Goal: Task Accomplishment & Management: Use online tool/utility

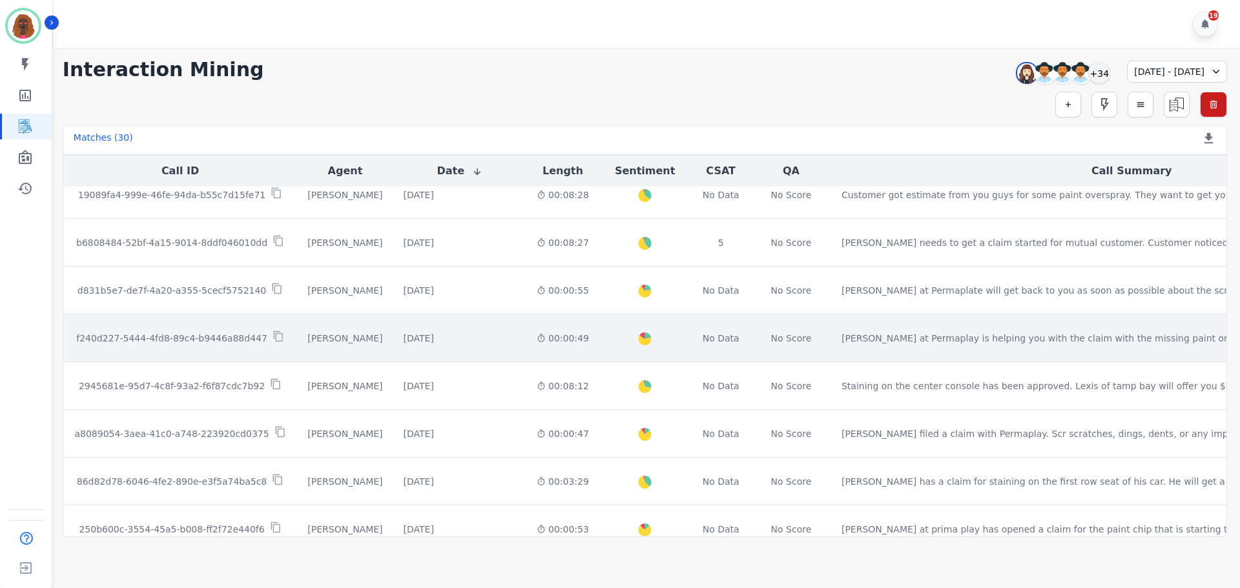
scroll to position [649, 0]
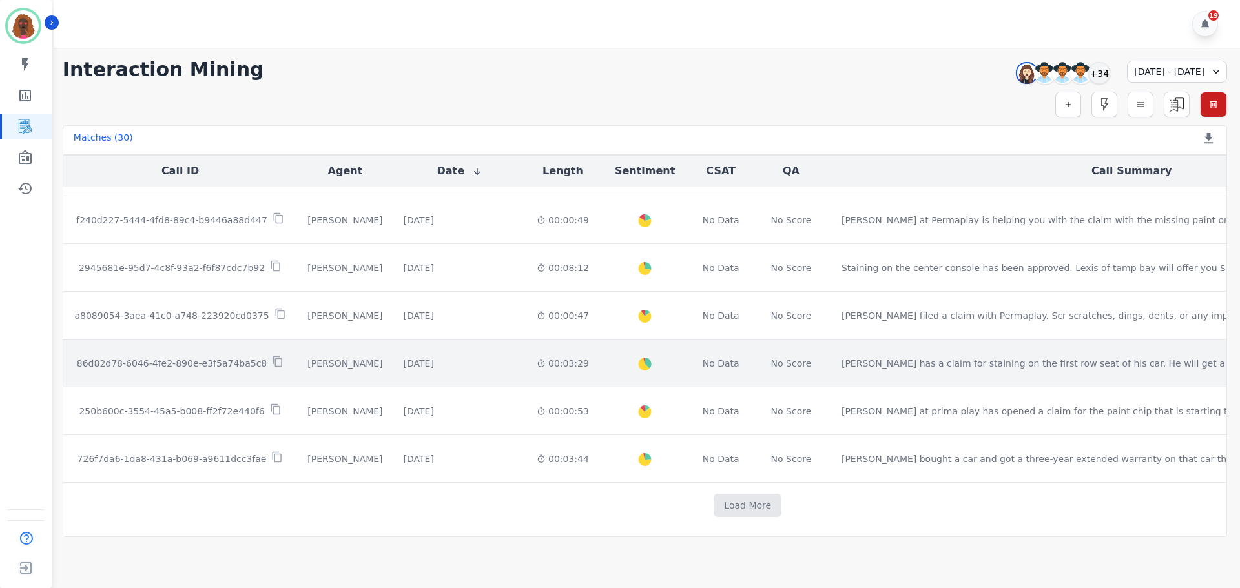
click at [428, 363] on div "[DATE] Start at: [GEOGRAPHIC_DATA][DATE] 2:31pm" at bounding box center [460, 363] width 112 height 13
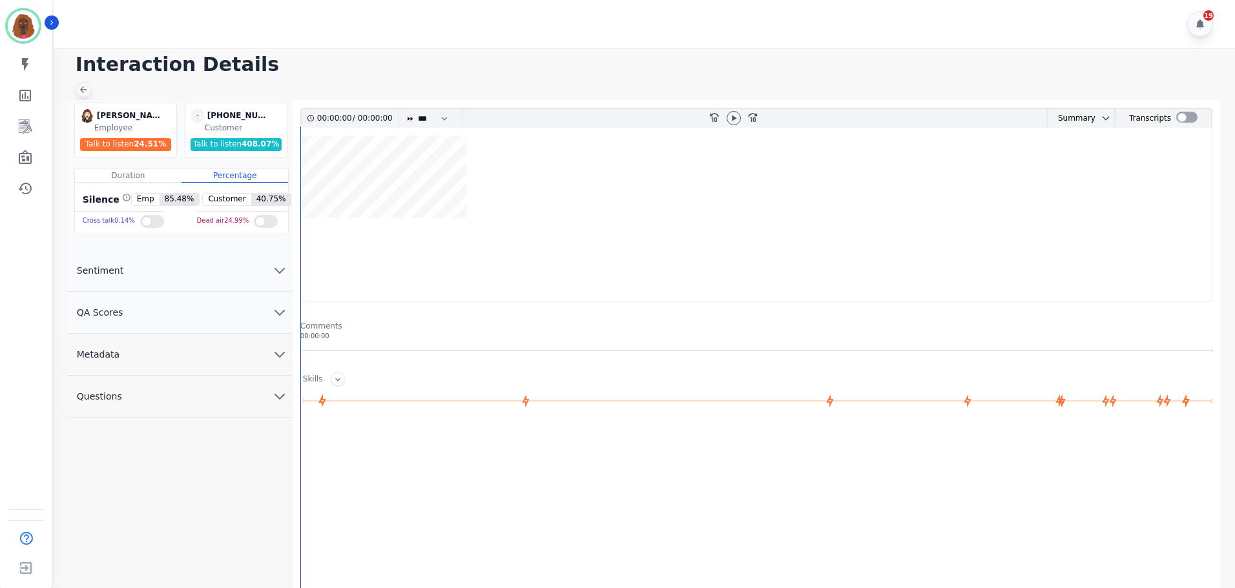
click at [88, 94] on icon at bounding box center [83, 90] width 10 height 10
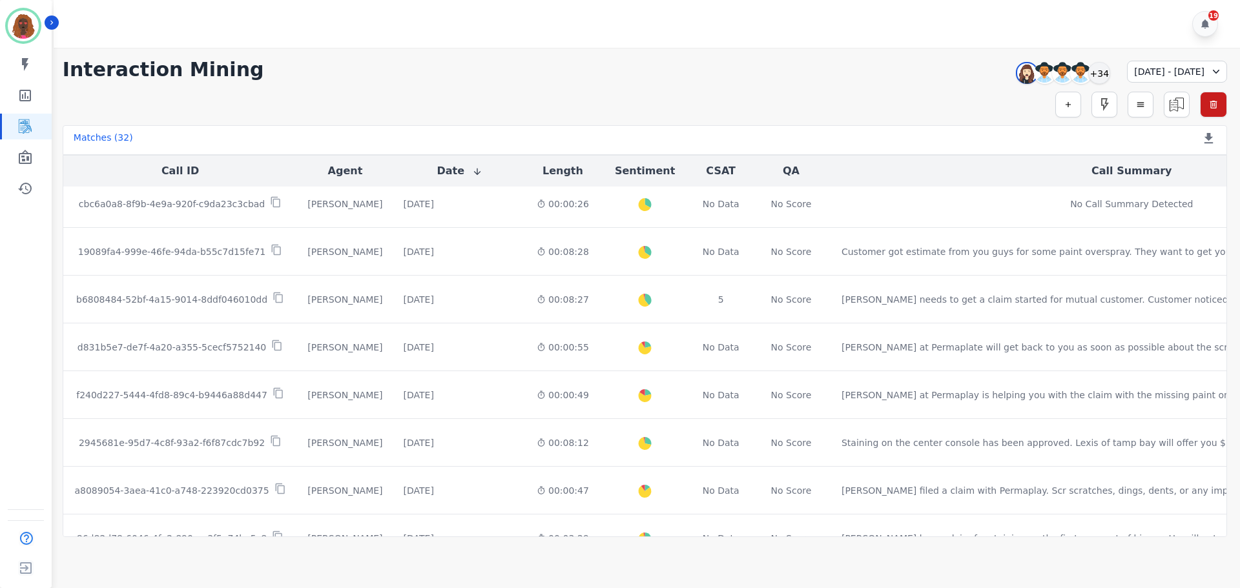
scroll to position [649, 0]
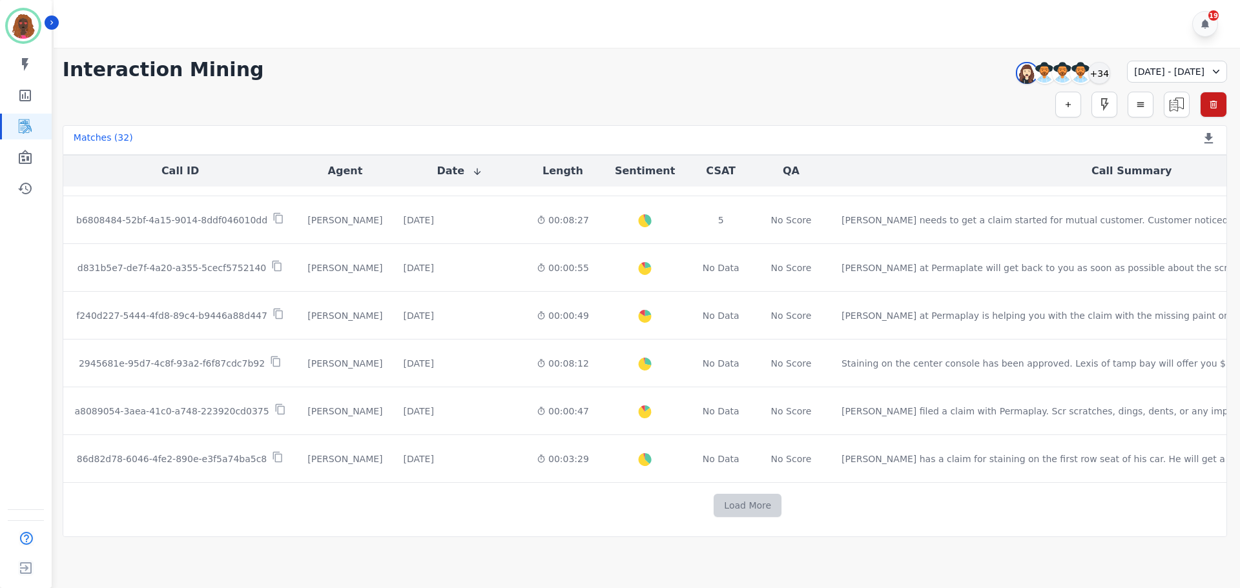
click at [714, 497] on button "Load More" at bounding box center [748, 505] width 68 height 23
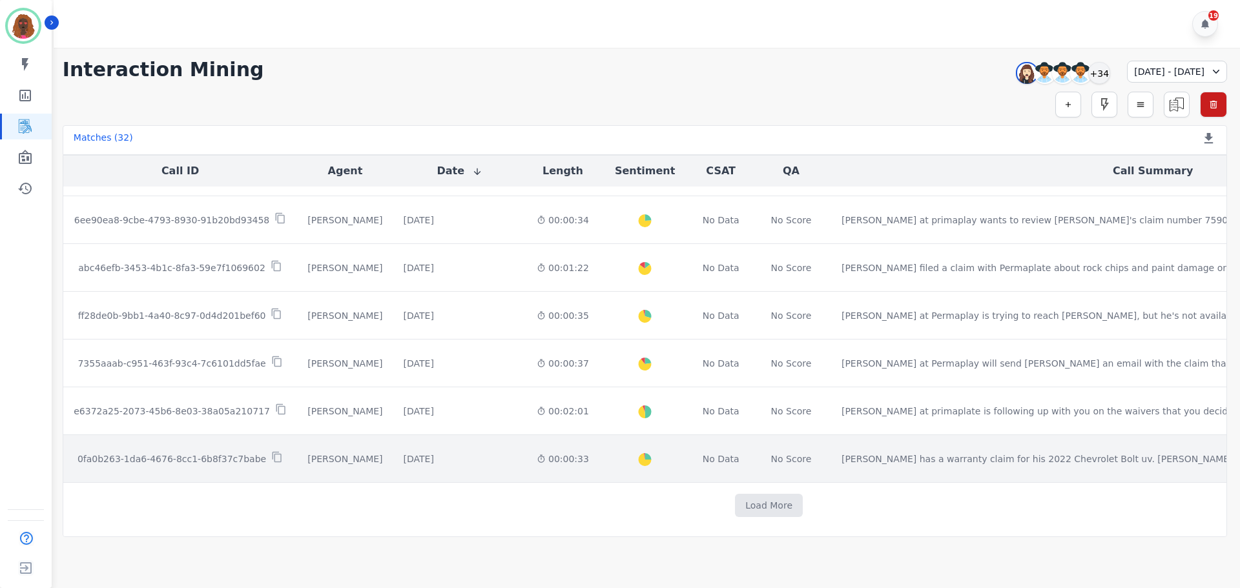
scroll to position [1214, 0]
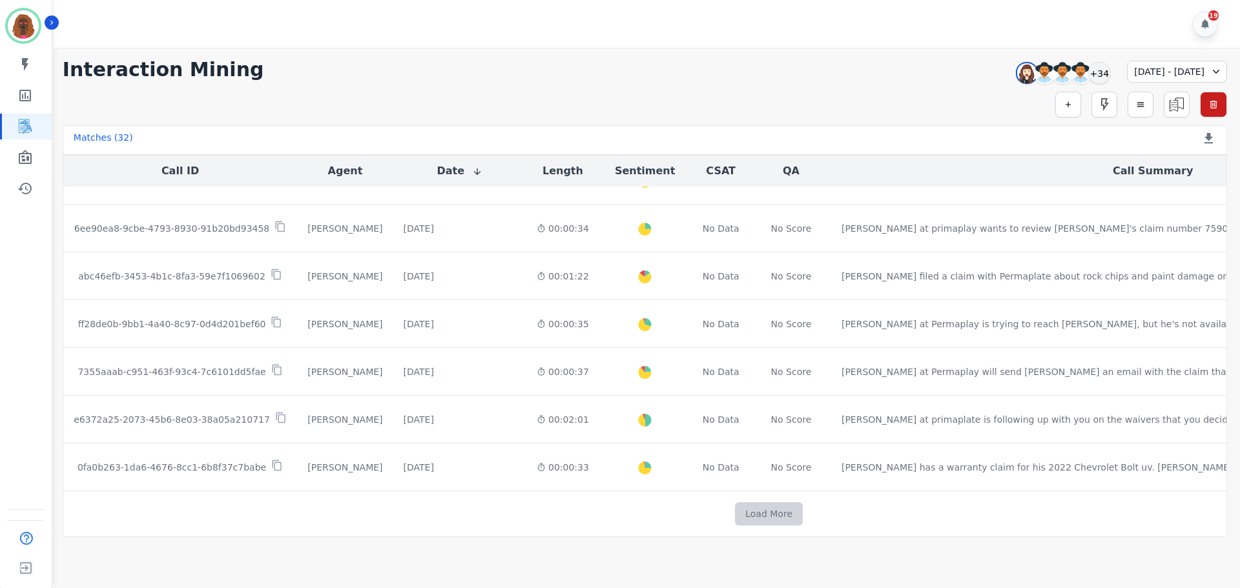
click at [735, 515] on button "Load More" at bounding box center [769, 514] width 68 height 23
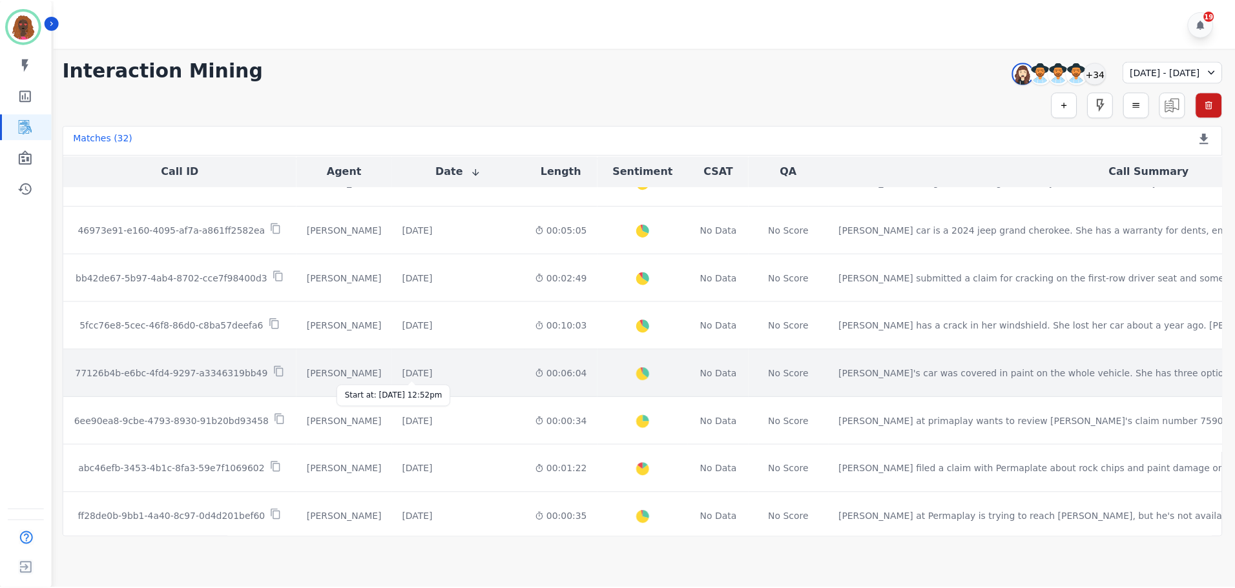
scroll to position [1021, 0]
click at [419, 372] on div "[DATE]" at bounding box center [419, 374] width 30 height 13
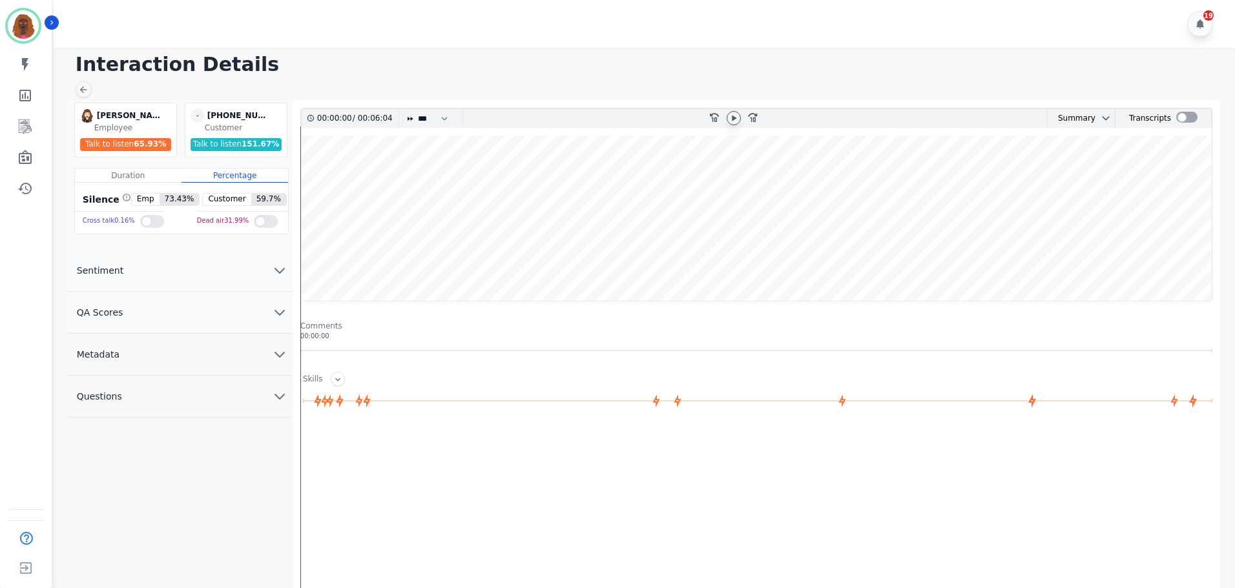
click at [736, 118] on icon at bounding box center [734, 118] width 5 height 6
click at [311, 176] on wave at bounding box center [756, 218] width 911 height 165
click at [260, 314] on button "QA Scores" at bounding box center [180, 313] width 226 height 42
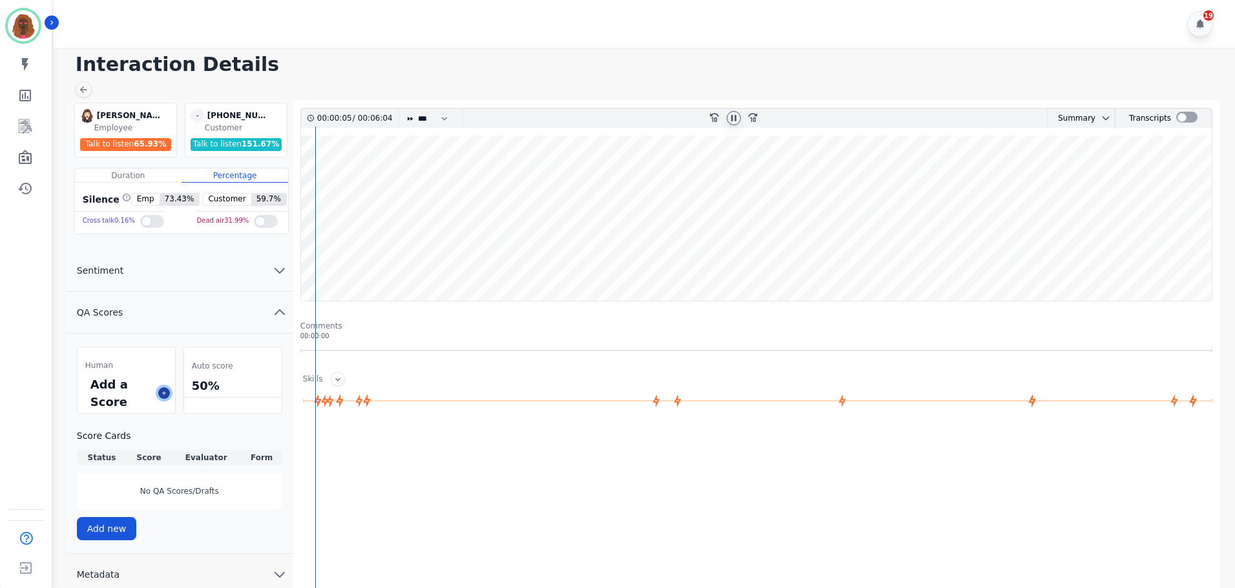
click at [161, 395] on icon at bounding box center [164, 393] width 6 height 6
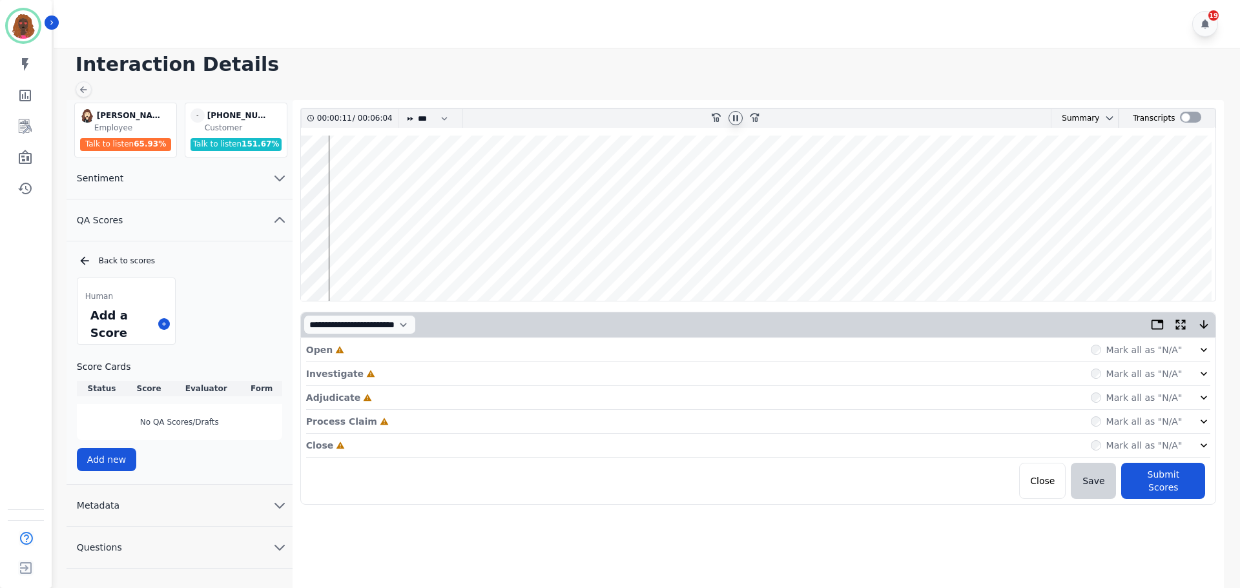
click at [615, 347] on div "Open Incomplete Mark all as "N/A"" at bounding box center [758, 350] width 905 height 24
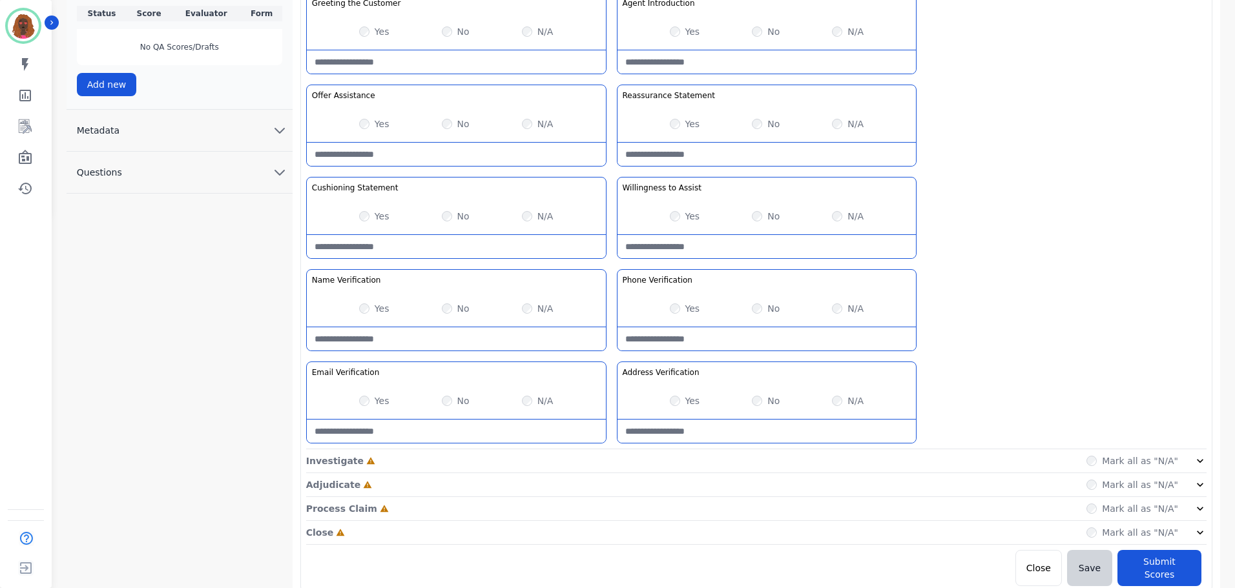
click at [609, 466] on div "Investigate Incomplete Mark all as "N/A"" at bounding box center [756, 462] width 900 height 24
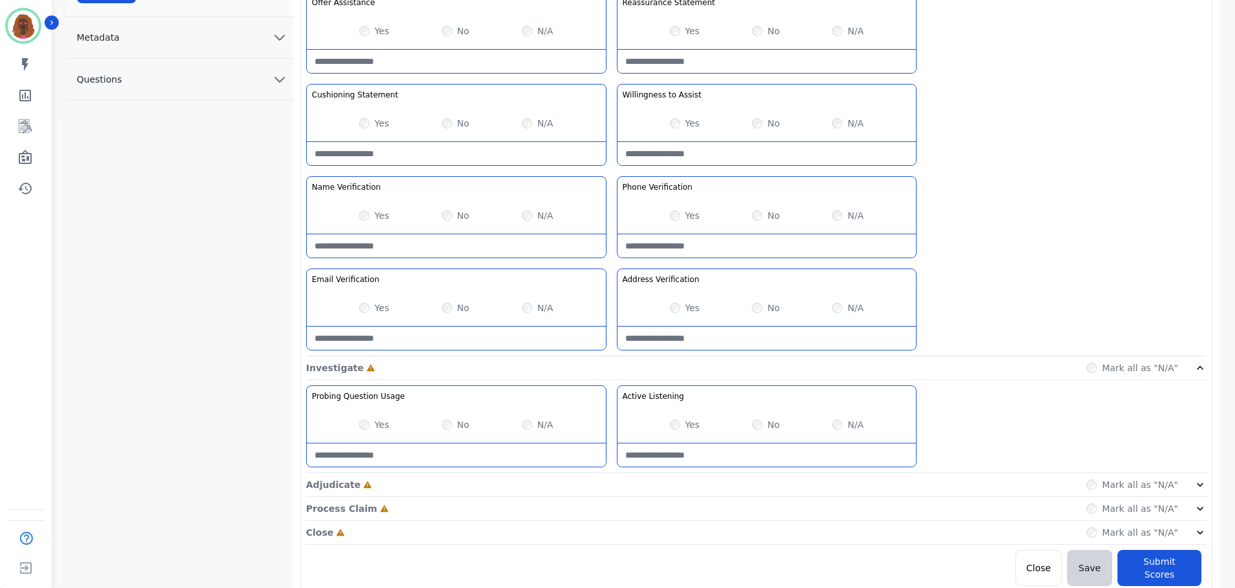
click at [605, 483] on div "Adjudicate Incomplete Mark all as "N/A"" at bounding box center [756, 485] width 900 height 24
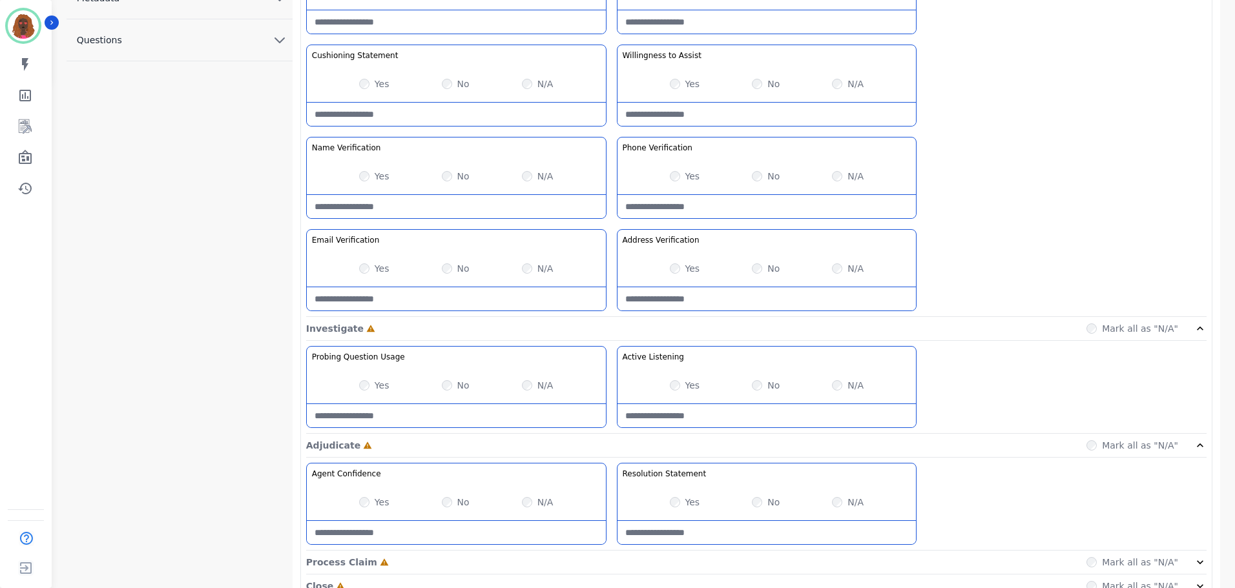
scroll to position [561, 0]
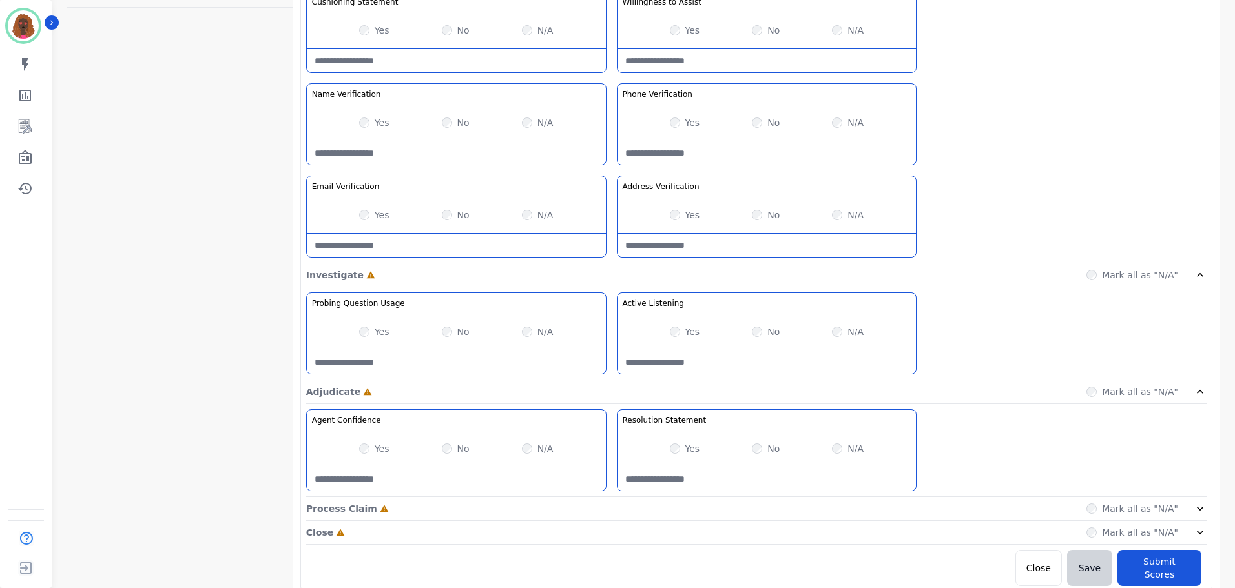
click at [608, 511] on div "Process Claim Incomplete Mark all as "N/A"" at bounding box center [756, 509] width 900 height 24
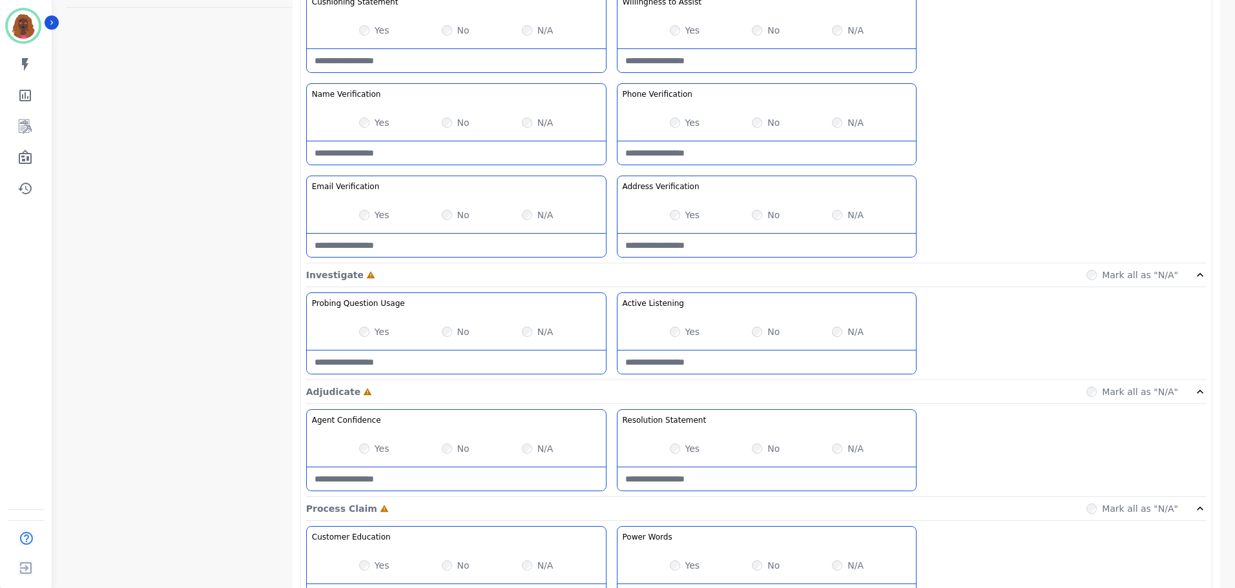
scroll to position [839, 0]
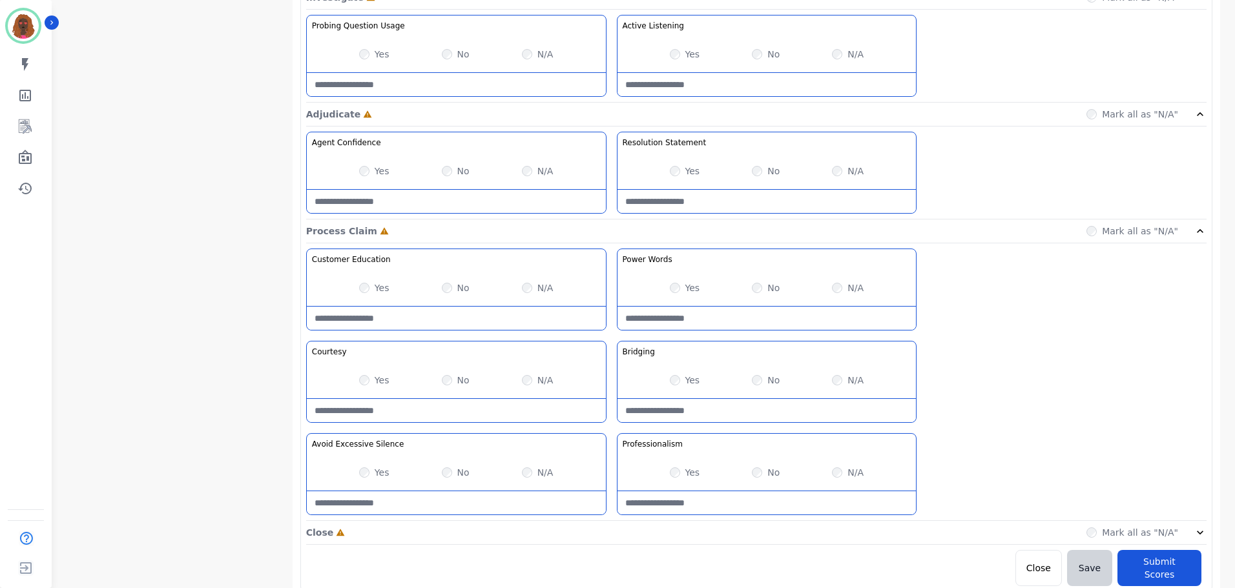
click at [613, 535] on div "Close Incomplete Mark all as "N/A"" at bounding box center [756, 533] width 900 height 24
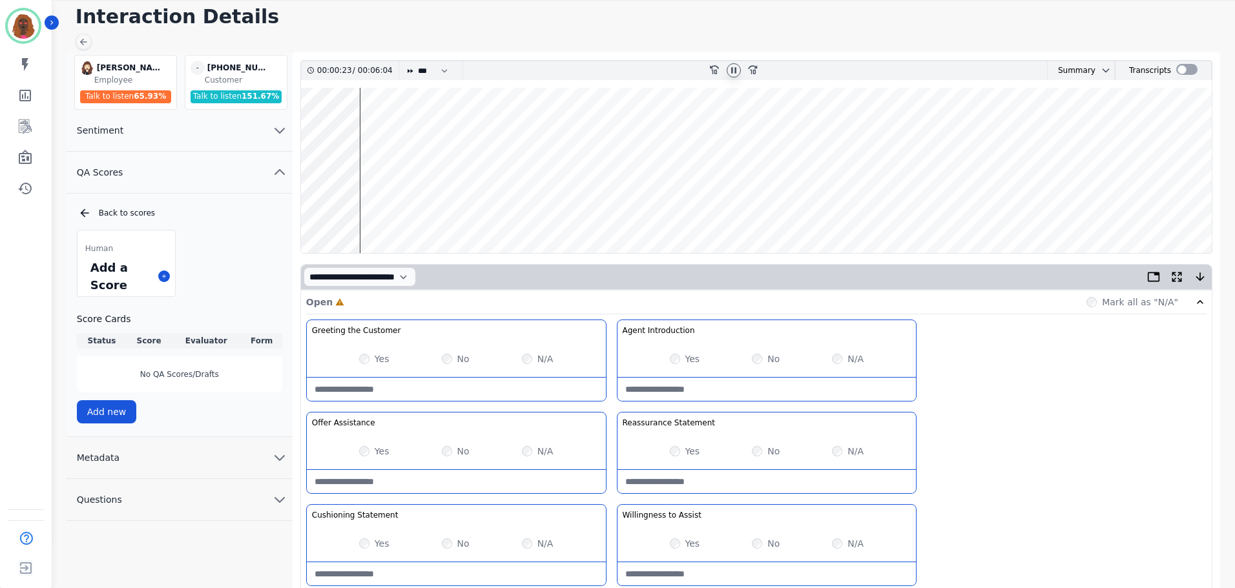
scroll to position [0, 0]
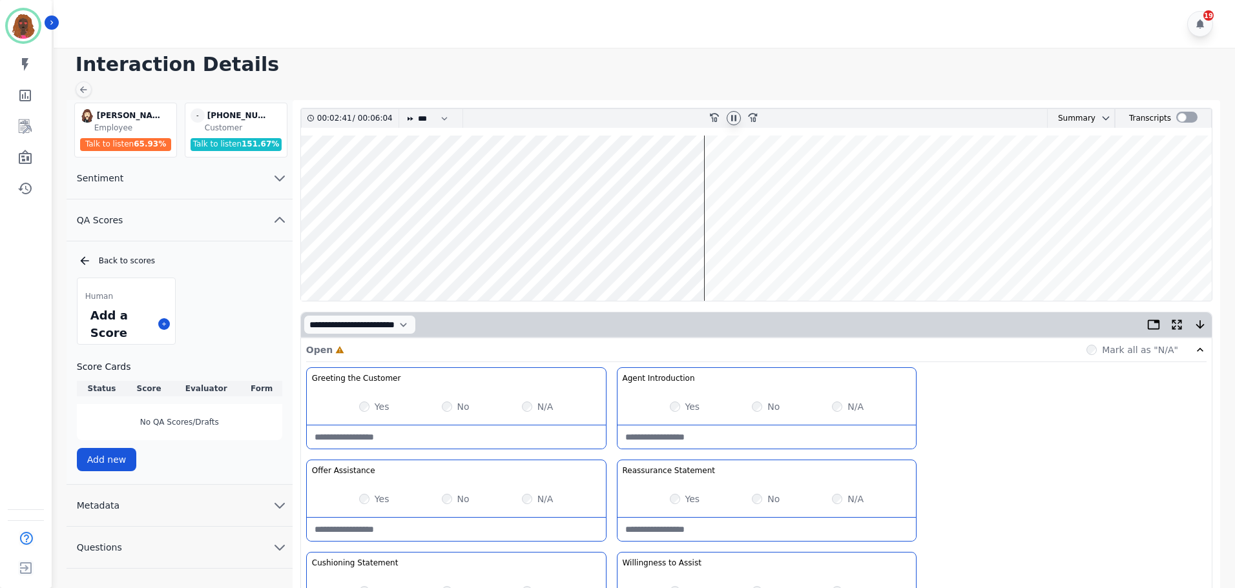
click at [515, 258] on wave at bounding box center [756, 218] width 911 height 165
click at [452, 255] on wave at bounding box center [756, 218] width 911 height 165
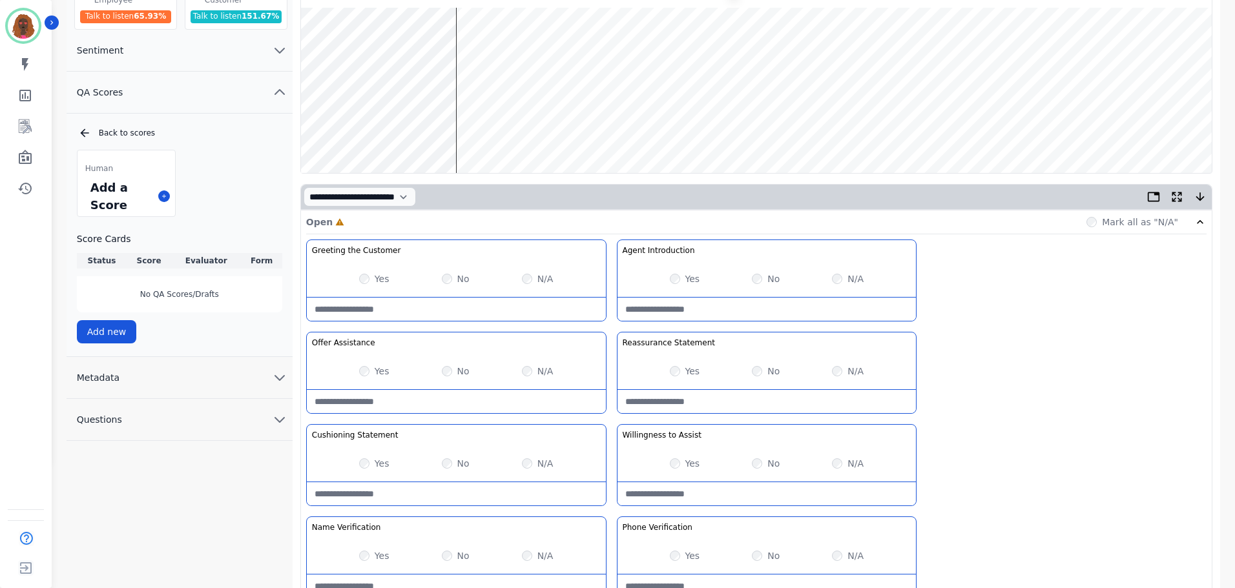
scroll to position [129, 0]
click at [397, 128] on wave at bounding box center [756, 89] width 911 height 165
click at [388, 127] on wave at bounding box center [756, 89] width 911 height 165
click at [360, 129] on wave at bounding box center [756, 89] width 911 height 165
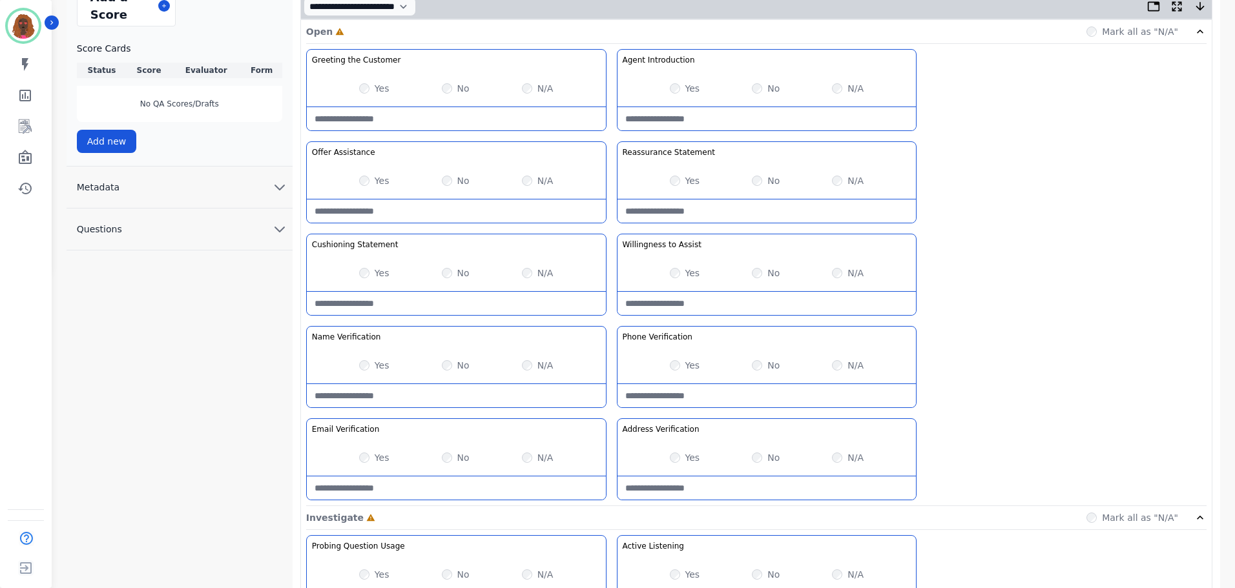
drag, startPoint x: 361, startPoint y: 380, endPoint x: 371, endPoint y: 361, distance: 21.4
click at [367, 371] on div "Yes No N/A" at bounding box center [456, 366] width 299 height 36
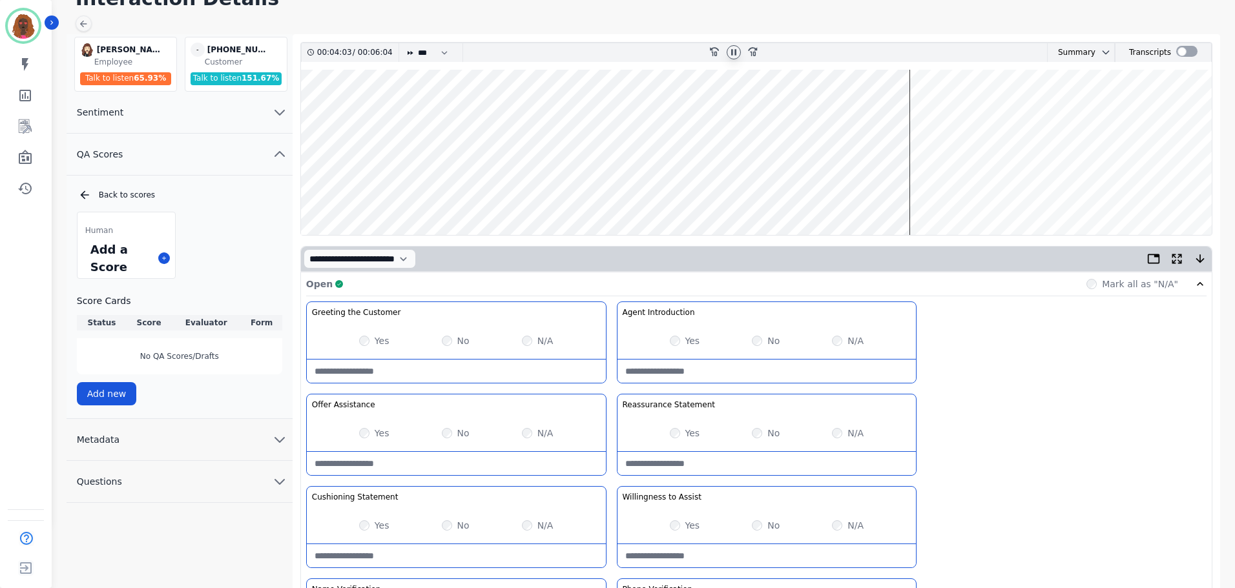
scroll to position [65, 0]
click at [742, 192] on wave at bounding box center [756, 153] width 911 height 165
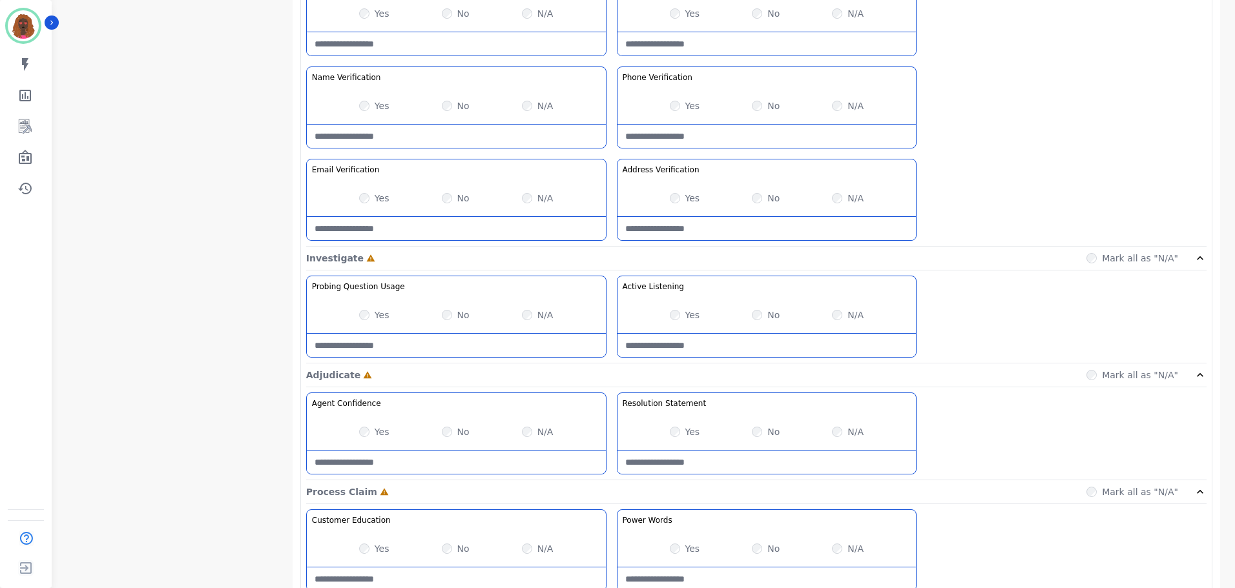
scroll to position [581, 0]
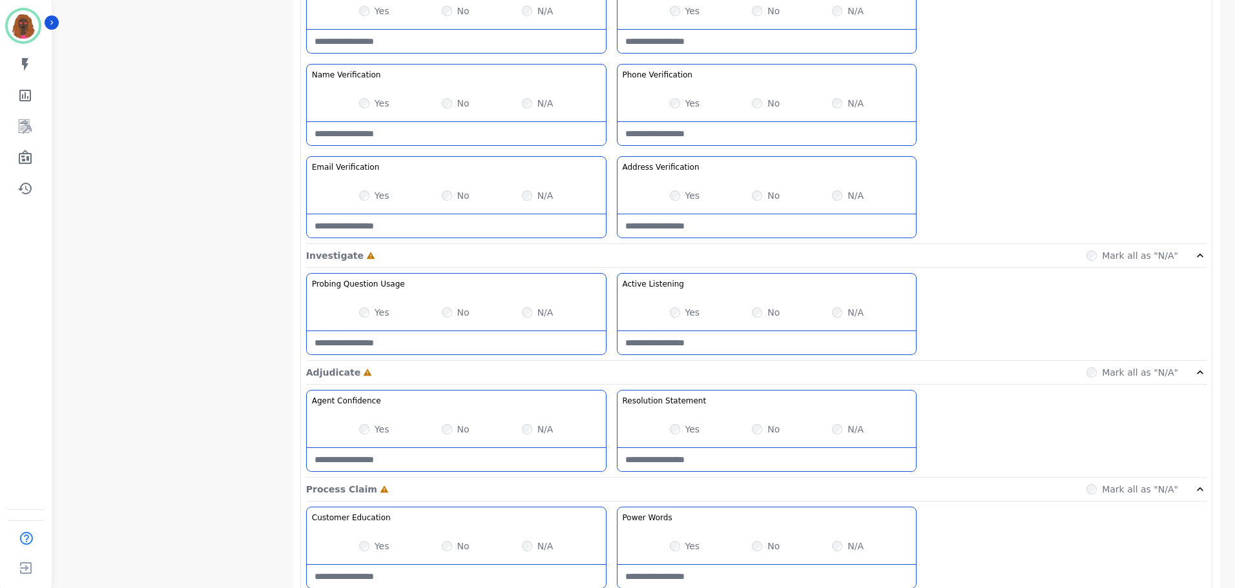
click at [411, 337] on Usage-note at bounding box center [456, 342] width 299 height 23
type Usage-note "**********"
click at [365, 435] on div "Yes" at bounding box center [374, 429] width 30 height 13
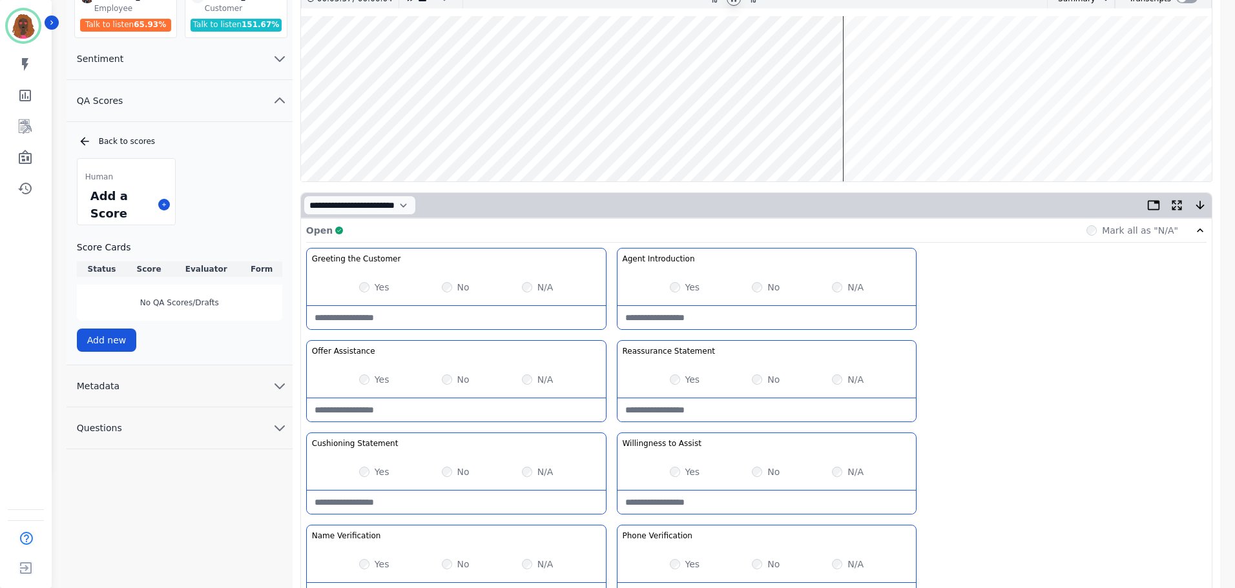
scroll to position [0, 0]
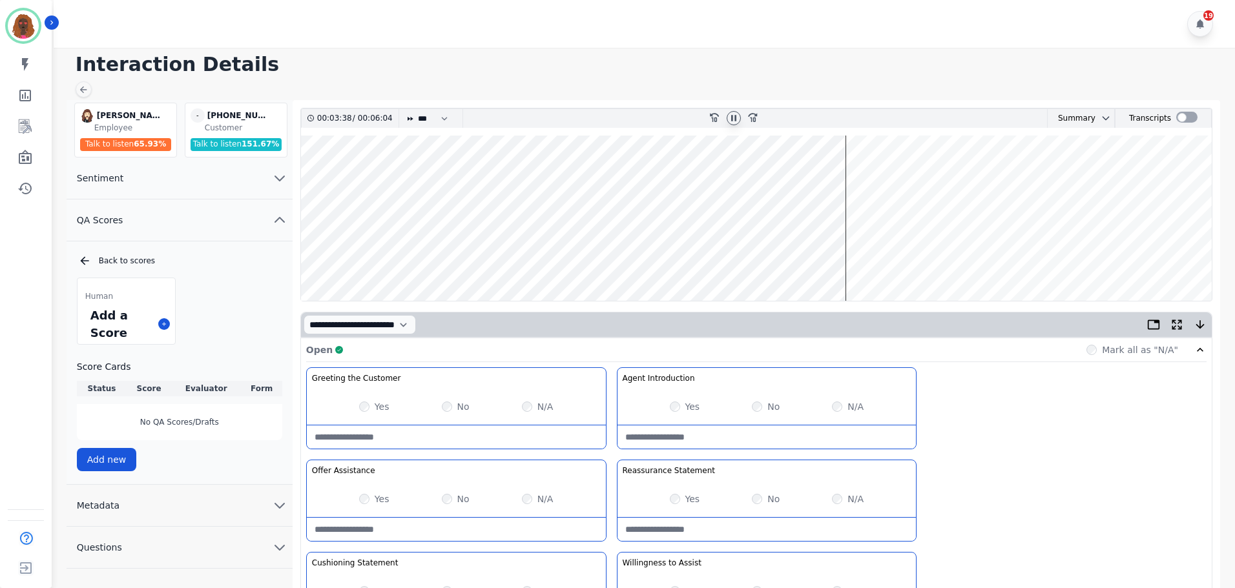
click at [862, 260] on wave at bounding box center [756, 218] width 911 height 165
click at [868, 260] on wave at bounding box center [756, 218] width 911 height 165
click at [876, 262] on wave at bounding box center [756, 218] width 911 height 165
click at [894, 175] on wave at bounding box center [756, 218] width 911 height 165
click at [901, 176] on wave at bounding box center [756, 218] width 911 height 165
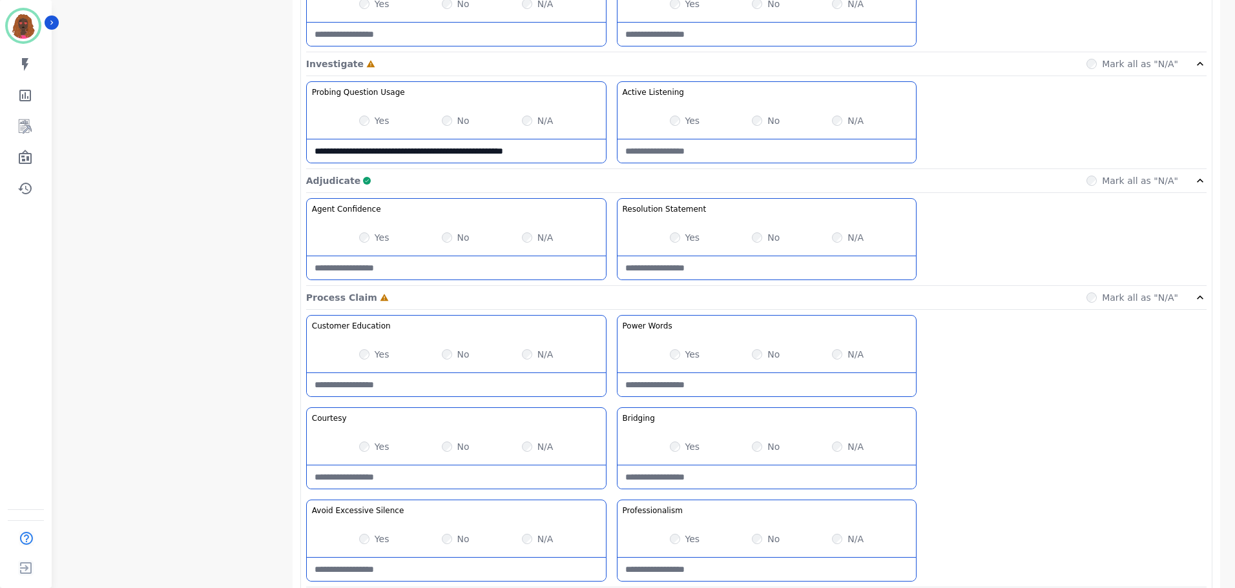
scroll to position [773, 0]
click at [435, 384] on Education-note at bounding box center [456, 384] width 299 height 23
drag, startPoint x: 312, startPoint y: 377, endPoint x: 377, endPoint y: 380, distance: 65.3
click at [377, 380] on Education-note "**********" at bounding box center [456, 384] width 299 height 23
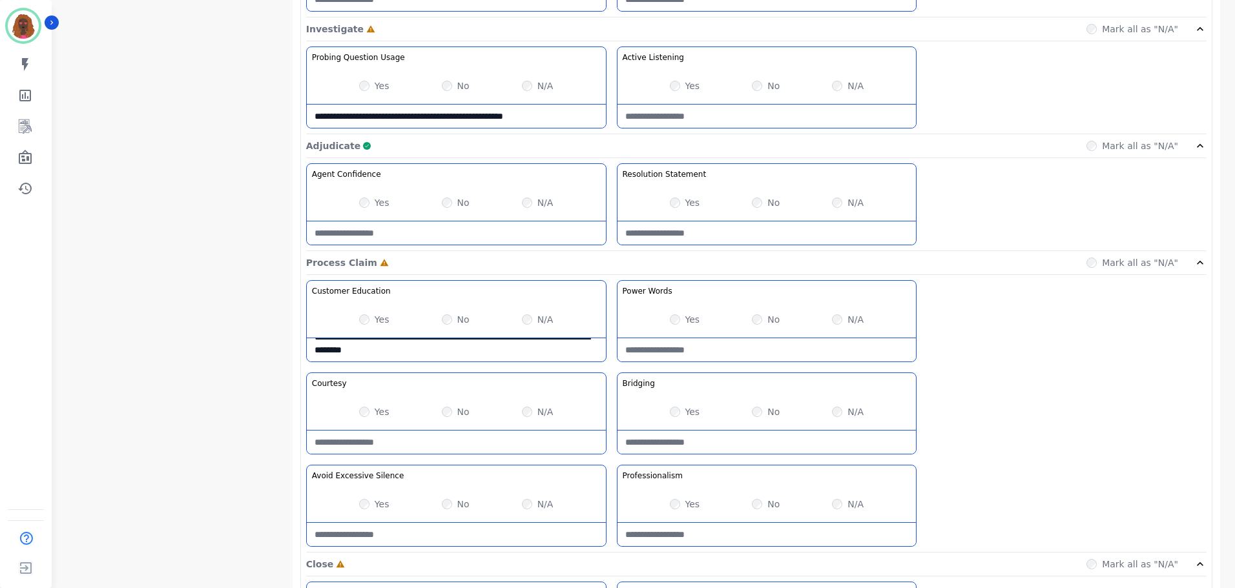
scroll to position [808, 0]
click at [461, 349] on Education-note "**********" at bounding box center [456, 349] width 299 height 23
type Education-note "**********"
click at [366, 417] on div "Yes" at bounding box center [374, 411] width 30 height 13
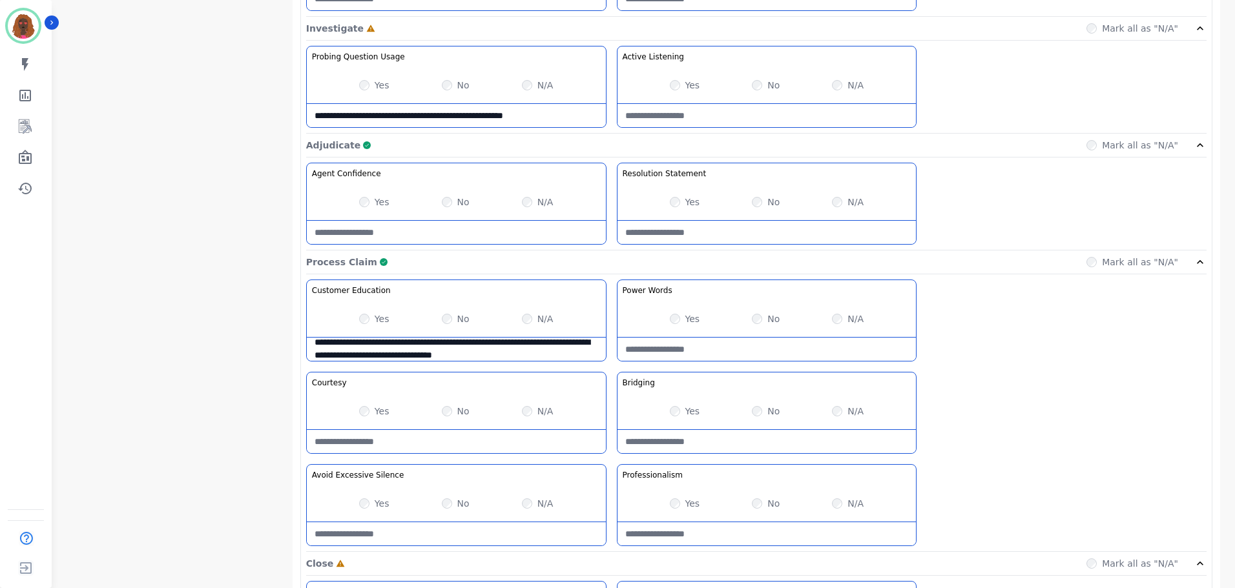
click at [749, 433] on Claim-Bridging-note at bounding box center [767, 441] width 299 height 23
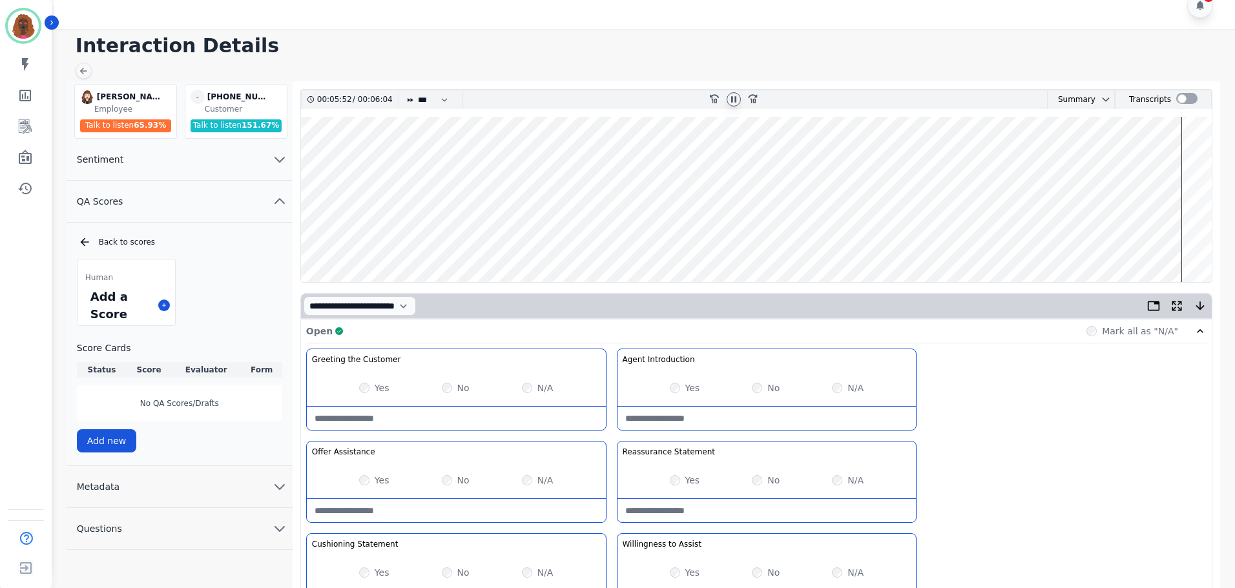
scroll to position [0, 0]
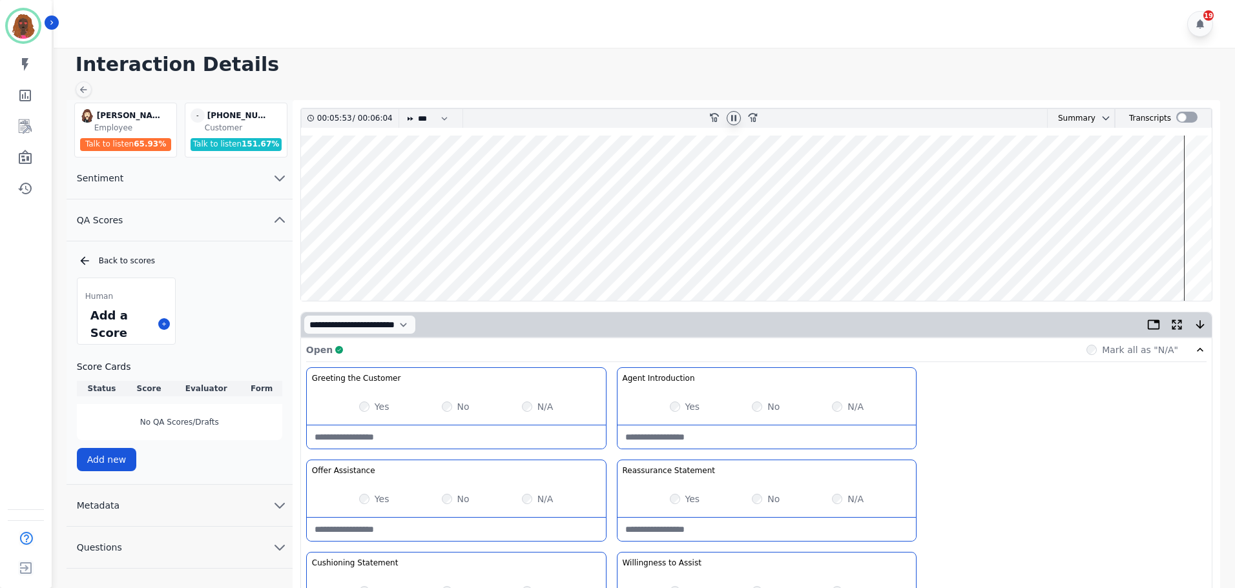
type Claim-Bridging-note "**********"
click at [732, 121] on icon at bounding box center [733, 118] width 5 height 6
click at [735, 122] on icon at bounding box center [734, 117] width 10 height 10
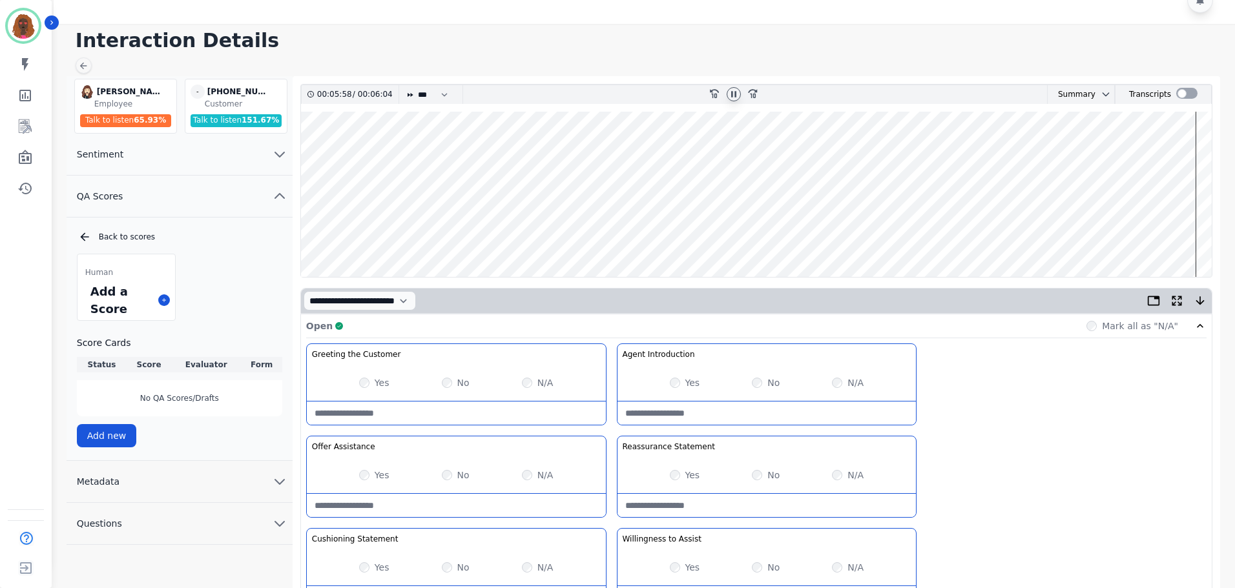
scroll to position [0, 0]
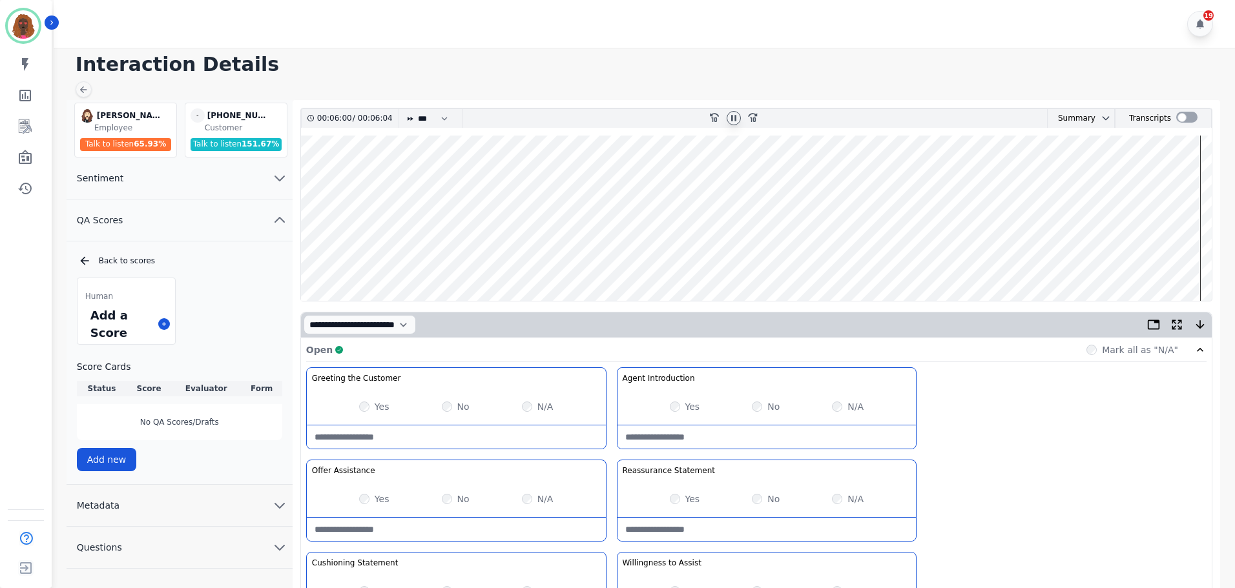
click at [736, 117] on icon at bounding box center [734, 118] width 10 height 10
click at [729, 120] on icon at bounding box center [734, 118] width 10 height 10
click at [1032, 255] on wave at bounding box center [756, 218] width 911 height 165
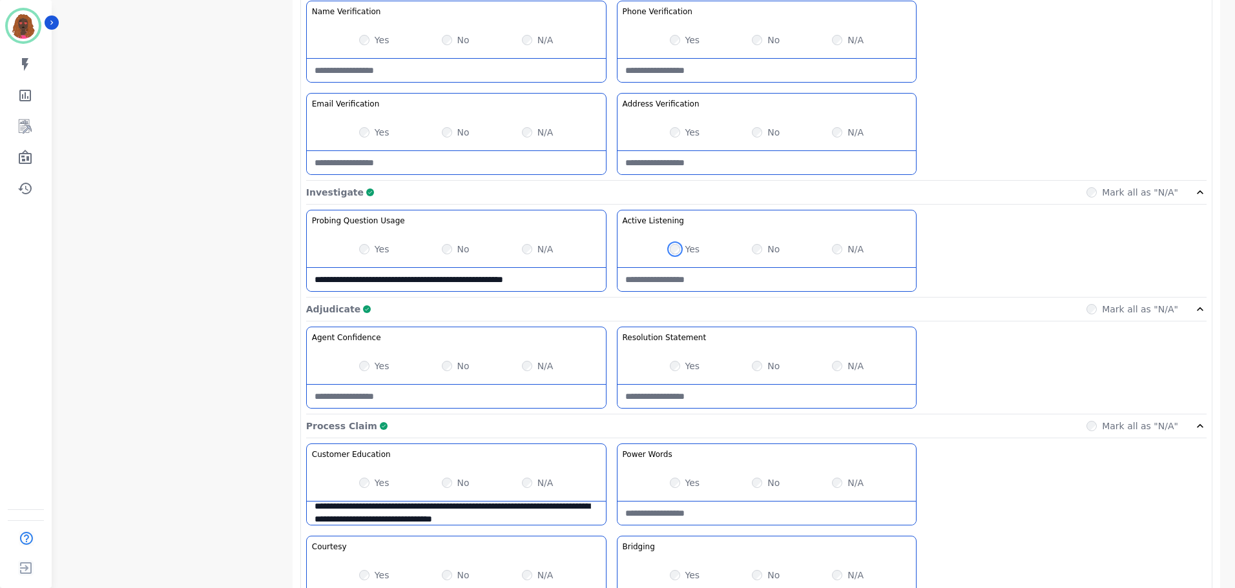
scroll to position [645, 0]
drag, startPoint x: 578, startPoint y: 286, endPoint x: 274, endPoint y: 274, distance: 304.5
click at [274, 274] on div "**********" at bounding box center [646, 243] width 1159 height 1577
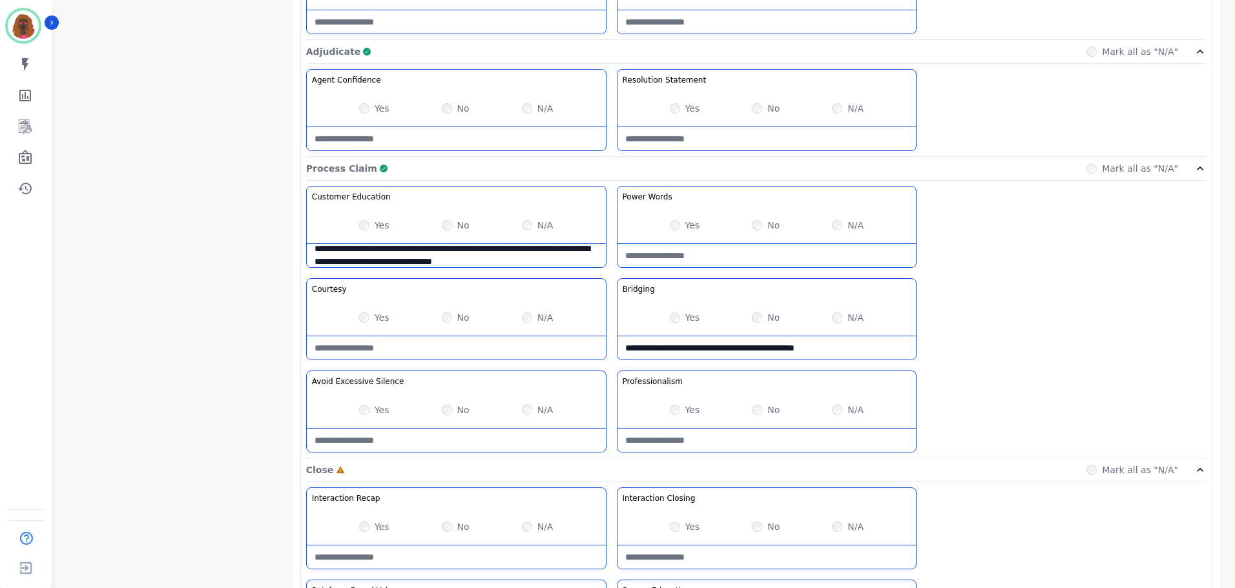
scroll to position [902, 0]
click at [868, 353] on Claim-Bridging-note "**********" at bounding box center [767, 347] width 299 height 23
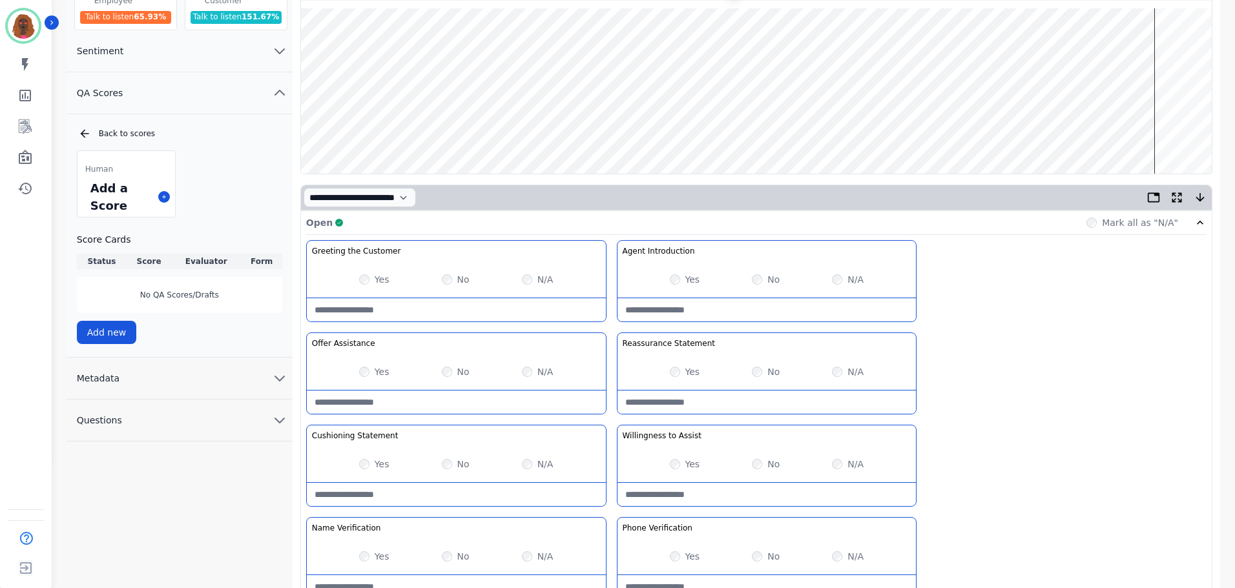
scroll to position [0, 0]
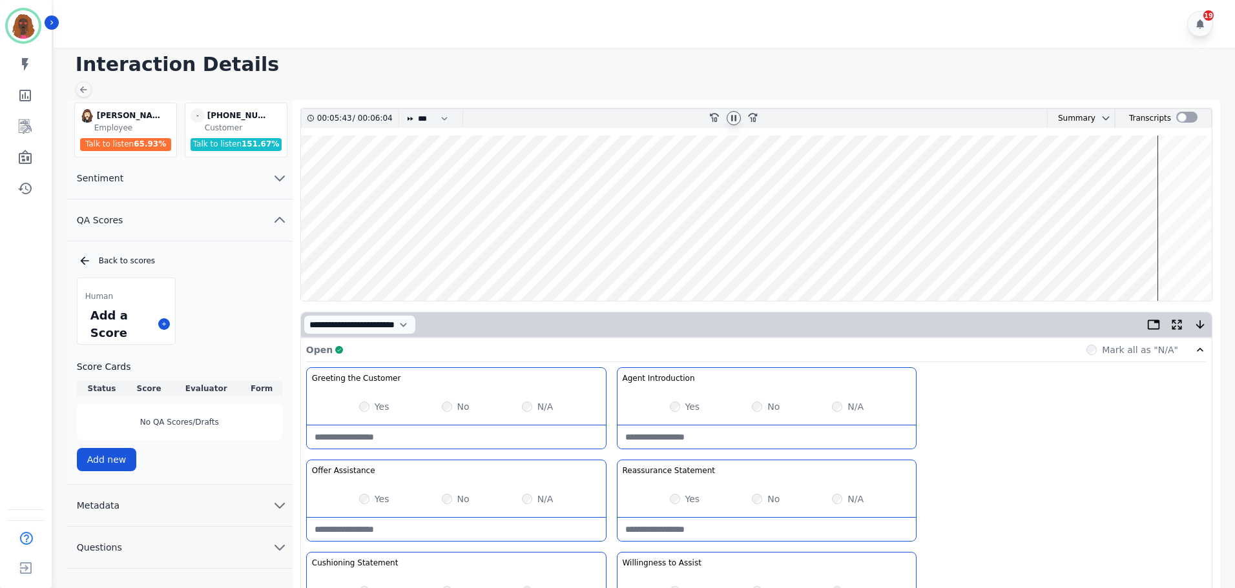
click at [862, 258] on wave at bounding box center [756, 218] width 911 height 165
click at [877, 258] on wave at bounding box center [756, 218] width 911 height 165
click at [1003, 258] on wave at bounding box center [756, 218] width 911 height 165
click at [990, 259] on wave at bounding box center [756, 218] width 911 height 165
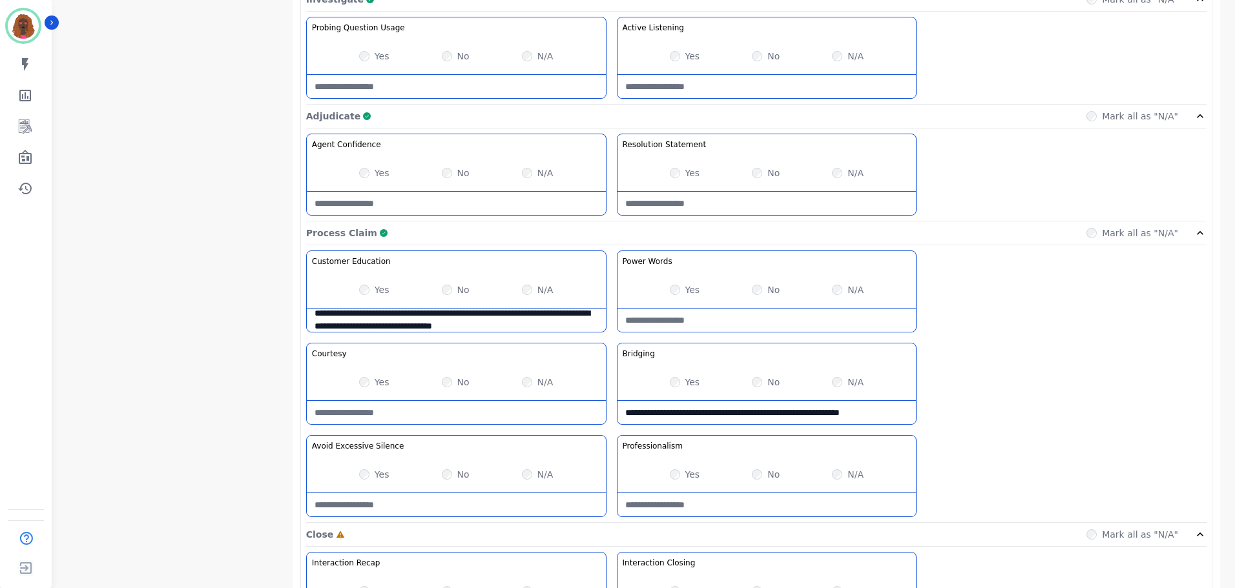
click at [900, 420] on Claim-Bridging-note "**********" at bounding box center [767, 412] width 299 height 23
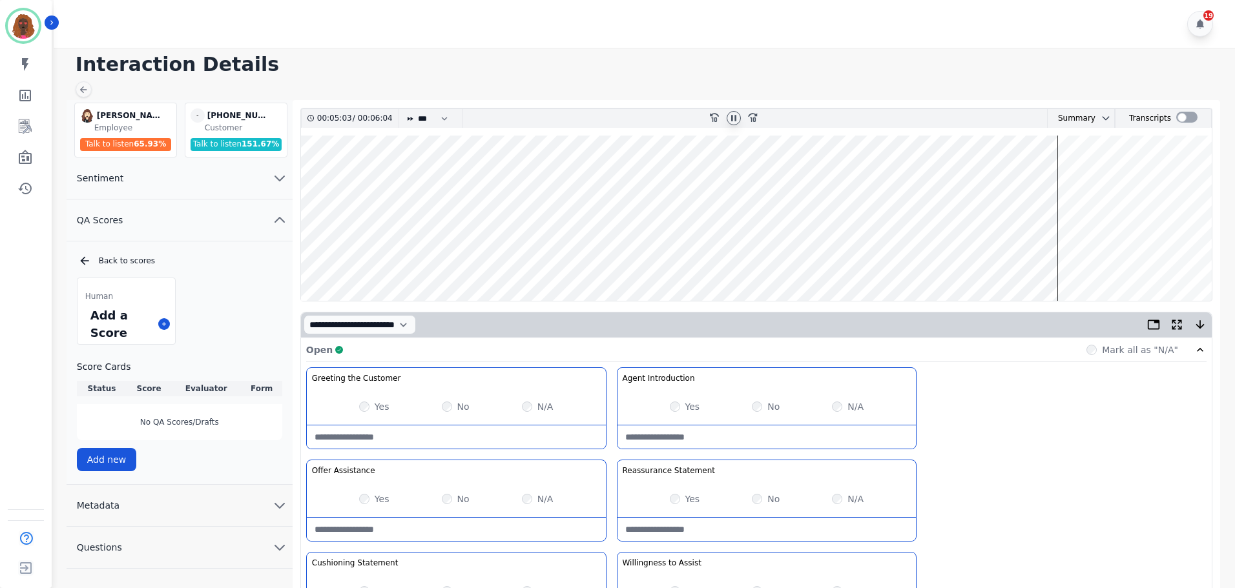
type Claim-Bridging-note "**********"
click at [1143, 258] on wave at bounding box center [756, 218] width 911 height 165
click at [1156, 259] on wave at bounding box center [756, 218] width 911 height 165
click at [1172, 254] on wave at bounding box center [756, 218] width 911 height 165
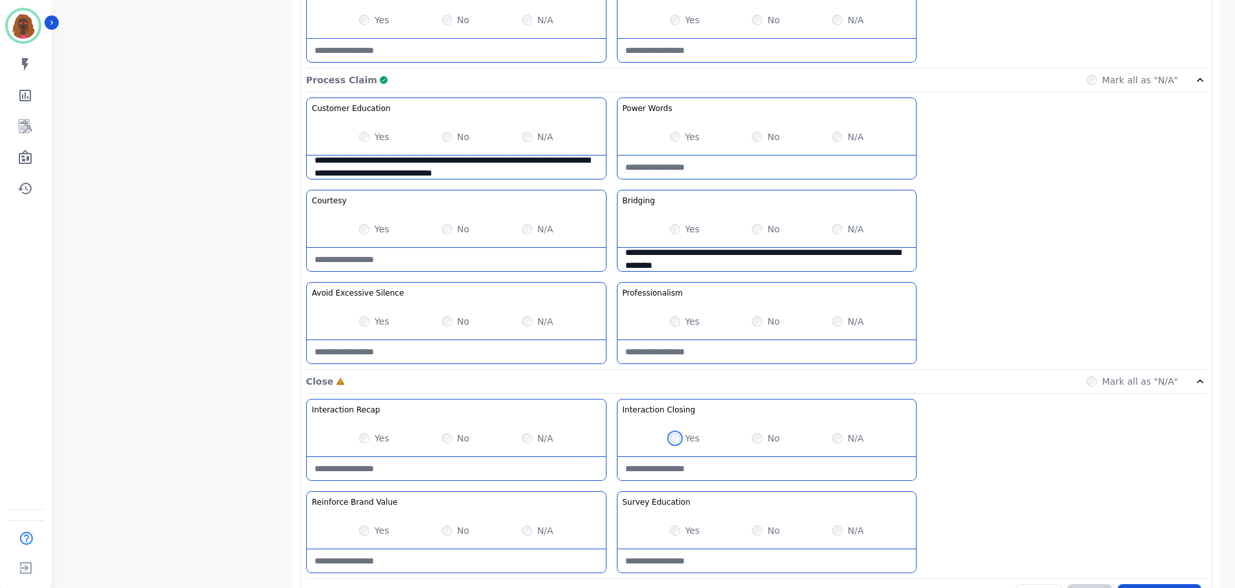
scroll to position [1024, 0]
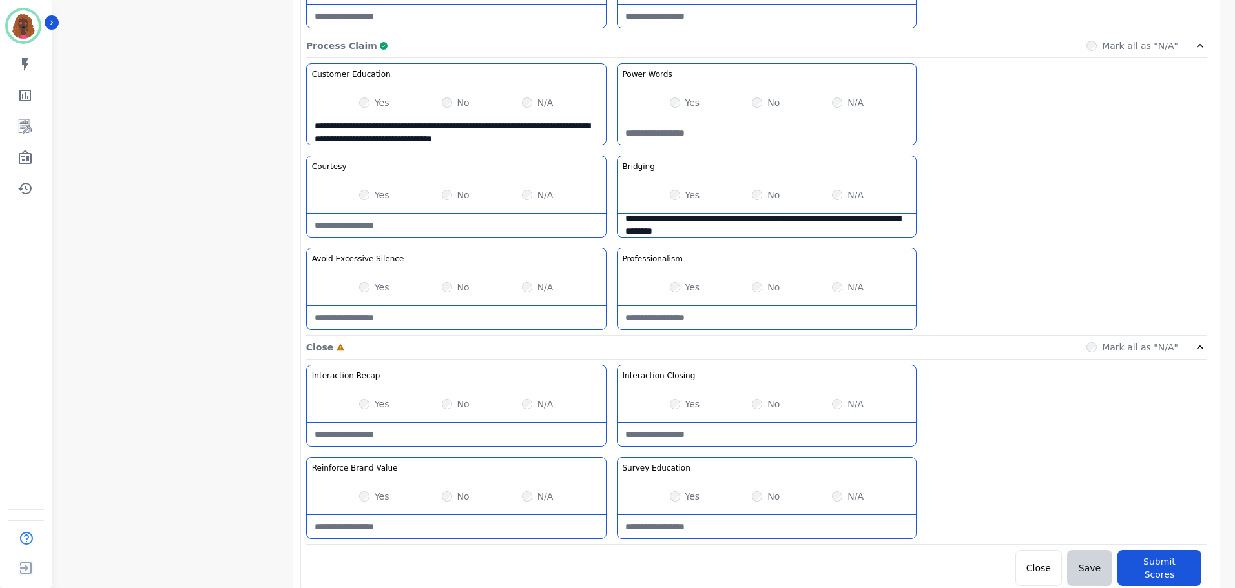
click at [425, 446] on div "Interaction Recap Effectively summarize the conversation and set expectations f…" at bounding box center [456, 406] width 300 height 82
click at [426, 445] on Recap-note at bounding box center [456, 434] width 299 height 23
type Recap-note "**********"
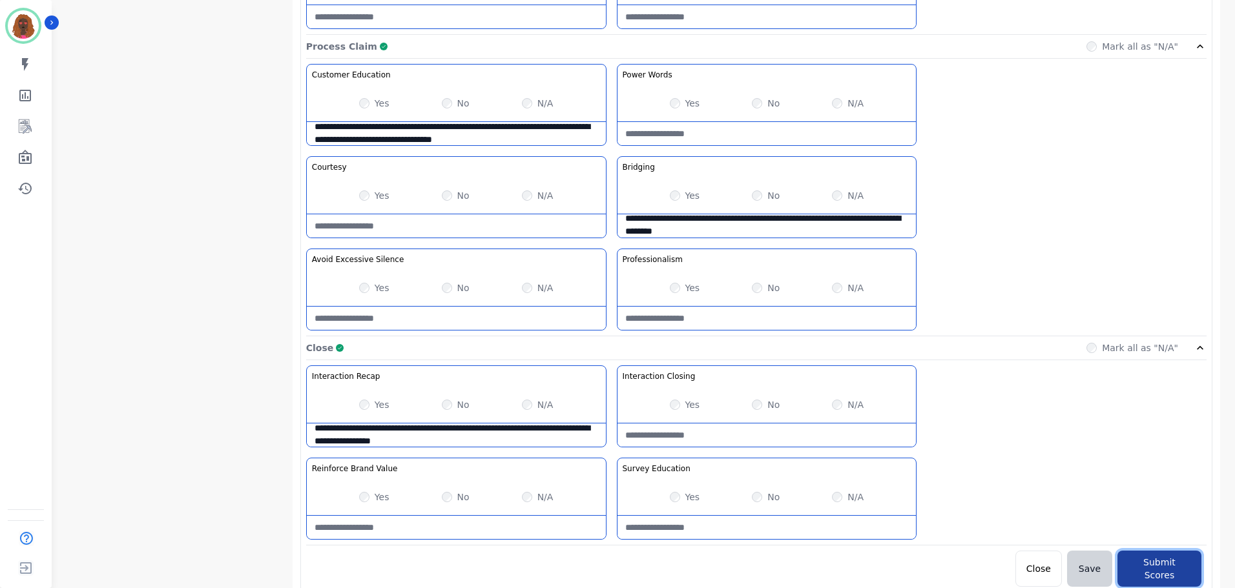
scroll to position [1024, 0]
click at [1152, 567] on button "Submit Scores" at bounding box center [1160, 568] width 84 height 36
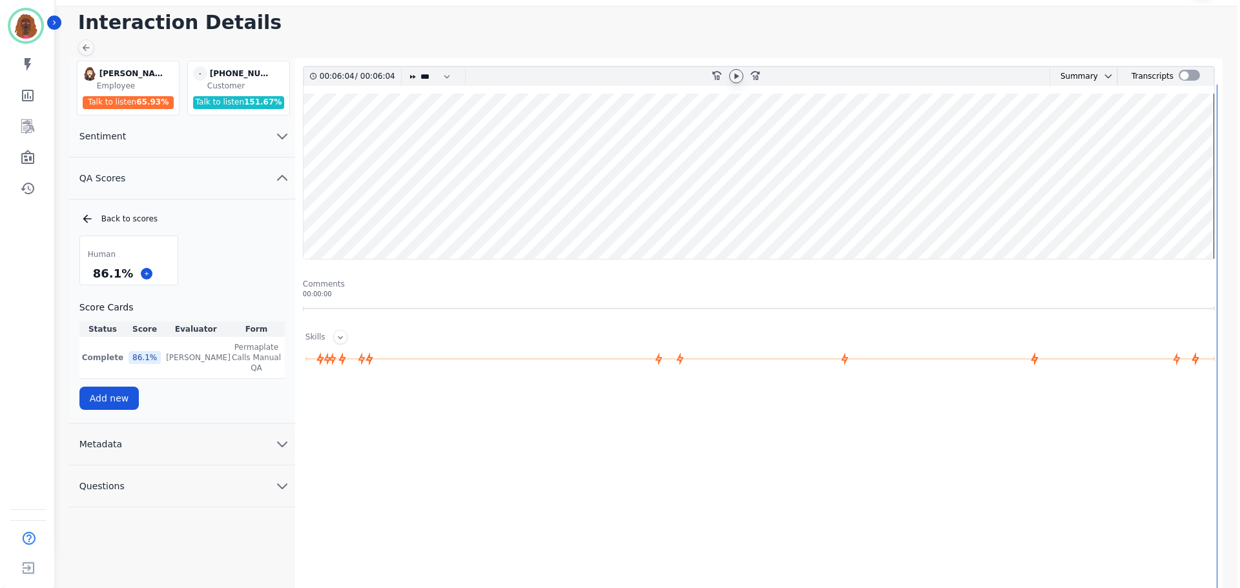
scroll to position [0, 0]
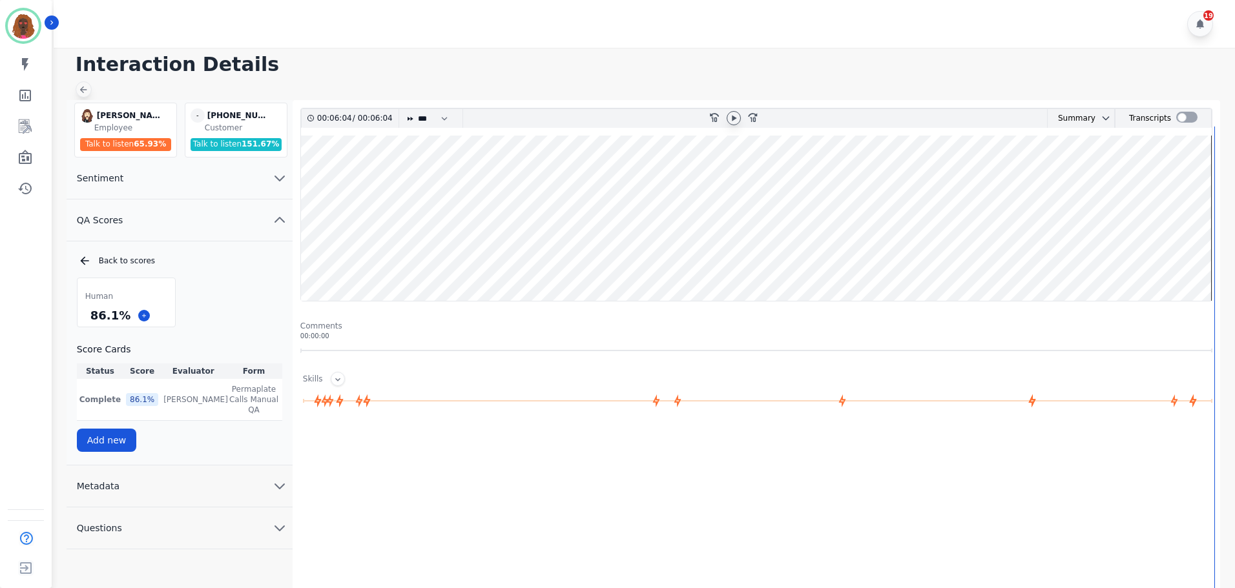
click at [83, 85] on icon at bounding box center [83, 90] width 10 height 10
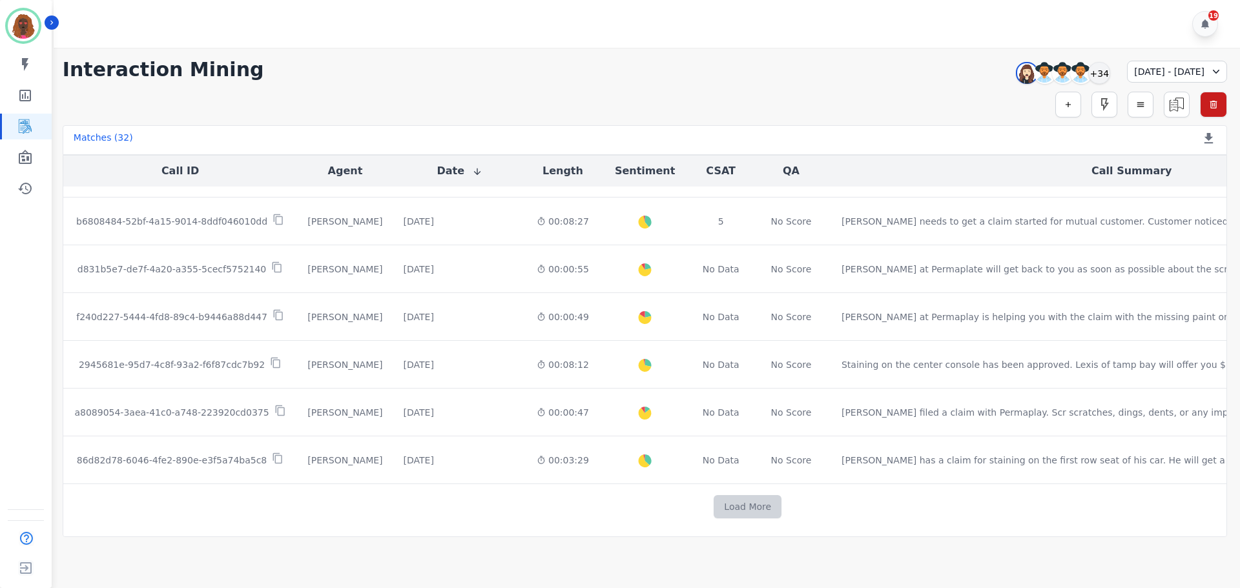
scroll to position [649, 0]
click at [714, 510] on button "Load More" at bounding box center [748, 505] width 68 height 23
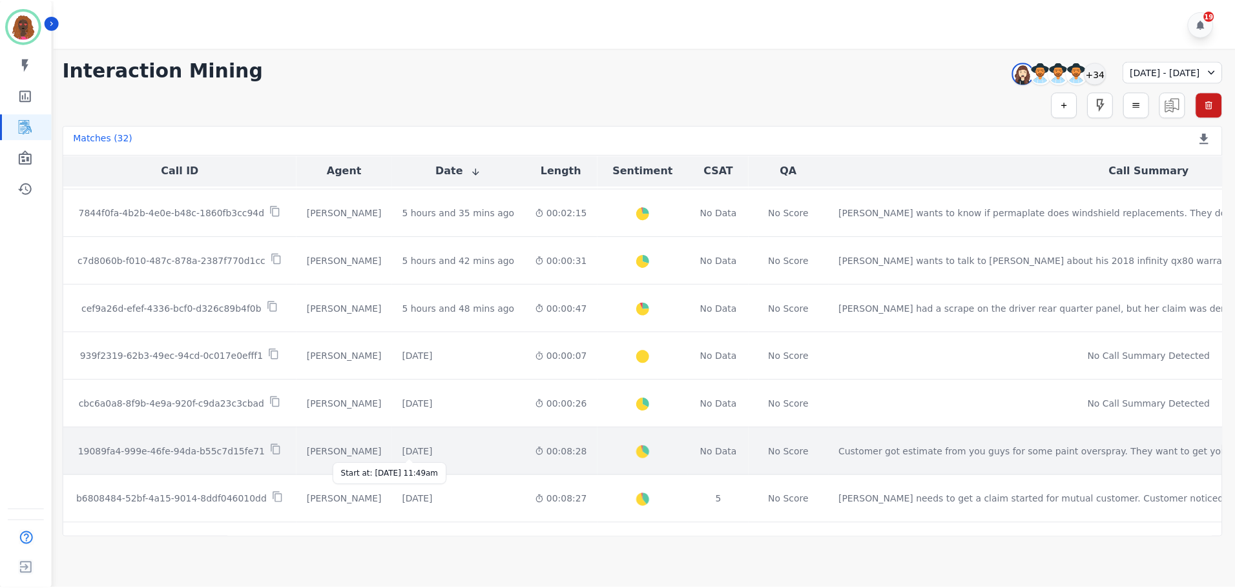
scroll to position [369, 0]
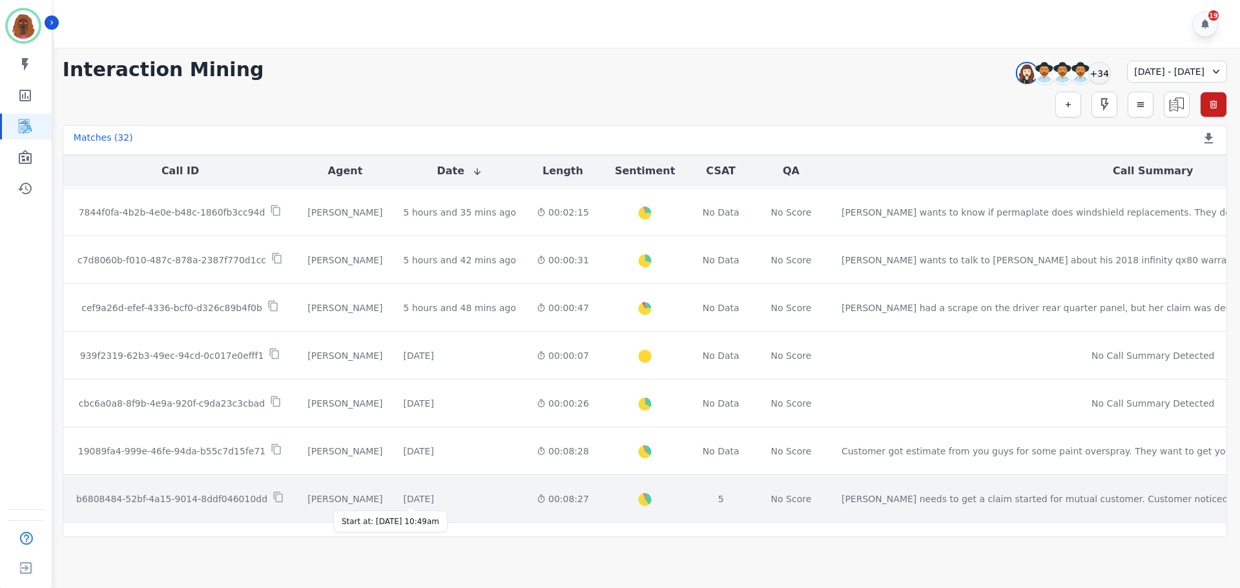
click at [424, 498] on div "[DATE]" at bounding box center [419, 499] width 30 height 13
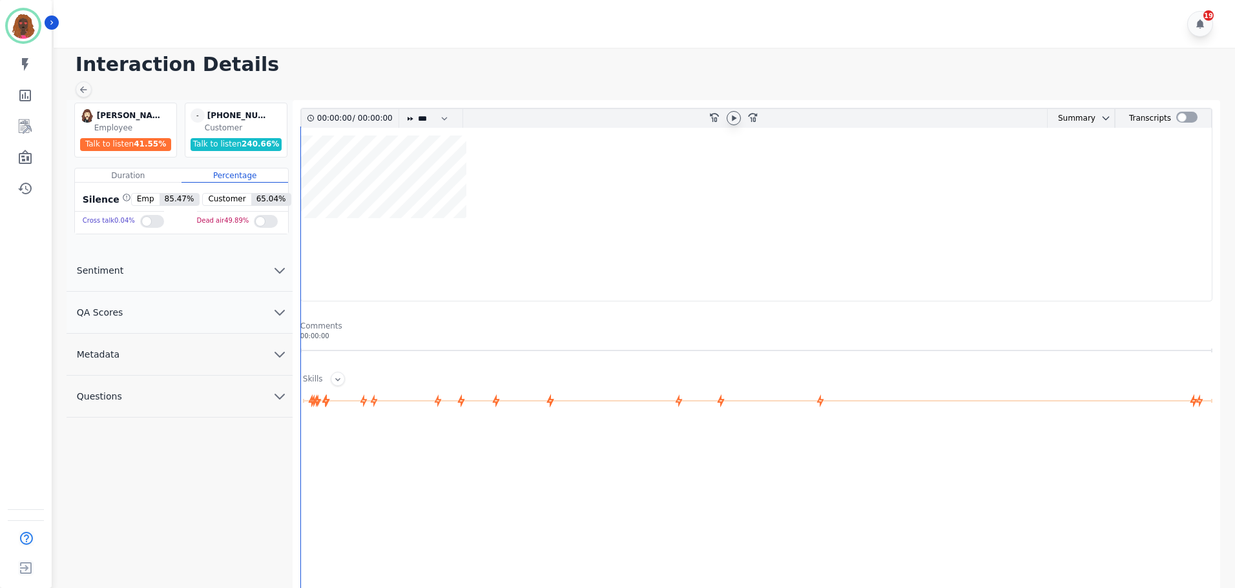
click at [733, 118] on icon at bounding box center [734, 118] width 5 height 6
click at [256, 309] on button "QA Scores" at bounding box center [180, 313] width 226 height 42
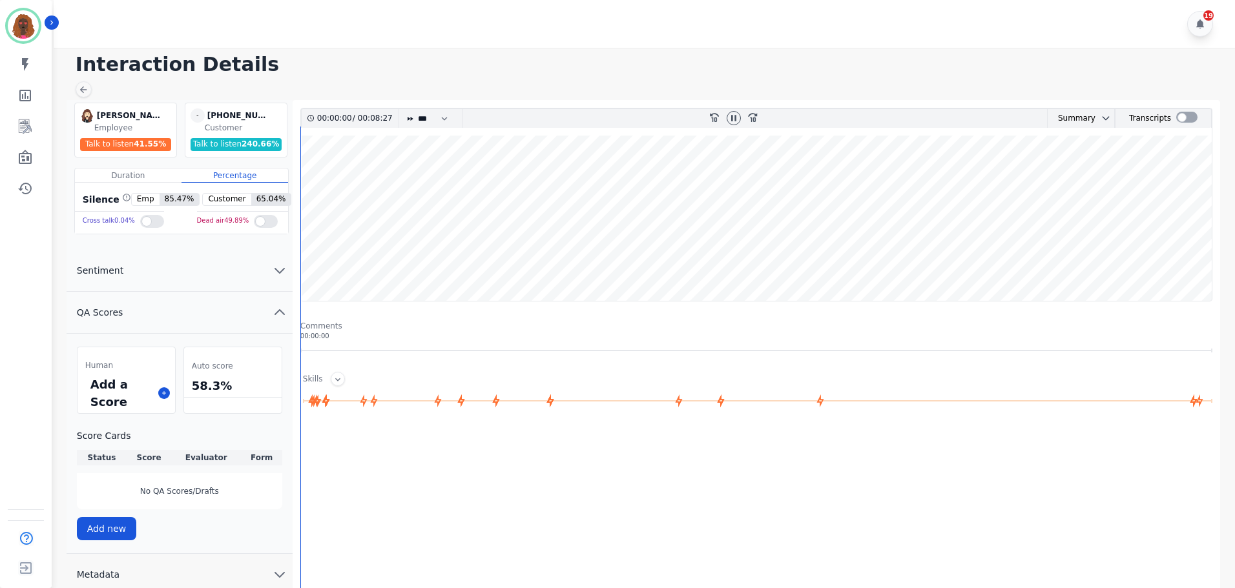
drag, startPoint x: 731, startPoint y: 114, endPoint x: 721, endPoint y: 131, distance: 20.0
click at [731, 115] on icon at bounding box center [734, 118] width 10 height 10
click at [165, 390] on button at bounding box center [164, 394] width 12 height 12
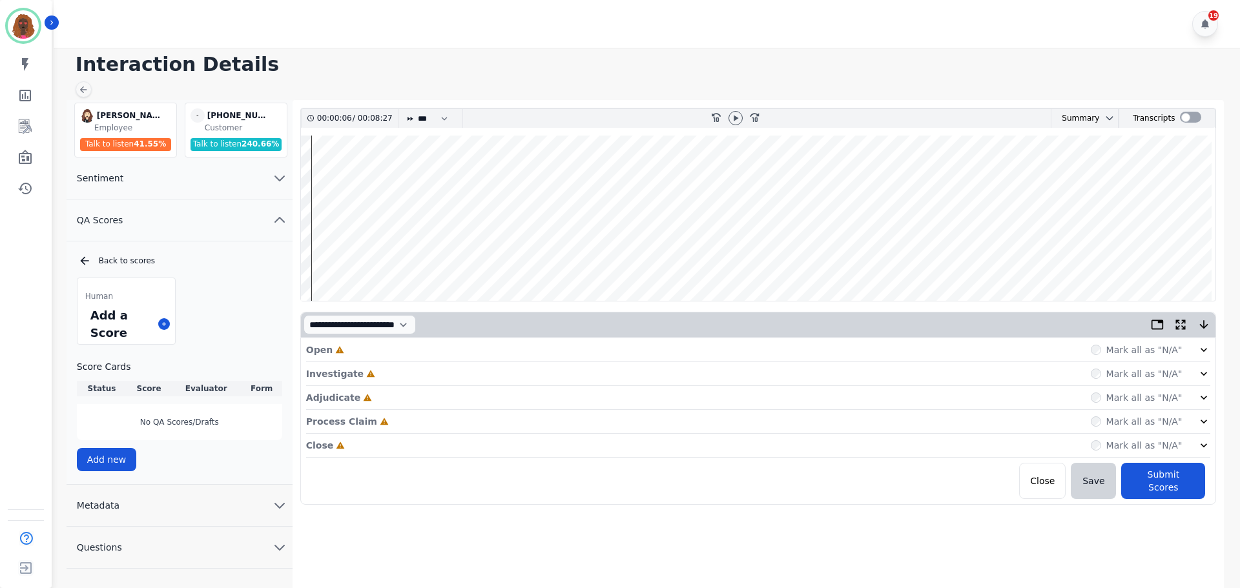
click at [497, 349] on div "Open Incomplete Mark all as "N/A"" at bounding box center [758, 350] width 905 height 24
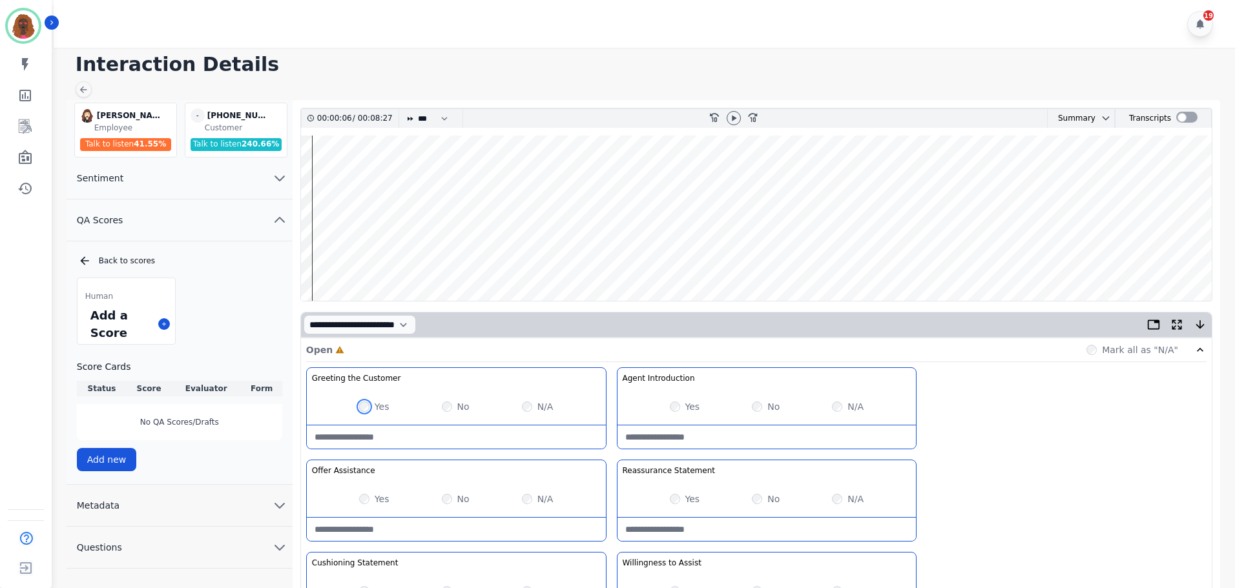
click at [365, 412] on div "Yes" at bounding box center [374, 406] width 30 height 13
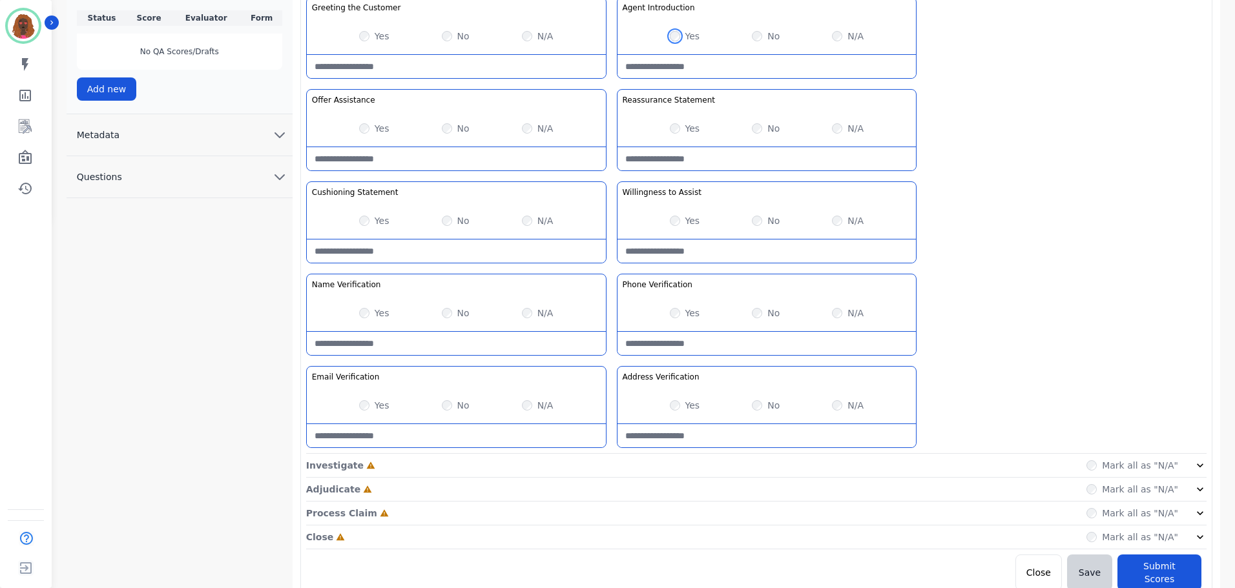
scroll to position [375, 0]
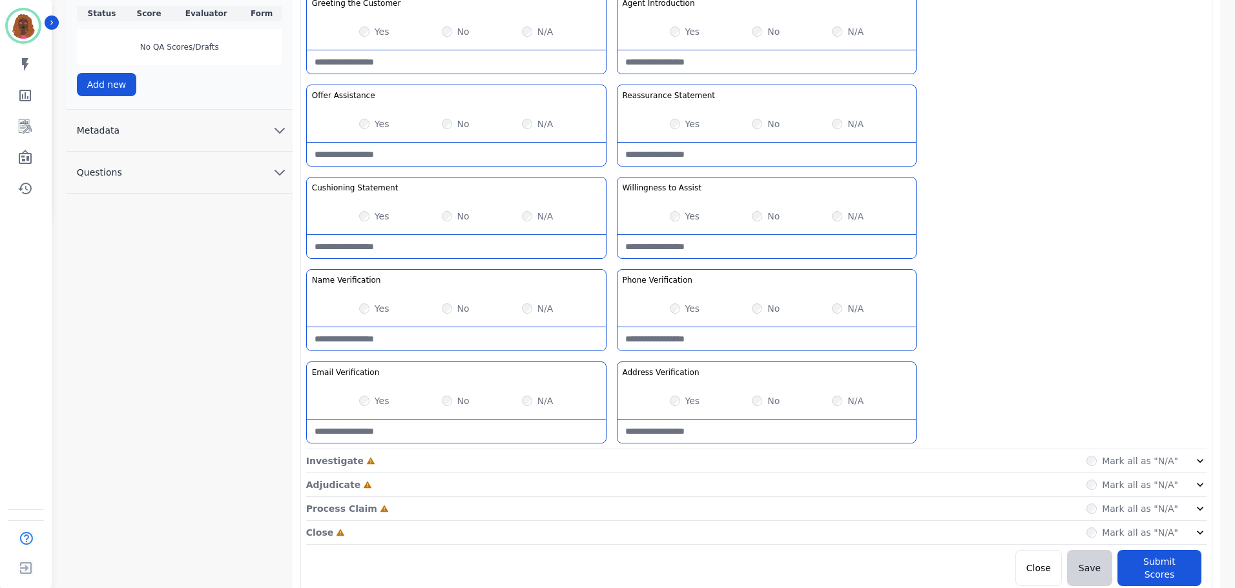
click at [367, 305] on div "Yes" at bounding box center [374, 308] width 30 height 13
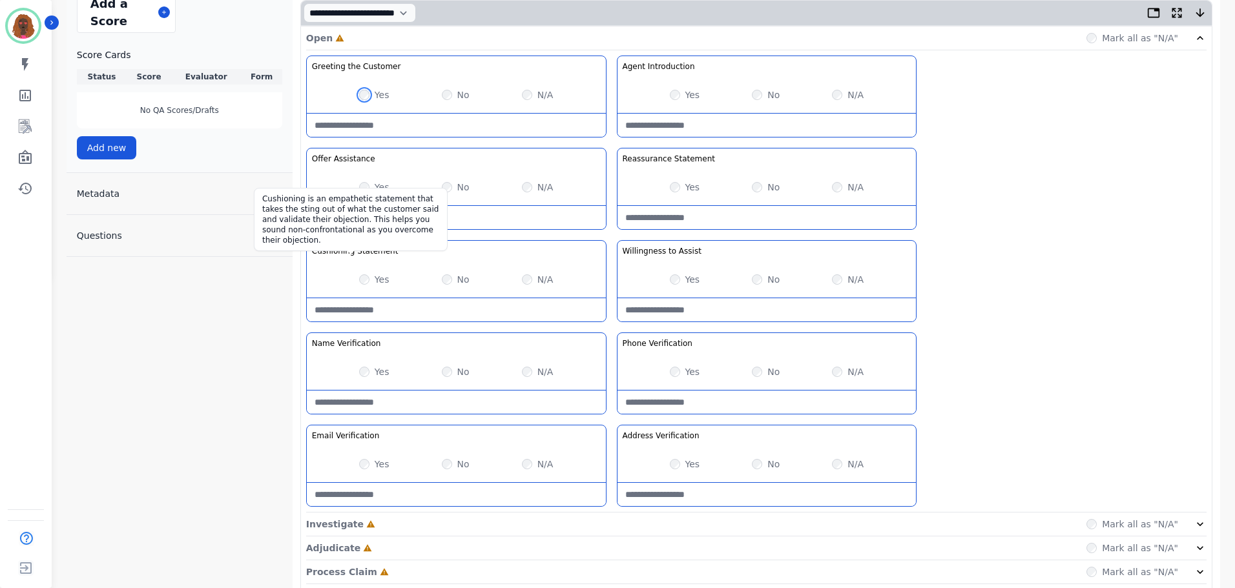
scroll to position [311, 0]
click at [629, 512] on div "Greeting the Customer Welcome is where we quickly greet our customer as a known…" at bounding box center [756, 284] width 900 height 457
click at [619, 524] on div "Investigate Incomplete Mark all as "N/A"" at bounding box center [756, 526] width 900 height 24
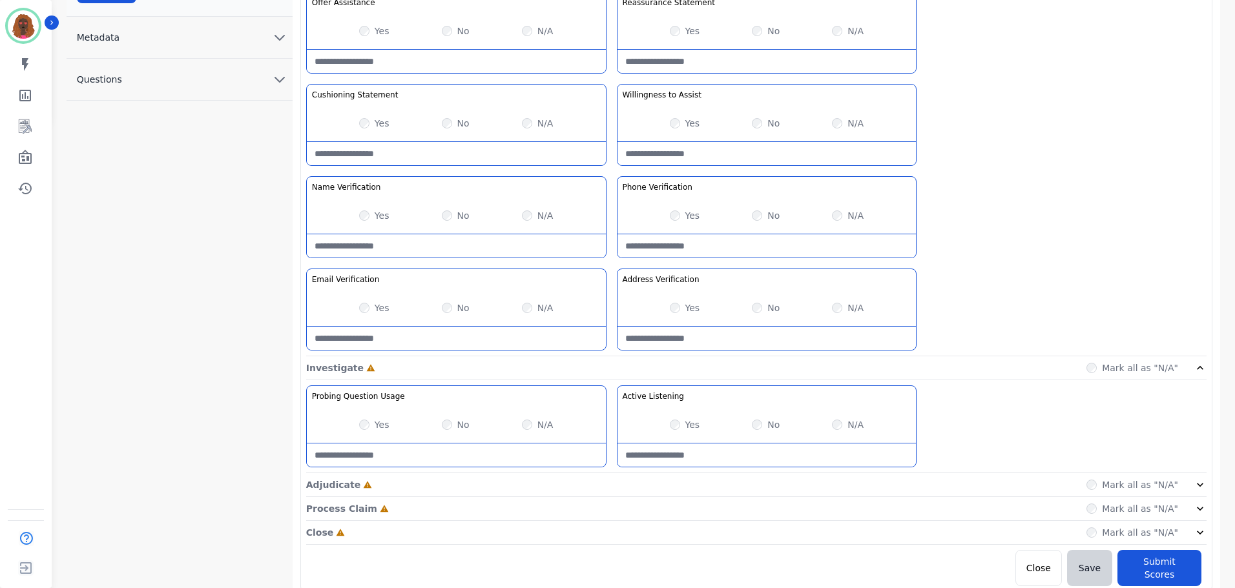
click at [614, 490] on div "Adjudicate Incomplete Mark all as "N/A"" at bounding box center [756, 485] width 900 height 24
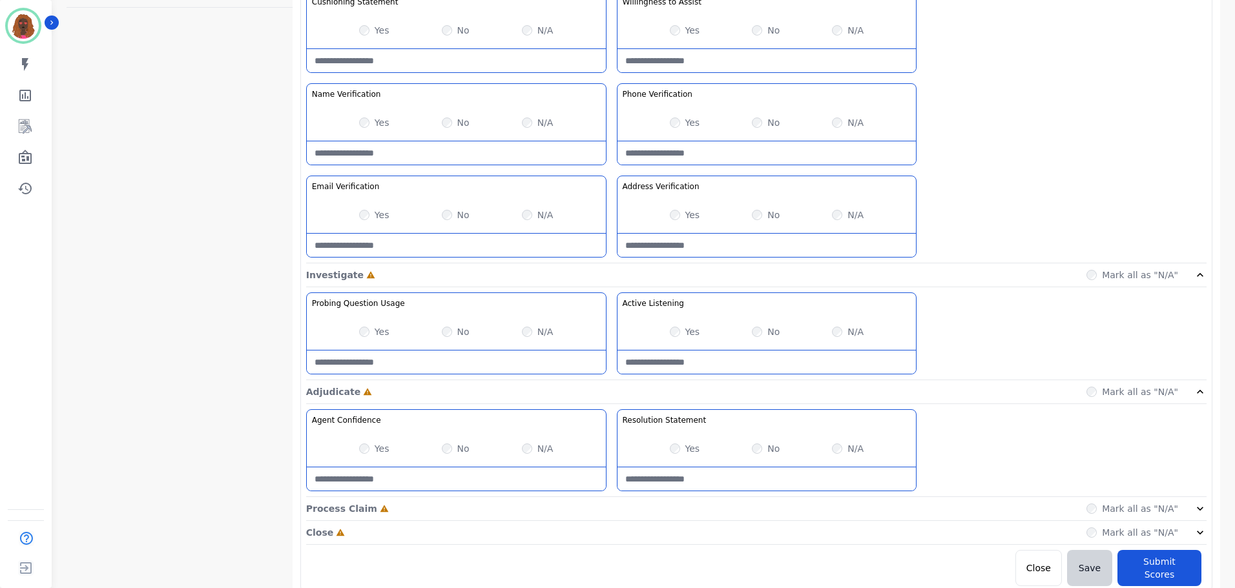
click at [614, 508] on div "Process Claim Incomplete Mark all as "N/A"" at bounding box center [756, 509] width 900 height 24
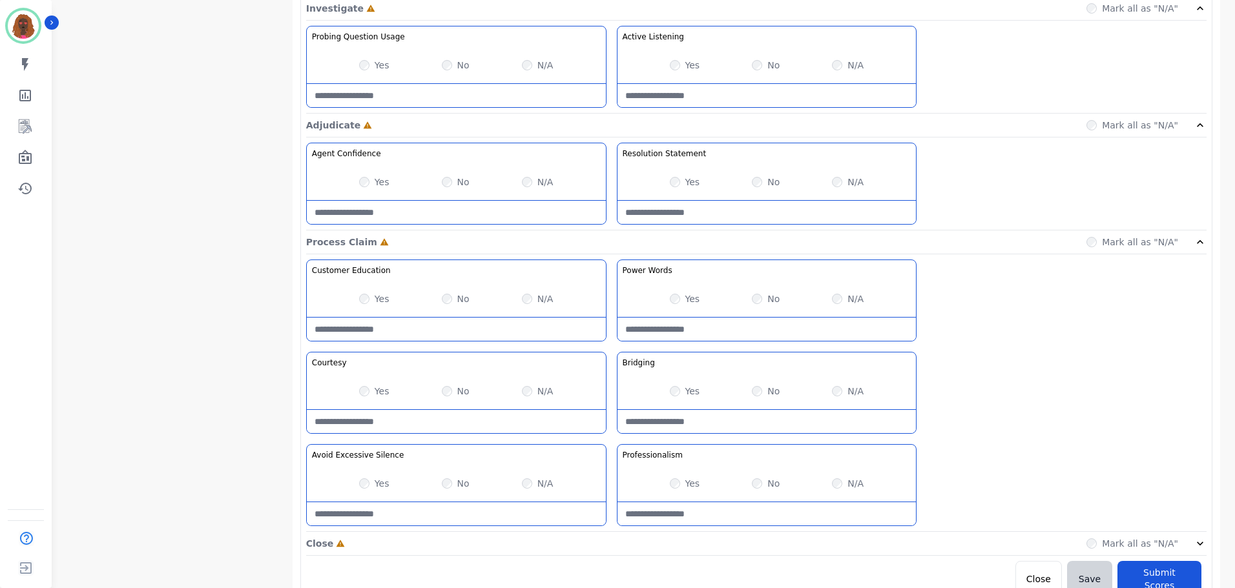
scroll to position [839, 0]
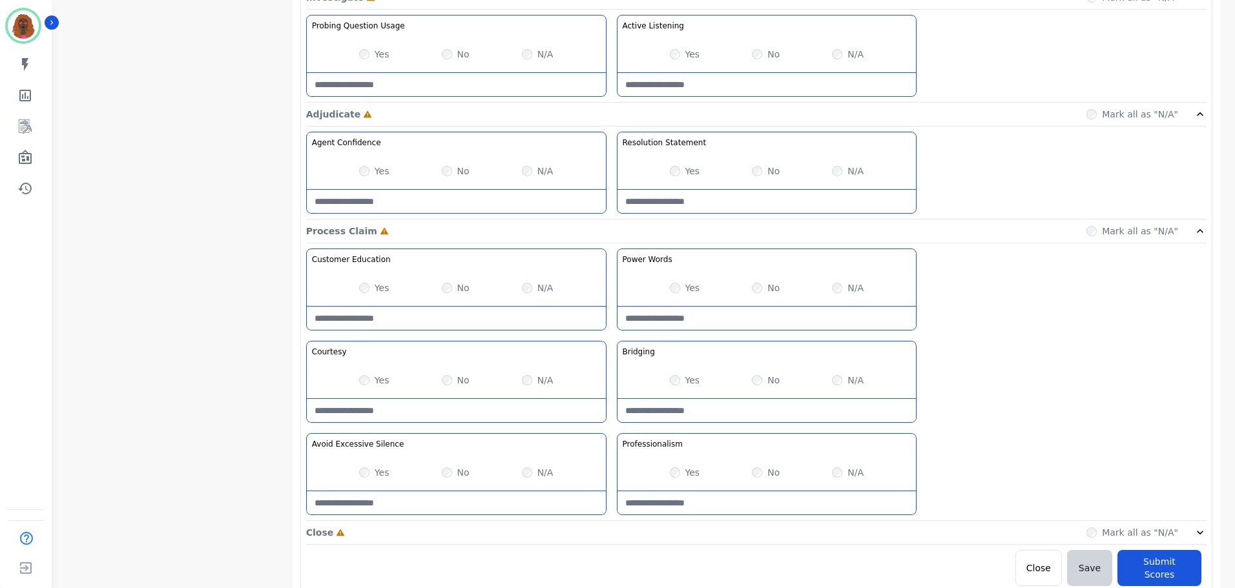
click at [610, 527] on div "Close Incomplete Mark all as "N/A"" at bounding box center [756, 533] width 900 height 24
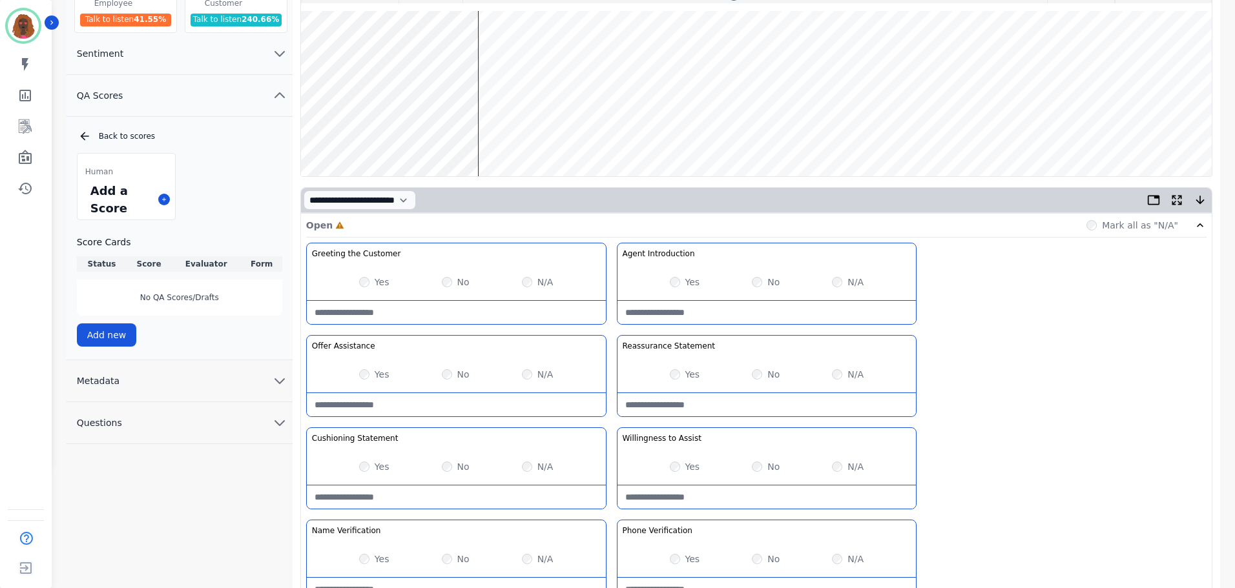
scroll to position [0, 0]
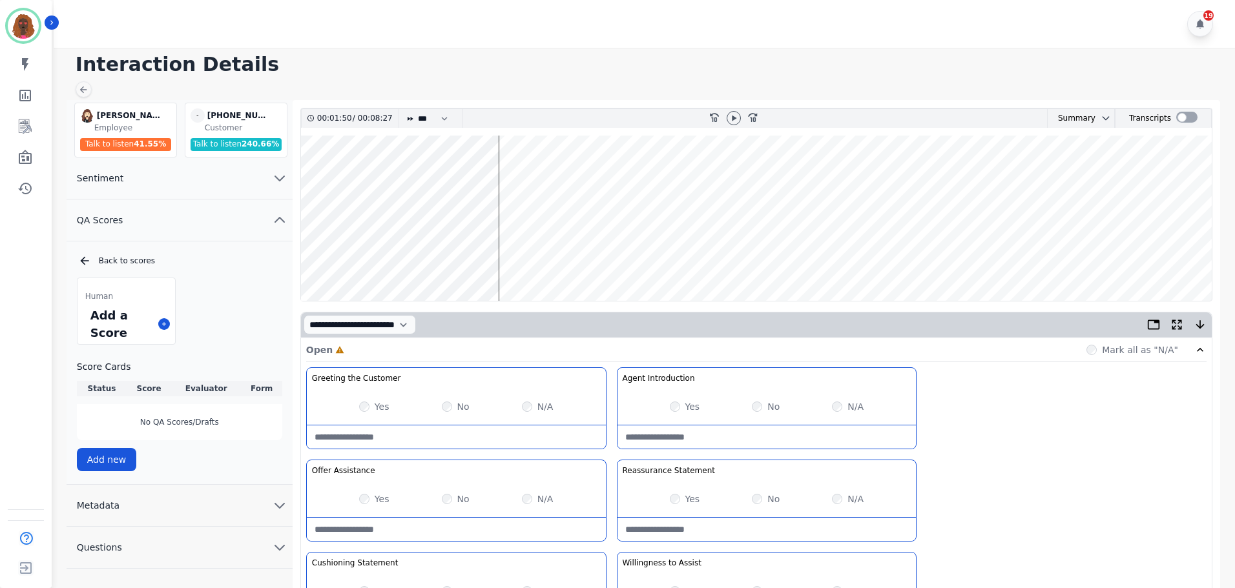
click at [406, 256] on wave at bounding box center [756, 218] width 911 height 165
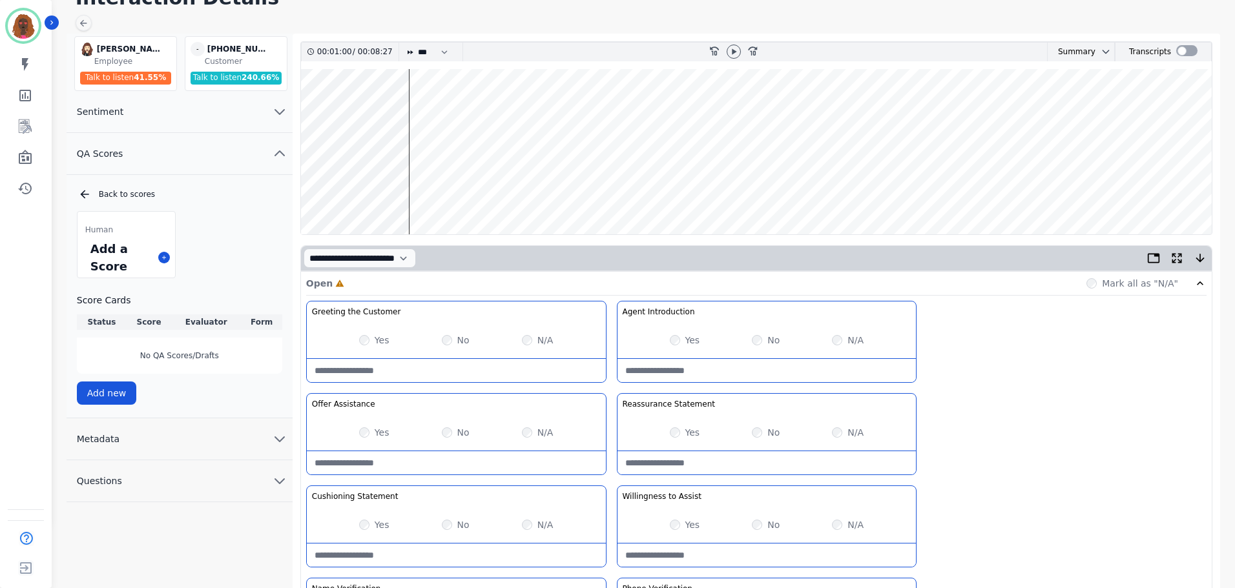
scroll to position [65, 0]
click at [425, 194] on wave at bounding box center [756, 152] width 911 height 165
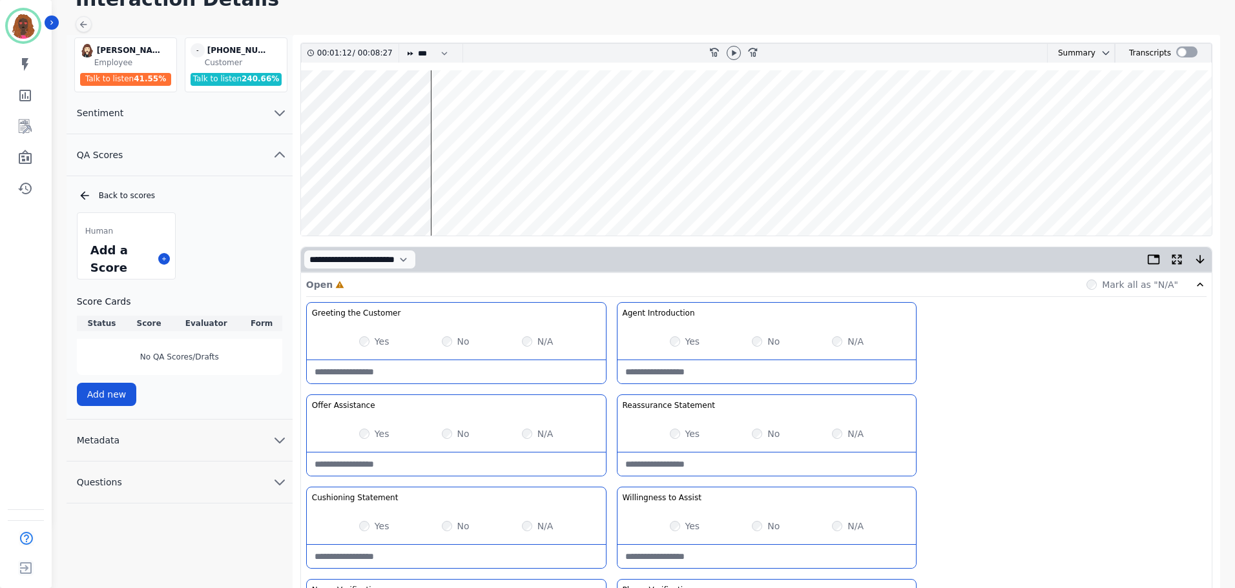
click at [451, 194] on wave at bounding box center [756, 152] width 911 height 165
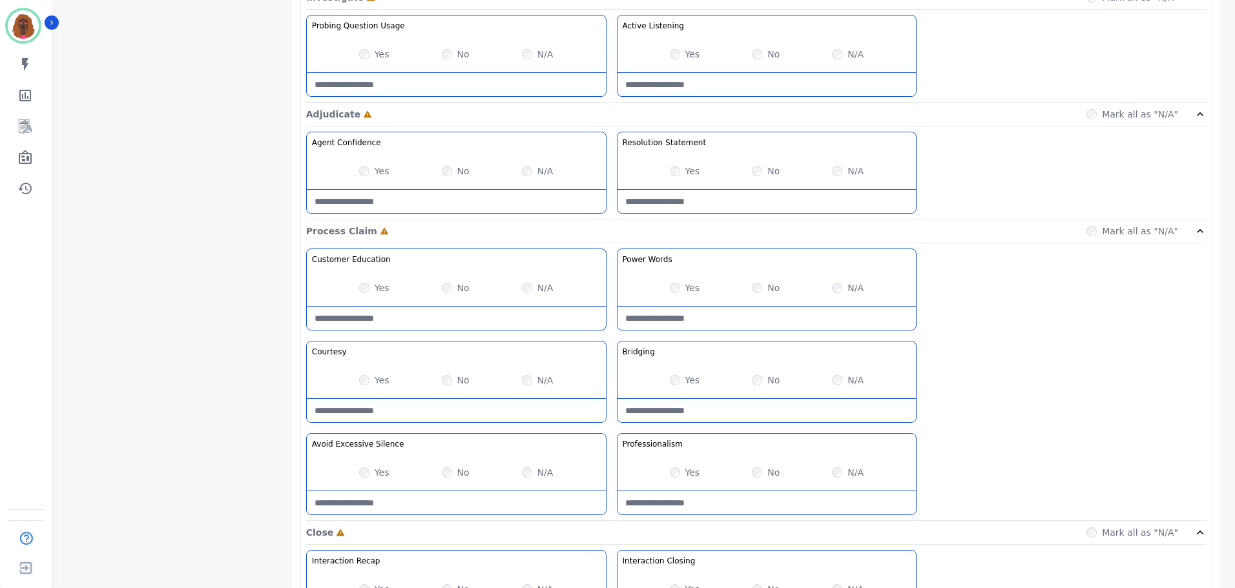
scroll to position [840, 0]
click at [753, 401] on Claim-Bridging-note at bounding box center [767, 410] width 299 height 23
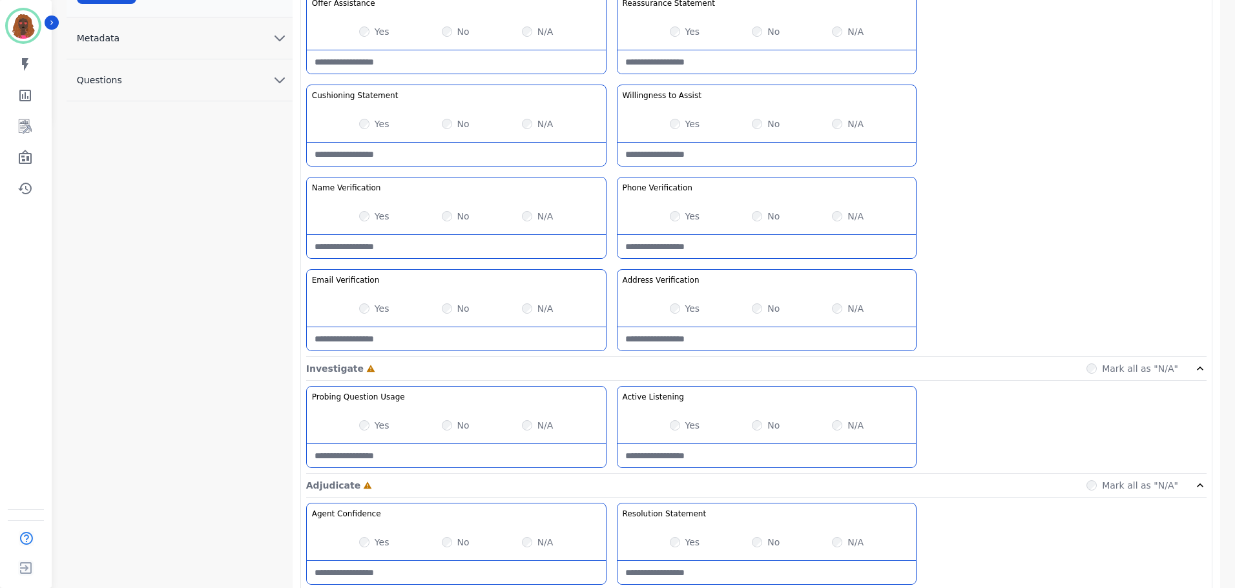
scroll to position [458, 0]
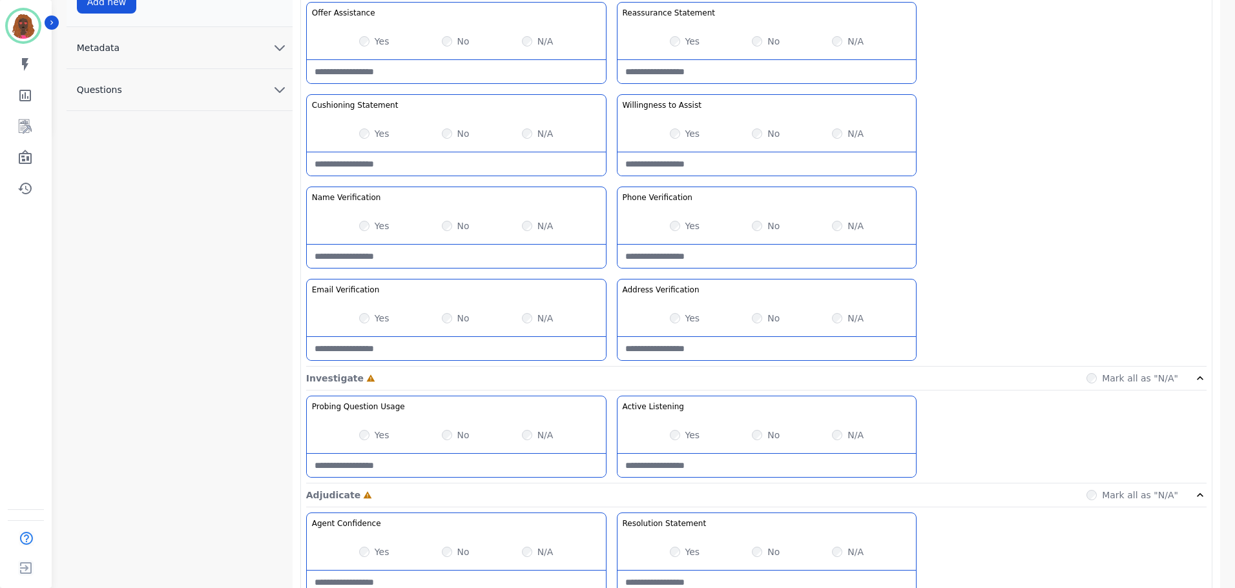
type Claim-Bridging-note "**********"
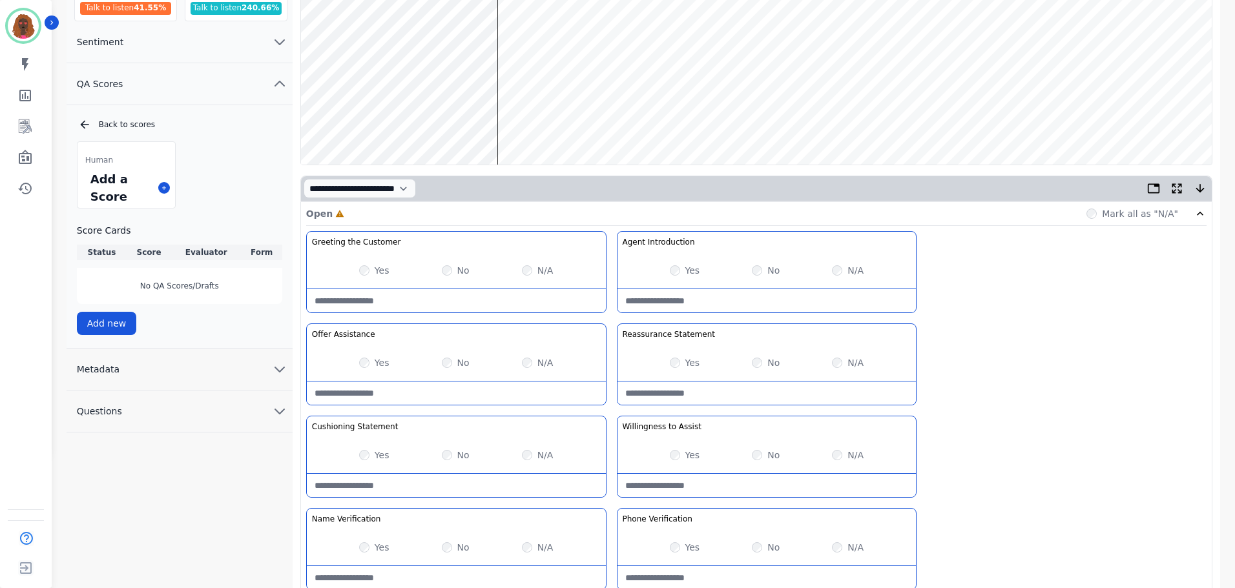
scroll to position [135, 0]
click at [556, 132] on wave at bounding box center [756, 83] width 911 height 165
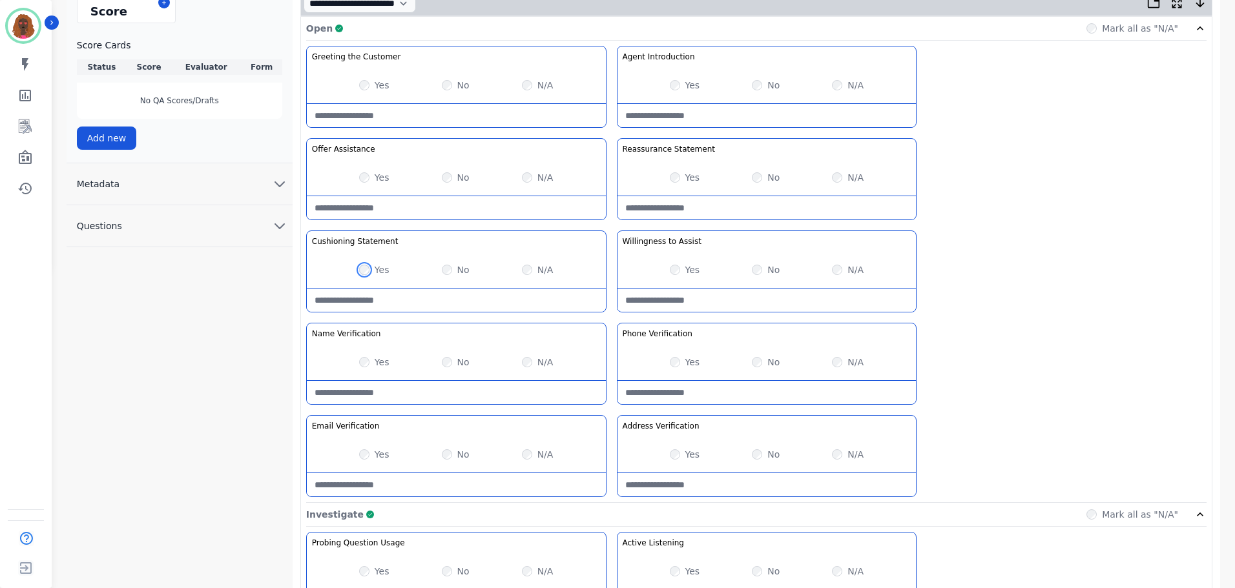
scroll to position [322, 0]
click at [375, 312] on div "Greeting the Customer Welcome is where we quickly greet our customer as a known…" at bounding box center [756, 273] width 900 height 457
click at [380, 306] on Statement-note at bounding box center [456, 299] width 299 height 23
click at [400, 293] on Statement-note at bounding box center [456, 299] width 299 height 23
type Statement-note "**********"
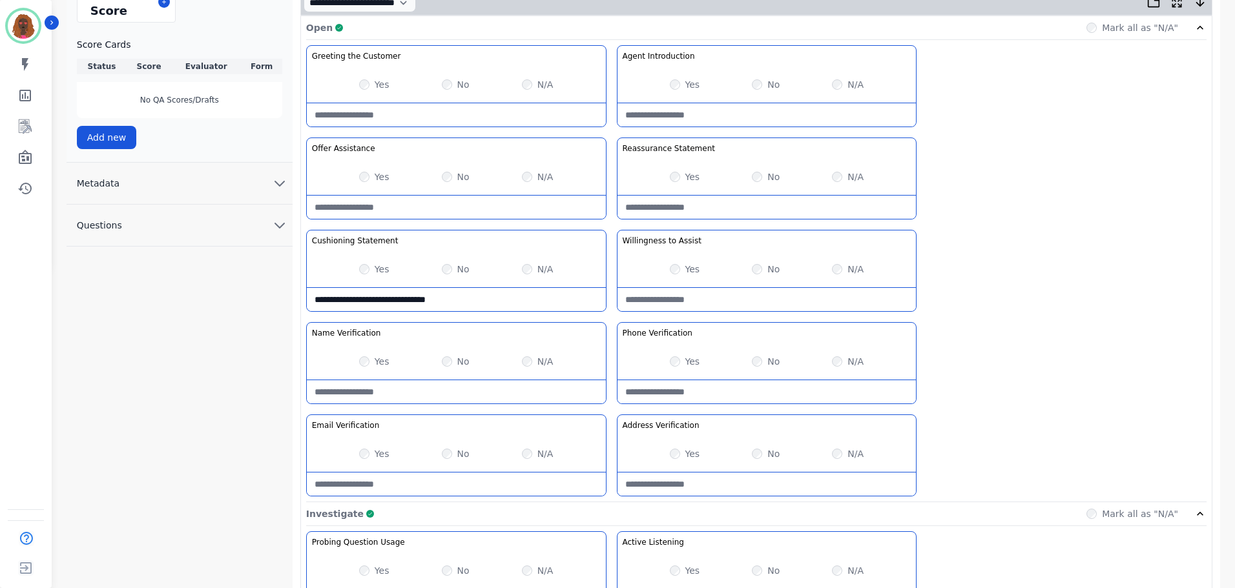
click at [400, 293] on Statement-note "**********" at bounding box center [456, 299] width 299 height 23
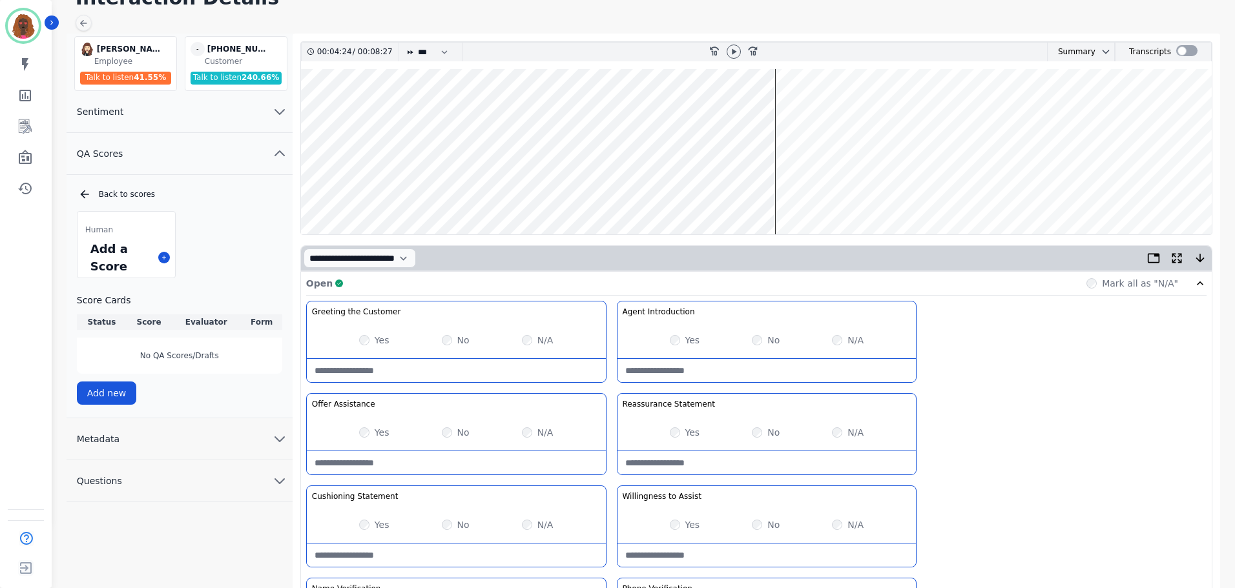
scroll to position [65, 0]
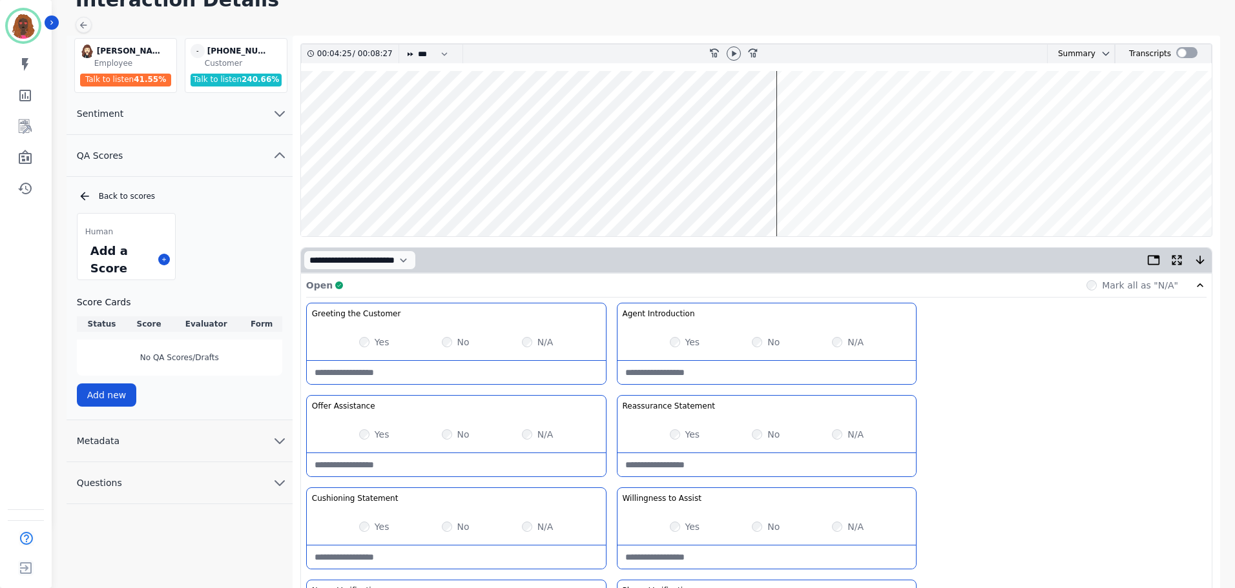
click at [634, 194] on wave at bounding box center [756, 153] width 911 height 165
click at [390, 194] on wave at bounding box center [756, 153] width 911 height 165
click at [402, 196] on wave at bounding box center [756, 153] width 911 height 165
click at [426, 196] on wave at bounding box center [756, 153] width 911 height 165
click at [452, 194] on wave at bounding box center [756, 153] width 911 height 165
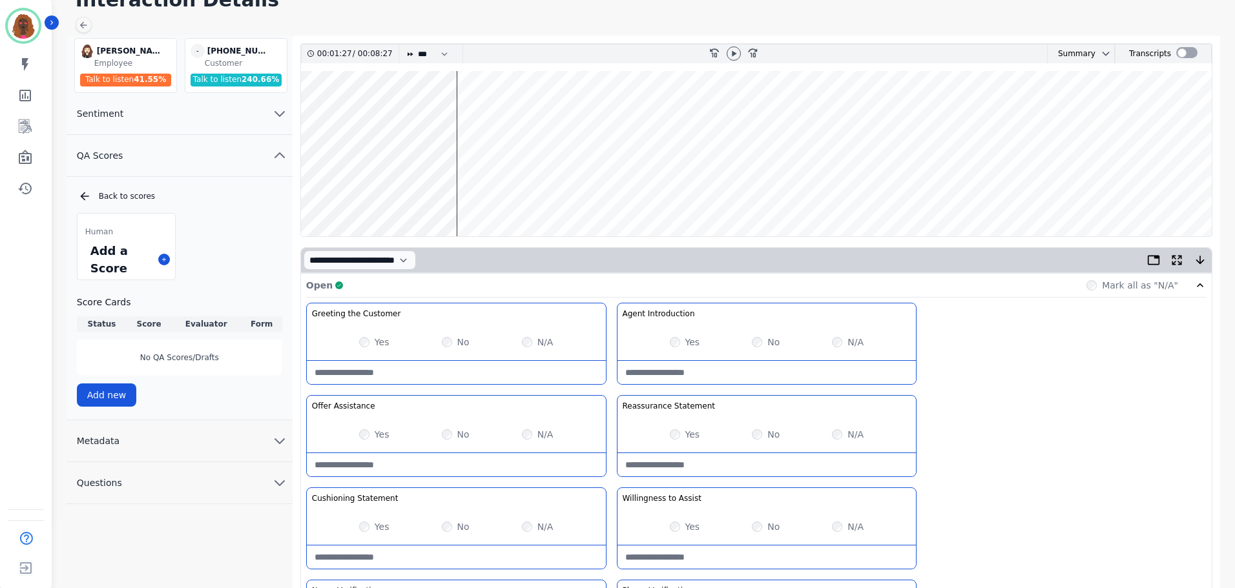
click at [470, 195] on wave at bounding box center [756, 153] width 911 height 165
click at [485, 195] on wave at bounding box center [756, 153] width 911 height 165
click at [492, 195] on wave at bounding box center [756, 153] width 911 height 165
click at [337, 194] on wave at bounding box center [756, 153] width 911 height 165
click at [329, 198] on wave at bounding box center [756, 153] width 911 height 165
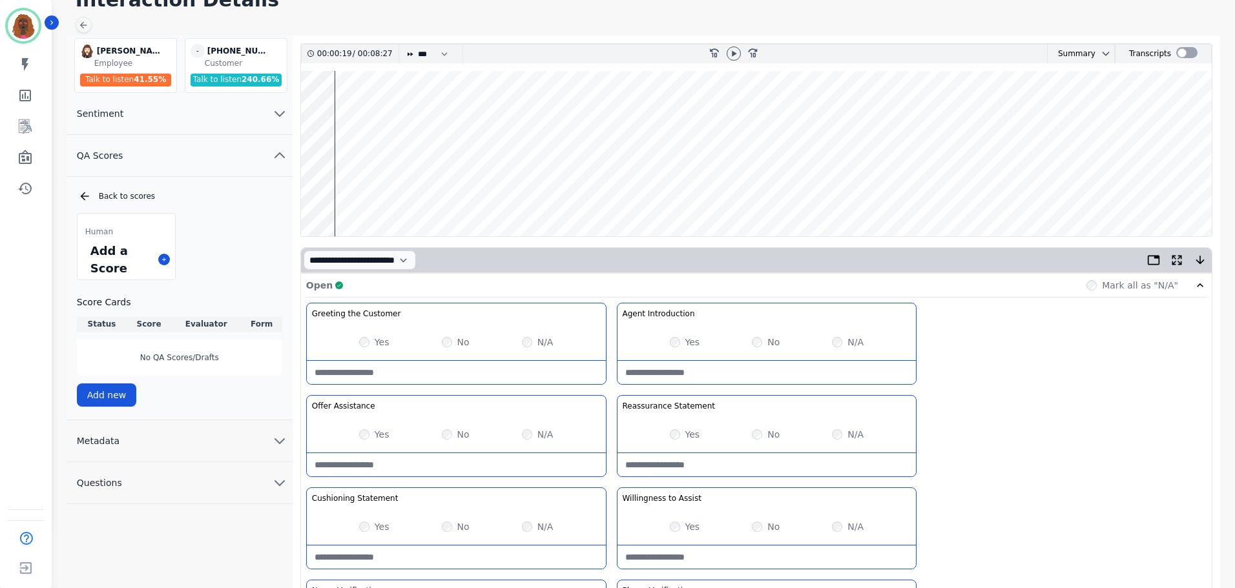
click at [327, 194] on wave at bounding box center [756, 153] width 911 height 165
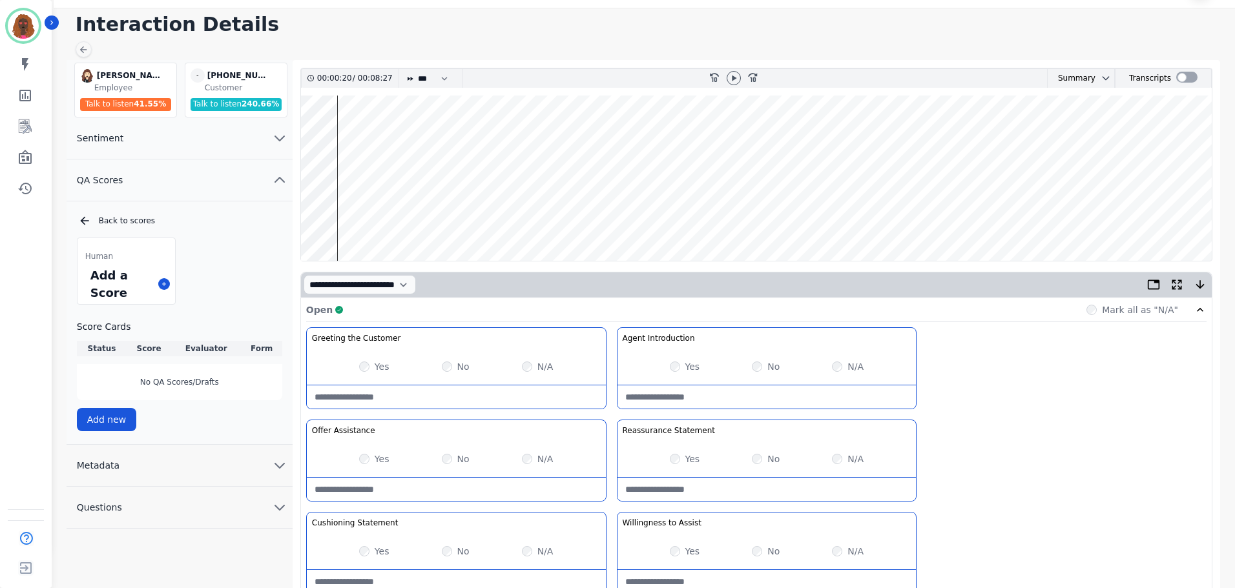
scroll to position [0, 0]
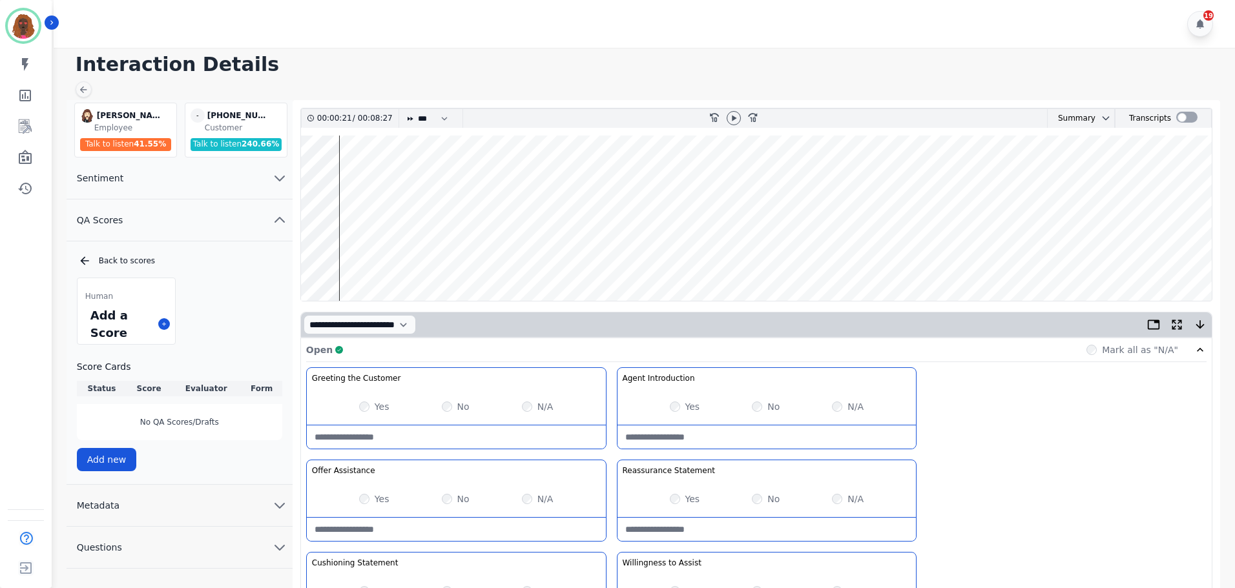
click at [828, 259] on wave at bounding box center [756, 218] width 911 height 165
click at [806, 258] on wave at bounding box center [756, 218] width 911 height 165
click at [800, 261] on wave at bounding box center [756, 218] width 911 height 165
click at [796, 259] on wave at bounding box center [756, 218] width 911 height 165
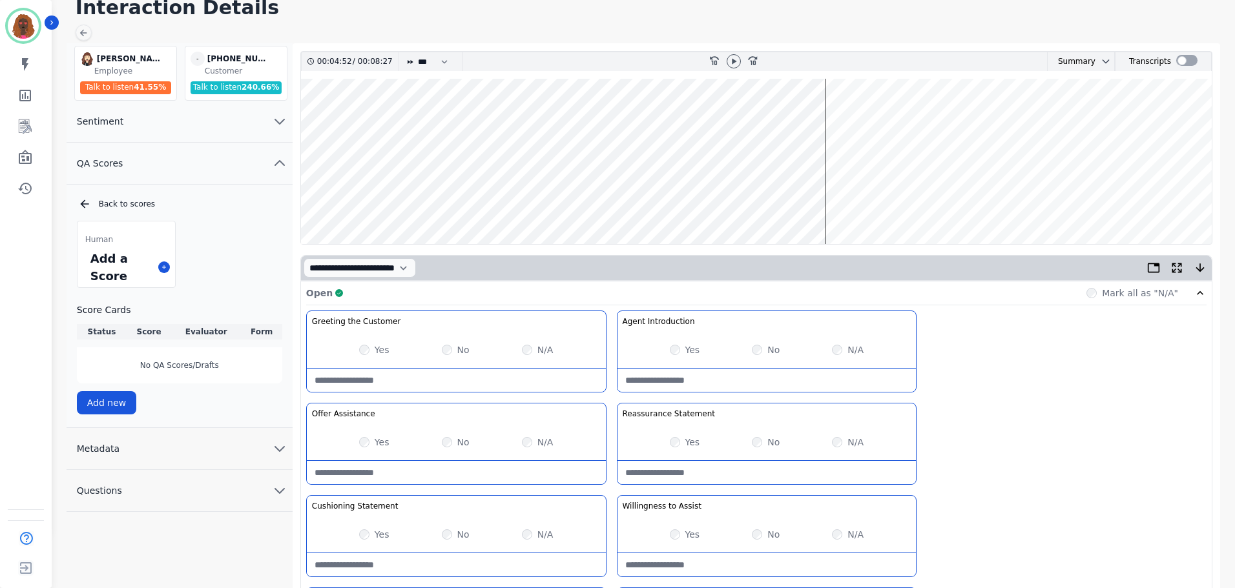
scroll to position [56, 0]
click at [320, 121] on wave at bounding box center [756, 161] width 911 height 165
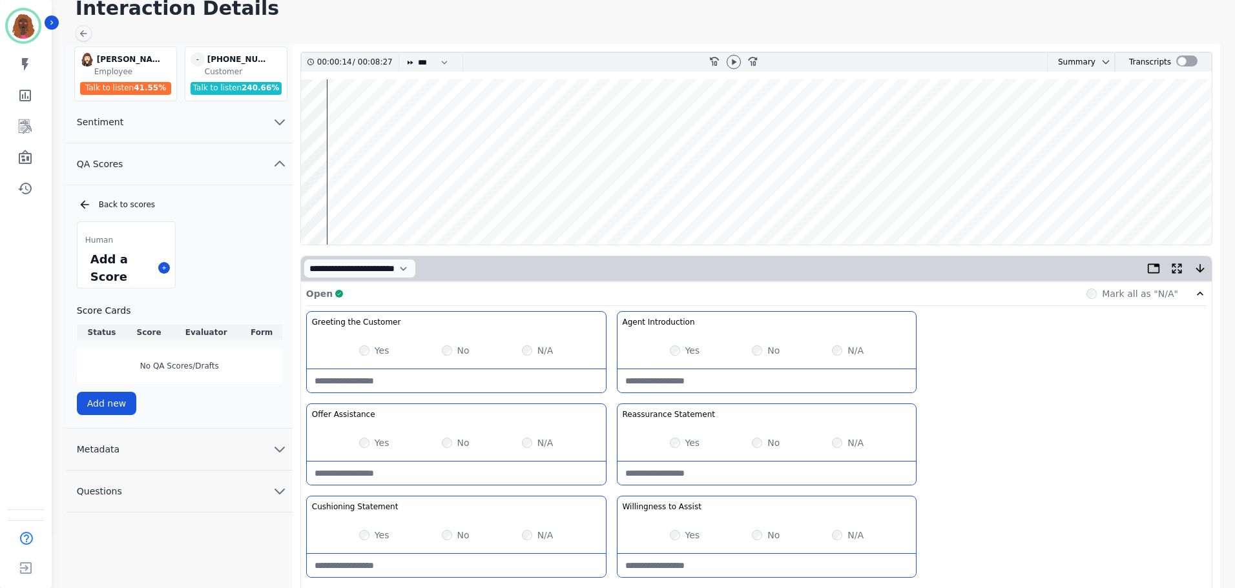
click at [338, 122] on wave at bounding box center [756, 161] width 911 height 165
click at [348, 125] on wave at bounding box center [756, 161] width 911 height 165
click at [358, 120] on wave at bounding box center [756, 161] width 911 height 165
click at [369, 120] on wave at bounding box center [756, 161] width 911 height 165
click at [382, 123] on wave at bounding box center [756, 161] width 911 height 165
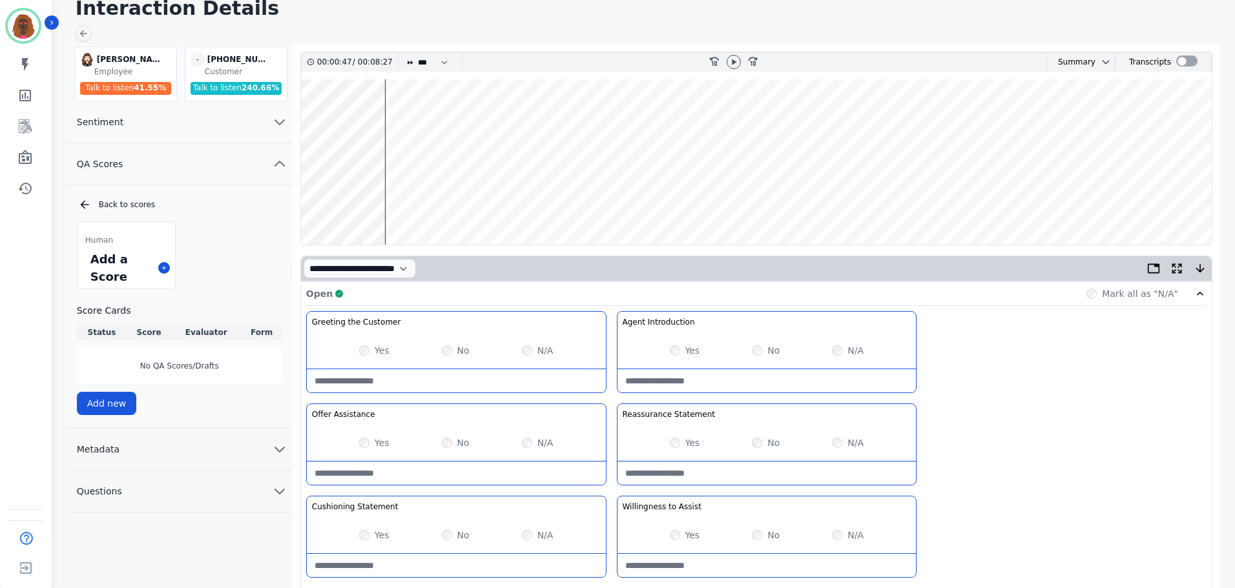
click at [398, 121] on wave at bounding box center [756, 161] width 911 height 165
click at [415, 120] on wave at bounding box center [756, 161] width 911 height 165
click at [437, 120] on wave at bounding box center [756, 161] width 911 height 165
click at [447, 123] on wave at bounding box center [756, 161] width 911 height 165
click at [499, 121] on wave at bounding box center [756, 161] width 911 height 165
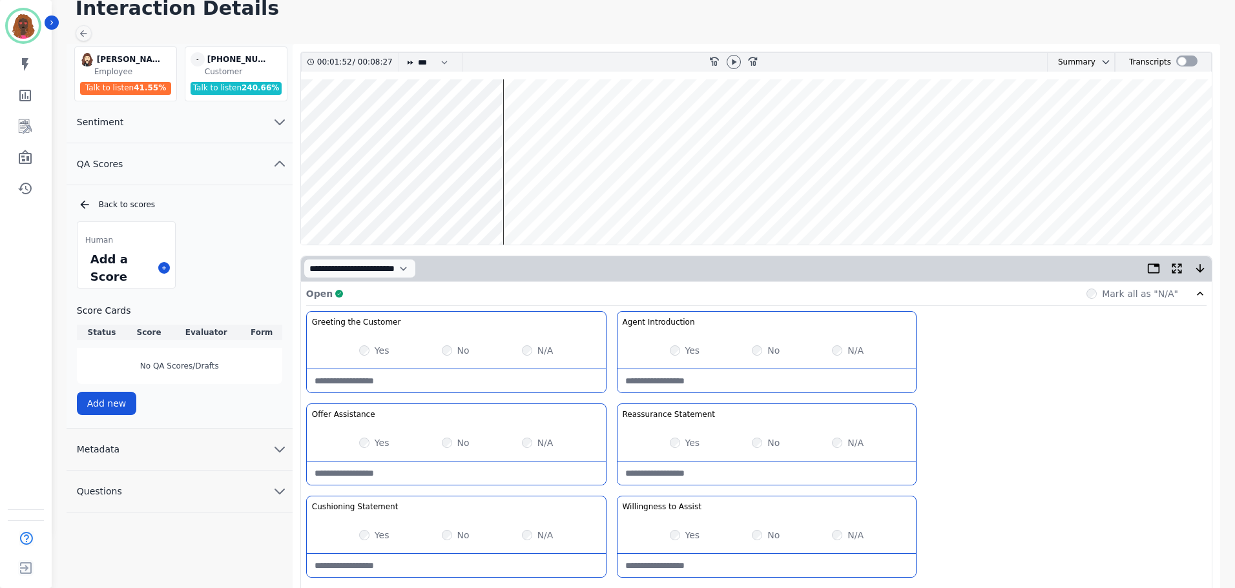
click at [517, 122] on wave at bounding box center [756, 161] width 911 height 165
click at [530, 123] on wave at bounding box center [756, 161] width 911 height 165
click at [562, 123] on wave at bounding box center [756, 161] width 911 height 165
click at [569, 123] on wave at bounding box center [756, 161] width 911 height 165
click at [575, 123] on wave at bounding box center [756, 161] width 911 height 165
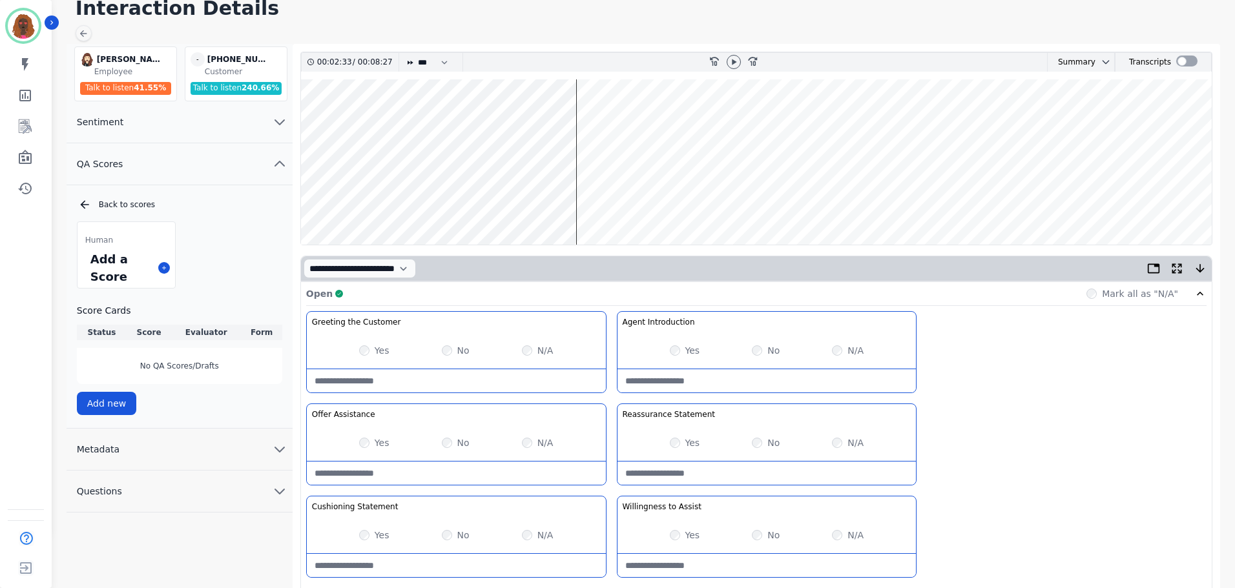
click at [585, 129] on wave at bounding box center [756, 161] width 911 height 165
click at [613, 121] on wave at bounding box center [756, 161] width 911 height 165
click at [627, 121] on wave at bounding box center [756, 161] width 911 height 165
click at [712, 118] on wave at bounding box center [756, 161] width 911 height 165
click at [742, 120] on wave at bounding box center [756, 161] width 911 height 165
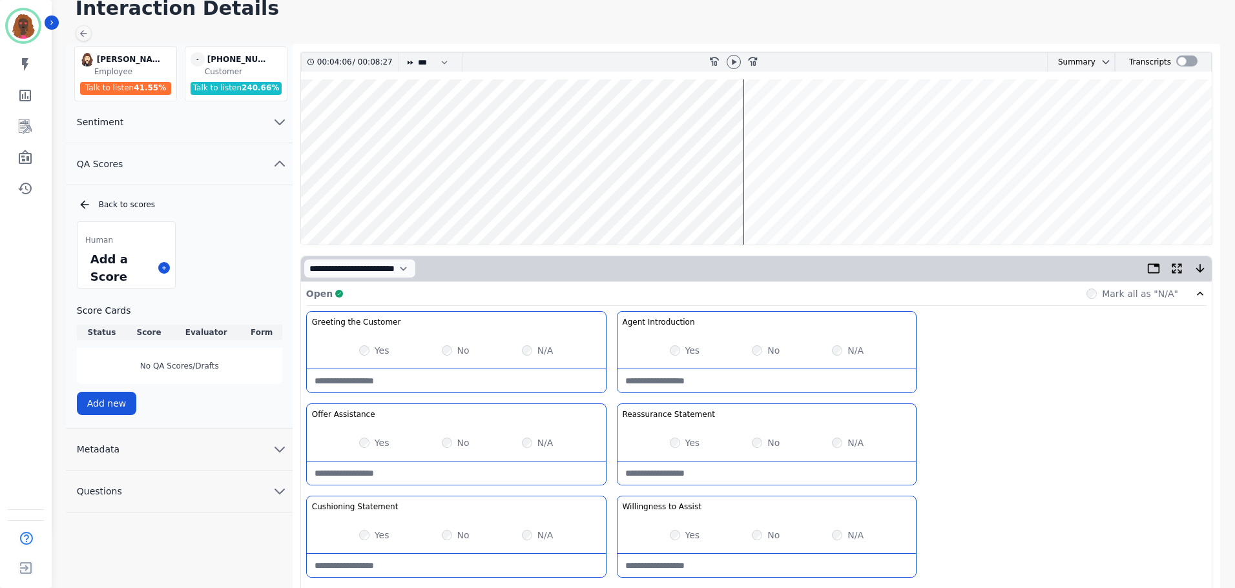
click at [691, 122] on wave at bounding box center [756, 161] width 911 height 165
click at [795, 119] on wave at bounding box center [756, 161] width 911 height 165
click at [791, 121] on wave at bounding box center [756, 161] width 911 height 165
click at [831, 121] on wave at bounding box center [756, 161] width 911 height 165
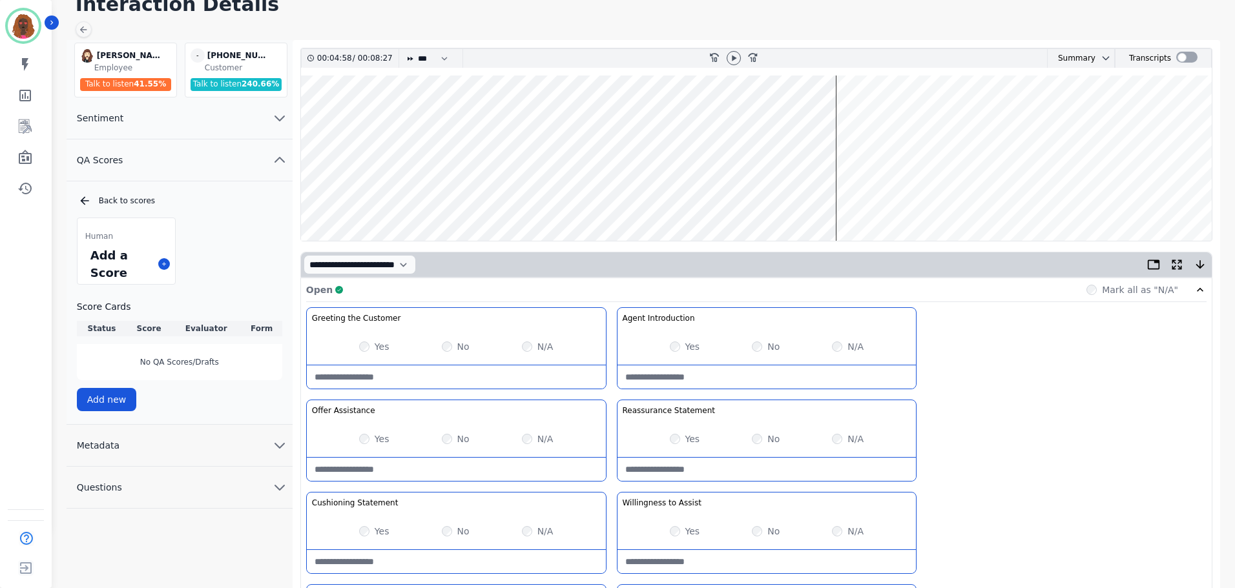
scroll to position [0, 0]
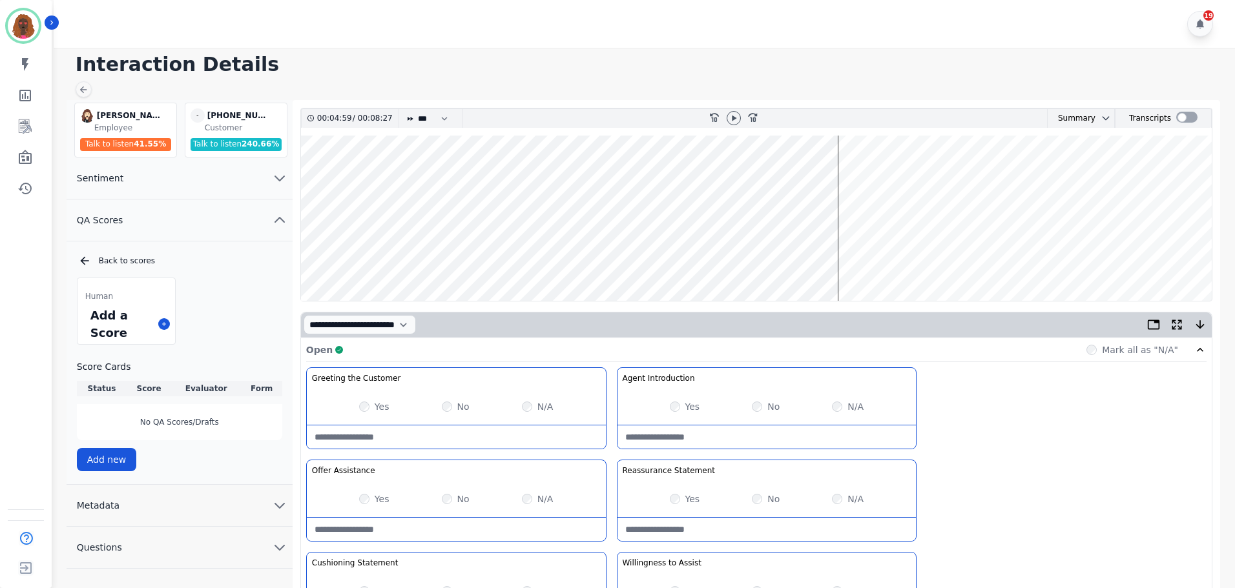
click at [862, 178] on wave at bounding box center [756, 218] width 911 height 165
click at [919, 176] on wave at bounding box center [756, 218] width 911 height 165
click at [911, 259] on wave at bounding box center [756, 218] width 911 height 165
click at [929, 258] on wave at bounding box center [756, 218] width 911 height 165
click at [955, 255] on wave at bounding box center [756, 218] width 911 height 165
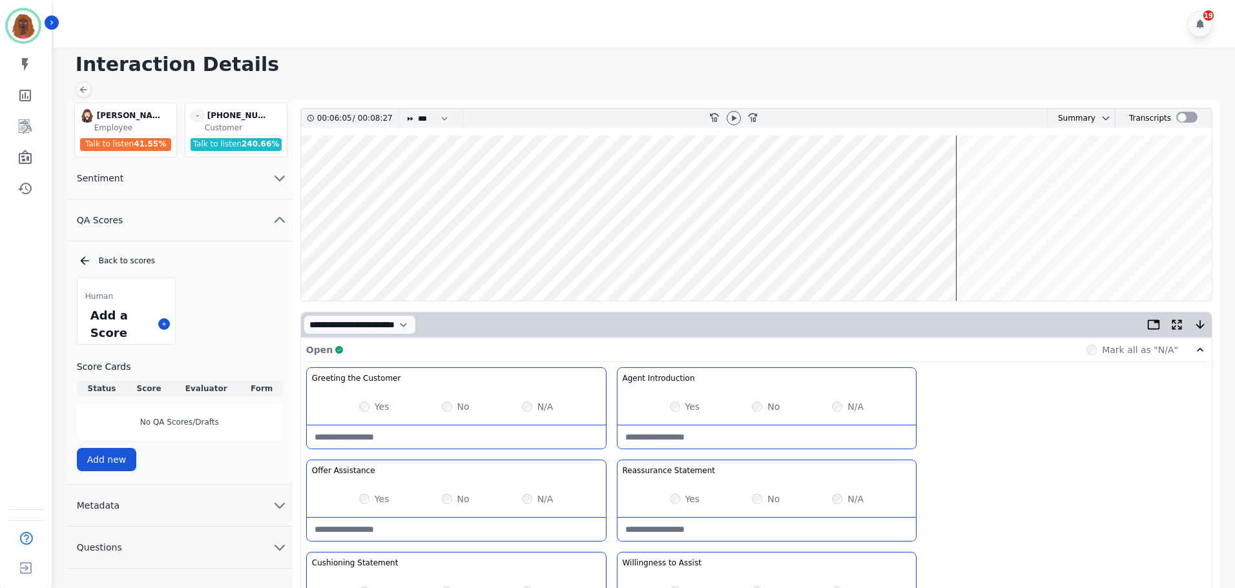
click at [966, 259] on wave at bounding box center [756, 218] width 911 height 165
click at [975, 176] on wave at bounding box center [756, 218] width 911 height 165
click at [1000, 176] on wave at bounding box center [756, 218] width 911 height 165
click at [1021, 179] on wave at bounding box center [756, 218] width 911 height 165
click at [1046, 179] on wave at bounding box center [756, 218] width 911 height 165
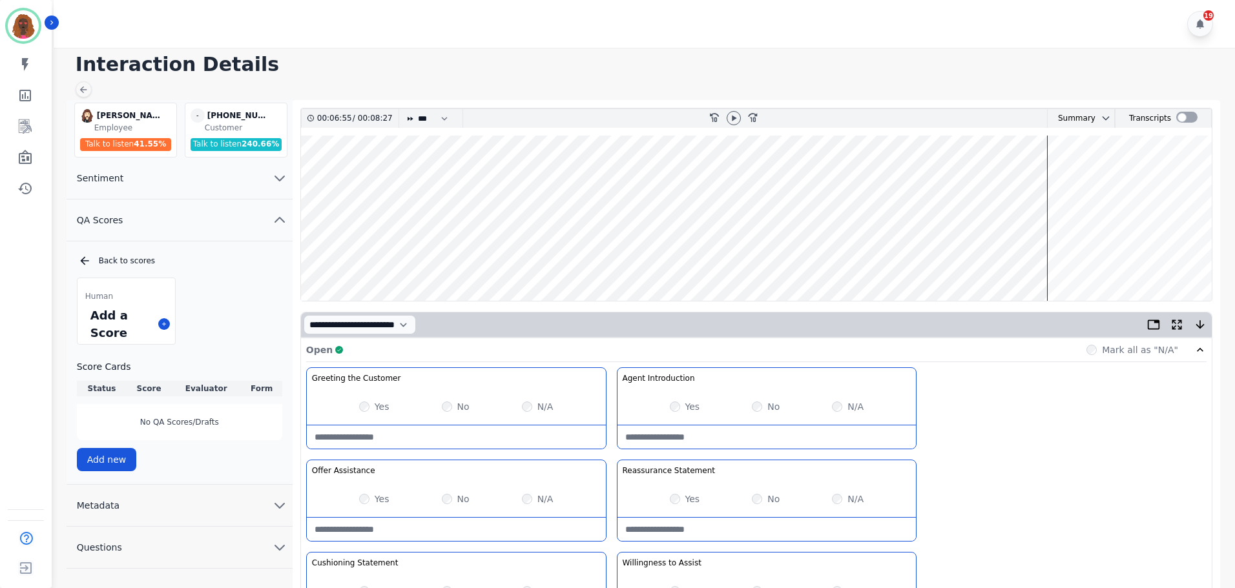
click at [1063, 176] on wave at bounding box center [756, 218] width 911 height 165
click at [1086, 174] on wave at bounding box center [756, 218] width 911 height 165
click at [1112, 176] on wave at bounding box center [756, 218] width 911 height 165
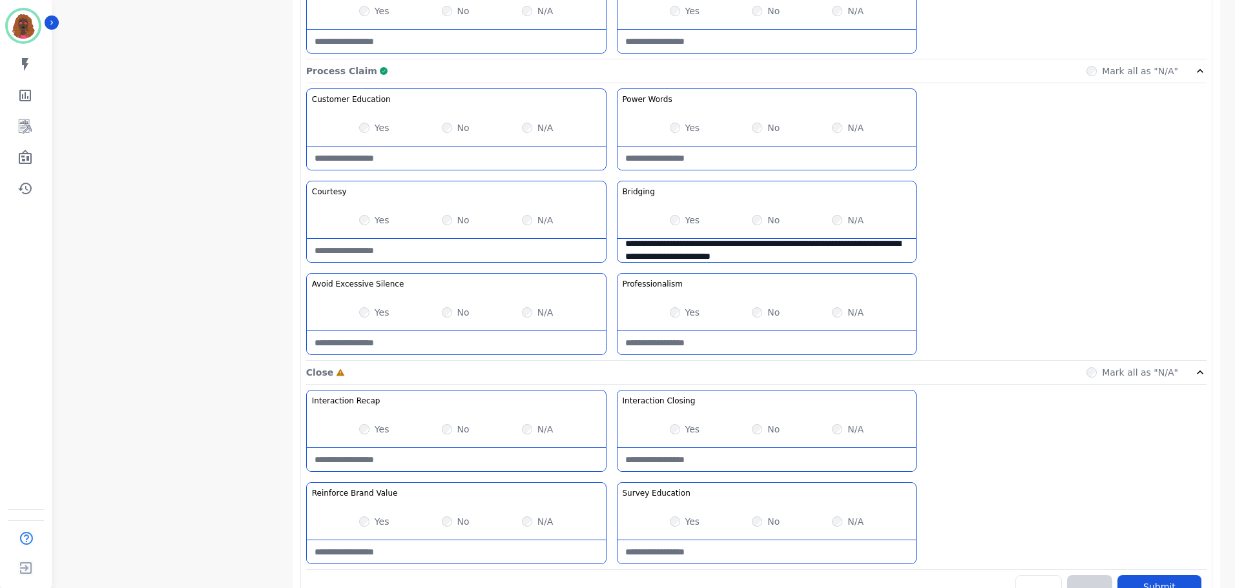
scroll to position [1024, 0]
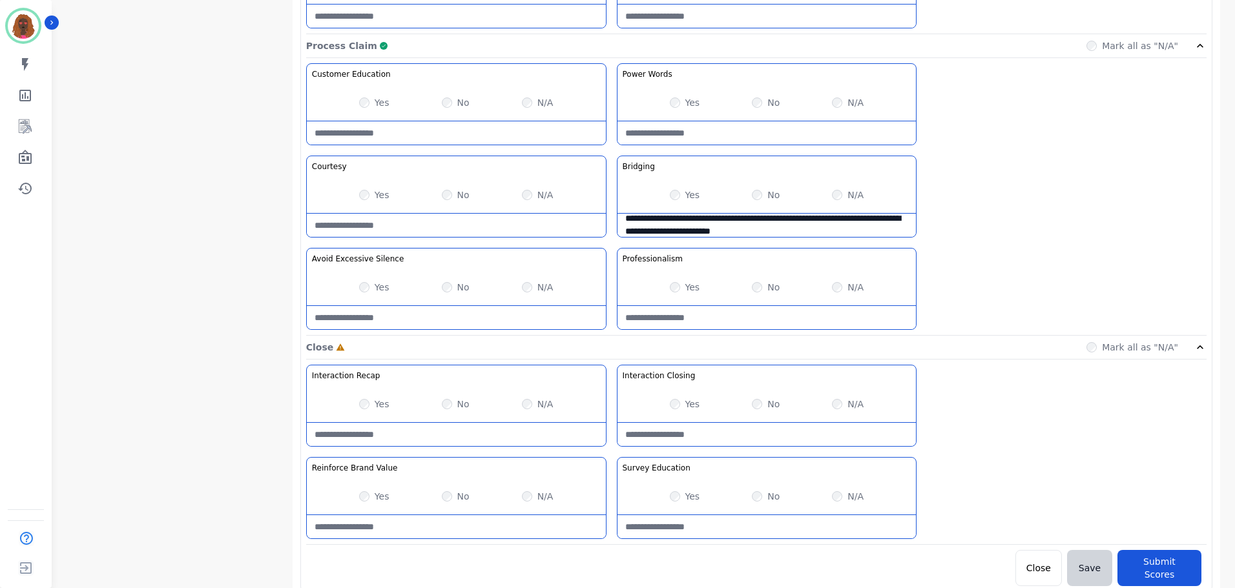
click at [365, 398] on div "Yes" at bounding box center [374, 404] width 30 height 13
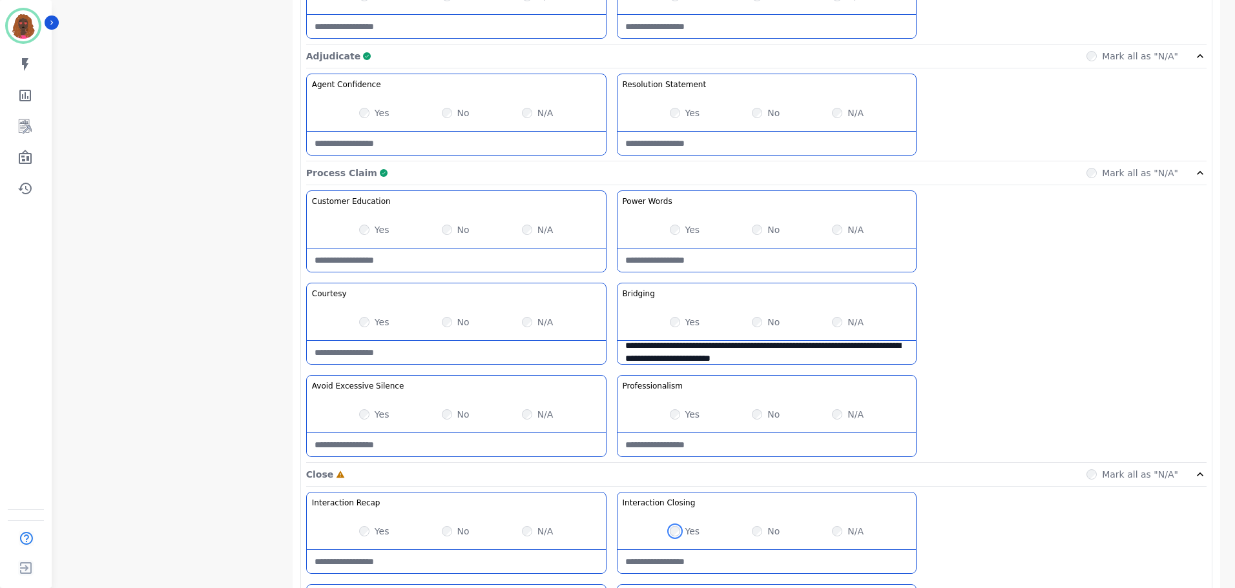
scroll to position [897, 0]
click at [689, 263] on Words-note at bounding box center [767, 260] width 299 height 23
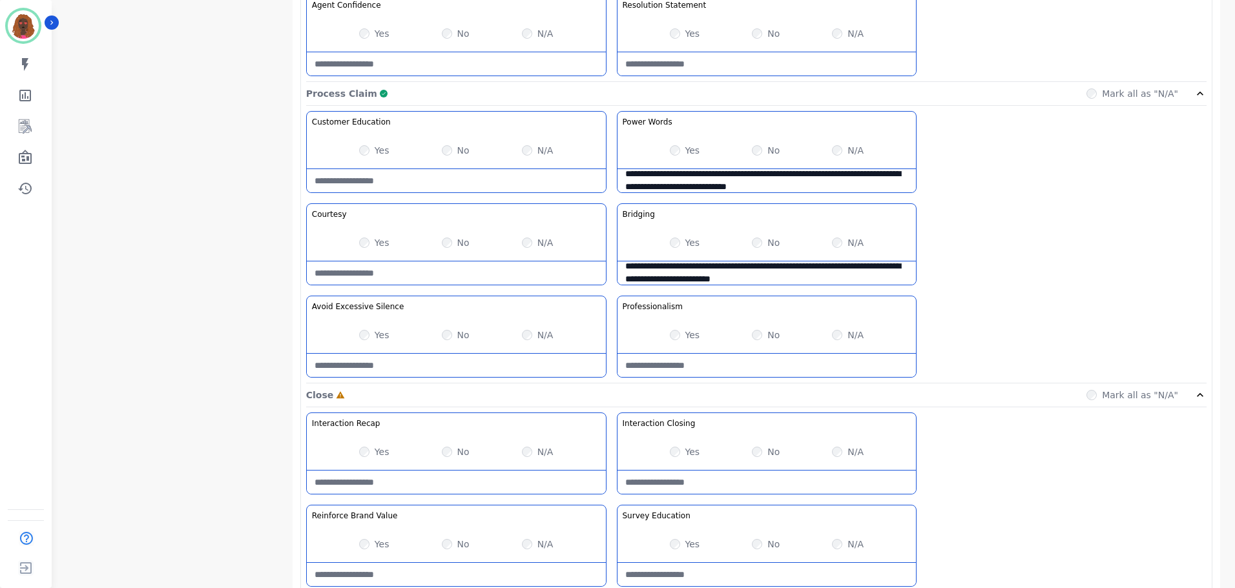
scroll to position [1024, 0]
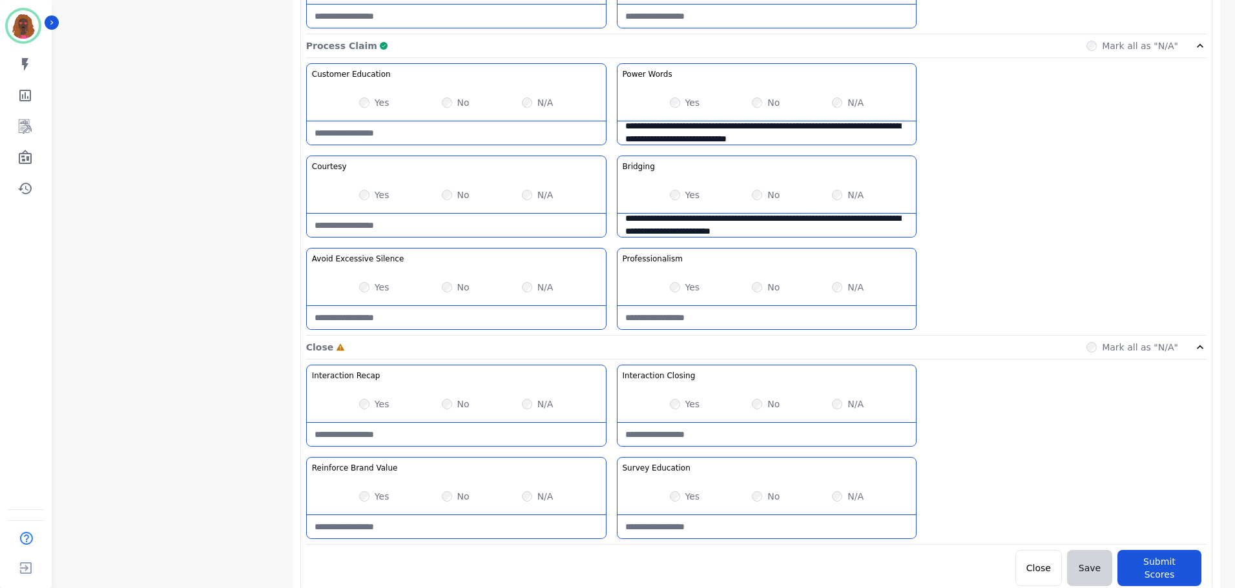
type Words-note "**********"
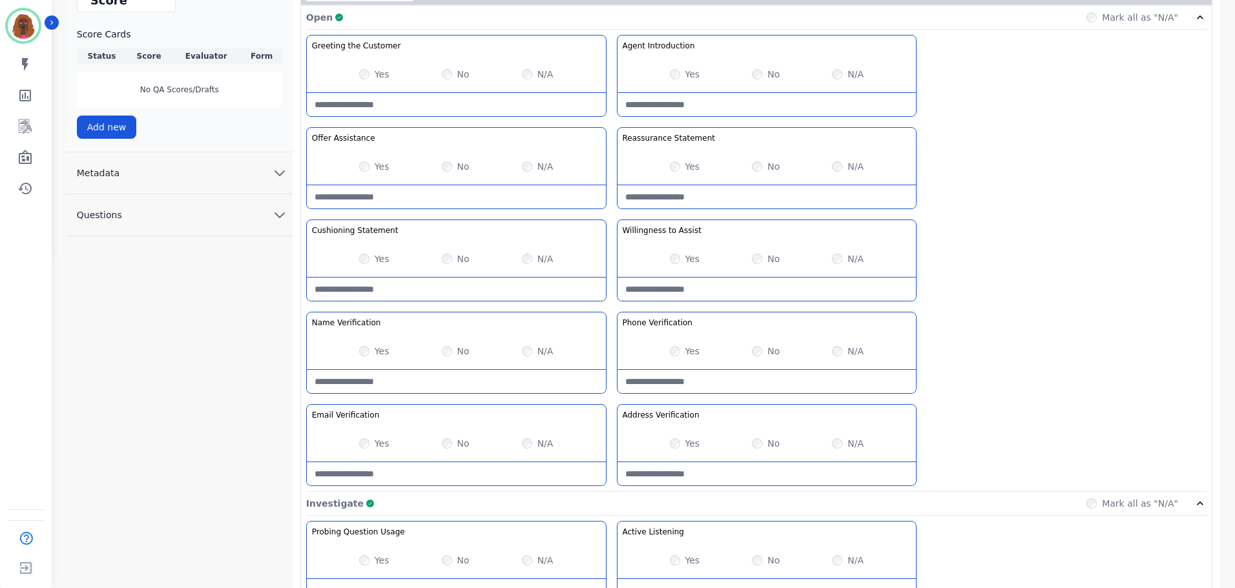
scroll to position [0, 0]
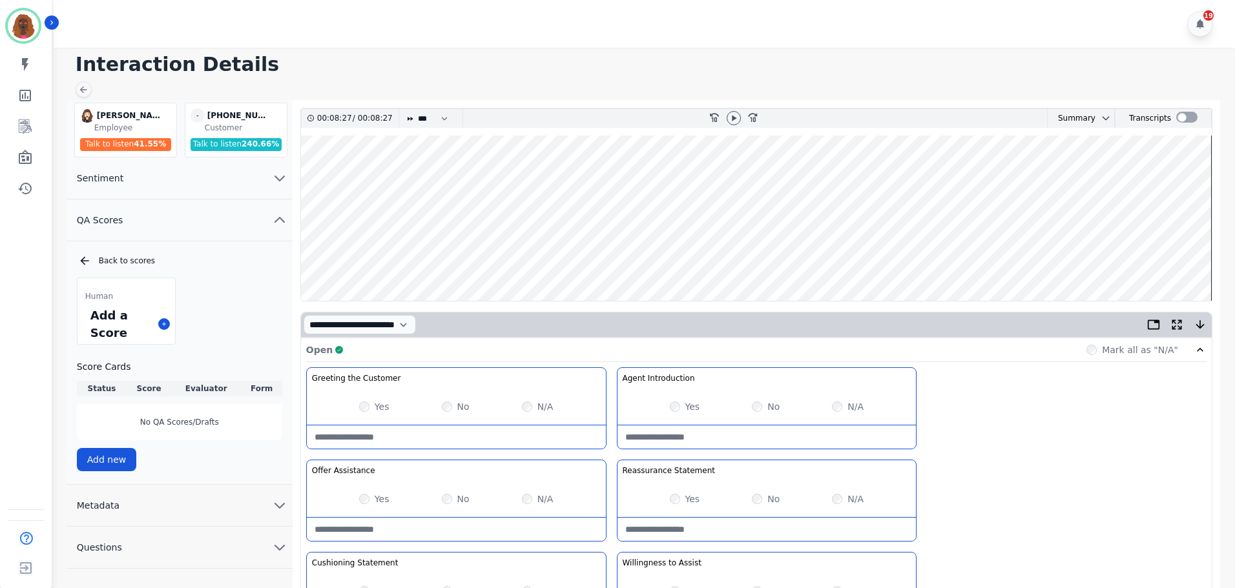
click at [1189, 262] on wave at bounding box center [756, 218] width 911 height 165
click at [733, 120] on icon at bounding box center [734, 118] width 5 height 6
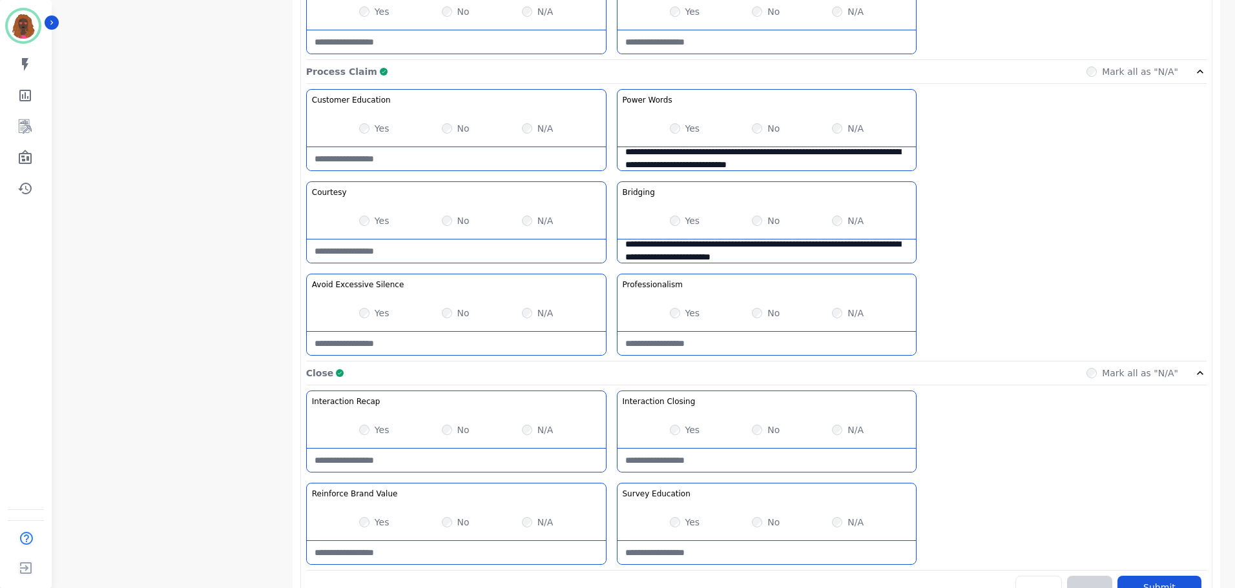
scroll to position [1024, 0]
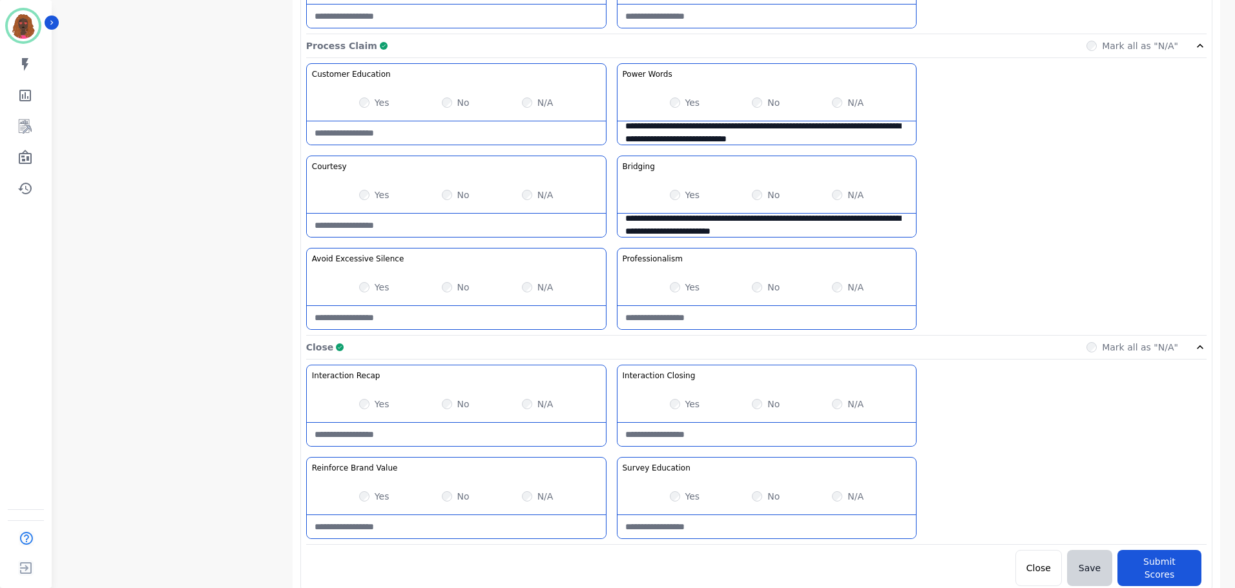
click at [436, 497] on div "Yes No N/A" at bounding box center [456, 497] width 299 height 36
click at [415, 528] on Value-note at bounding box center [456, 526] width 299 height 23
type Value-note "**********"
click at [1147, 554] on button "Submit Scores" at bounding box center [1160, 568] width 84 height 36
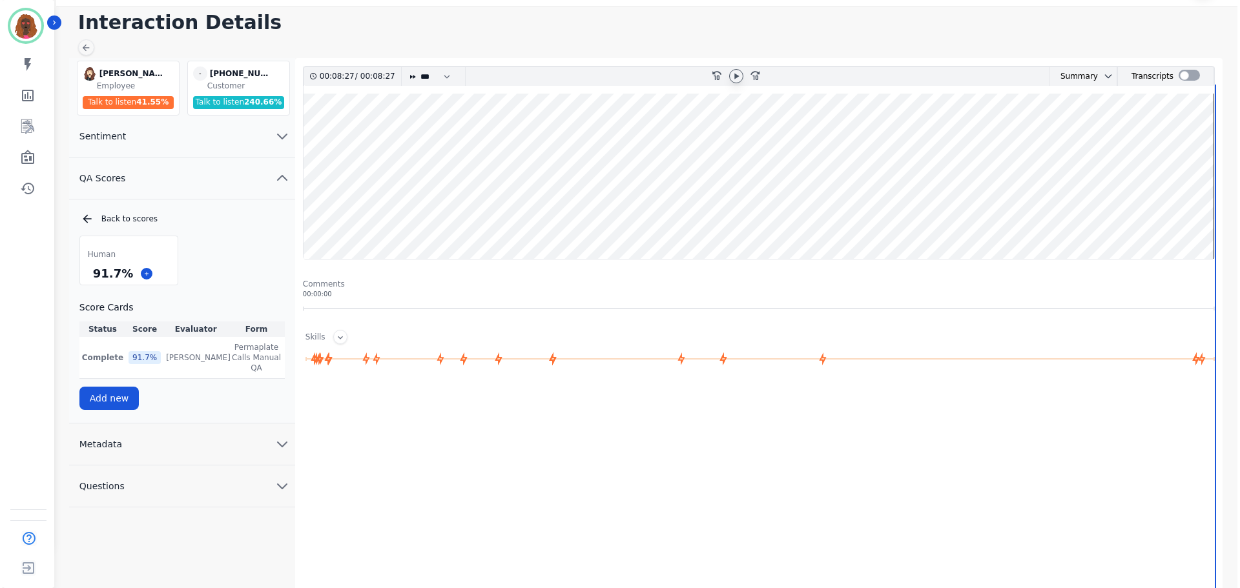
scroll to position [0, 0]
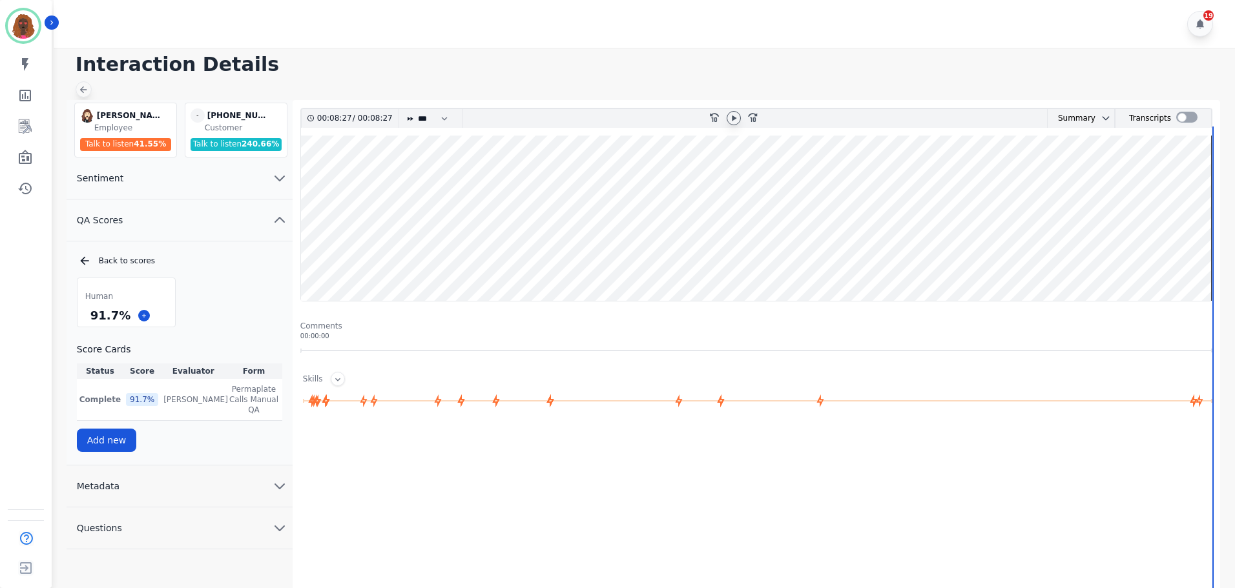
click at [87, 90] on icon at bounding box center [83, 90] width 7 height 7
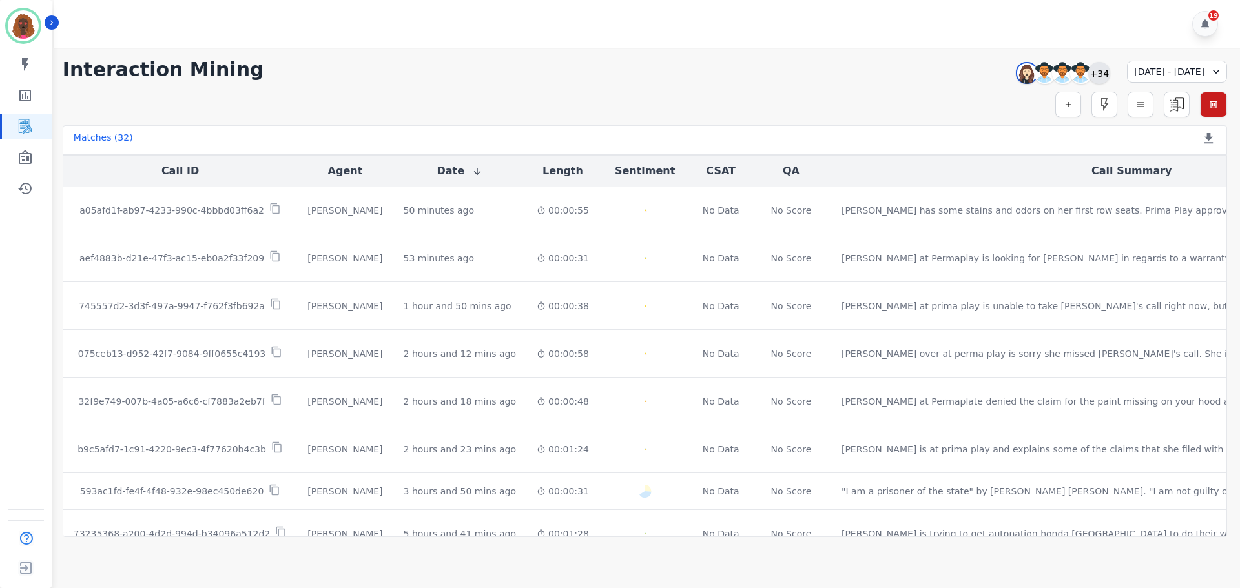
click at [1088, 74] on div "+34" at bounding box center [1099, 73] width 22 height 22
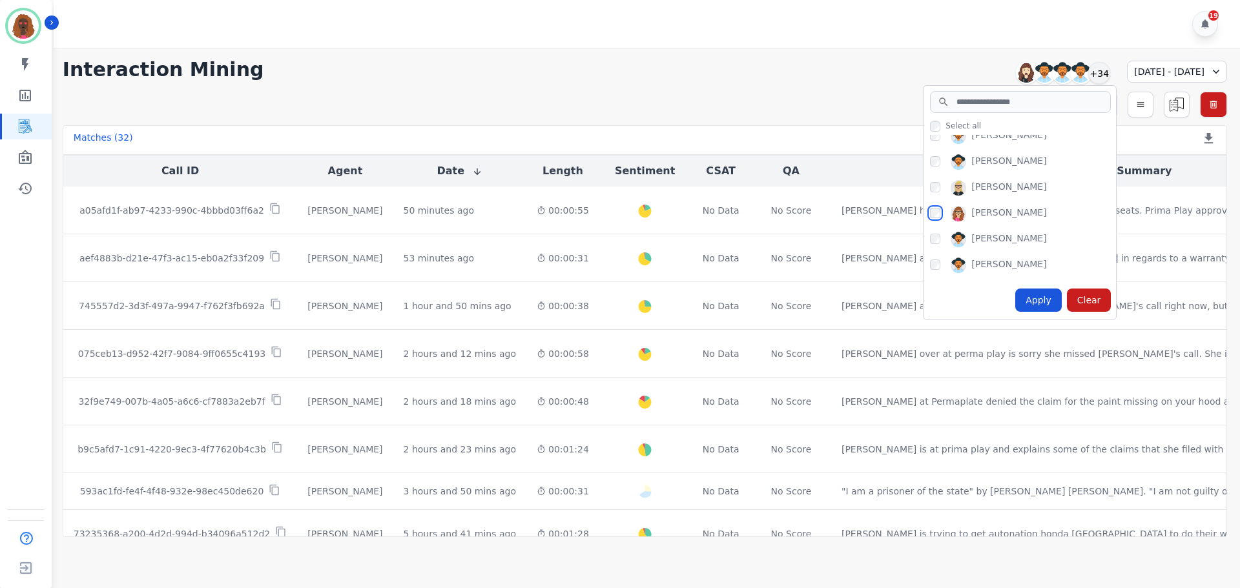
scroll to position [64, 0]
click at [1015, 297] on div "Apply" at bounding box center [1038, 300] width 47 height 23
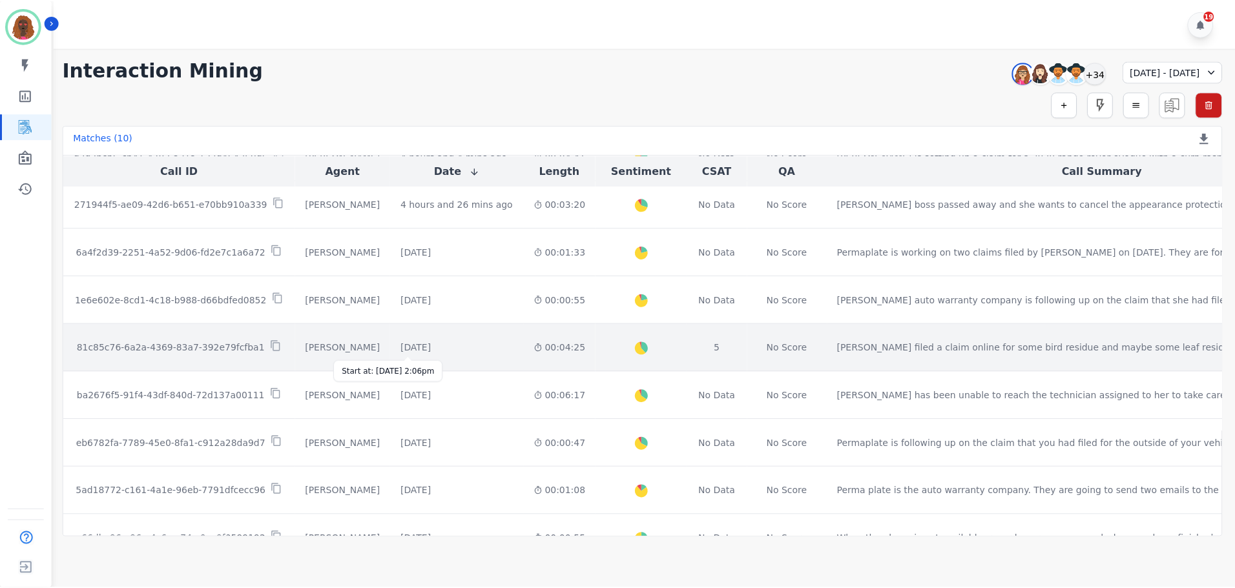
scroll to position [53, 0]
click at [411, 351] on div "[DATE]" at bounding box center [417, 348] width 30 height 13
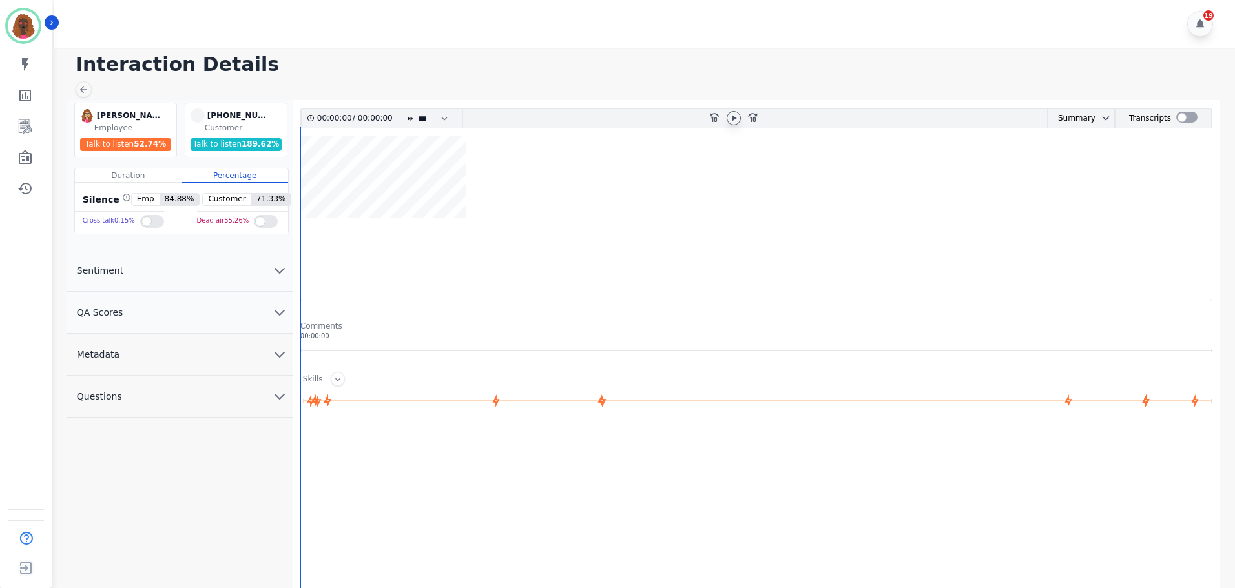
click at [729, 120] on icon at bounding box center [734, 118] width 10 height 10
click at [262, 312] on button "QA Scores" at bounding box center [180, 313] width 226 height 42
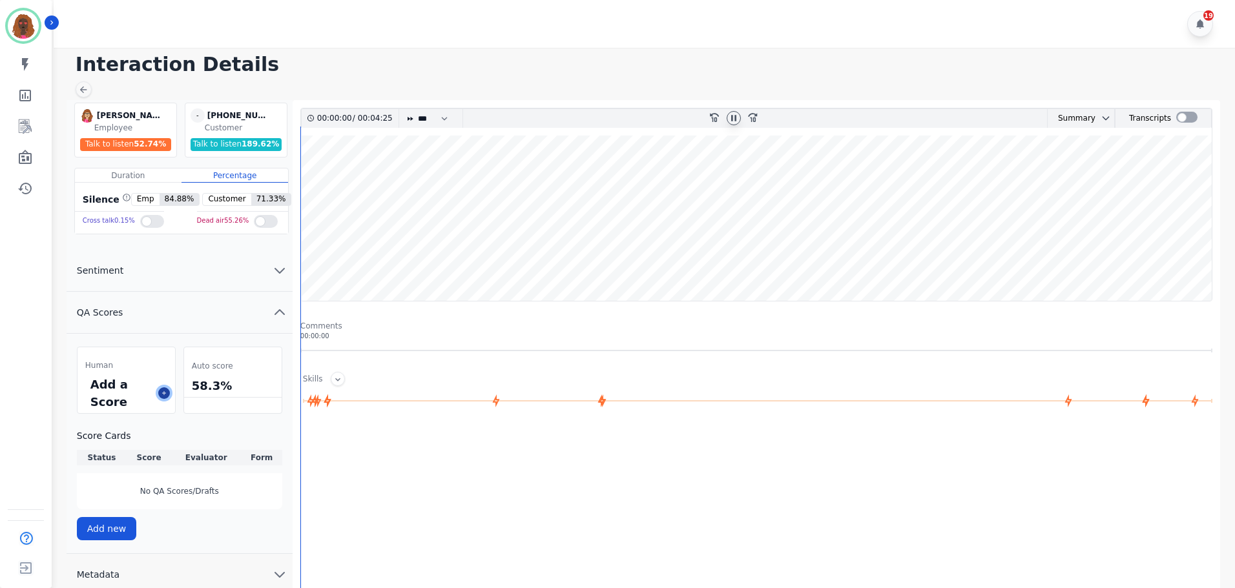
click at [167, 395] on icon at bounding box center [164, 393] width 6 height 6
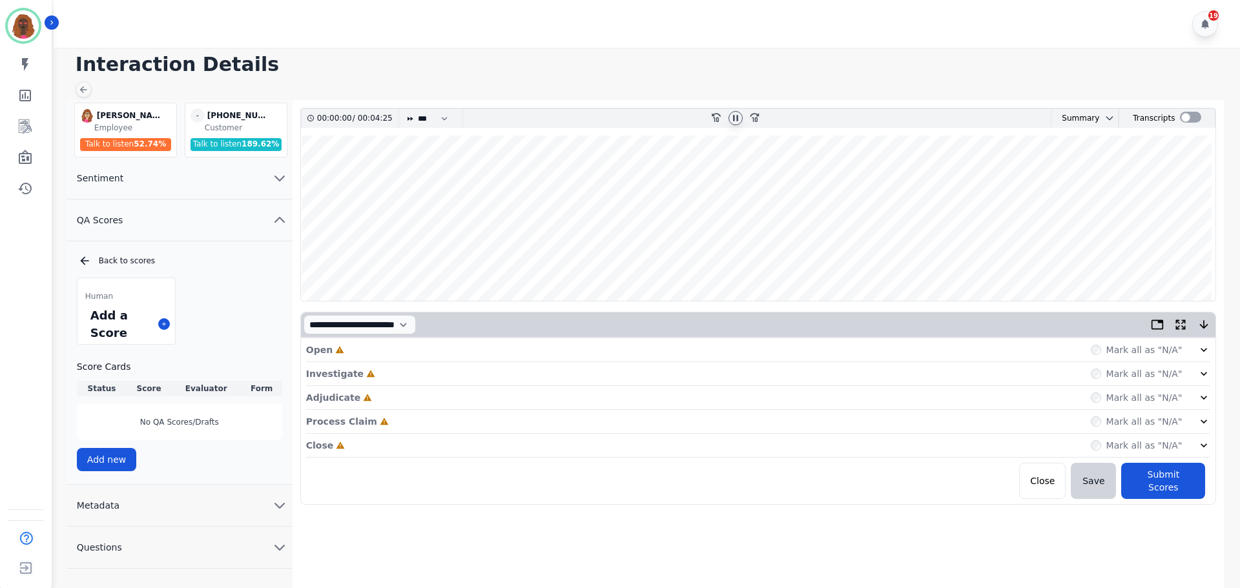
click at [733, 119] on icon at bounding box center [736, 118] width 10 height 10
click at [582, 342] on div "Open Incomplete Mark all as "N/A"" at bounding box center [758, 350] width 905 height 24
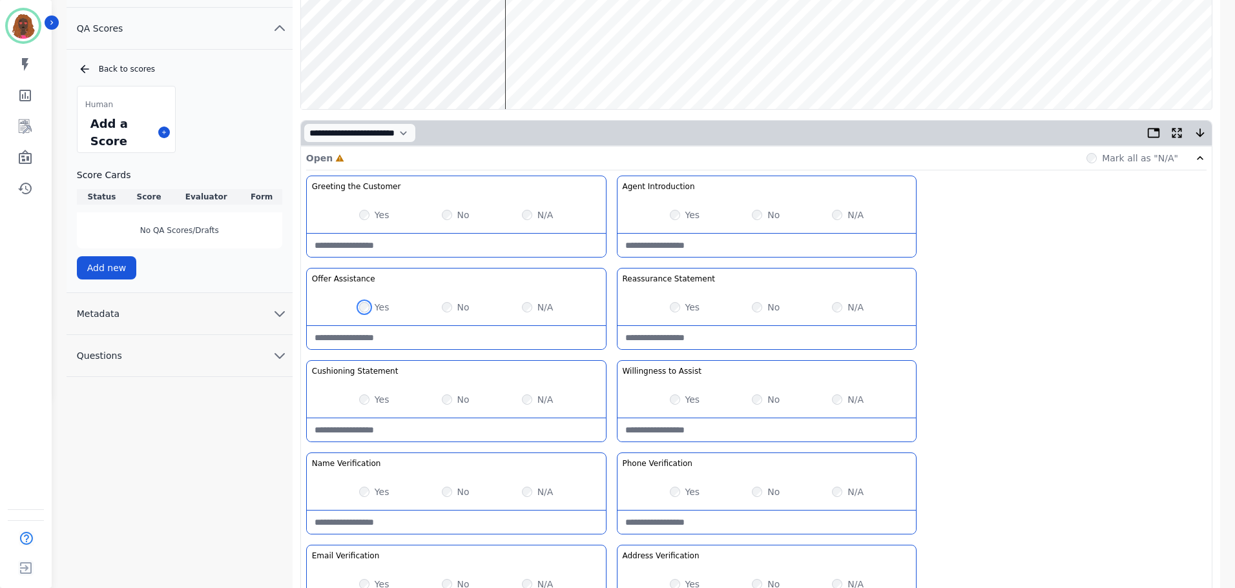
scroll to position [193, 0]
click at [429, 433] on Statement-note at bounding box center [456, 428] width 299 height 23
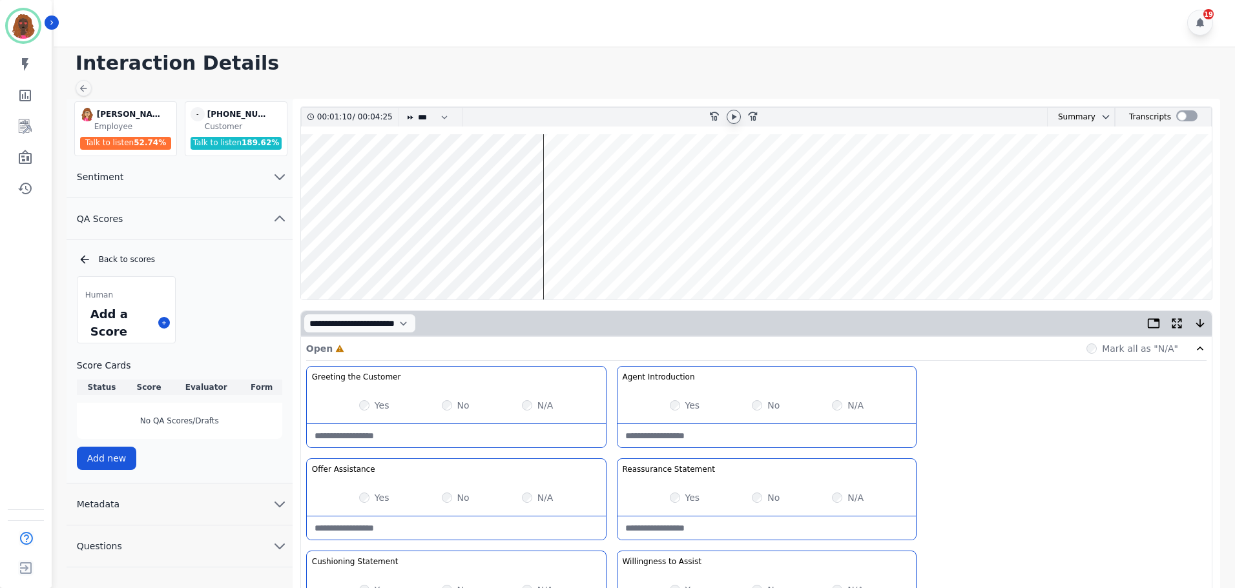
scroll to position [0, 0]
click at [444, 177] on wave at bounding box center [756, 218] width 911 height 165
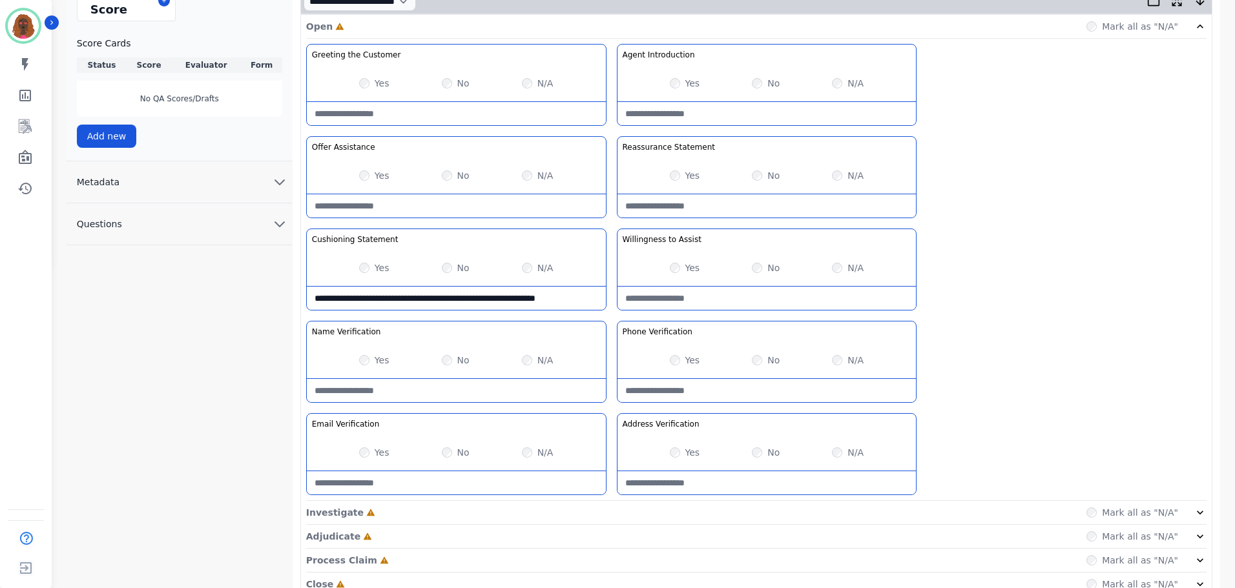
scroll to position [375, 0]
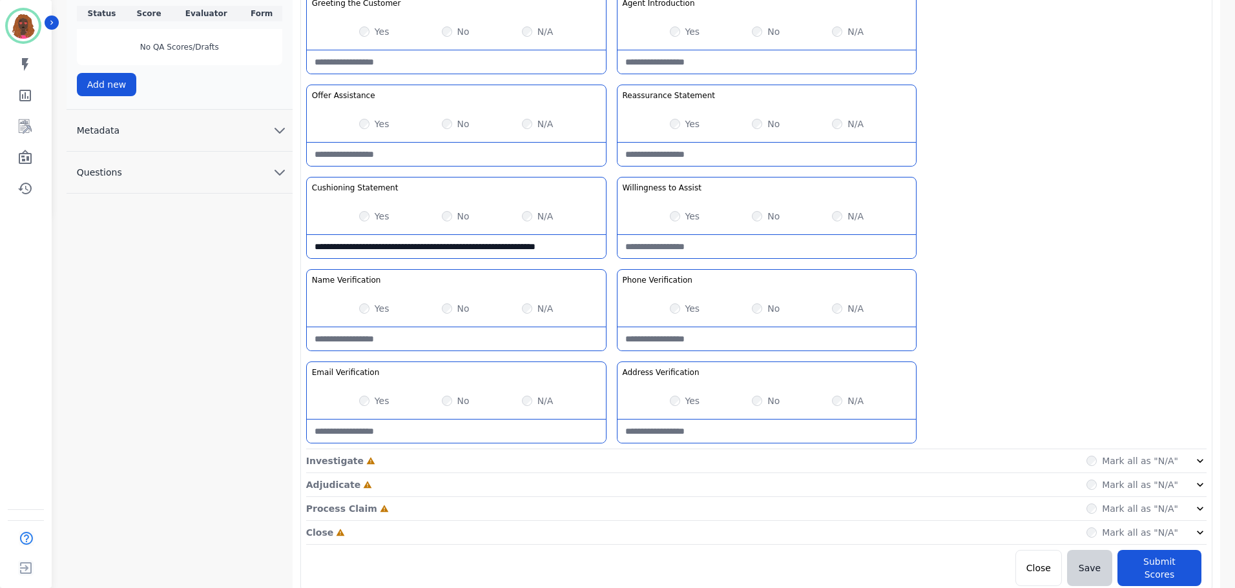
click at [596, 247] on Statement-note "**********" at bounding box center [456, 246] width 299 height 23
type Statement-note "**********"
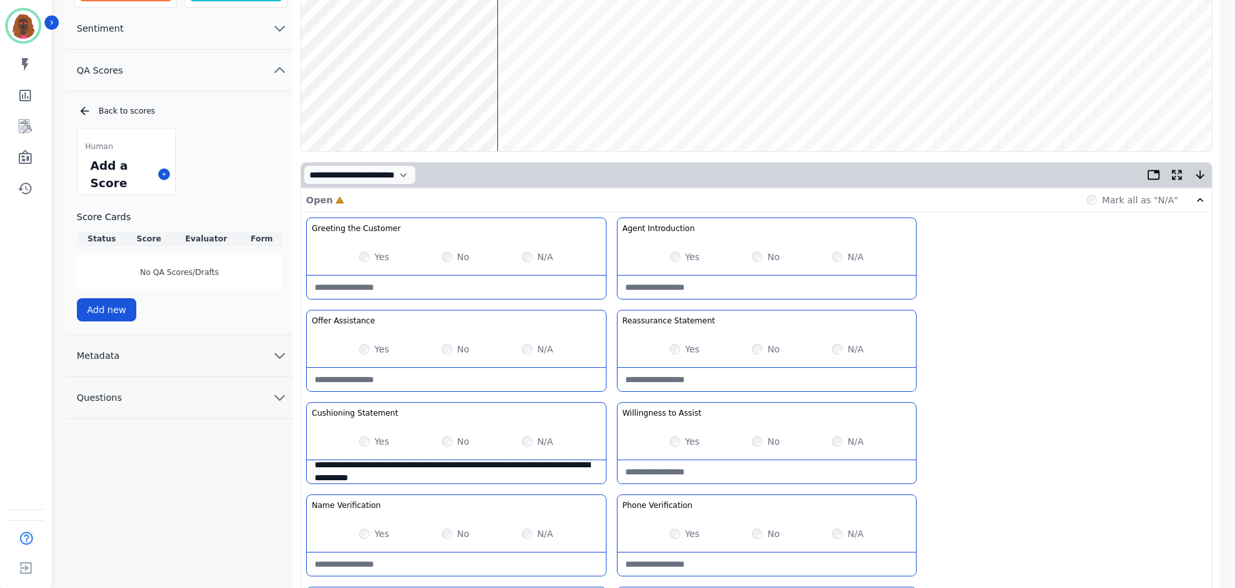
scroll to position [0, 0]
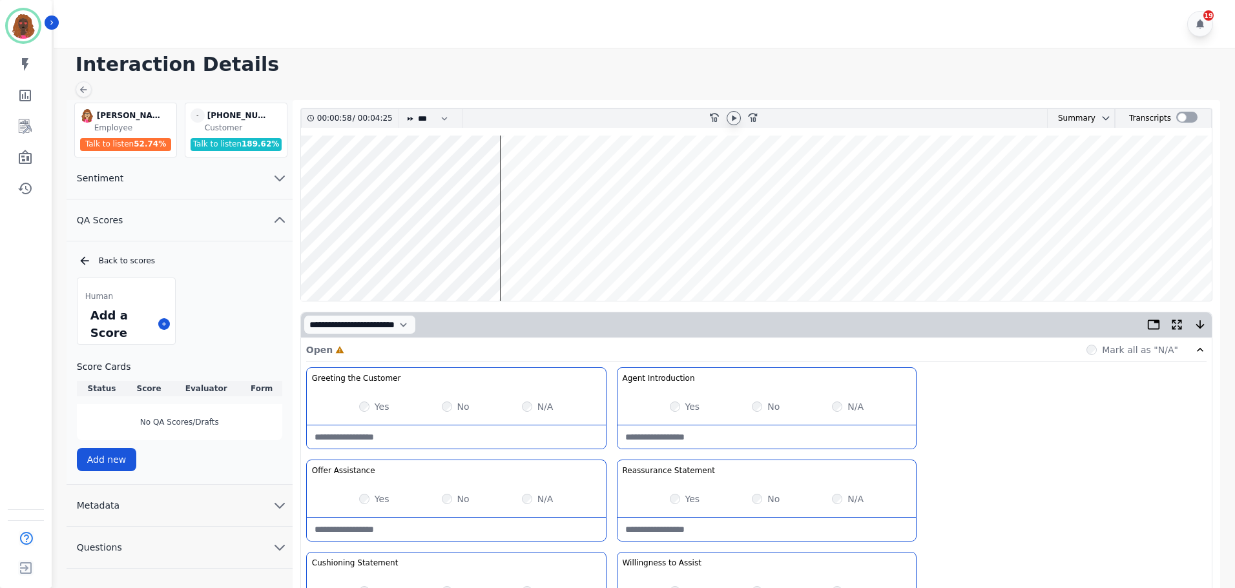
click at [734, 116] on icon at bounding box center [734, 118] width 10 height 10
click at [1016, 473] on div "**********" at bounding box center [756, 596] width 900 height 457
click at [729, 119] on icon at bounding box center [734, 118] width 10 height 10
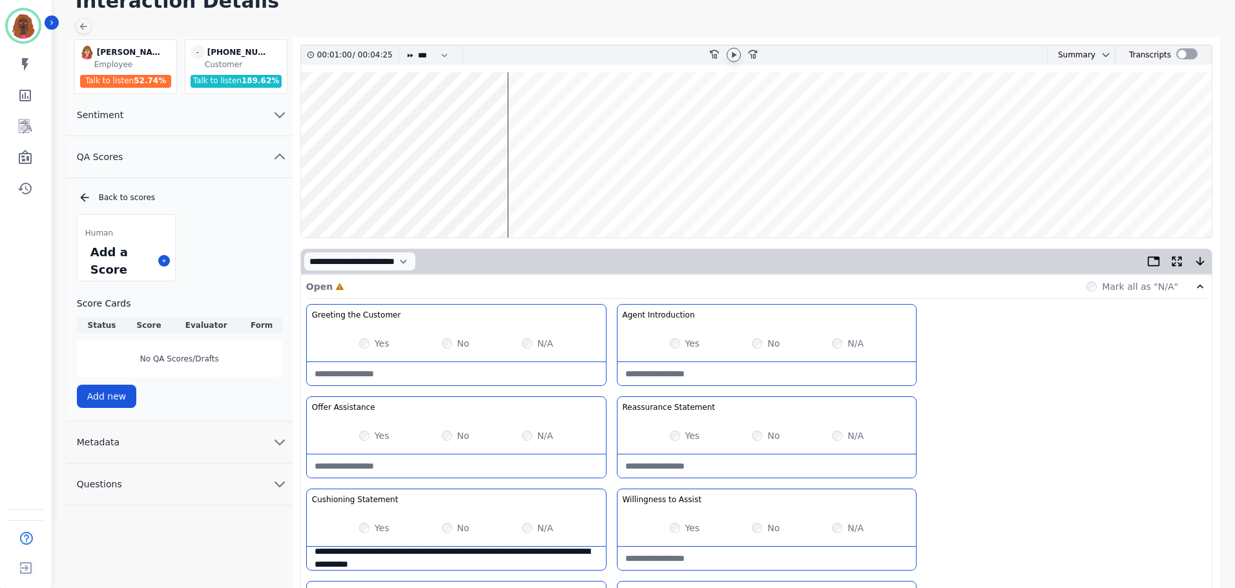
scroll to position [64, 0]
click at [480, 197] on wave at bounding box center [756, 154] width 911 height 165
click at [525, 111] on wave at bounding box center [756, 154] width 911 height 165
click at [1154, 442] on div "**********" at bounding box center [756, 532] width 900 height 457
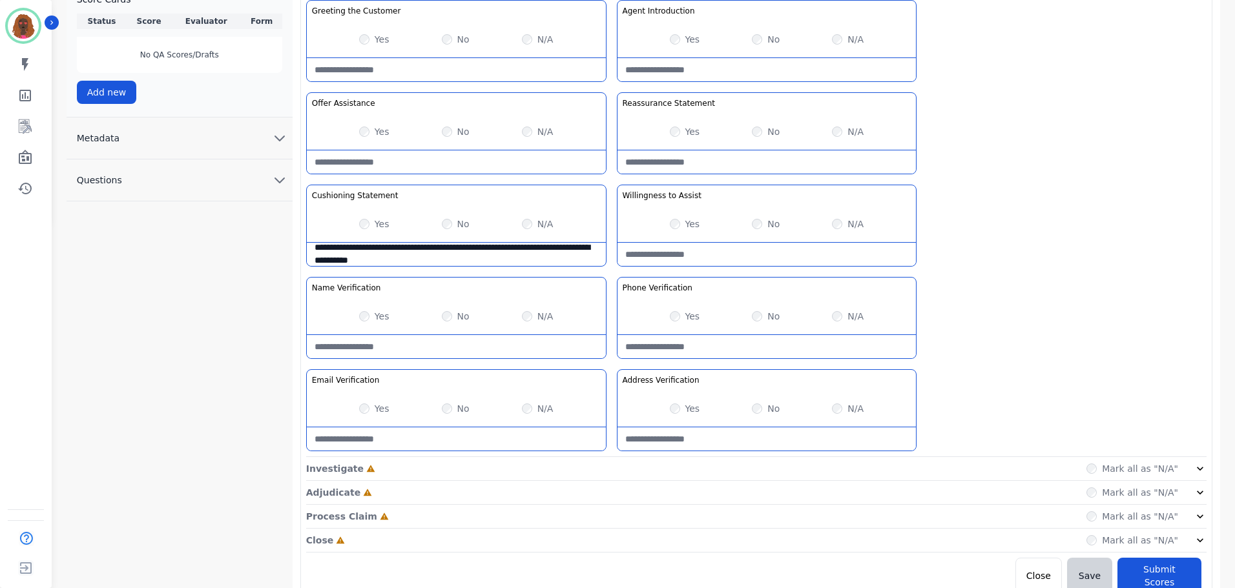
scroll to position [375, 0]
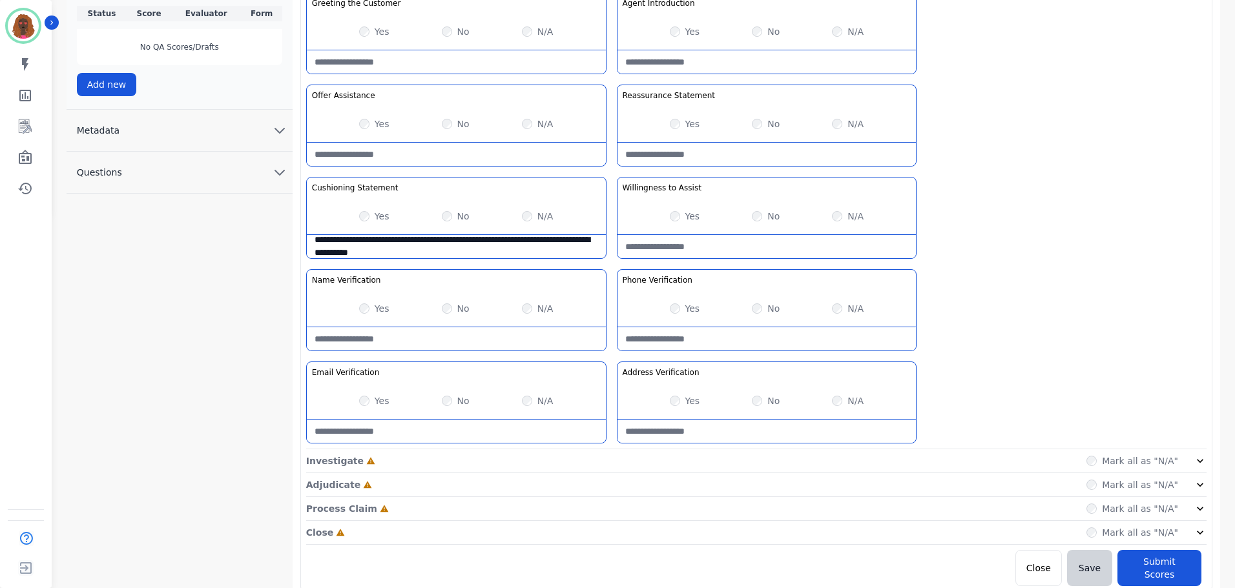
click at [354, 311] on div "Yes No N/A" at bounding box center [456, 309] width 299 height 36
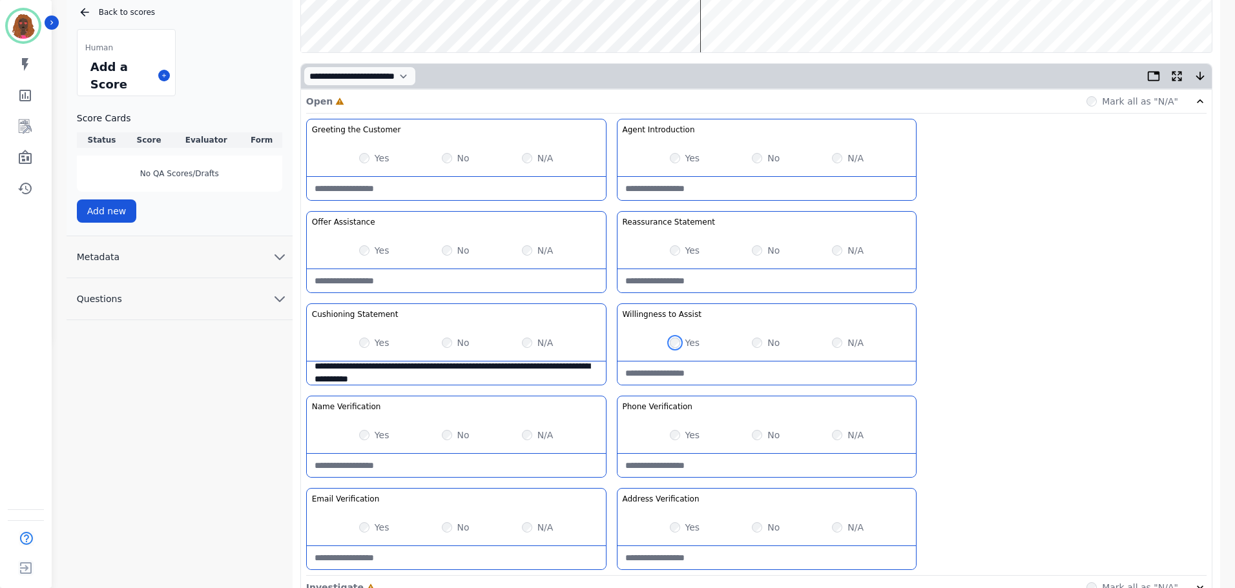
scroll to position [247, 0]
click at [751, 275] on Statement-note at bounding box center [767, 282] width 299 height 23
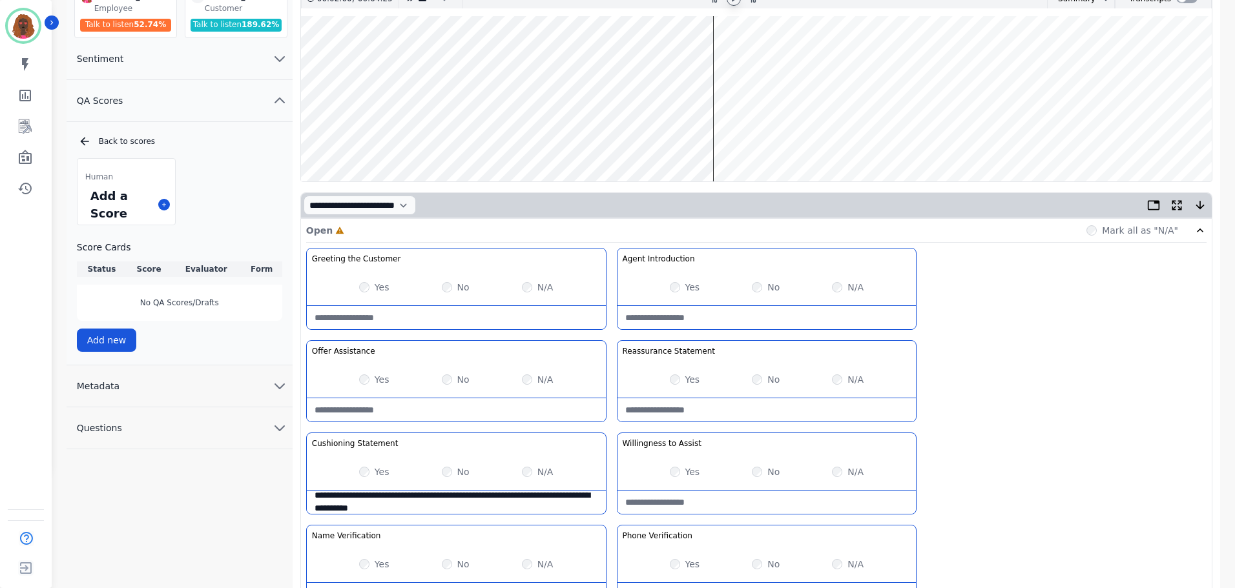
scroll to position [118, 0]
click at [376, 140] on wave at bounding box center [756, 99] width 911 height 165
click at [476, 140] on wave at bounding box center [756, 99] width 911 height 165
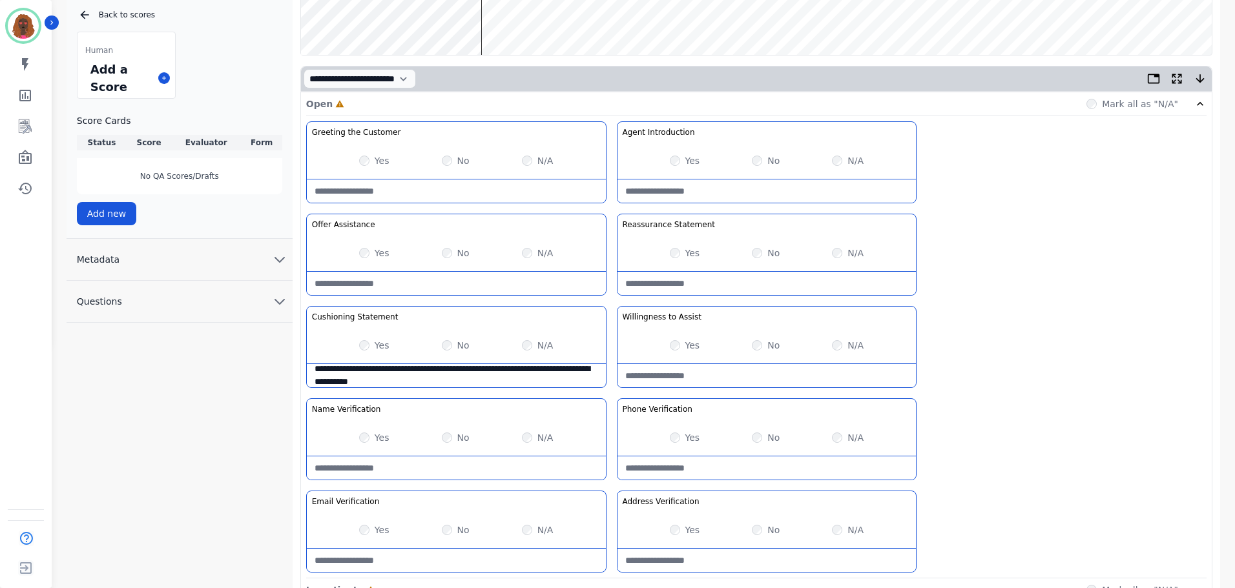
scroll to position [247, 0]
drag, startPoint x: 696, startPoint y: 295, endPoint x: 695, endPoint y: 288, distance: 7.2
click at [696, 295] on div "**********" at bounding box center [756, 349] width 900 height 457
click at [695, 285] on Statement-note at bounding box center [767, 282] width 299 height 23
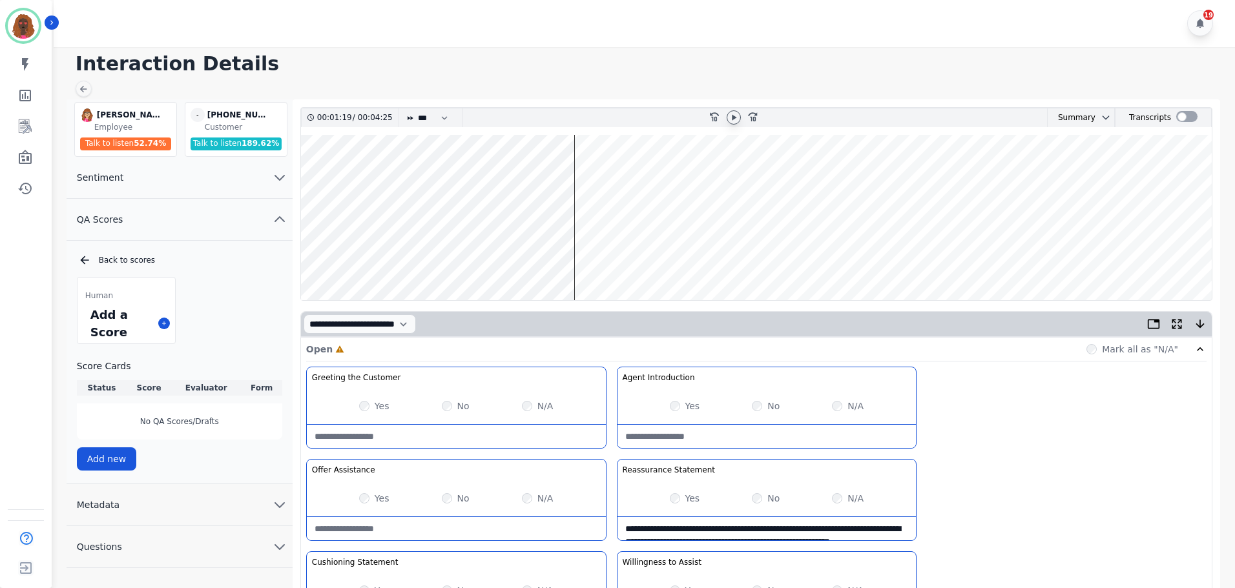
scroll to position [0, 0]
type Statement-note "**********"
click at [459, 176] on wave at bounding box center [756, 218] width 911 height 165
click at [445, 175] on wave at bounding box center [756, 218] width 911 height 165
click at [435, 172] on wave at bounding box center [756, 218] width 911 height 165
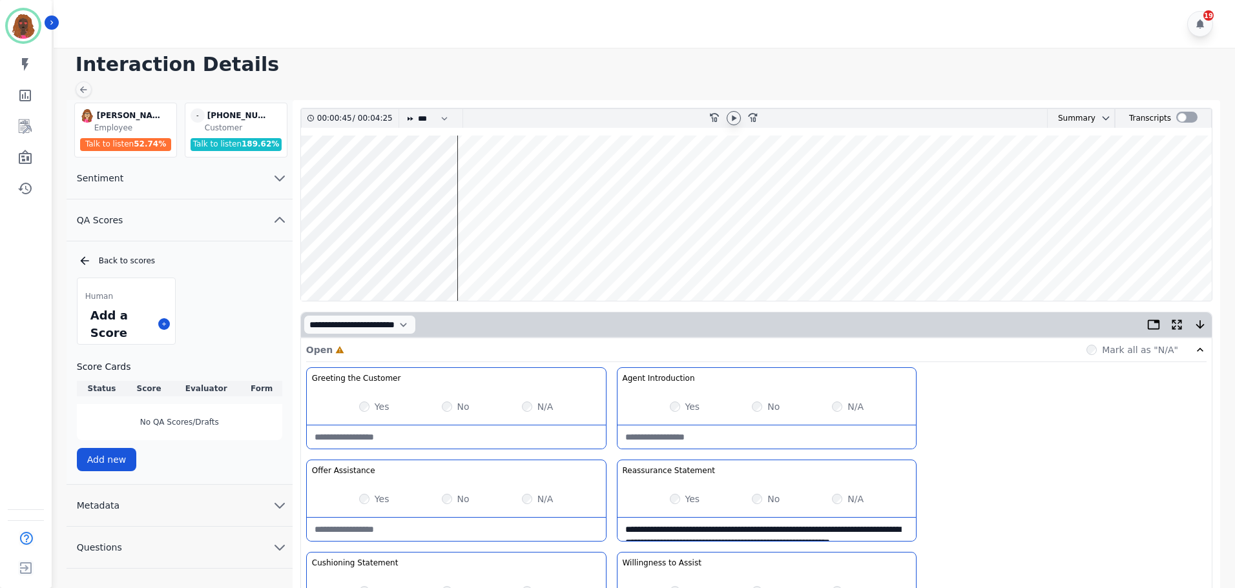
click at [404, 174] on wave at bounding box center [756, 218] width 911 height 165
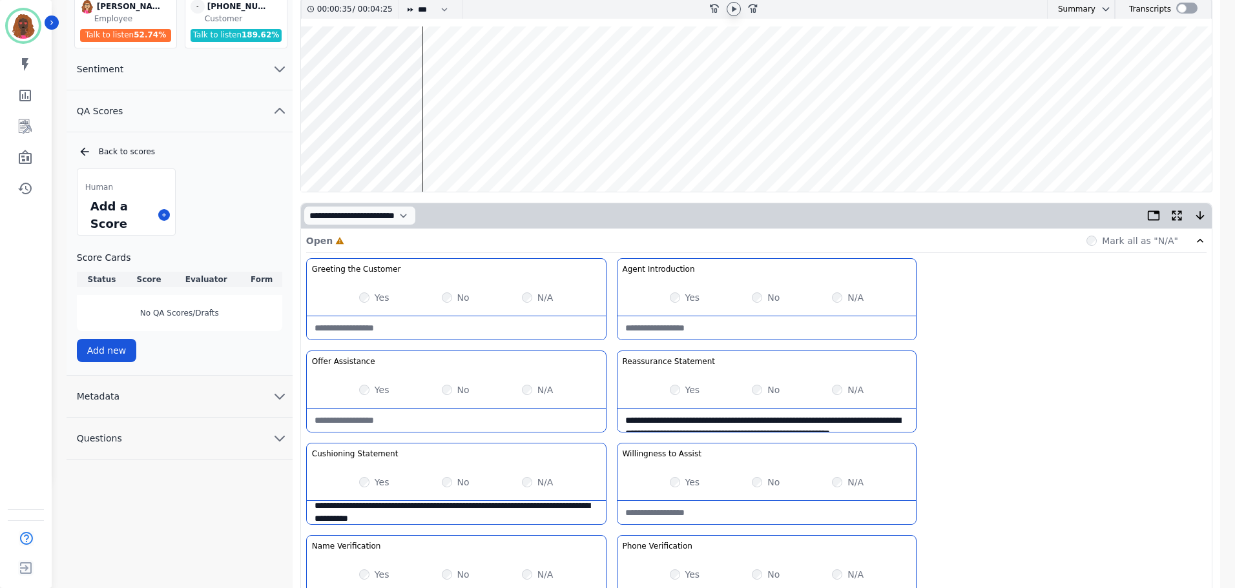
scroll to position [109, 0]
click at [383, 68] on wave at bounding box center [756, 109] width 911 height 165
click at [567, 67] on wave at bounding box center [756, 109] width 911 height 165
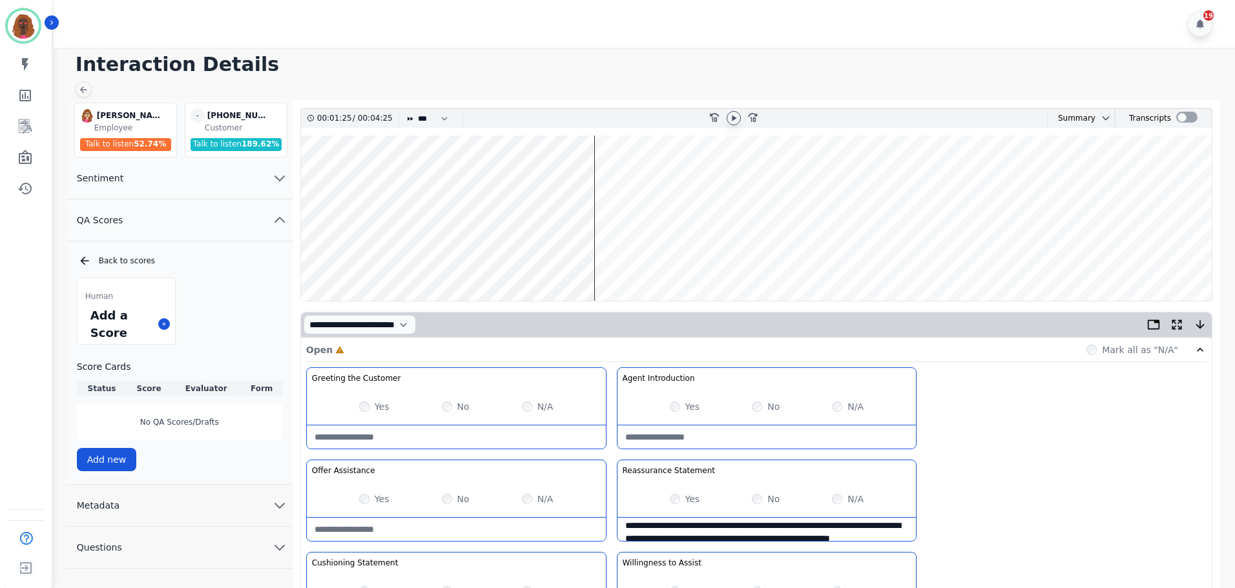
scroll to position [0, 0]
click at [610, 176] on wave at bounding box center [756, 218] width 911 height 165
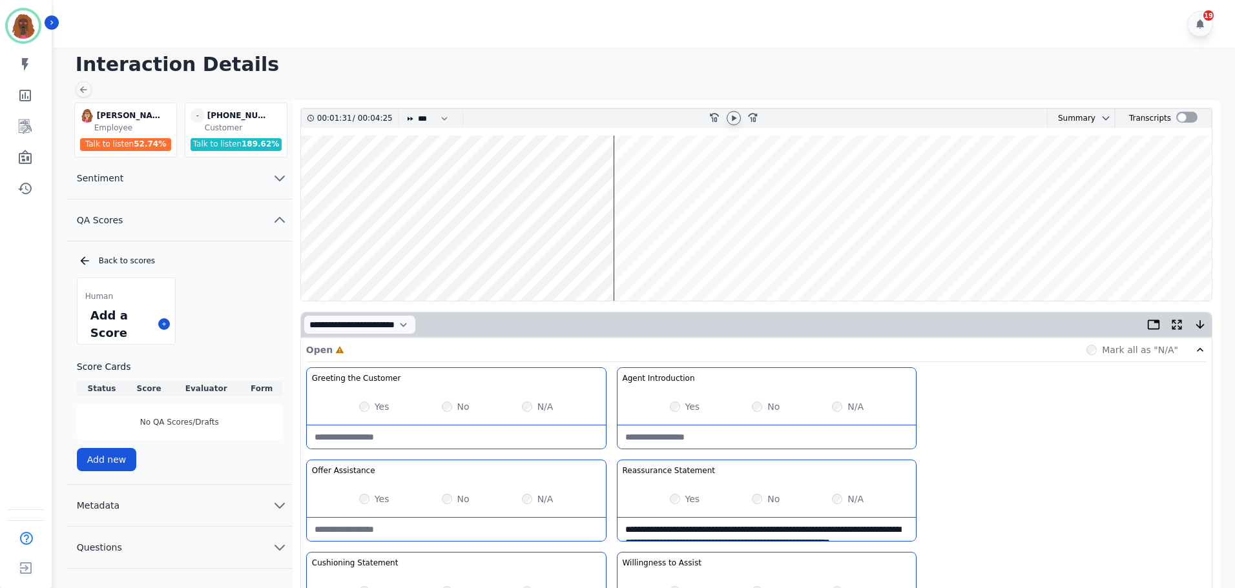
click at [619, 258] on wave at bounding box center [756, 218] width 911 height 165
click at [685, 257] on wave at bounding box center [756, 218] width 911 height 165
click at [667, 260] on wave at bounding box center [756, 218] width 911 height 165
click at [665, 260] on wave at bounding box center [756, 218] width 911 height 165
click at [697, 260] on wave at bounding box center [756, 218] width 911 height 165
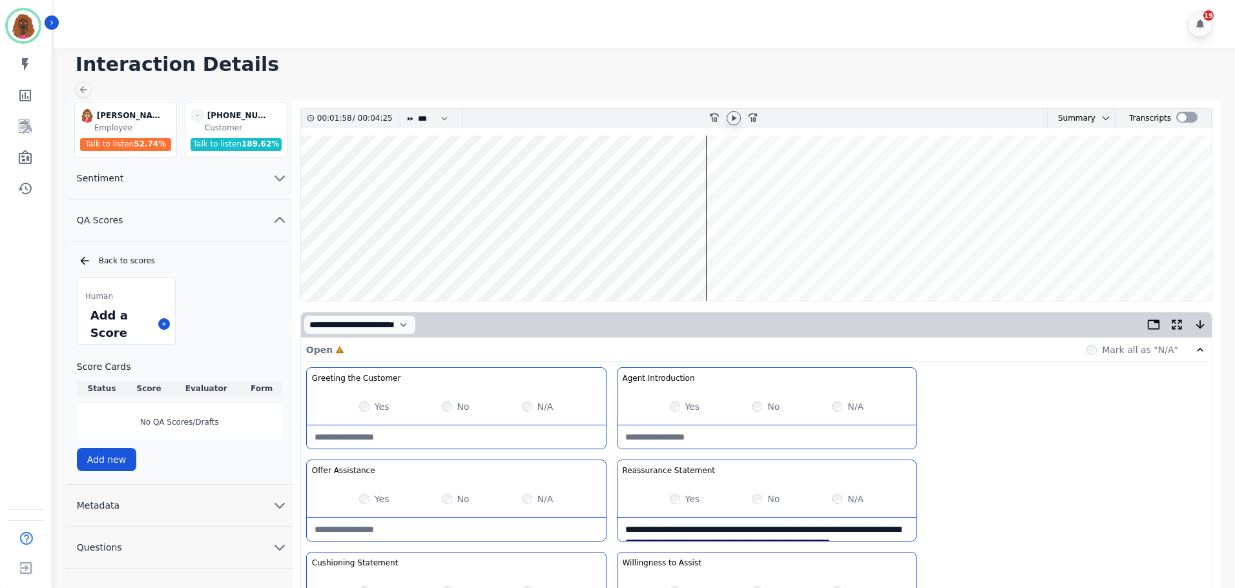
click at [712, 176] on wave at bounding box center [756, 218] width 911 height 165
click at [740, 259] on wave at bounding box center [756, 218] width 911 height 165
click at [764, 260] on wave at bounding box center [756, 218] width 911 height 165
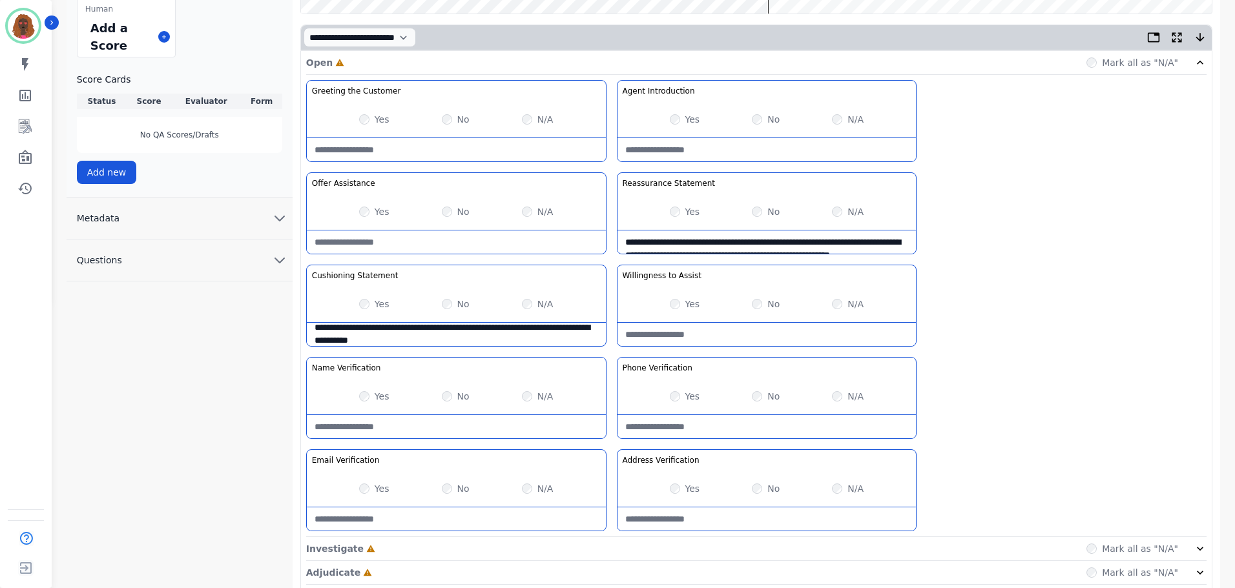
scroll to position [375, 0]
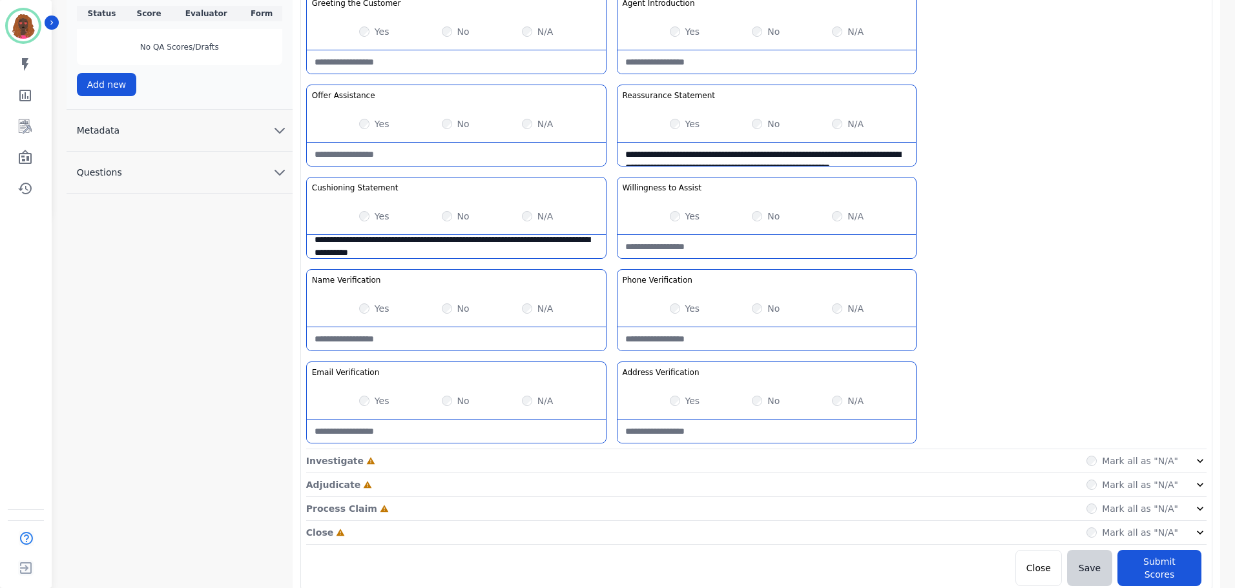
click at [578, 452] on div "Investigate Incomplete Mark all as "N/A"" at bounding box center [756, 462] width 900 height 24
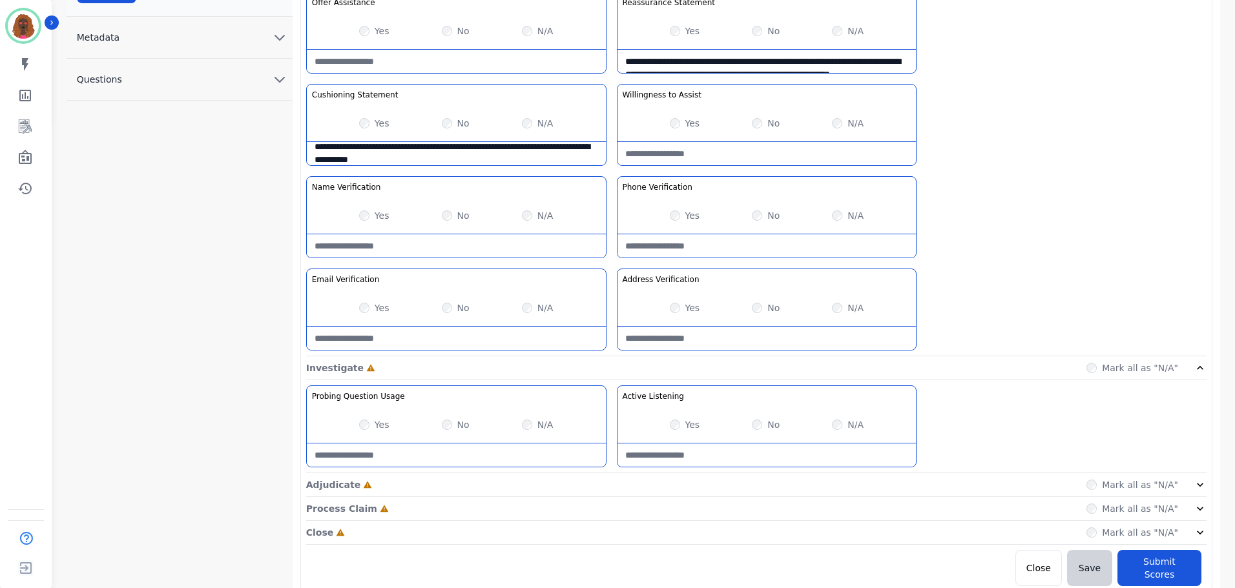
click at [610, 477] on div "Adjudicate Incomplete Mark all as "N/A"" at bounding box center [756, 485] width 900 height 24
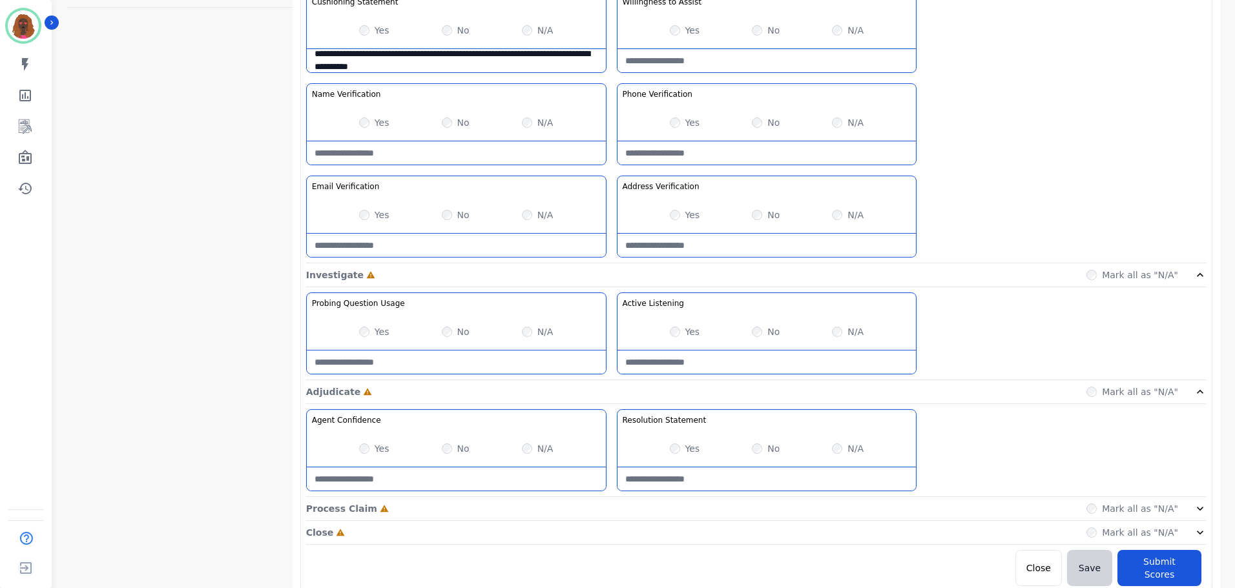
click at [614, 501] on div "Process Claim Incomplete Mark all as "N/A"" at bounding box center [756, 509] width 900 height 24
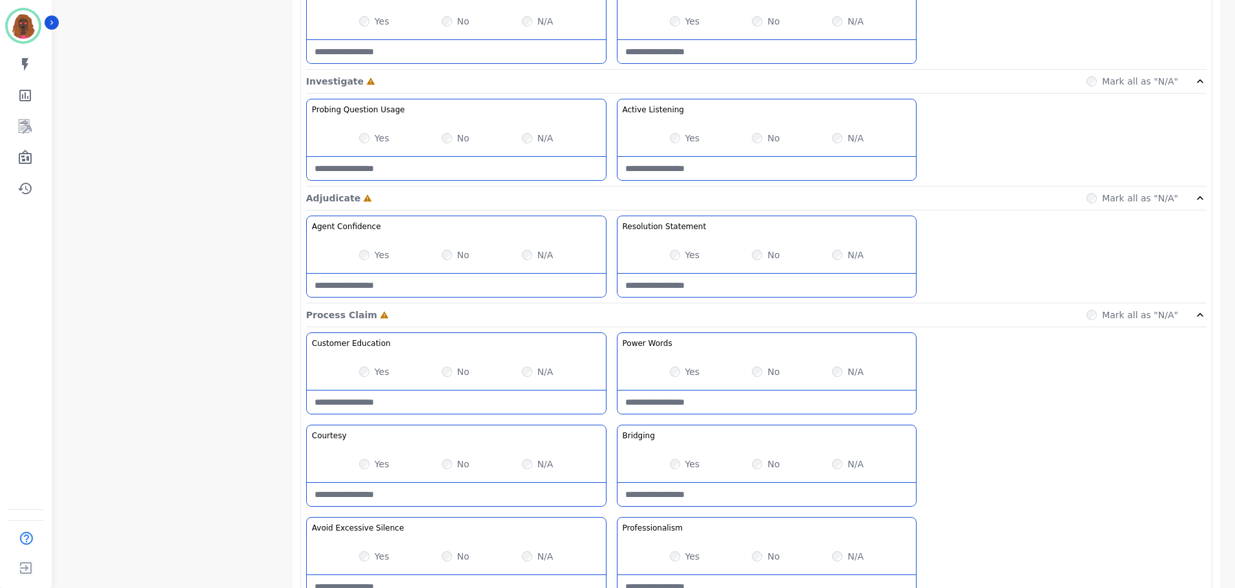
scroll to position [839, 0]
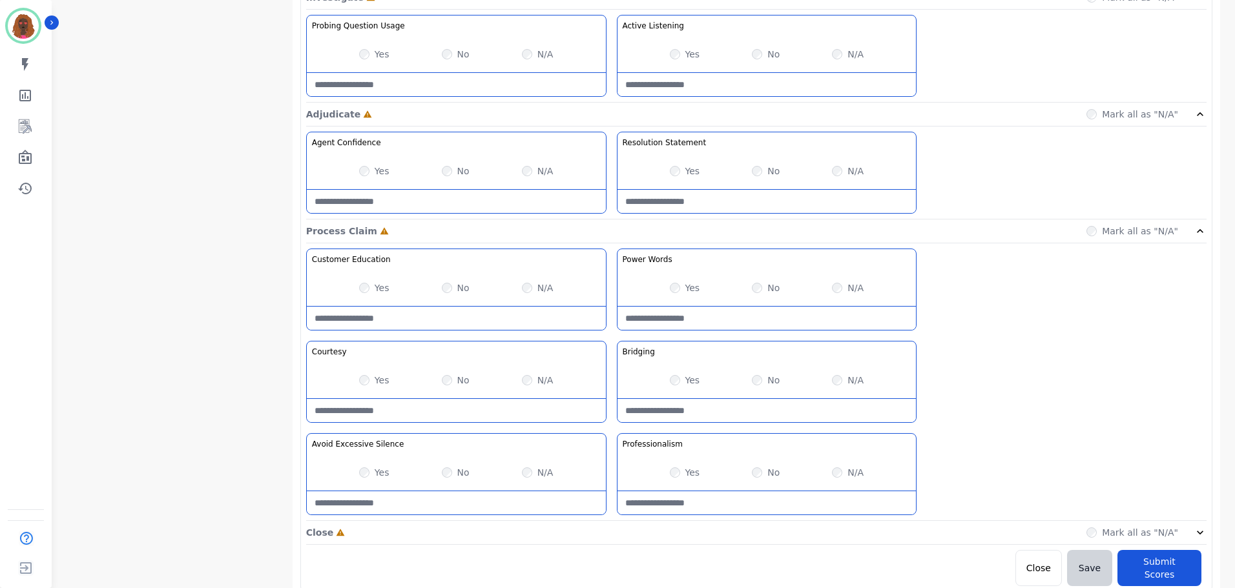
click at [616, 528] on div "Close Incomplete Mark all as "N/A"" at bounding box center [756, 533] width 900 height 24
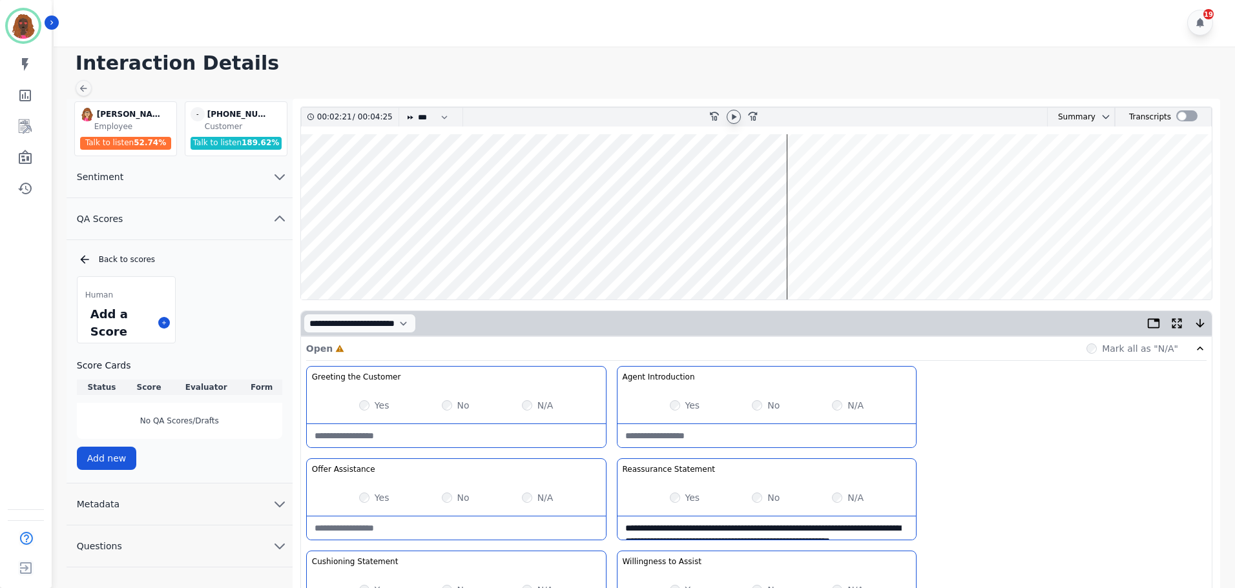
scroll to position [0, 0]
click at [801, 253] on wave at bounding box center [756, 218] width 911 height 165
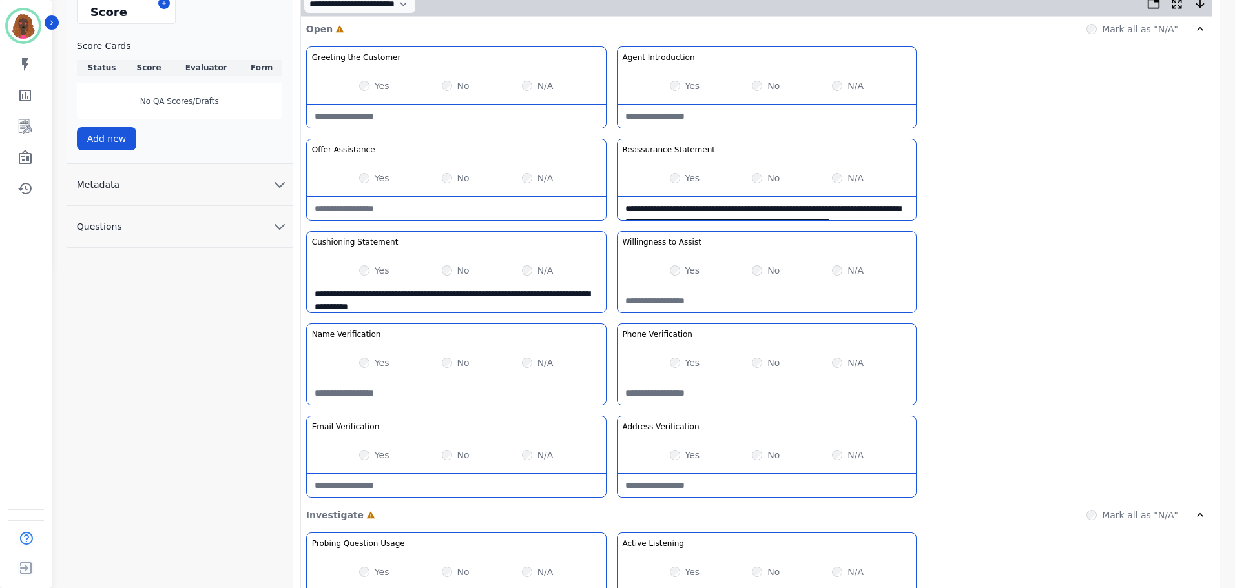
scroll to position [322, 0]
click at [446, 488] on Verification-note at bounding box center [456, 484] width 299 height 23
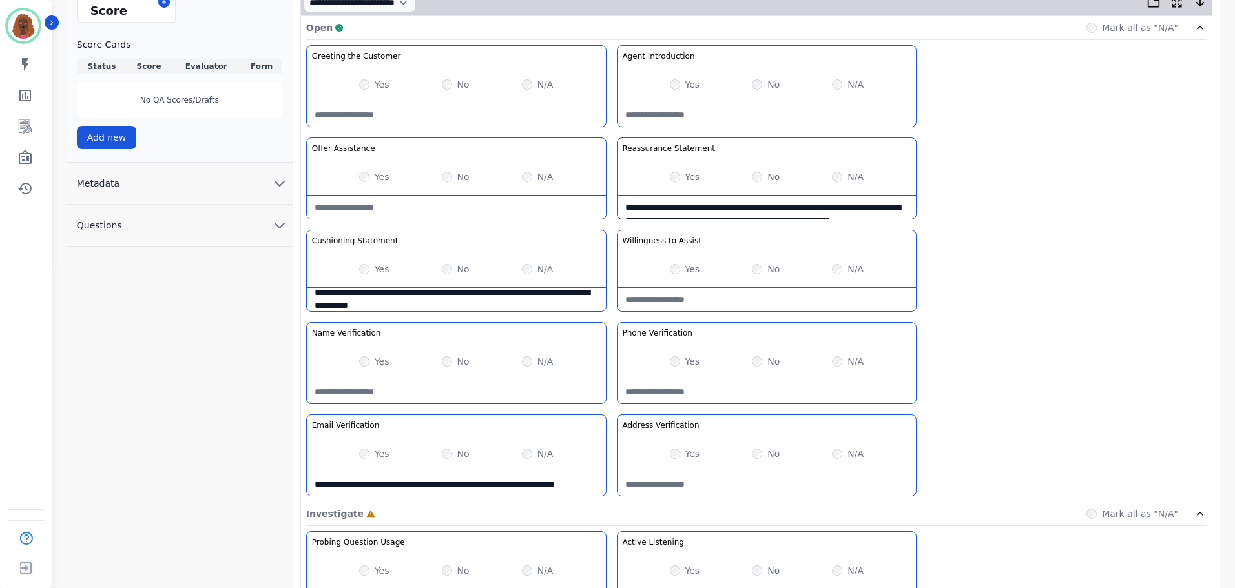
scroll to position [7, 0]
click at [446, 479] on Verification-note "**********" at bounding box center [456, 484] width 299 height 23
click at [445, 479] on Verification-note "**********" at bounding box center [456, 484] width 299 height 23
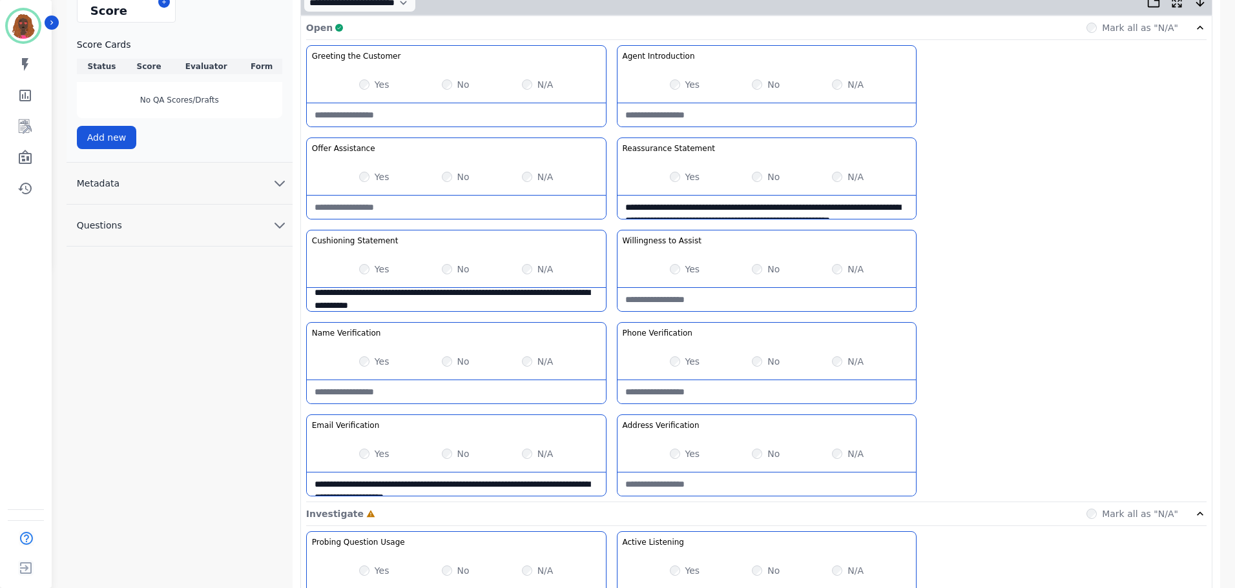
type Verification-note "**********"
click at [681, 484] on Verification-note at bounding box center [767, 484] width 299 height 23
paste Verification-note "**********"
type Verification-note "**********"
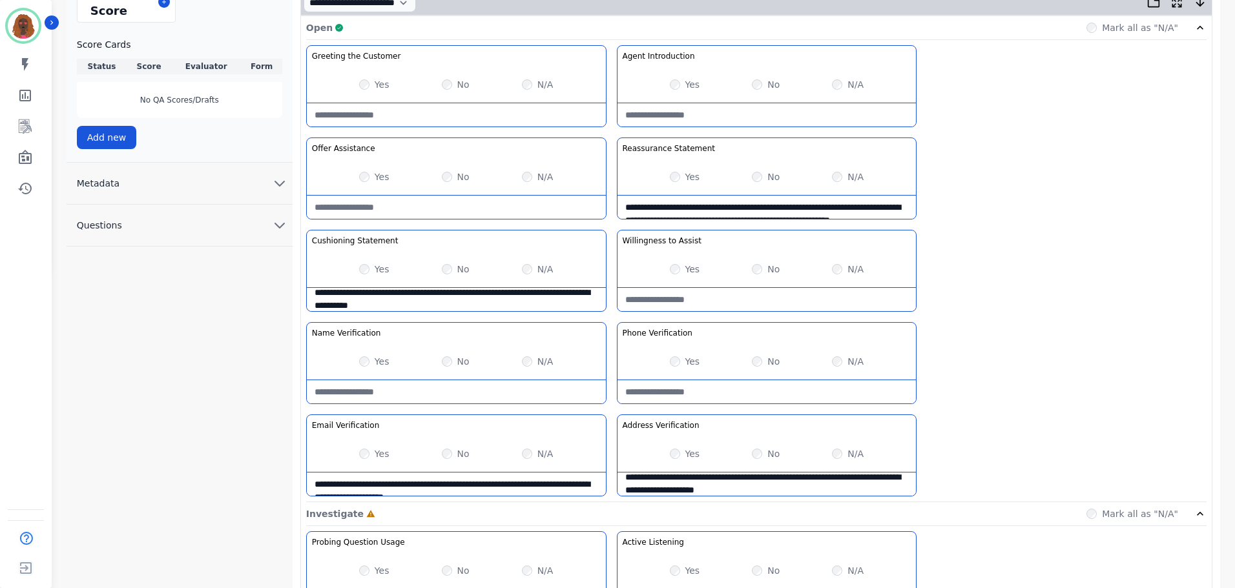
click at [690, 393] on Verification-note at bounding box center [767, 391] width 299 height 23
paste Verification-note "**********"
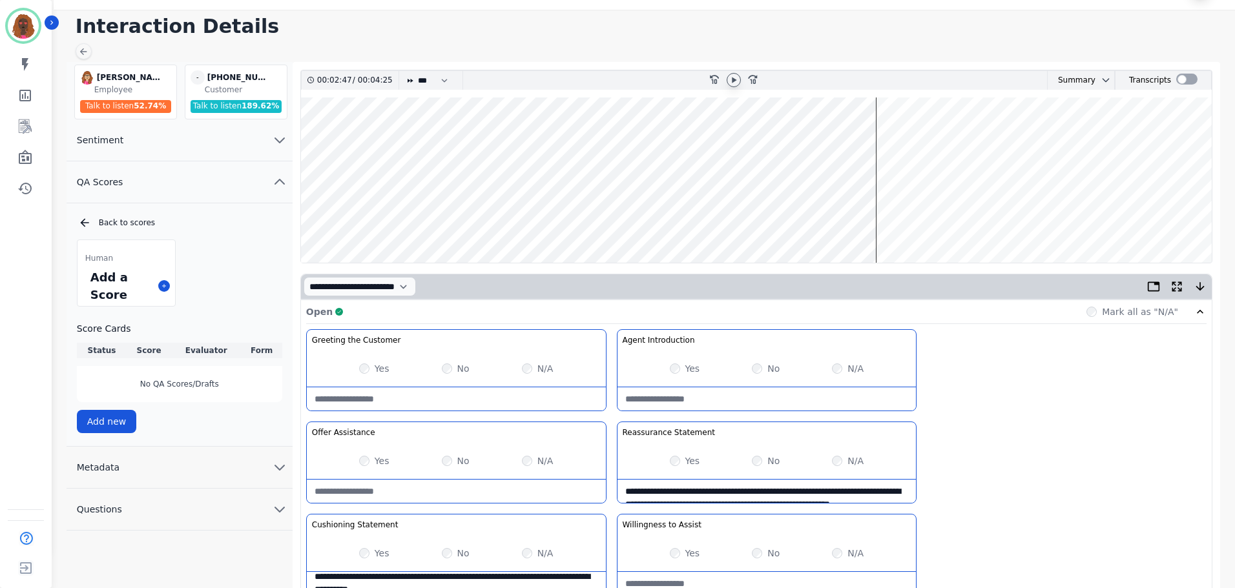
scroll to position [0, 0]
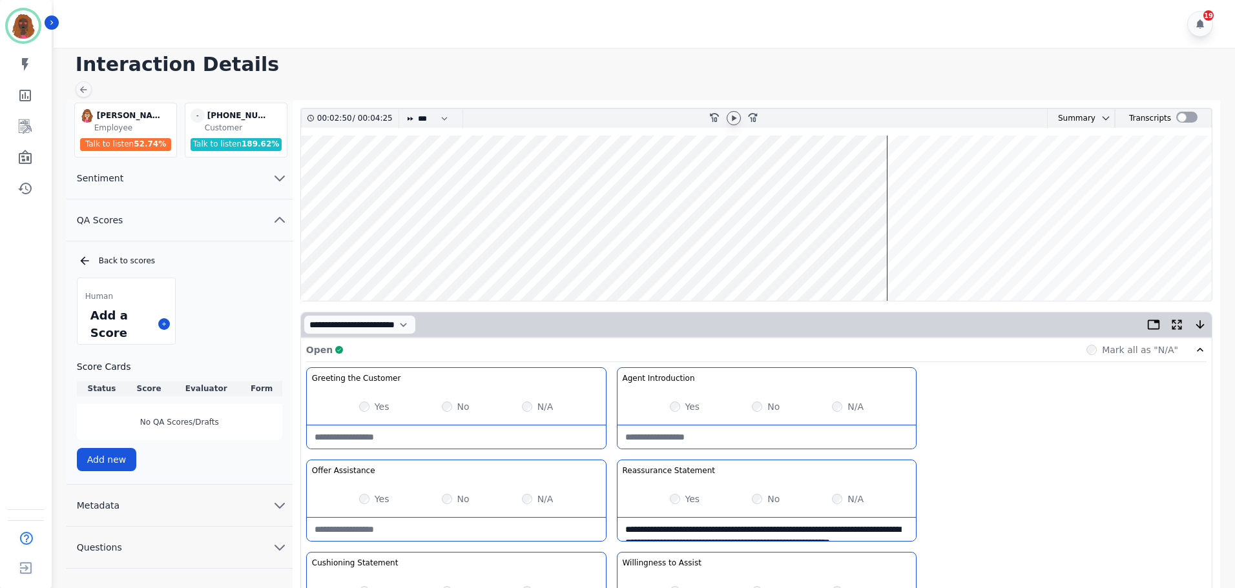
type Verification-note "**********"
click at [891, 177] on wave at bounding box center [756, 218] width 911 height 165
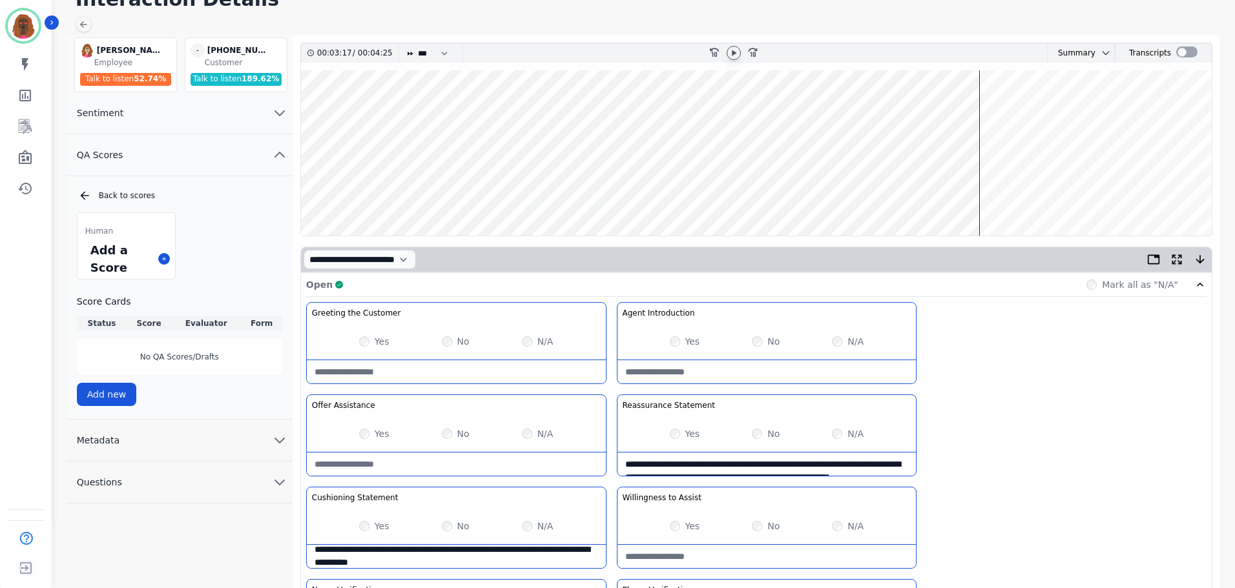
scroll to position [65, 0]
click at [912, 192] on wave at bounding box center [756, 153] width 911 height 165
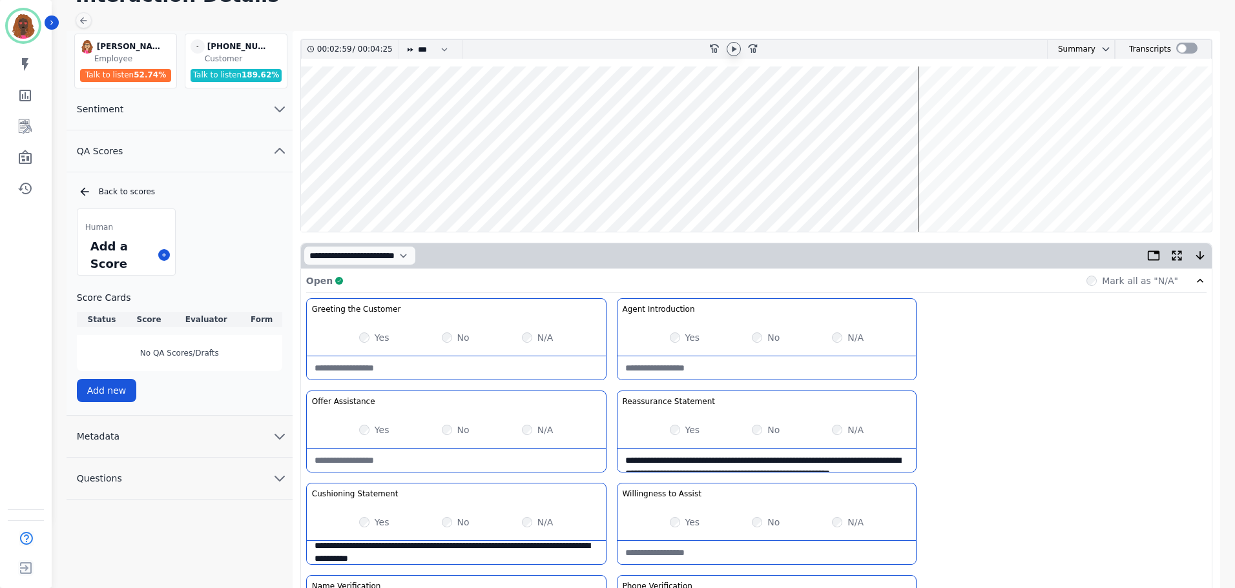
scroll to position [0, 0]
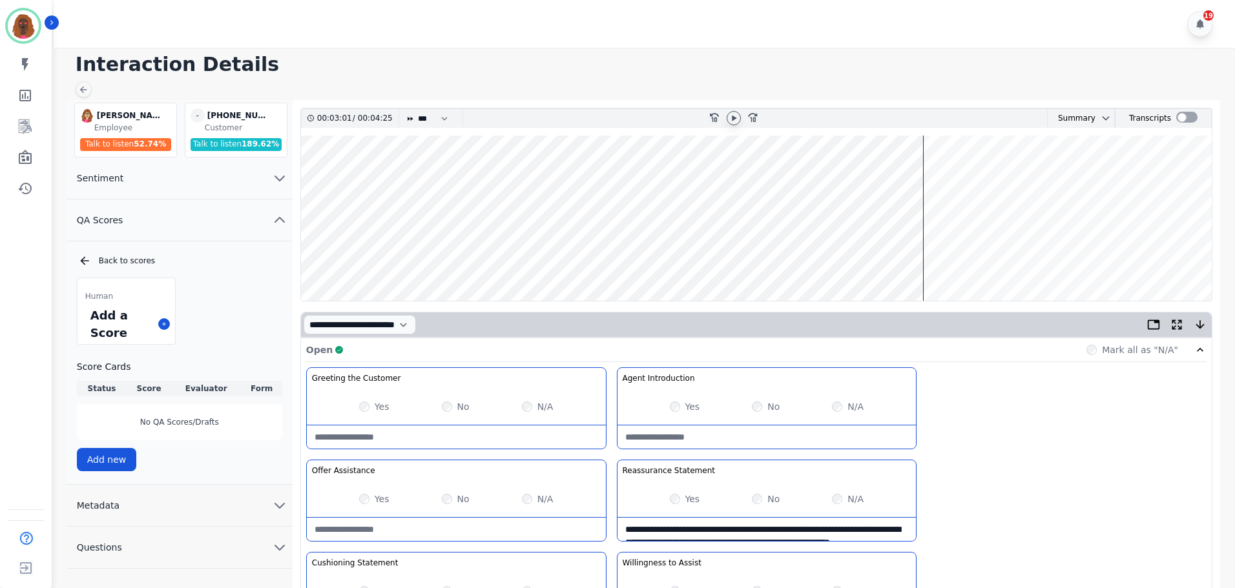
click at [929, 174] on wave at bounding box center [756, 218] width 911 height 165
click at [1102, 261] on wave at bounding box center [756, 218] width 911 height 165
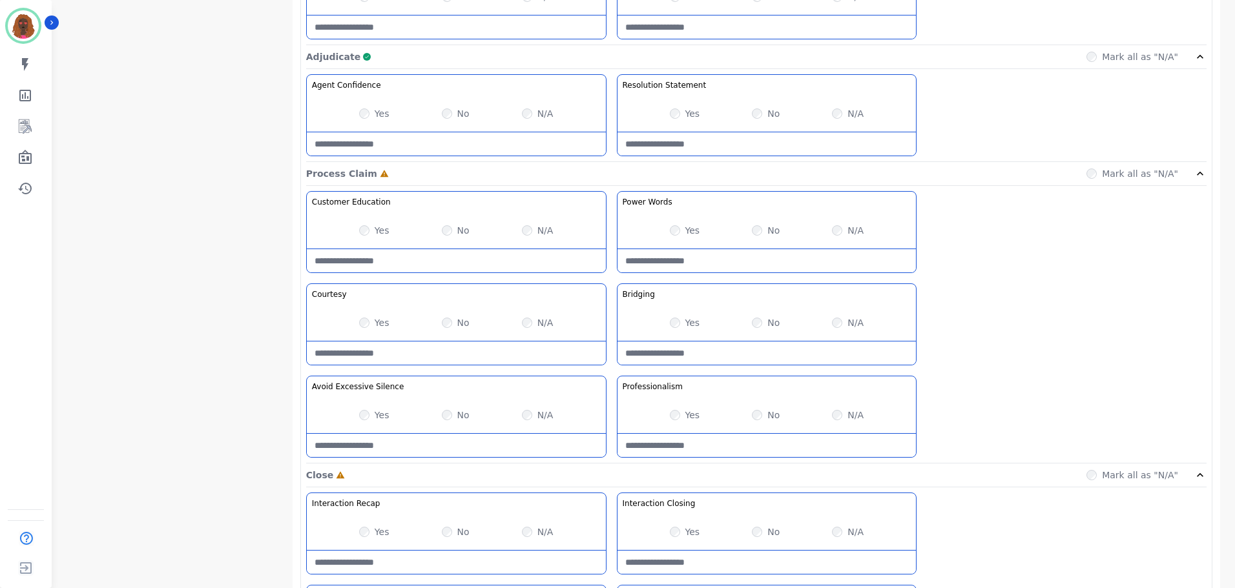
scroll to position [896, 0]
click at [739, 356] on Claim-Bridging-note at bounding box center [767, 353] width 299 height 23
type Claim-Bridging-note "**********"
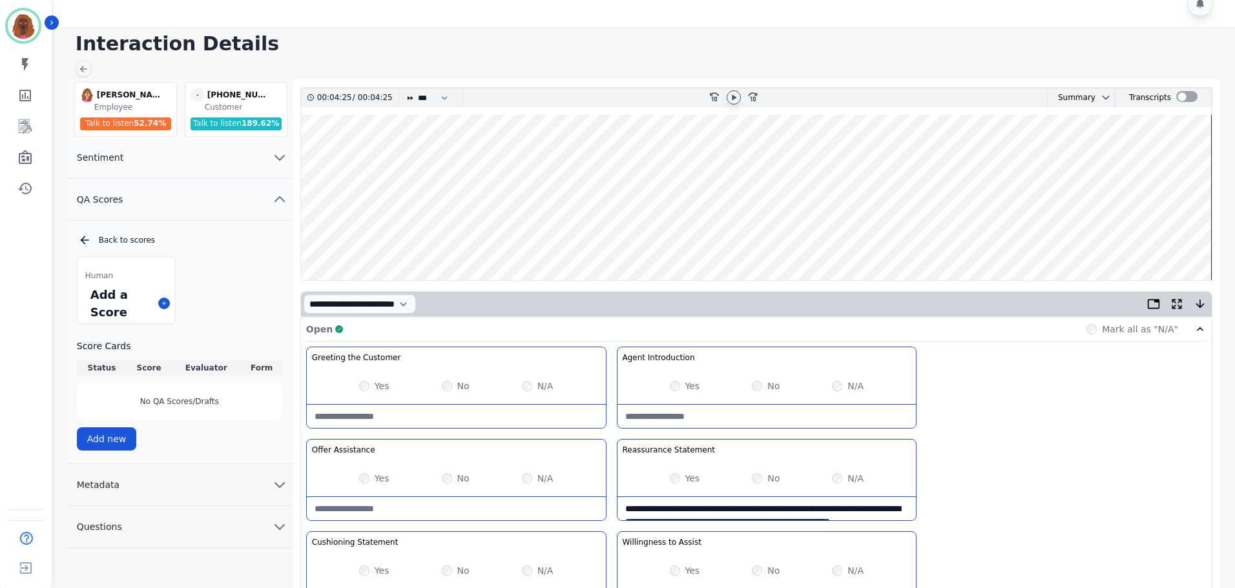
scroll to position [0, 0]
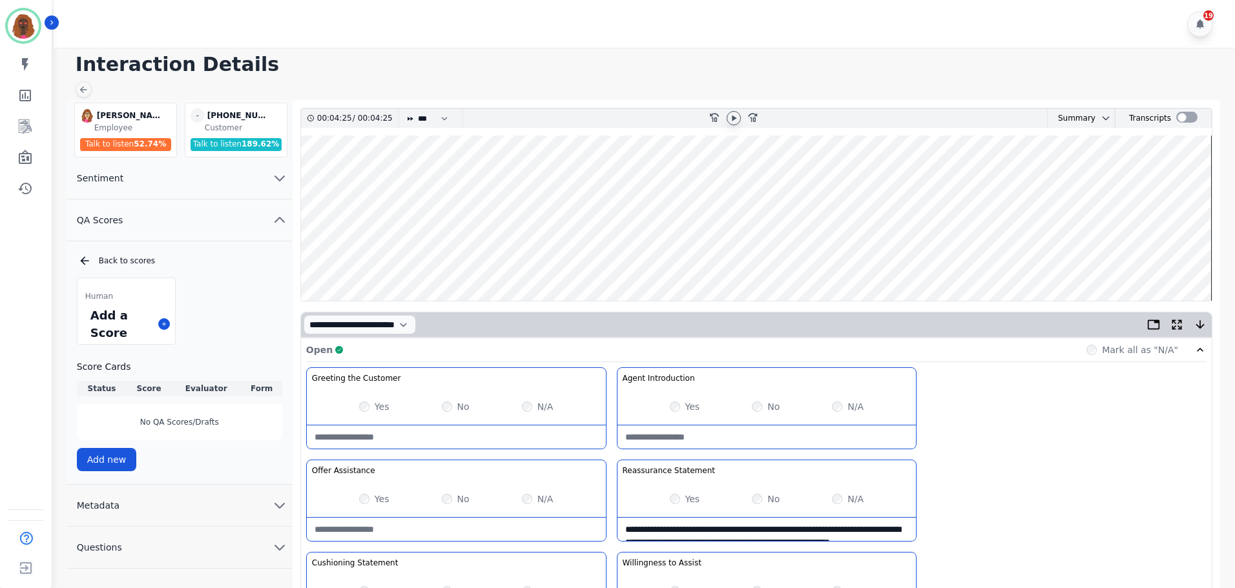
click at [730, 117] on icon at bounding box center [734, 118] width 10 height 10
click at [1174, 259] on wave at bounding box center [756, 218] width 911 height 165
click at [1159, 255] on wave at bounding box center [756, 218] width 911 height 165
click at [1136, 268] on wave at bounding box center [756, 218] width 911 height 165
click at [1096, 257] on wave at bounding box center [756, 218] width 911 height 165
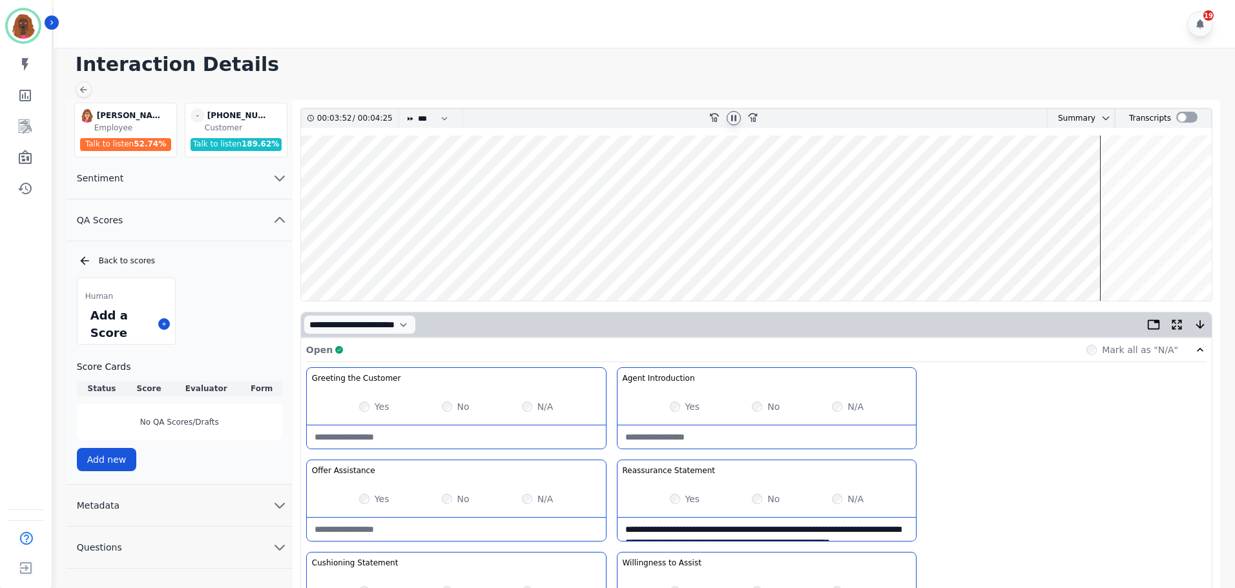
click at [1089, 260] on wave at bounding box center [756, 218] width 911 height 165
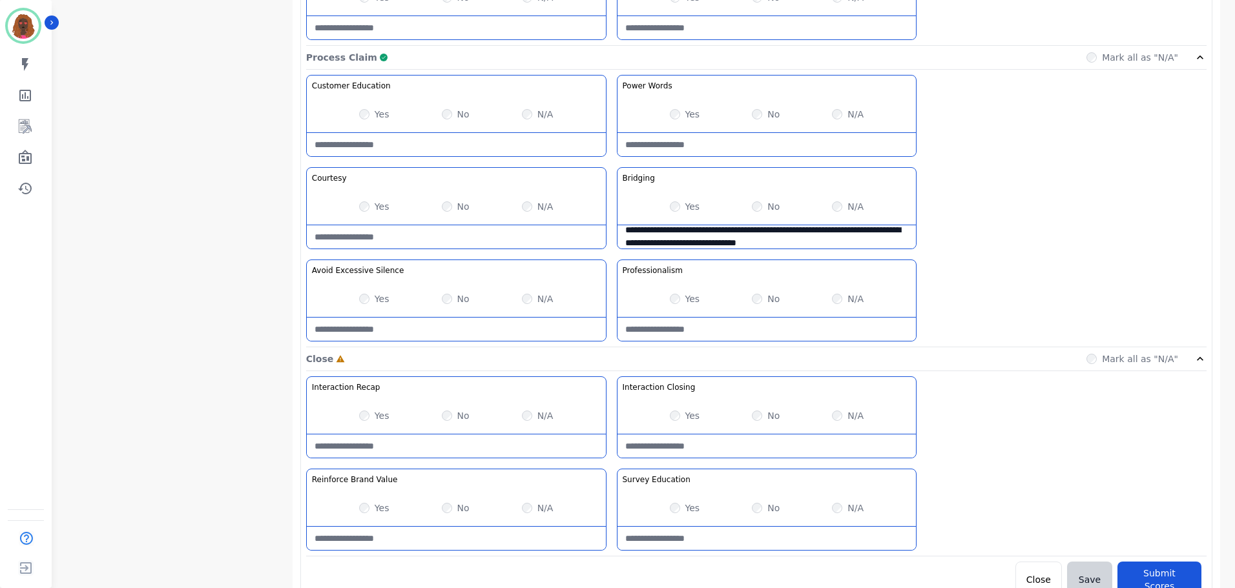
scroll to position [1024, 0]
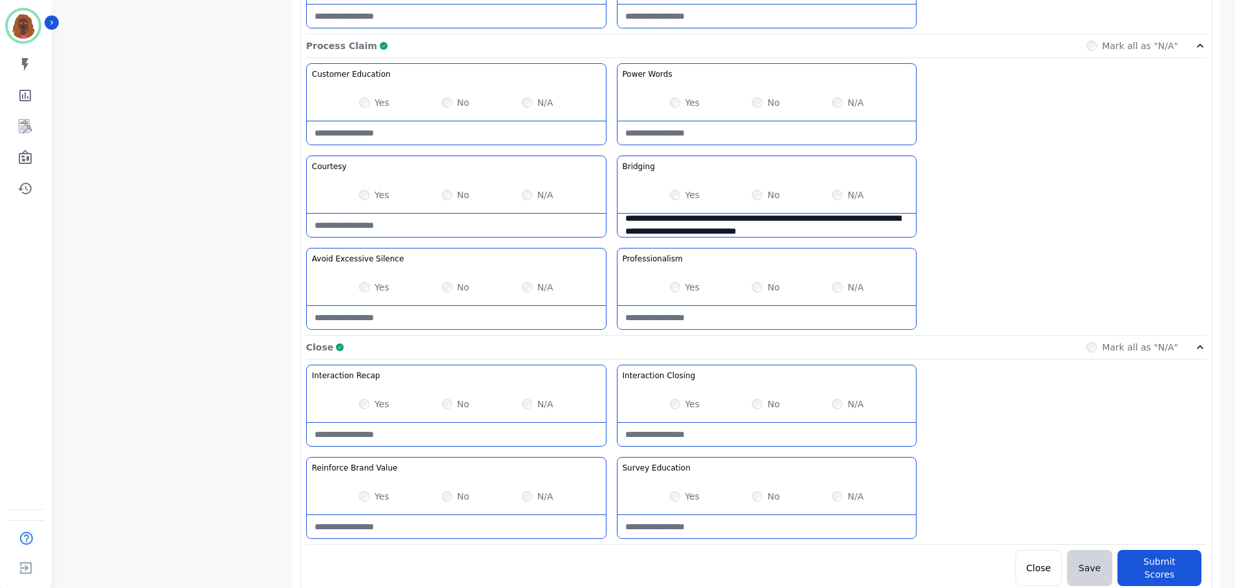
click at [435, 433] on Recap-note at bounding box center [456, 434] width 299 height 23
click at [336, 429] on Recap-note "**********" at bounding box center [456, 434] width 299 height 23
type Recap-note "**********"
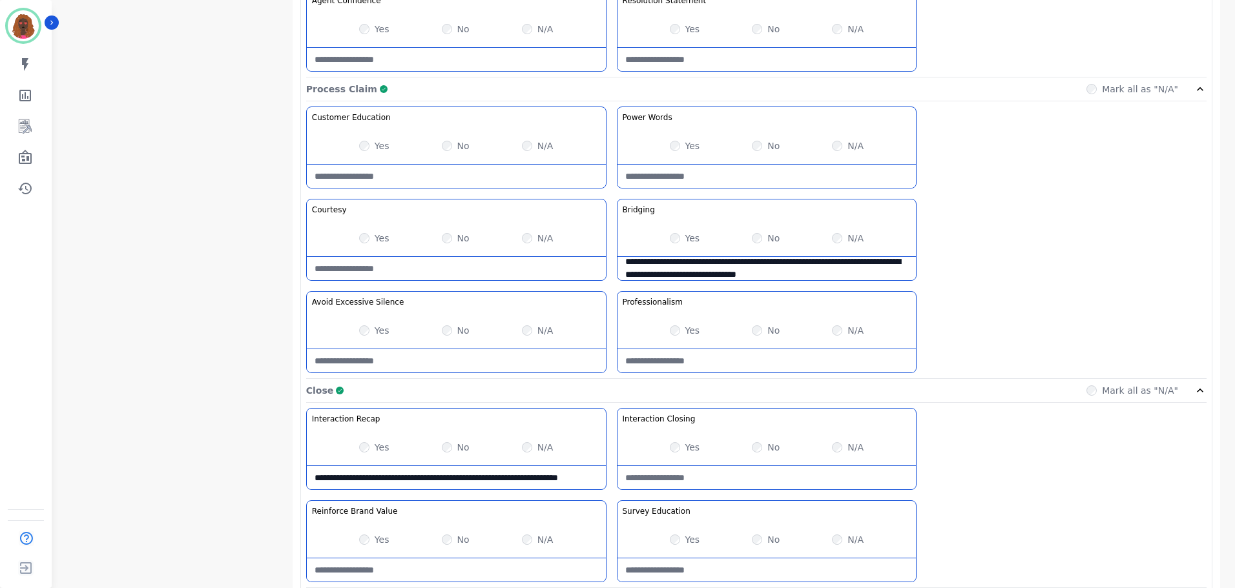
scroll to position [1024, 0]
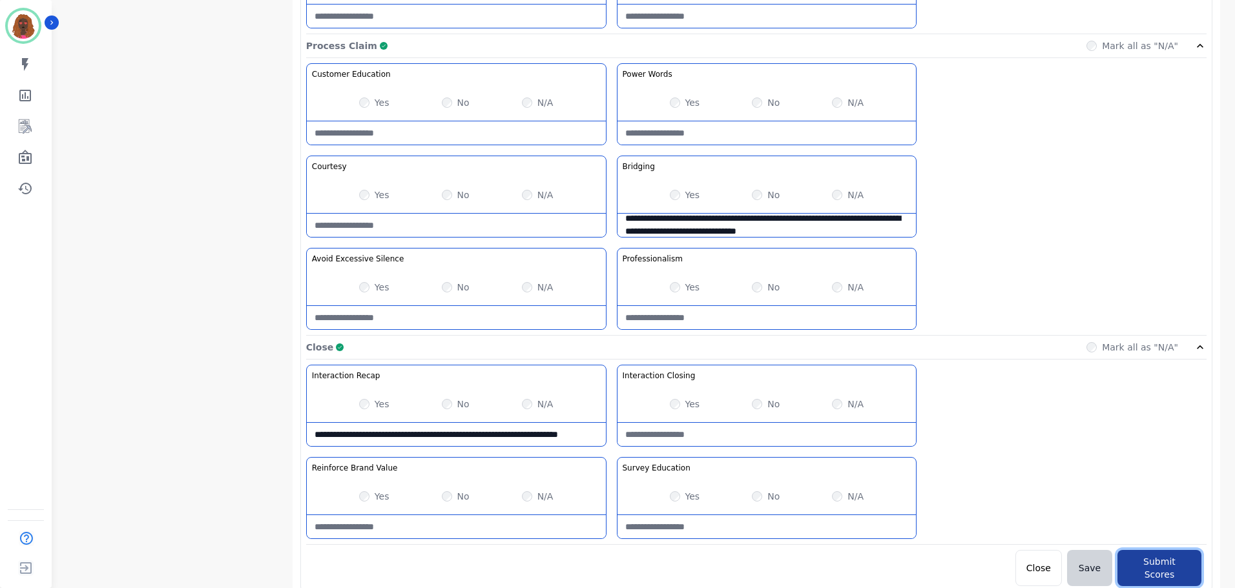
click at [1143, 559] on button "Submit Scores" at bounding box center [1160, 568] width 84 height 36
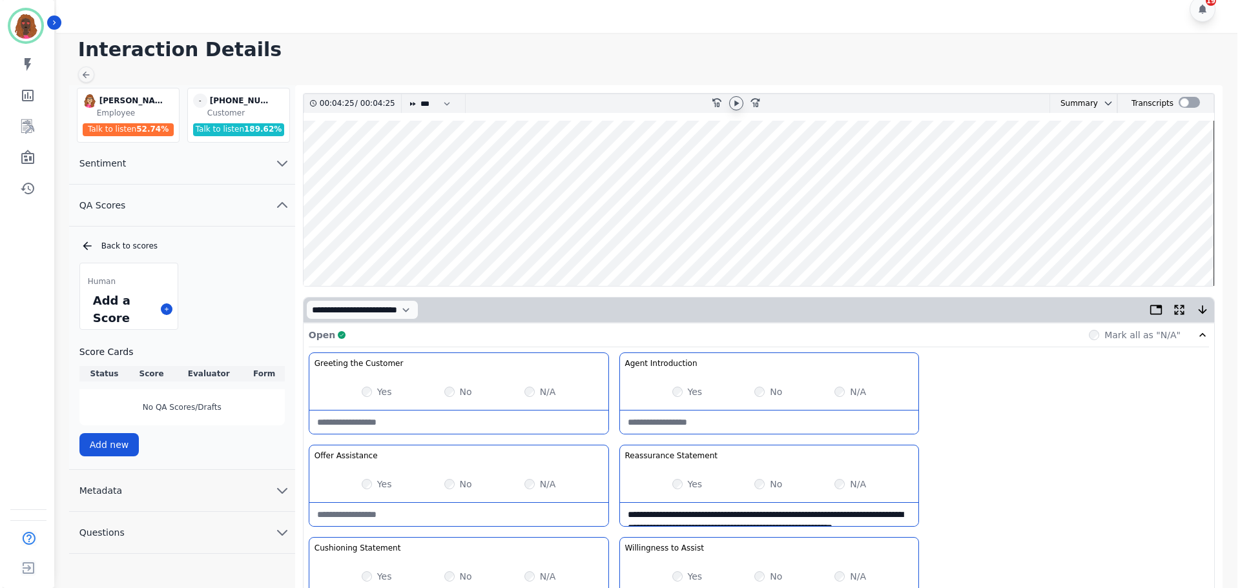
scroll to position [0, 0]
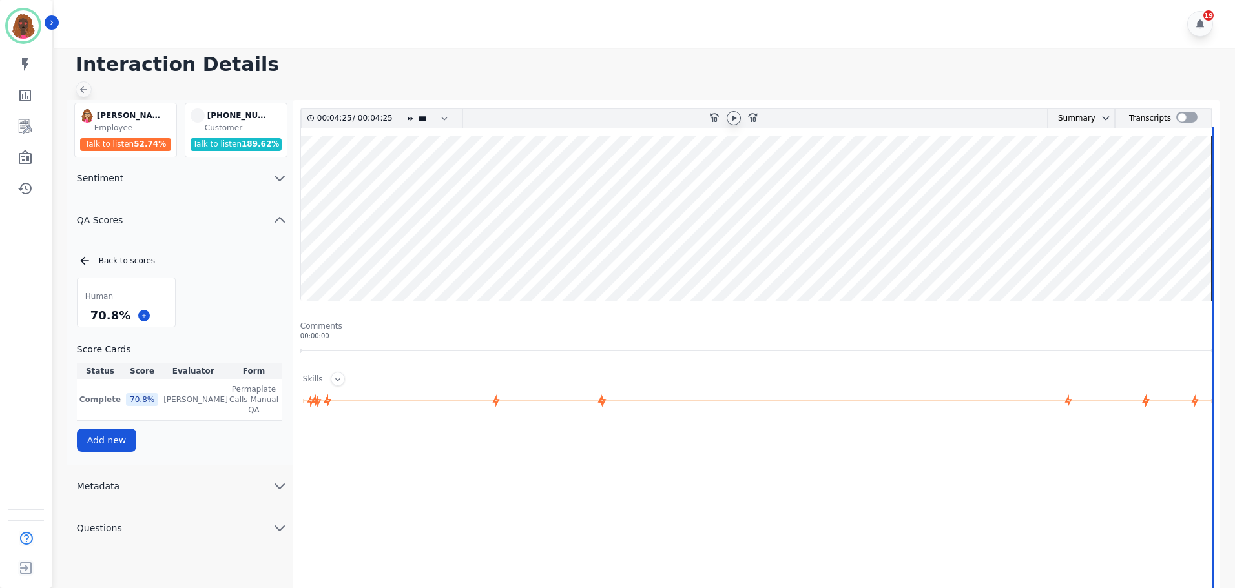
click at [89, 91] on div at bounding box center [84, 89] width 16 height 16
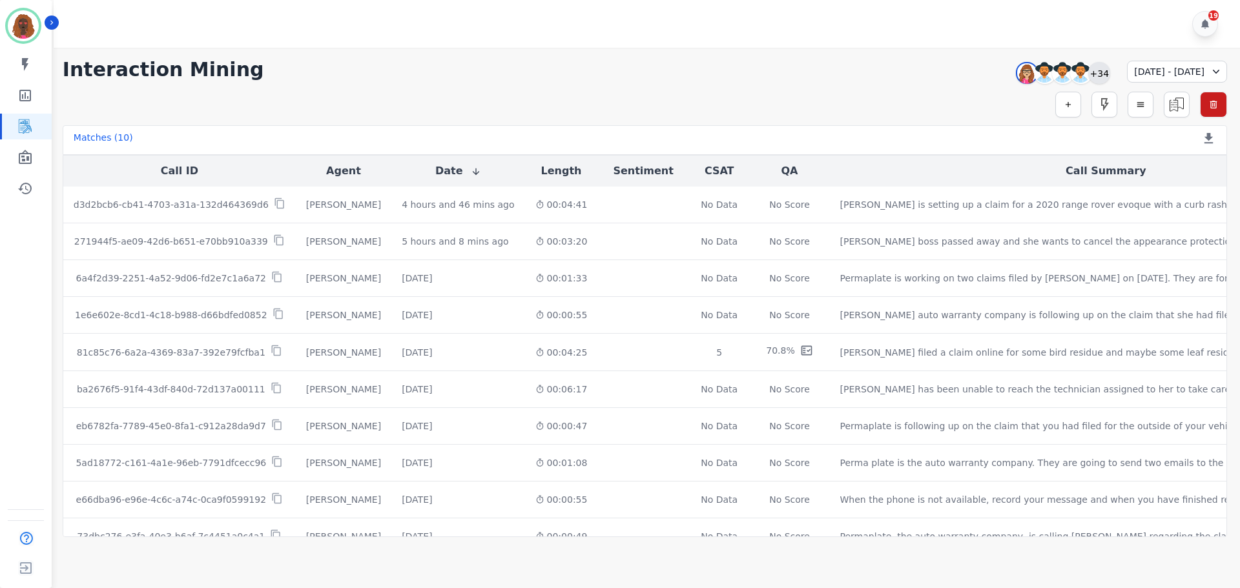
click at [1088, 76] on div "+34" at bounding box center [1099, 73] width 22 height 22
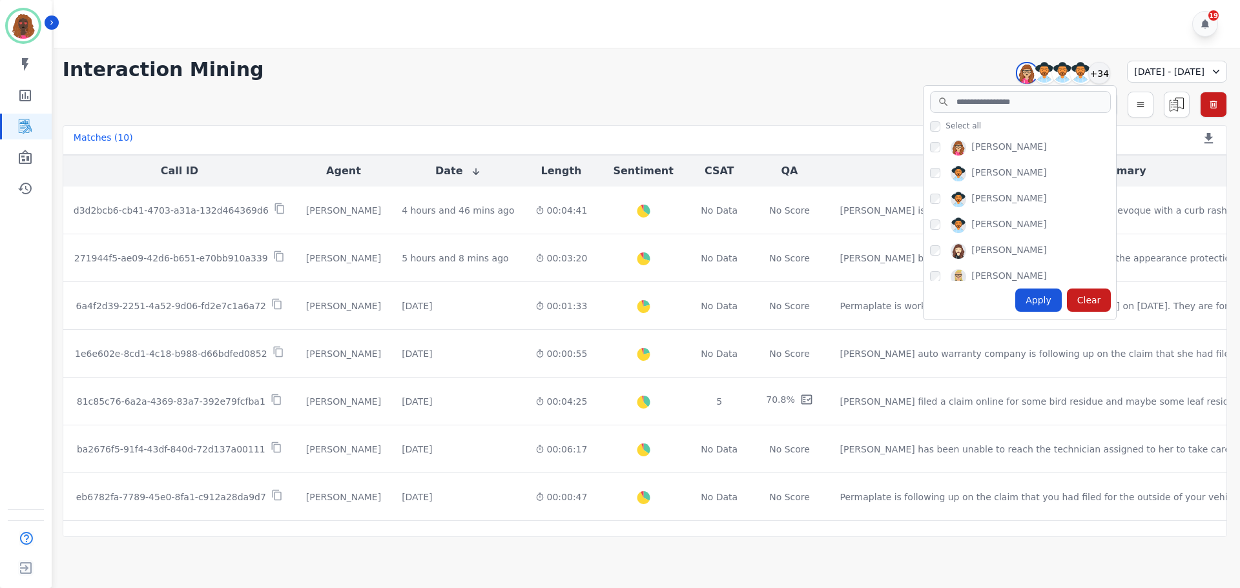
click at [696, 56] on div "Interaction Mining [PERSON_NAME] [PERSON_NAME] [PERSON_NAME] [PERSON_NAME] +34 …" at bounding box center [645, 293] width 1190 height 490
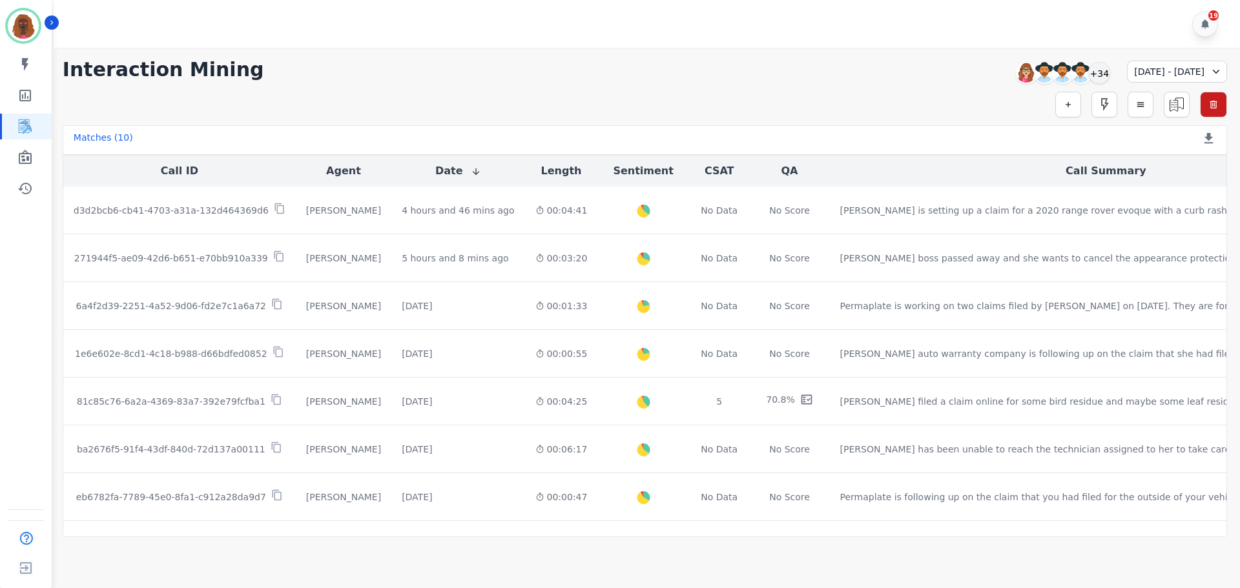
click at [1036, 26] on div "19" at bounding box center [649, 24] width 1190 height 48
click at [729, 70] on div "**********" at bounding box center [645, 69] width 1165 height 23
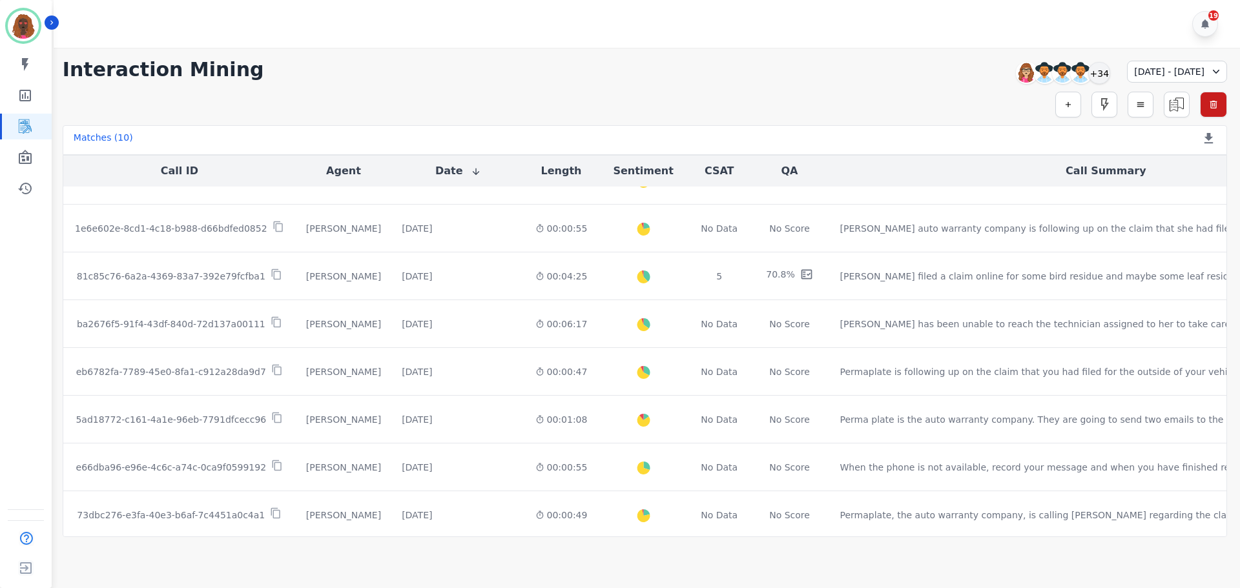
scroll to position [182, 0]
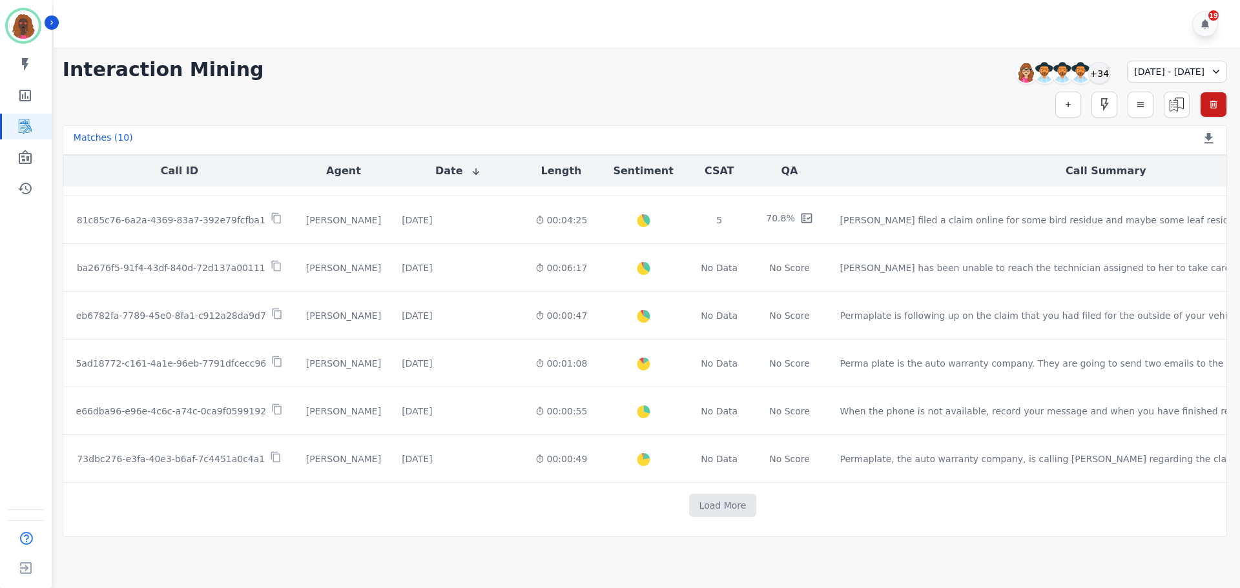
click at [828, 535] on div "Call ID Agent Date Length Sentiment CSAT QA Call Summary d3d2bcb6-cb41-4703-a31…" at bounding box center [645, 346] width 1165 height 382
click at [689, 497] on button "Load More" at bounding box center [723, 505] width 68 height 23
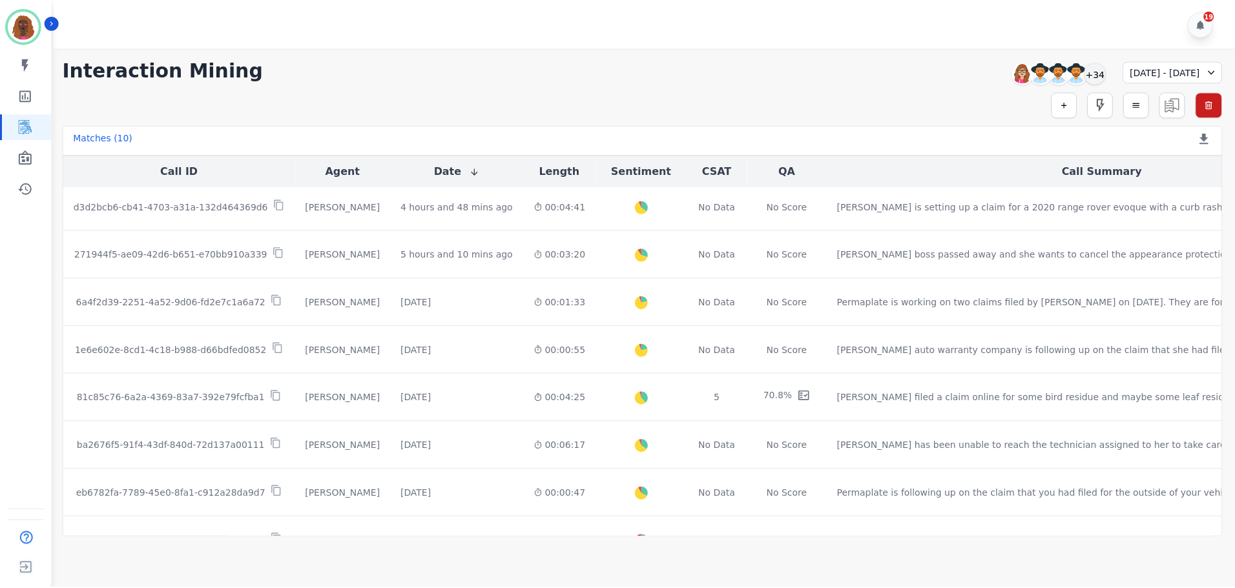
scroll to position [0, 0]
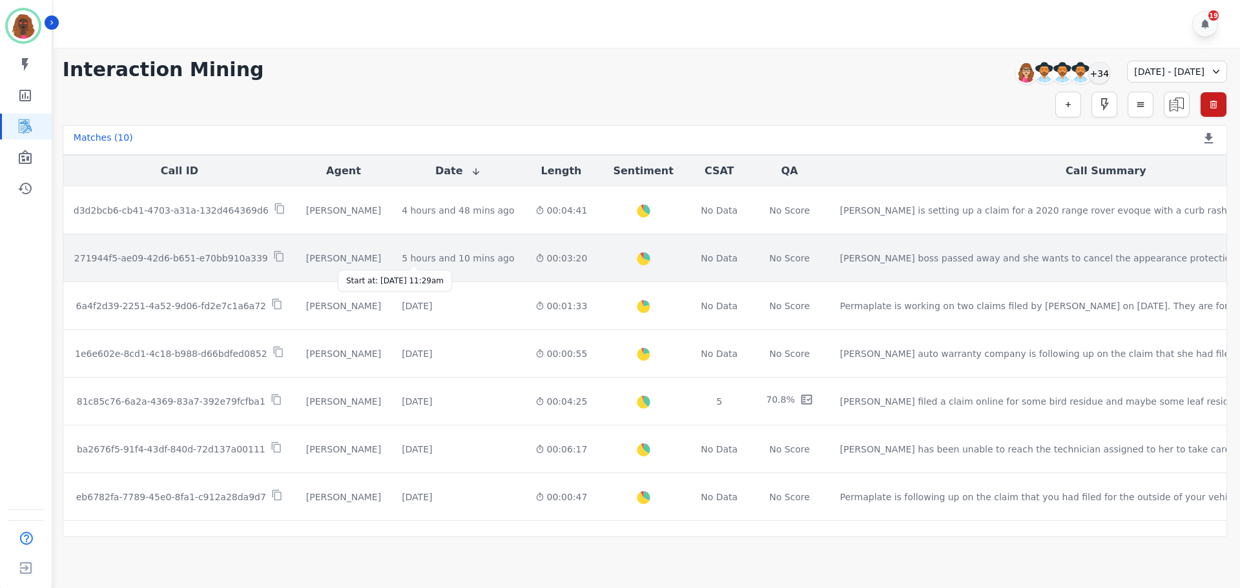
click at [402, 256] on div "5 hours and 10 mins ago" at bounding box center [458, 258] width 112 height 13
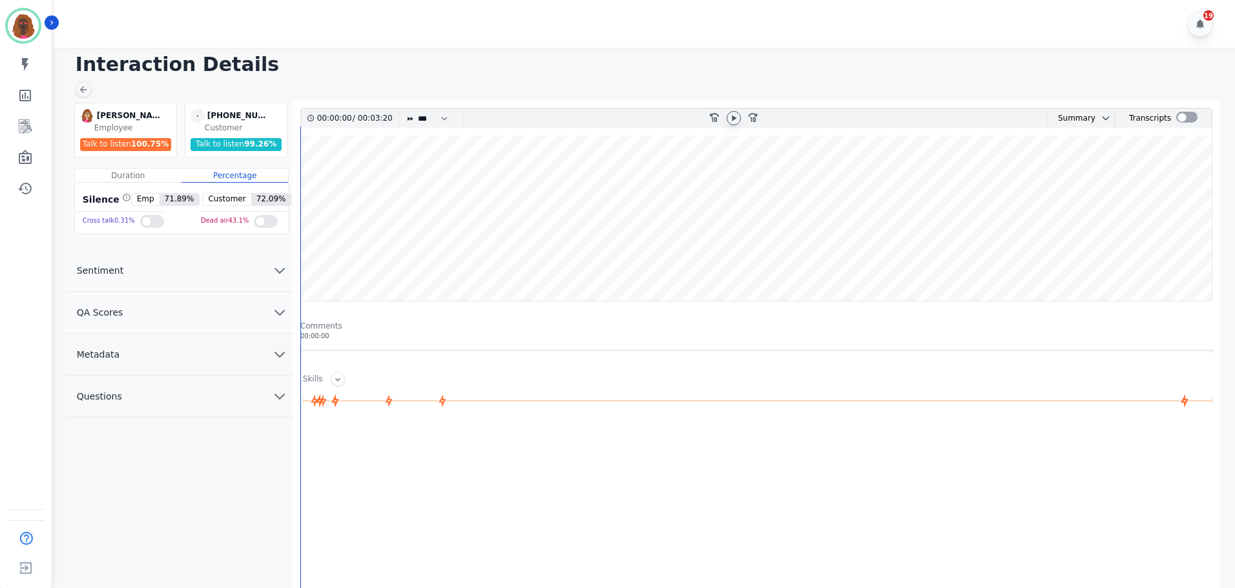
click at [736, 118] on icon at bounding box center [734, 118] width 10 height 10
click at [253, 317] on button "QA Scores" at bounding box center [180, 313] width 226 height 42
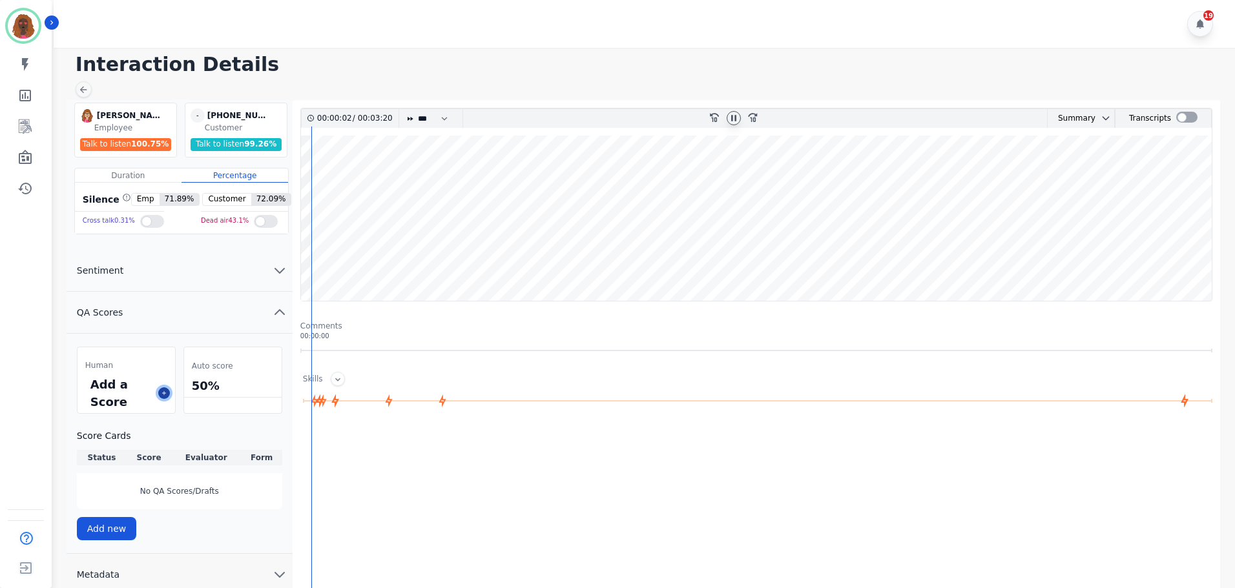
click at [161, 396] on icon at bounding box center [164, 393] width 6 height 6
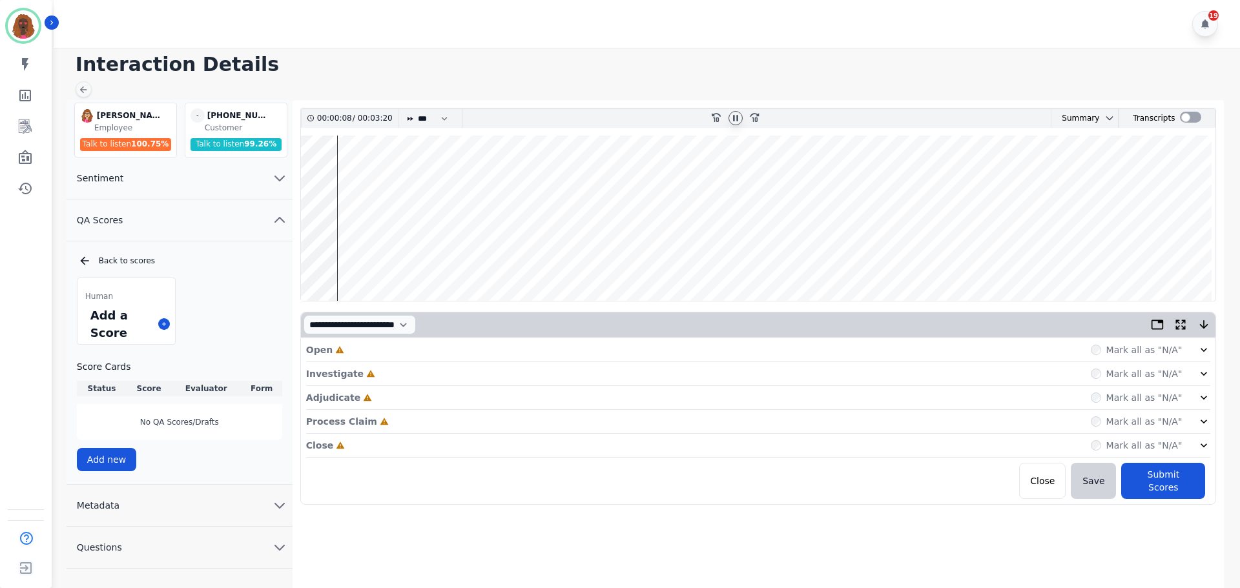
click at [649, 344] on div "Open Incomplete Mark all as "N/A"" at bounding box center [758, 350] width 905 height 24
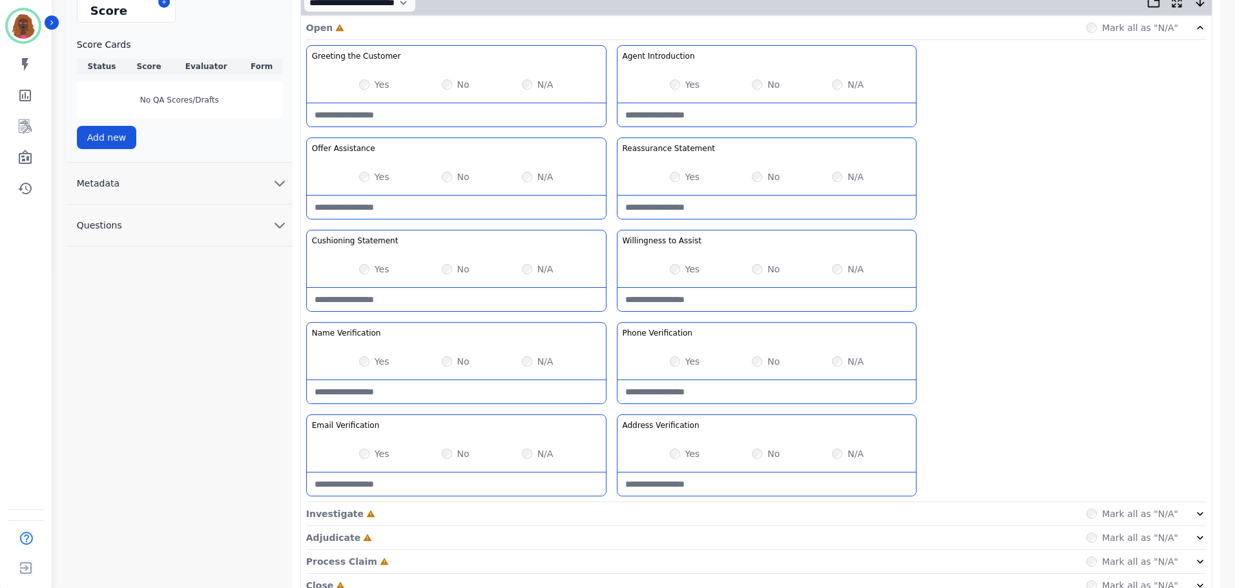
click at [612, 510] on div "Investigate Incomplete Mark all as "N/A"" at bounding box center [756, 515] width 900 height 24
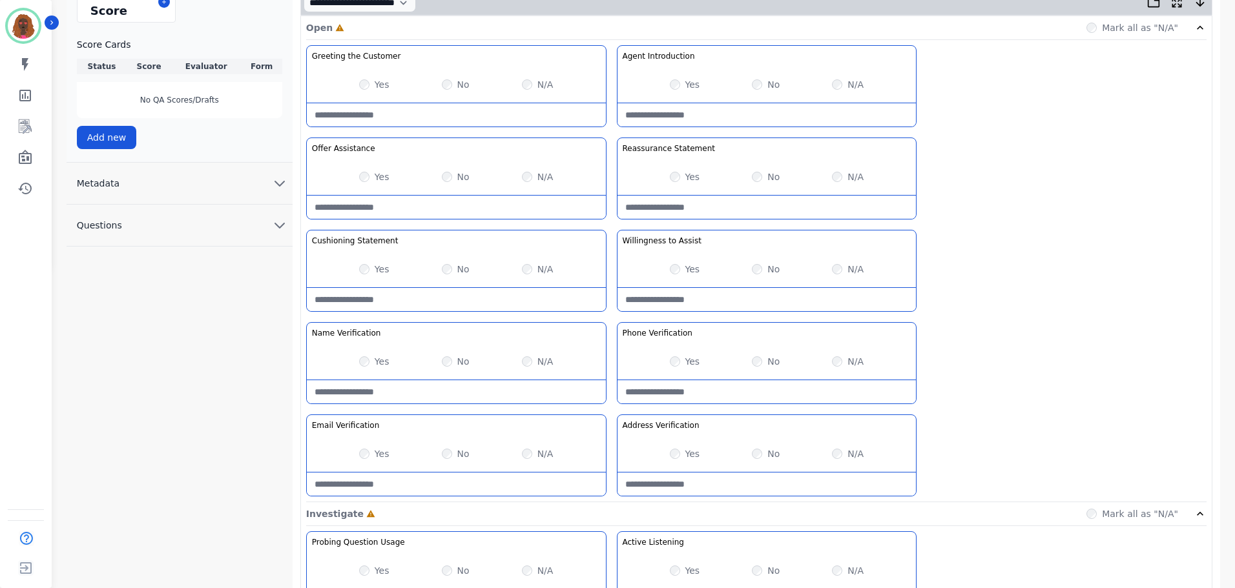
scroll to position [468, 0]
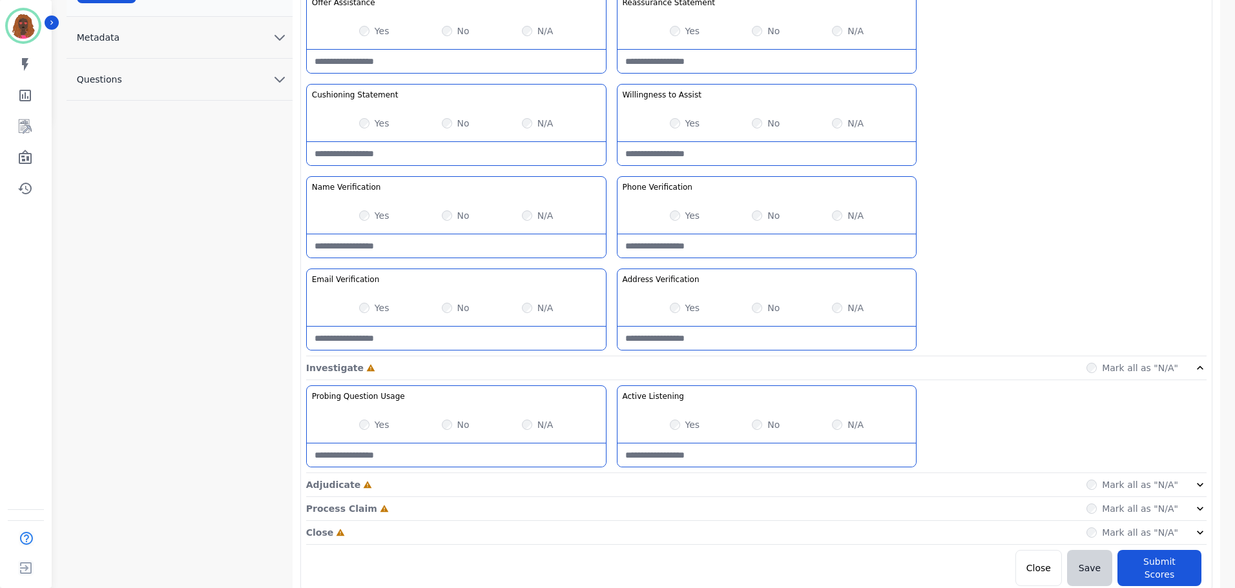
click at [612, 490] on div "Adjudicate Incomplete Mark all as "N/A"" at bounding box center [756, 485] width 900 height 24
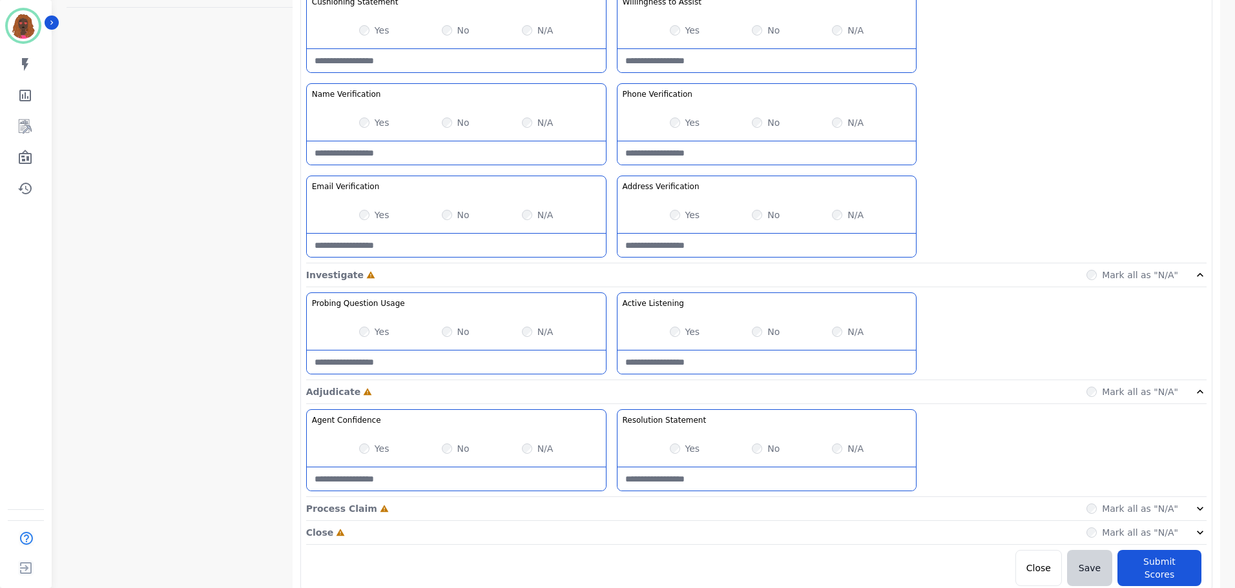
click at [617, 513] on div "Process Claim Incomplete Mark all as "N/A"" at bounding box center [756, 509] width 900 height 24
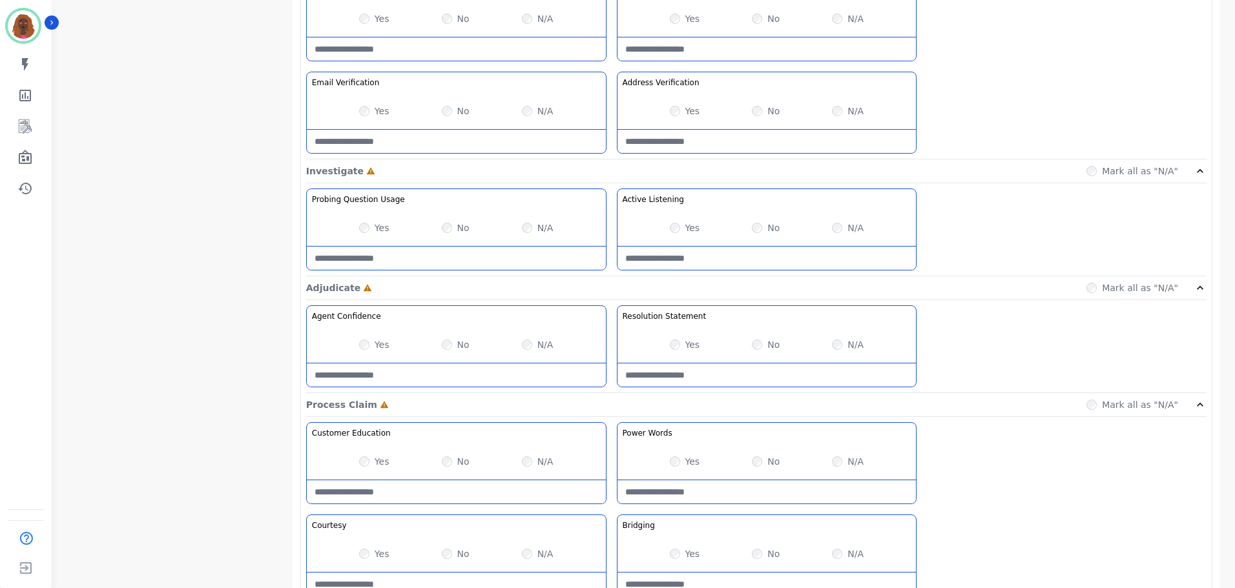
scroll to position [839, 0]
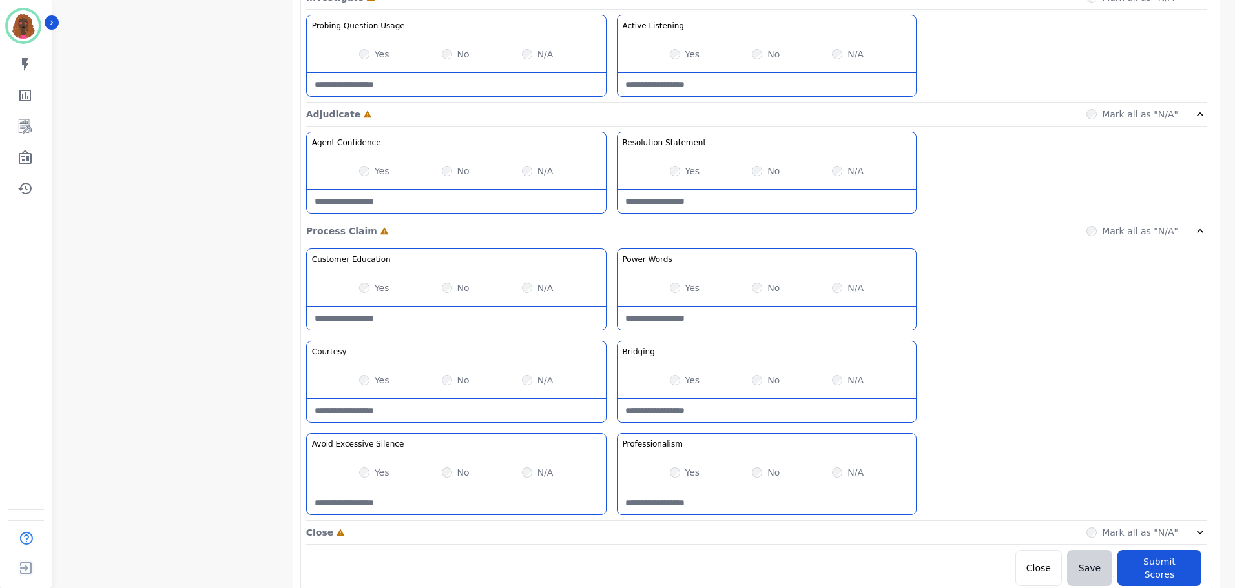
click at [607, 531] on div "Close Incomplete Mark all as "N/A"" at bounding box center [756, 533] width 900 height 24
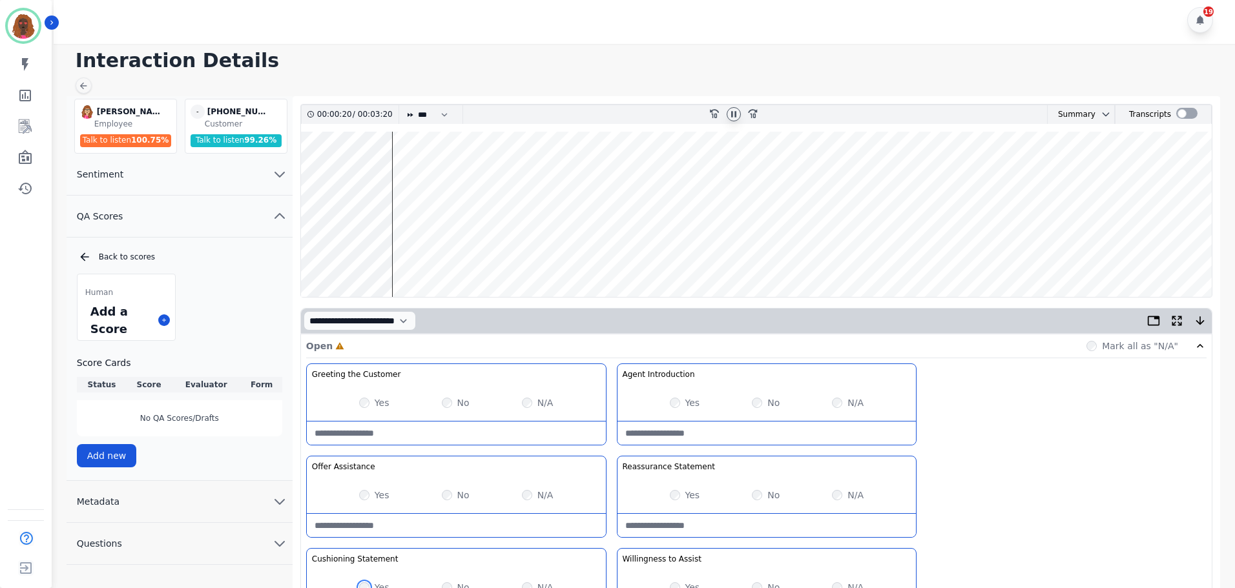
scroll to position [0, 0]
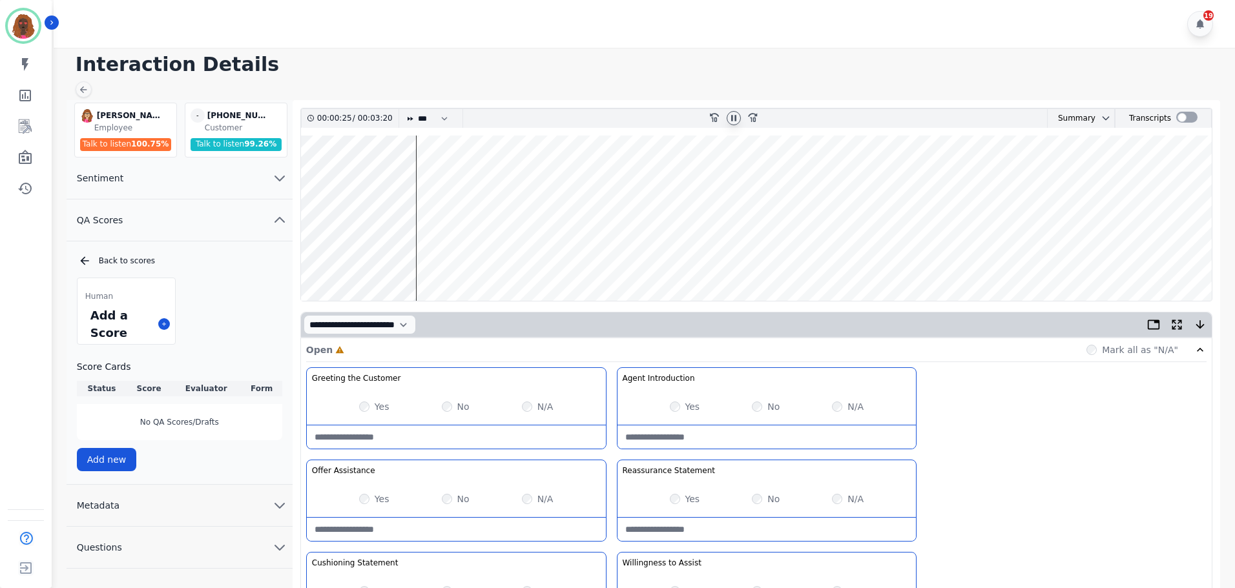
click at [421, 260] on wave at bounding box center [756, 218] width 911 height 165
click at [722, 530] on Statement-note at bounding box center [767, 529] width 299 height 23
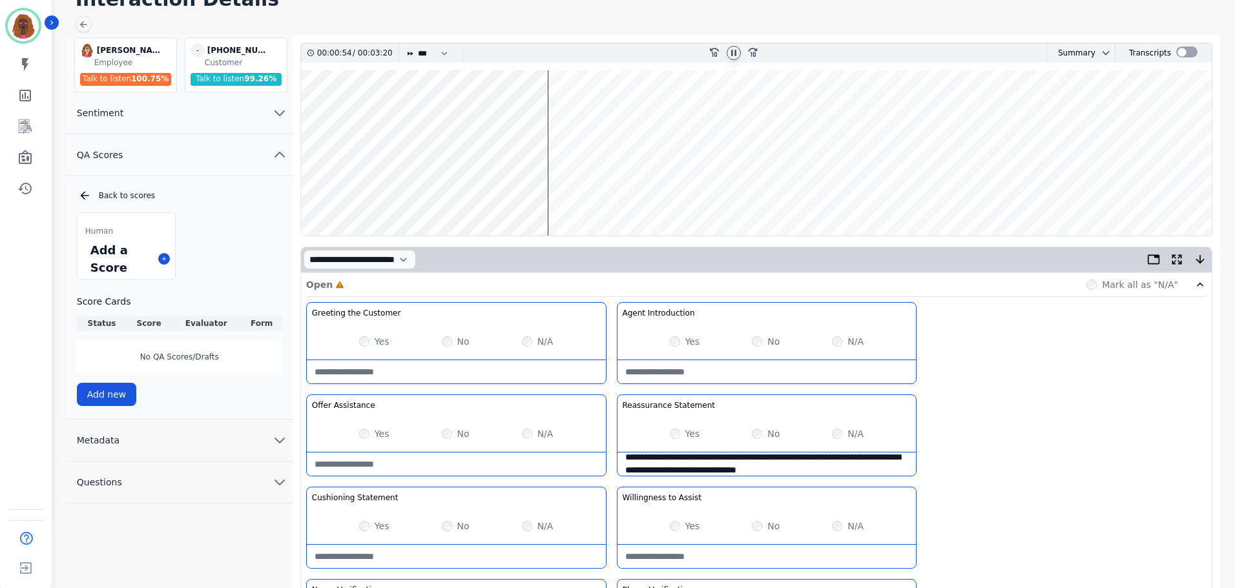
scroll to position [65, 0]
type Statement-note "**********"
click at [515, 117] on wave at bounding box center [756, 153] width 911 height 165
click at [574, 110] on wave at bounding box center [756, 153] width 911 height 165
click at [589, 114] on wave at bounding box center [756, 153] width 911 height 165
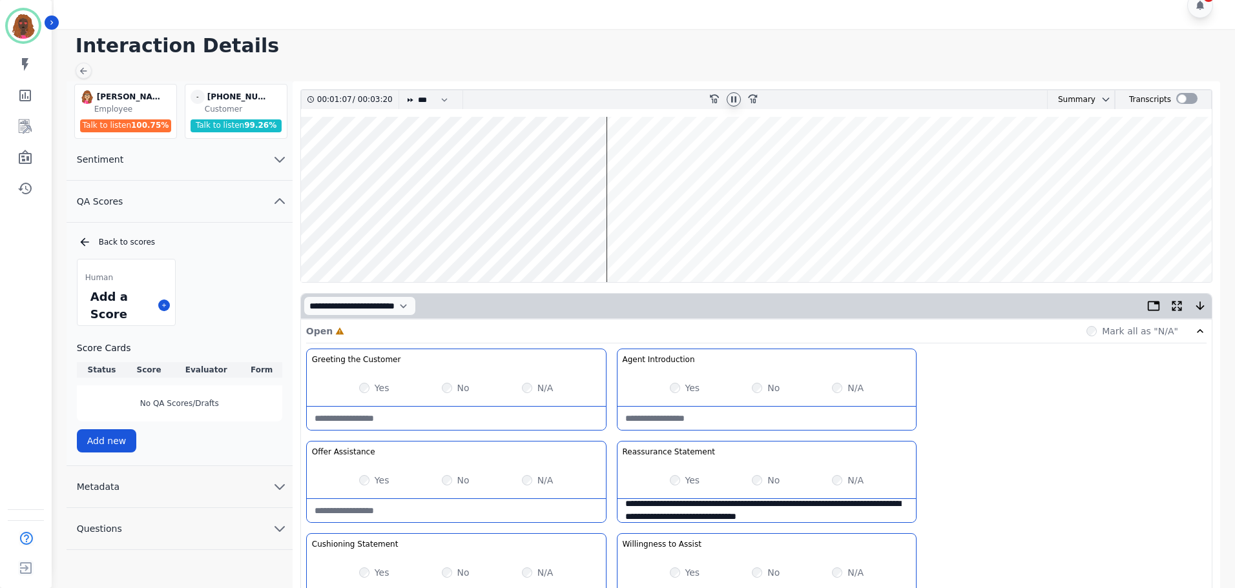
scroll to position [0, 0]
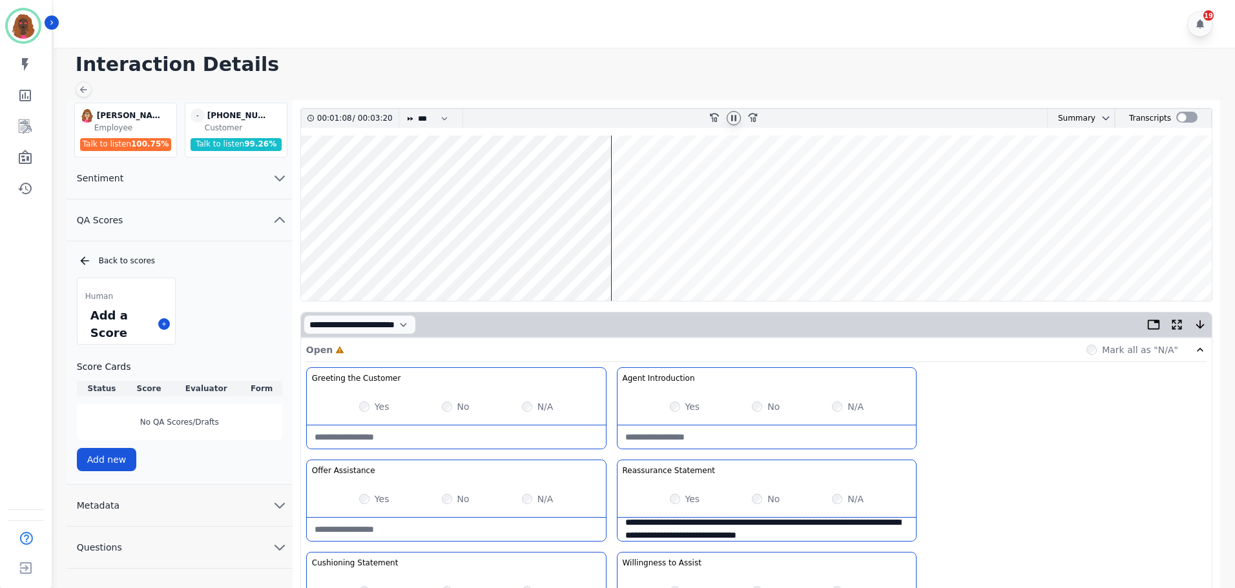
click at [627, 178] on wave at bounding box center [756, 218] width 911 height 165
click at [749, 181] on wave at bounding box center [756, 218] width 911 height 165
click at [761, 260] on wave at bounding box center [756, 218] width 911 height 165
click at [778, 180] on wave at bounding box center [756, 218] width 911 height 165
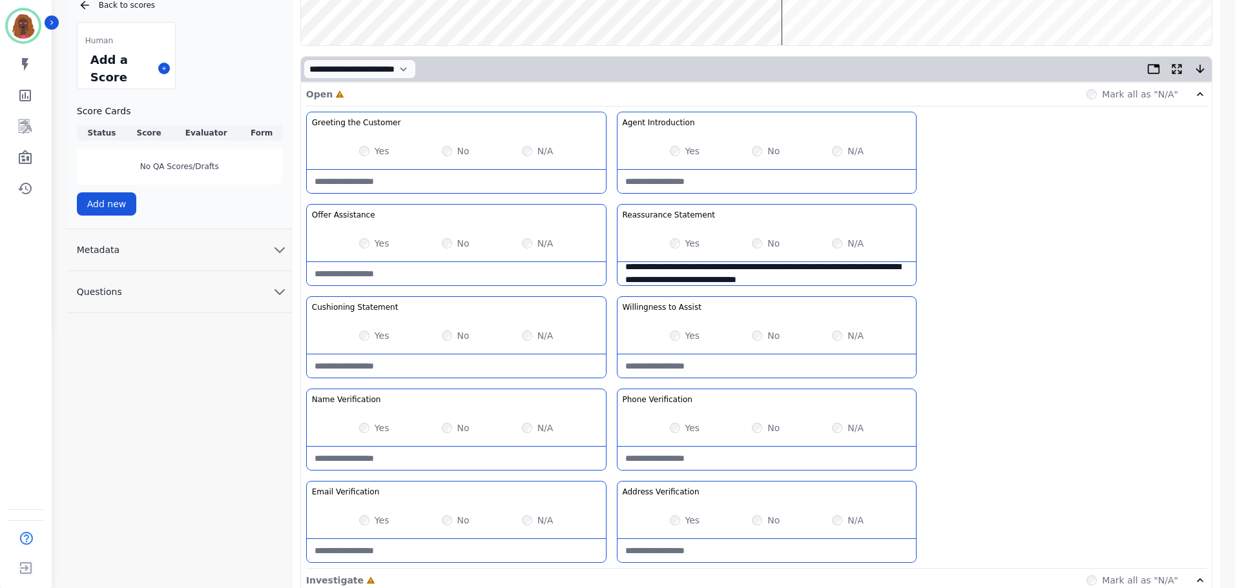
scroll to position [257, 0]
click at [530, 523] on div "N/A" at bounding box center [538, 519] width 32 height 13
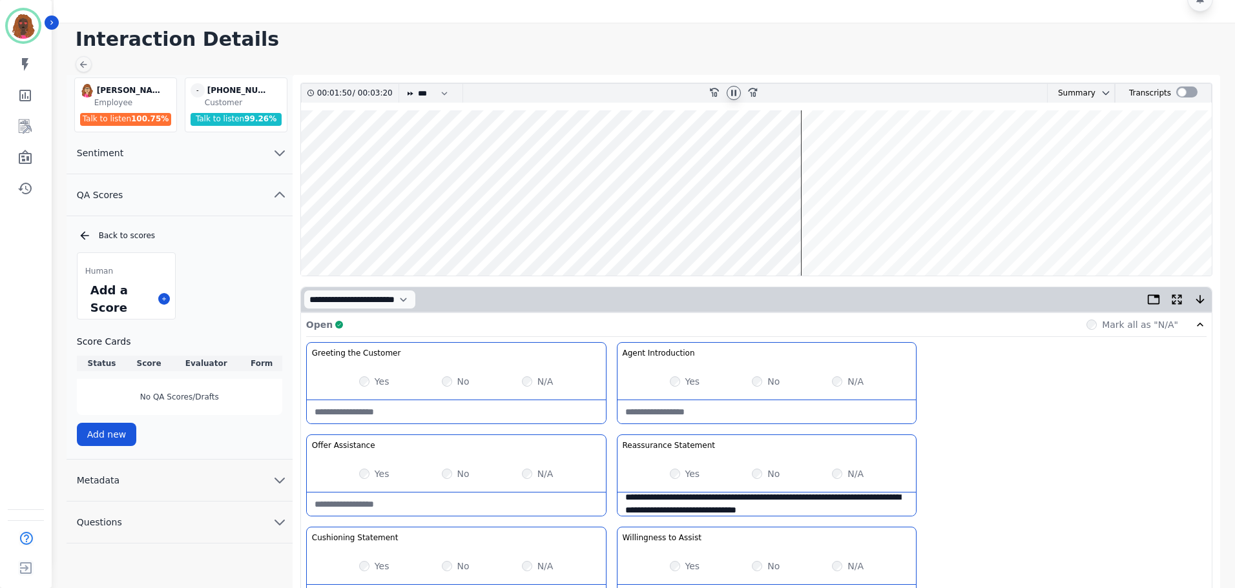
scroll to position [0, 0]
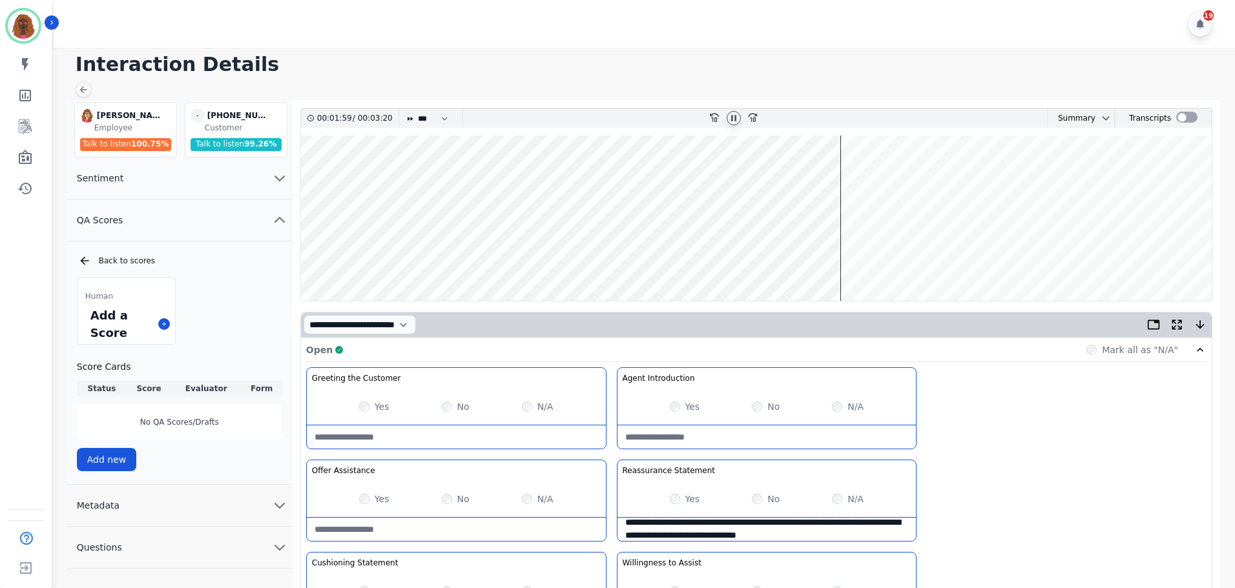
click at [844, 259] on wave at bounding box center [756, 218] width 911 height 165
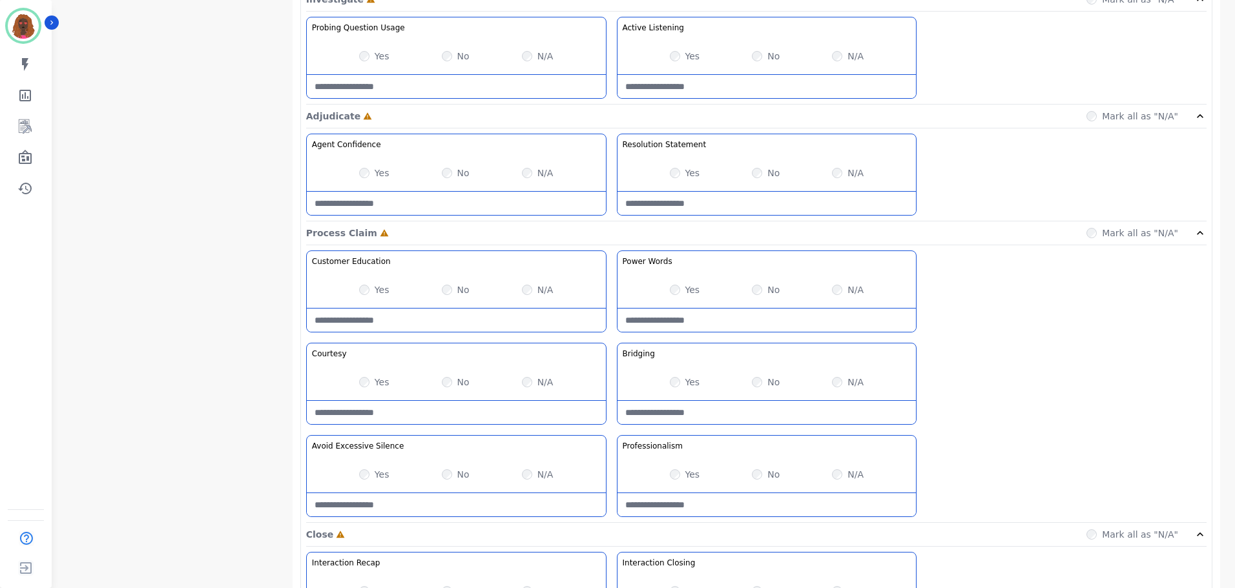
scroll to position [838, 0]
click at [753, 415] on Claim-Bridging-note at bounding box center [767, 411] width 299 height 23
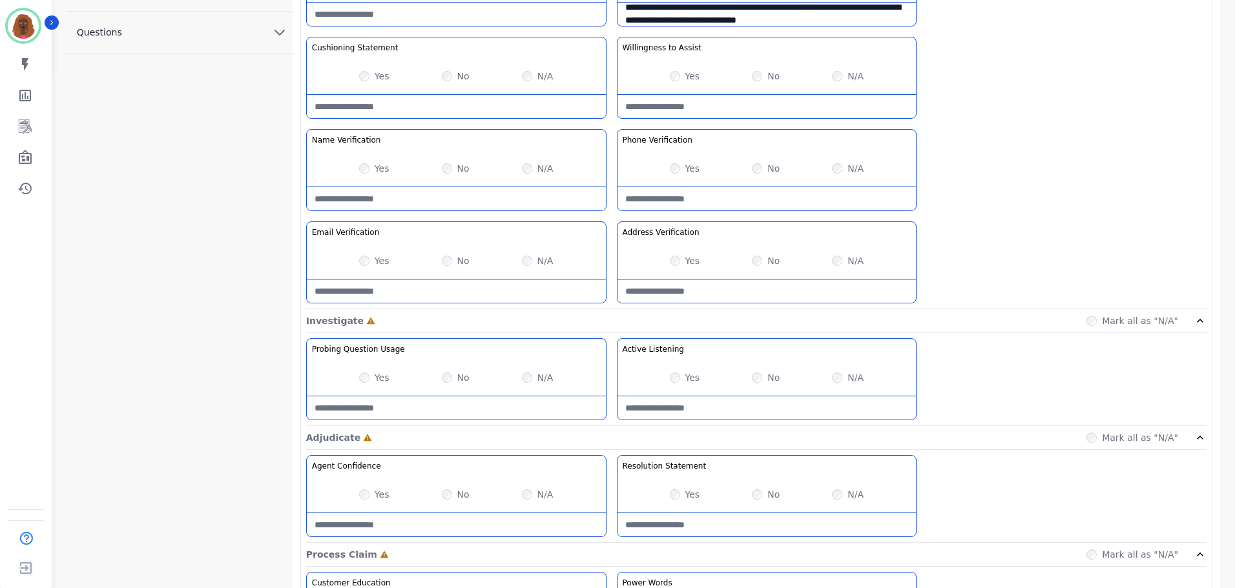
scroll to position [516, 0]
type Claim-Bridging-note "**********"
click at [1029, 404] on div "Probing Question Usage Probing through asking open-ended questions will allow y…" at bounding box center [756, 382] width 900 height 88
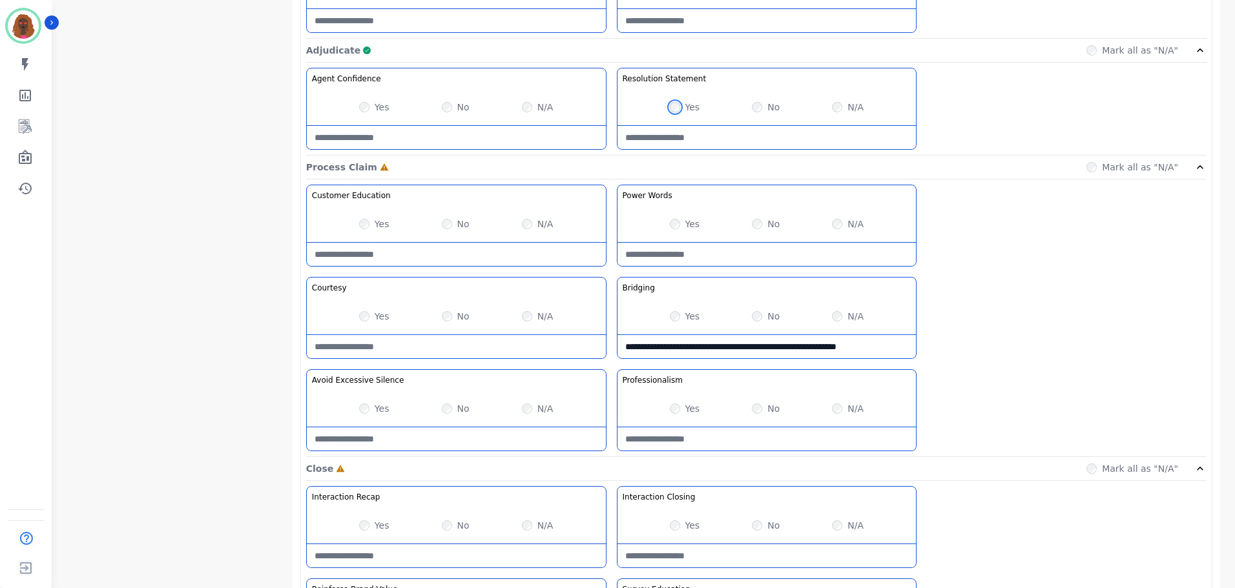
scroll to position [904, 0]
click at [750, 257] on Words-note at bounding box center [767, 253] width 299 height 23
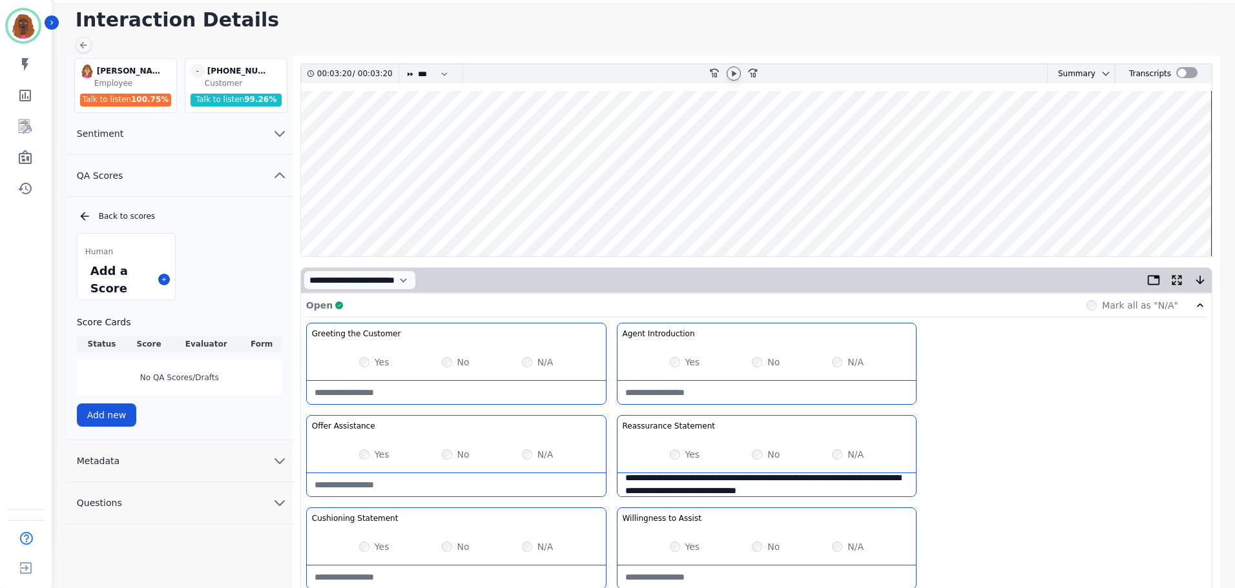
scroll to position [0, 0]
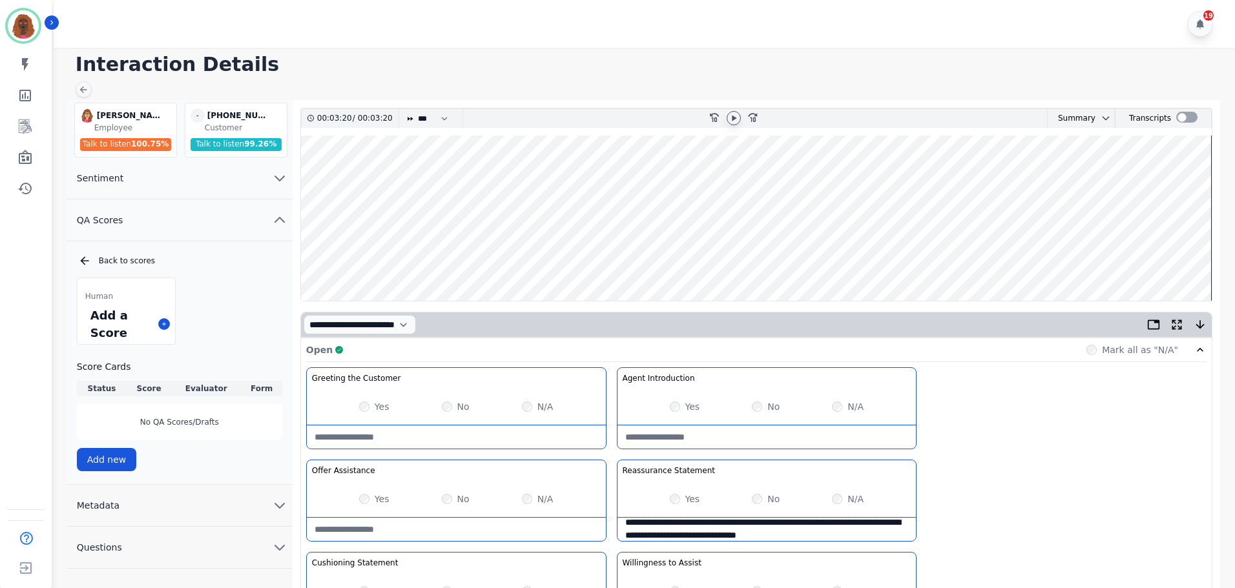
type Words-note "**********"
click at [375, 262] on wave at bounding box center [756, 218] width 911 height 165
click at [733, 121] on icon at bounding box center [734, 118] width 10 height 10
click at [419, 262] on wave at bounding box center [756, 218] width 911 height 165
click at [432, 264] on wave at bounding box center [756, 218] width 911 height 165
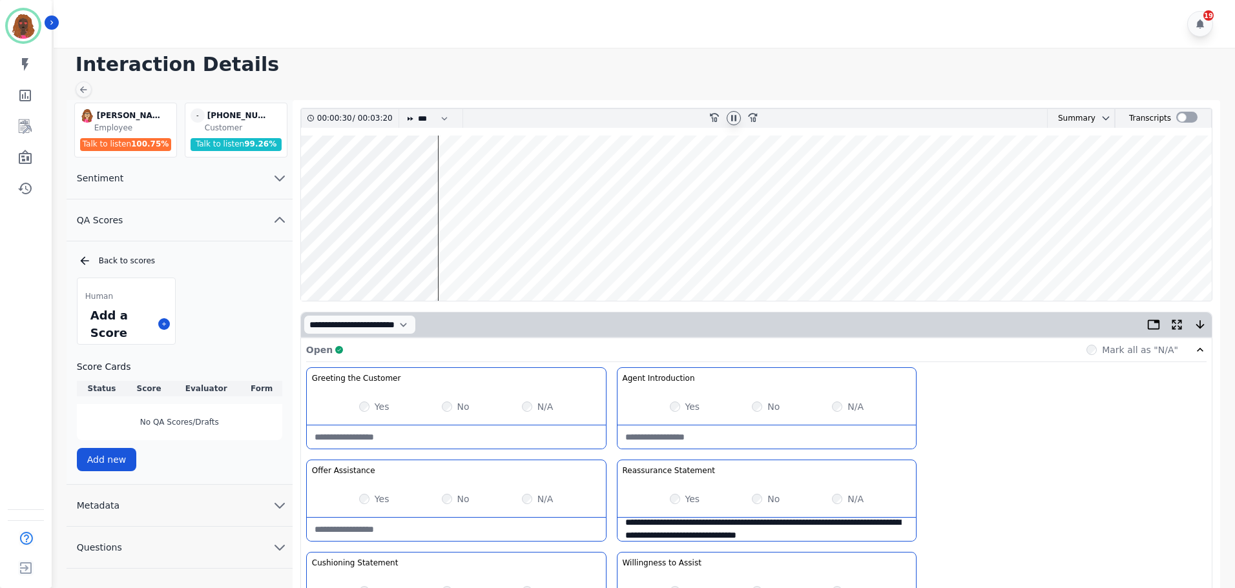
click at [485, 262] on wave at bounding box center [756, 218] width 911 height 165
click at [497, 262] on wave at bounding box center [756, 218] width 911 height 165
click at [507, 260] on wave at bounding box center [756, 218] width 911 height 165
click at [645, 264] on wave at bounding box center [756, 218] width 911 height 165
click at [683, 265] on wave at bounding box center [756, 218] width 911 height 165
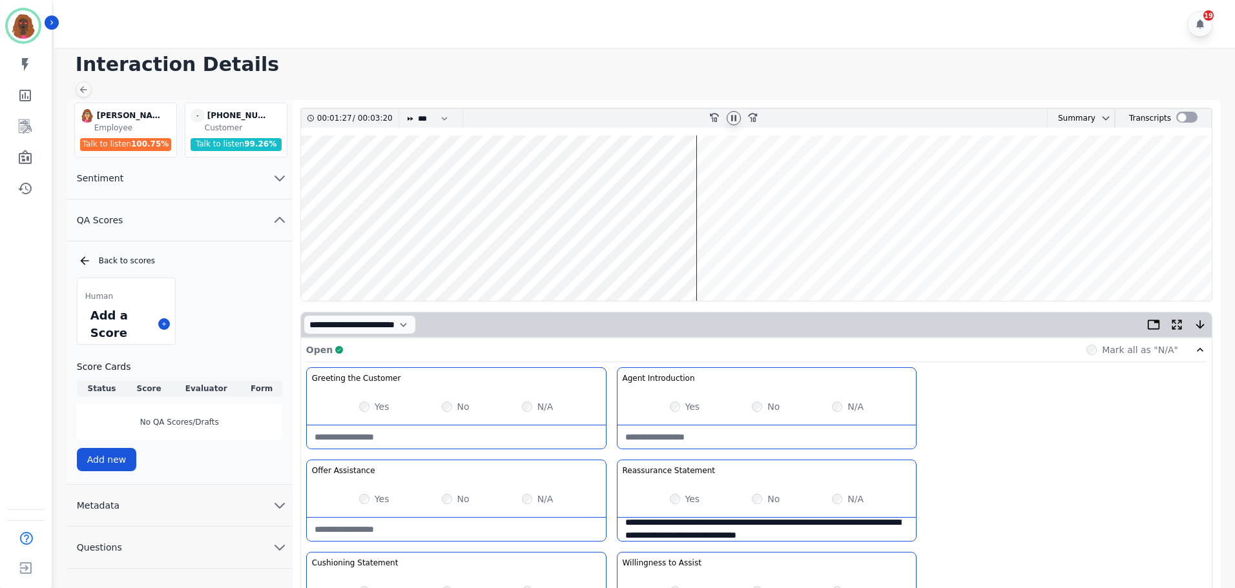
click at [707, 263] on wave at bounding box center [756, 218] width 911 height 165
click at [815, 262] on wave at bounding box center [756, 218] width 911 height 165
click at [828, 260] on wave at bounding box center [756, 218] width 911 height 165
click at [844, 260] on wave at bounding box center [756, 218] width 911 height 165
click at [891, 258] on wave at bounding box center [756, 218] width 911 height 165
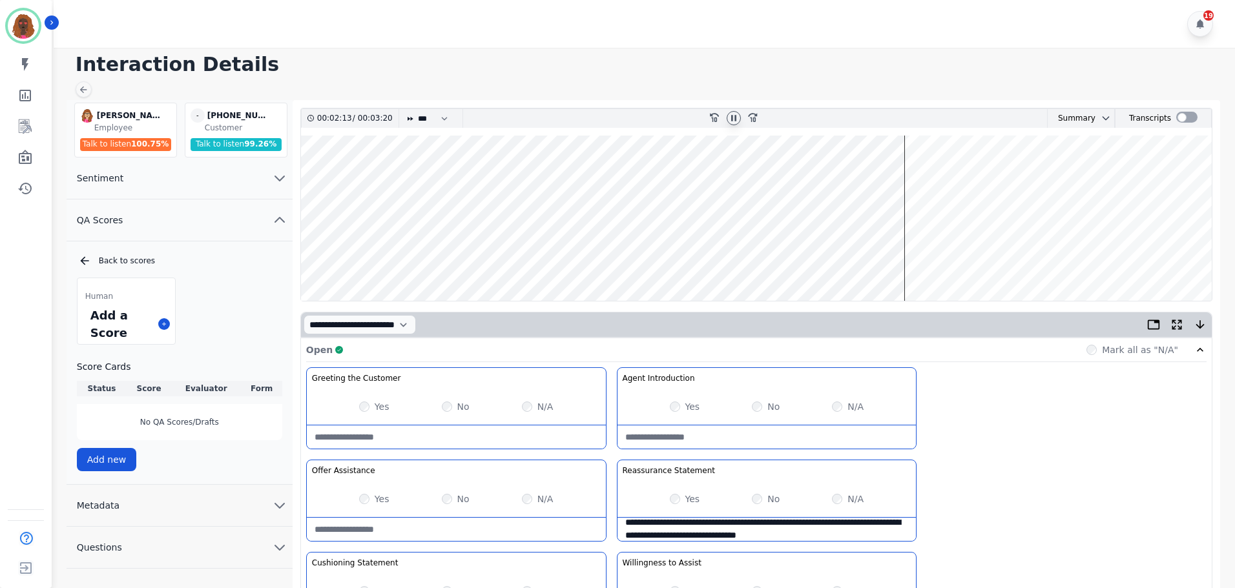
click at [916, 261] on wave at bounding box center [756, 218] width 911 height 165
click at [947, 262] on wave at bounding box center [756, 218] width 911 height 165
click at [986, 262] on wave at bounding box center [756, 218] width 911 height 165
click at [1006, 264] on wave at bounding box center [756, 218] width 911 height 165
click at [1024, 263] on wave at bounding box center [756, 218] width 911 height 165
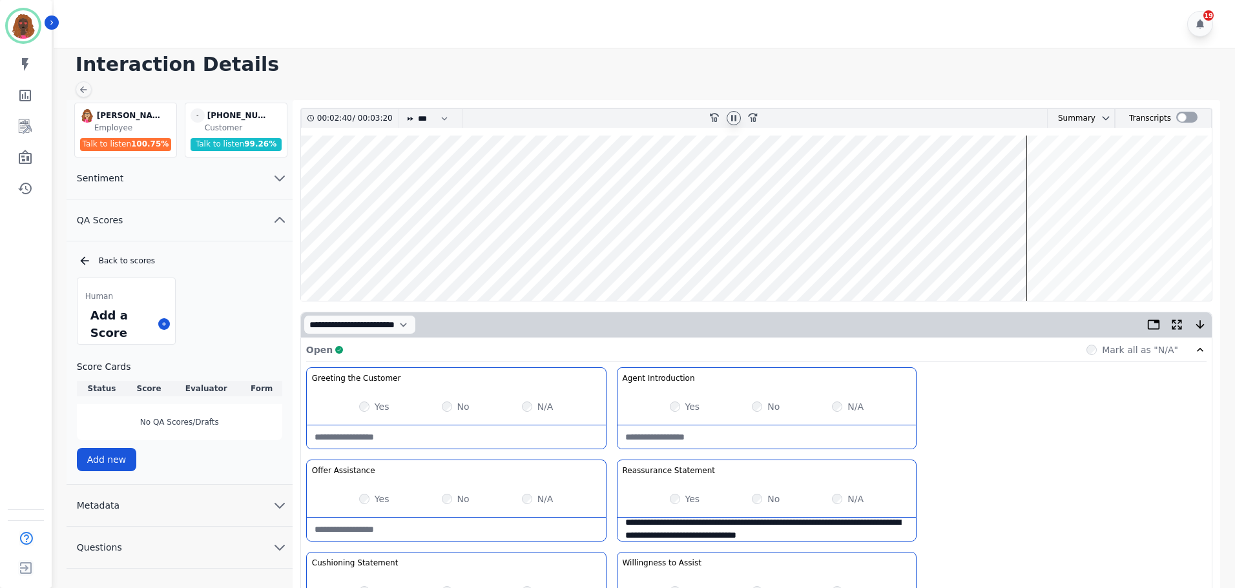
click at [1033, 260] on wave at bounding box center [756, 218] width 911 height 165
click at [1037, 260] on wave at bounding box center [756, 218] width 911 height 165
click at [1050, 263] on wave at bounding box center [756, 218] width 911 height 165
click at [1064, 261] on wave at bounding box center [756, 218] width 911 height 165
click at [1076, 262] on wave at bounding box center [756, 218] width 911 height 165
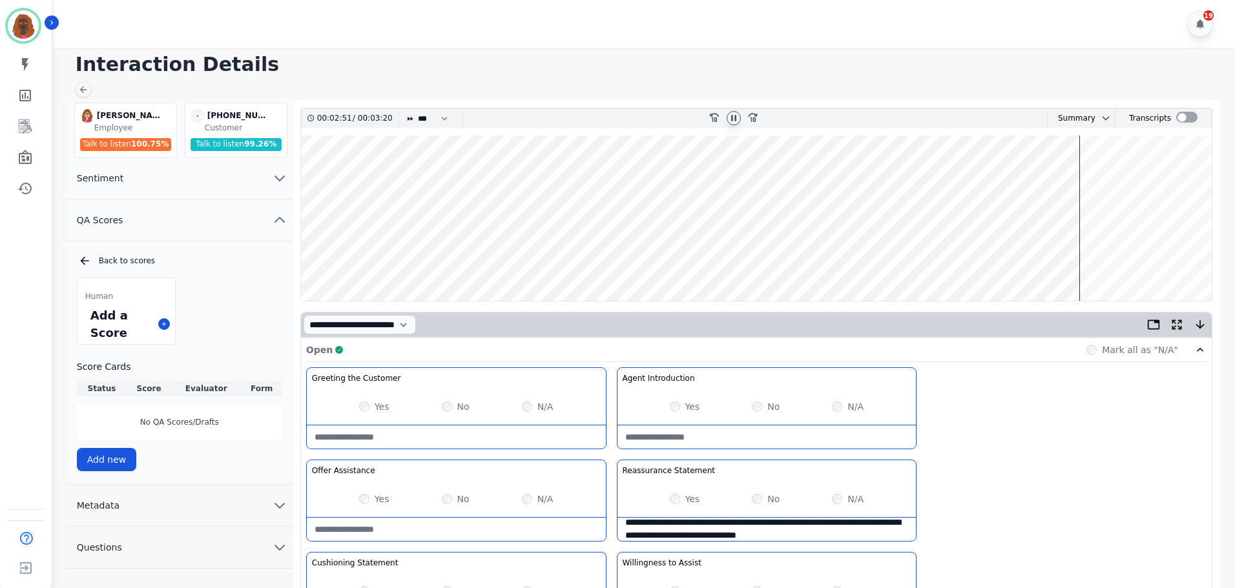
click at [1085, 262] on wave at bounding box center [756, 218] width 911 height 165
click at [1101, 260] on wave at bounding box center [756, 218] width 911 height 165
click at [1114, 264] on wave at bounding box center [756, 218] width 911 height 165
click at [1137, 261] on wave at bounding box center [756, 218] width 911 height 165
click at [1155, 263] on wave at bounding box center [756, 218] width 911 height 165
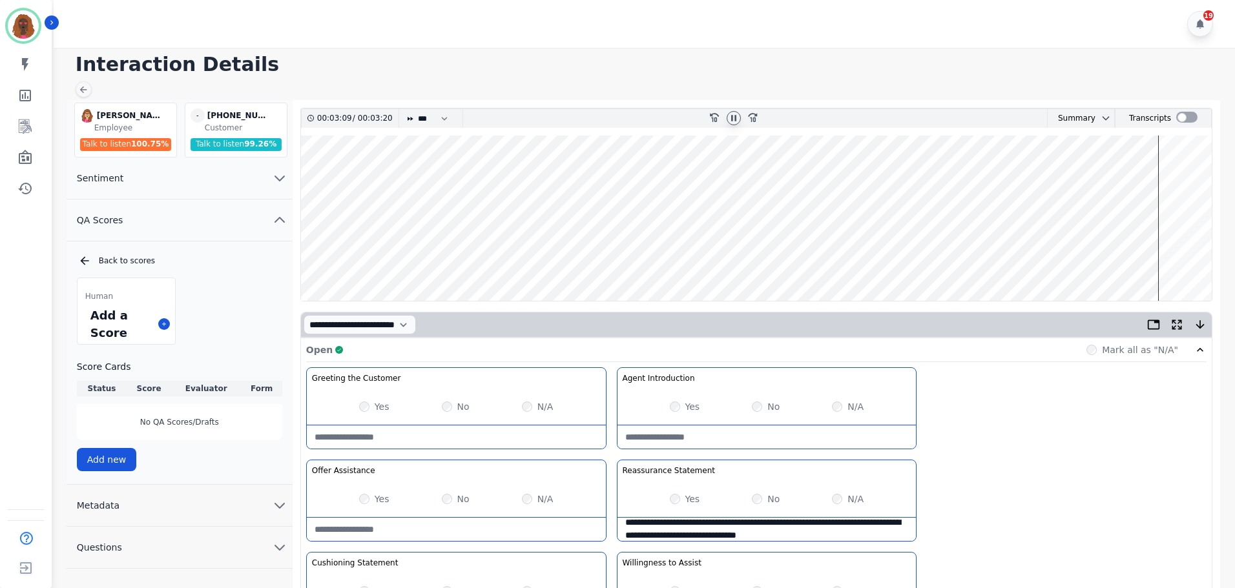
click at [1165, 262] on wave at bounding box center [756, 218] width 911 height 165
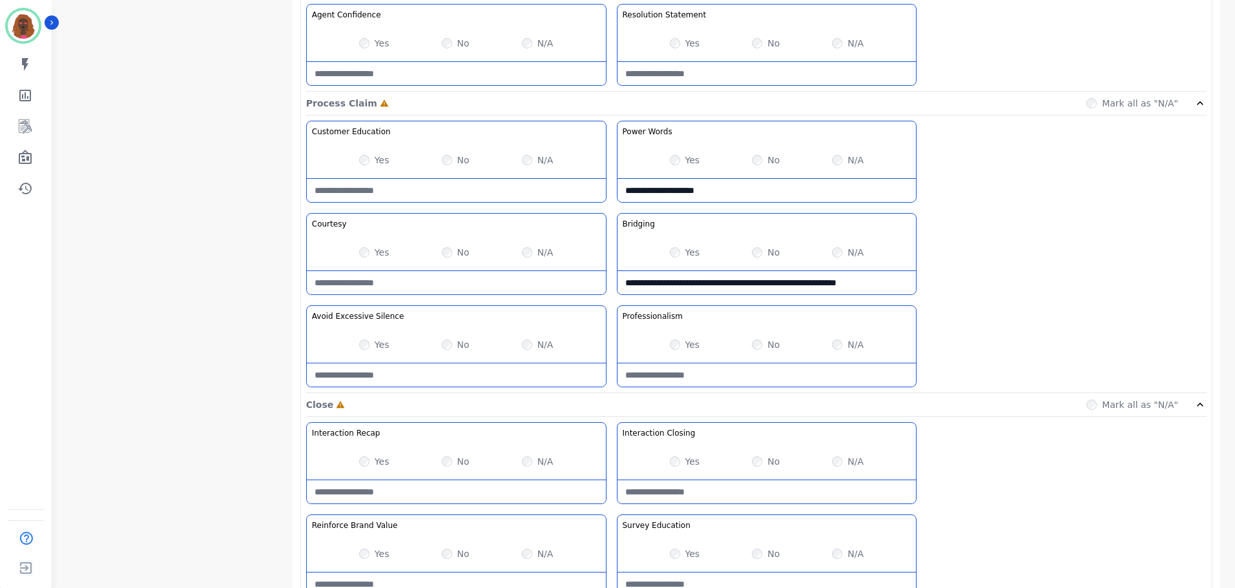
scroll to position [968, 0]
click at [681, 346] on div "Yes" at bounding box center [685, 344] width 30 height 13
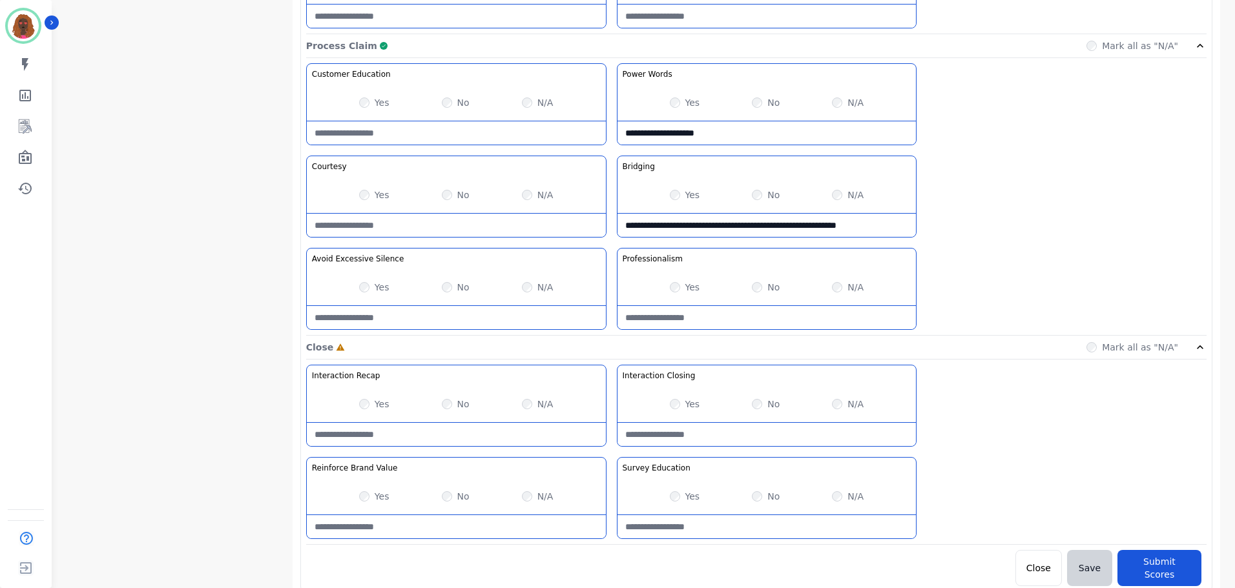
click at [731, 539] on div "Survey Education This skill captures calls where agents inform customers about …" at bounding box center [767, 498] width 300 height 82
click at [731, 528] on Education-note at bounding box center [767, 526] width 299 height 23
type Education-note "**********"
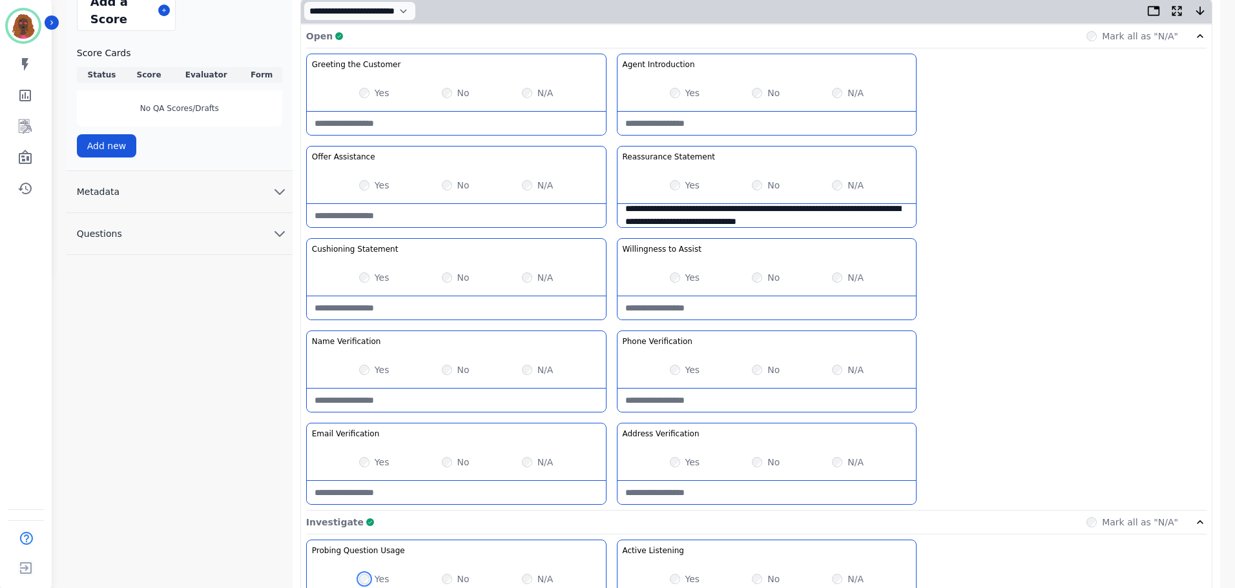
scroll to position [315, 0]
click at [818, 222] on Statement-note "**********" at bounding box center [767, 214] width 299 height 23
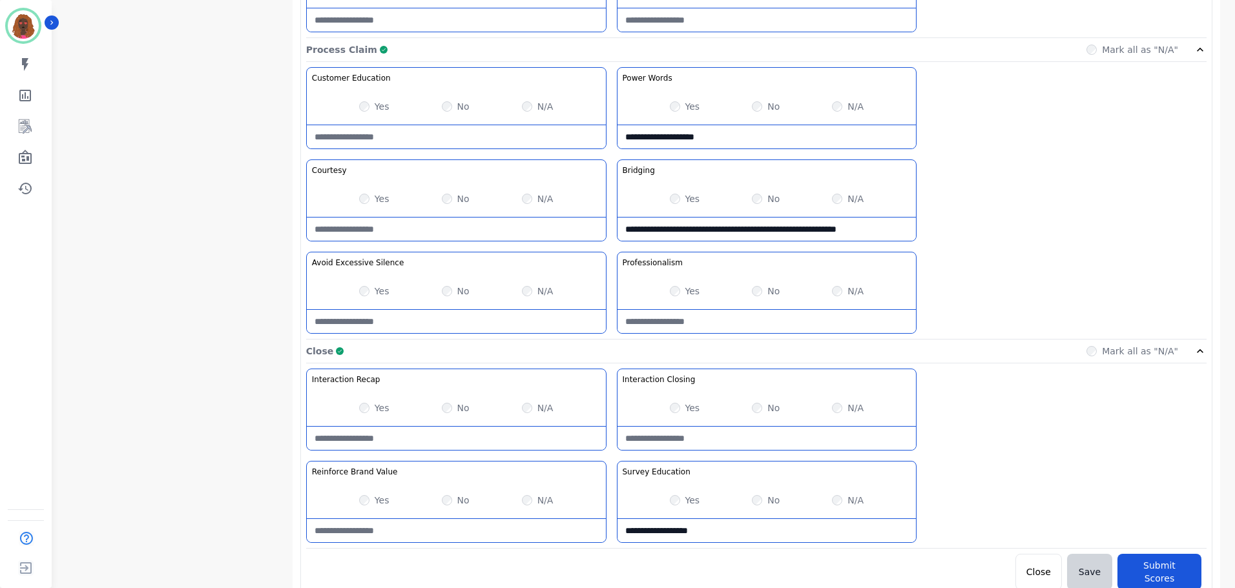
scroll to position [1024, 0]
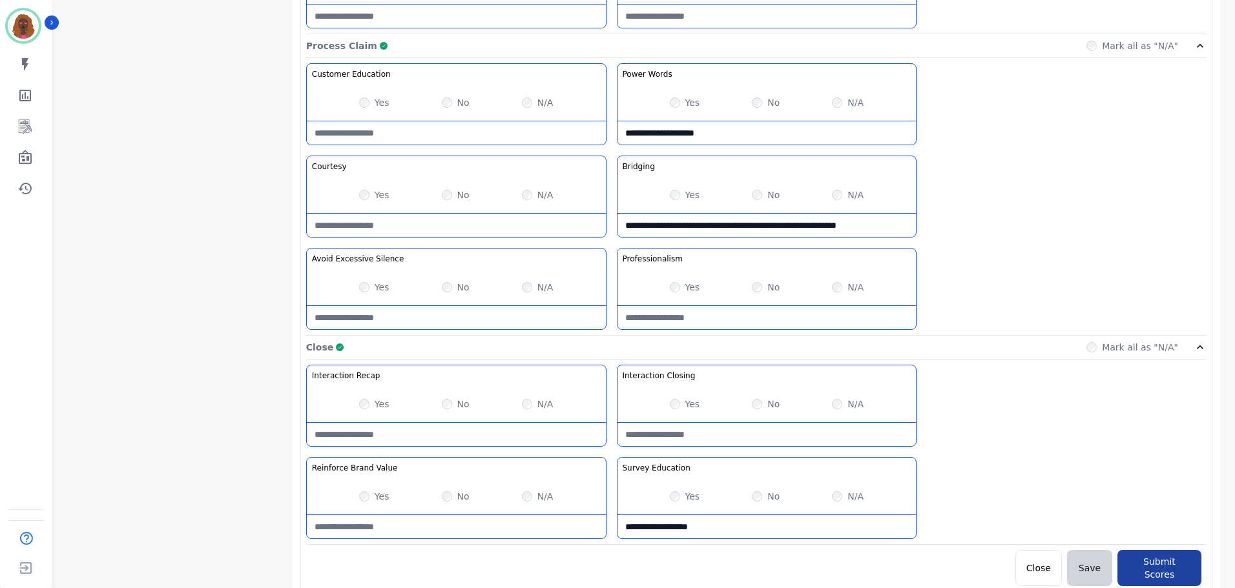
type Statement-note "**********"
click at [1145, 564] on button "Submit Scores" at bounding box center [1160, 568] width 84 height 36
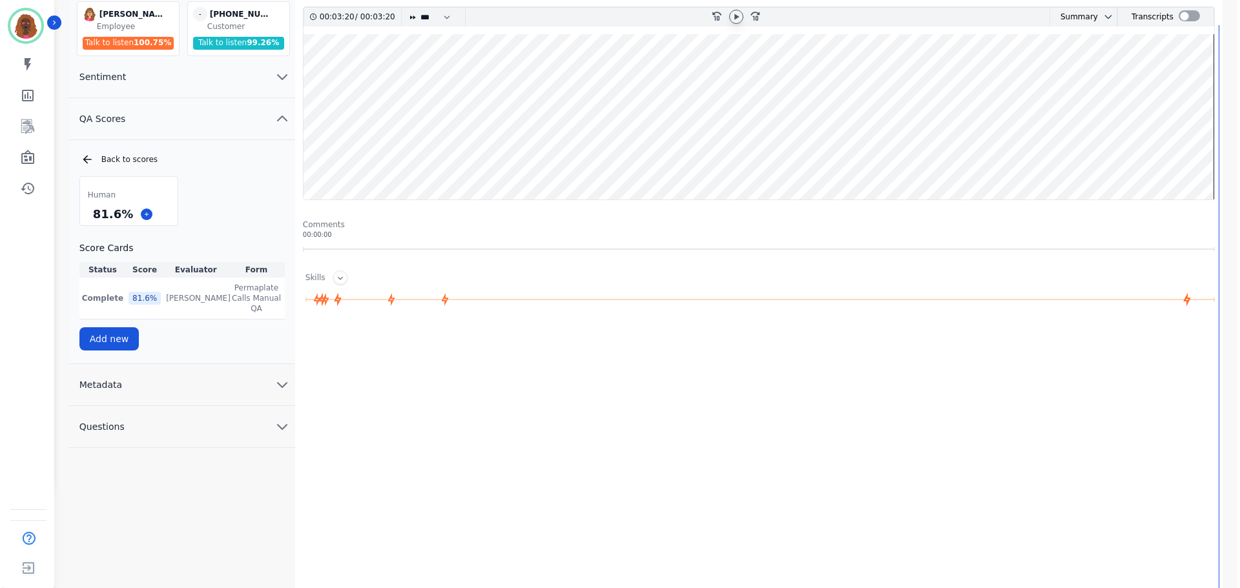
scroll to position [0, 0]
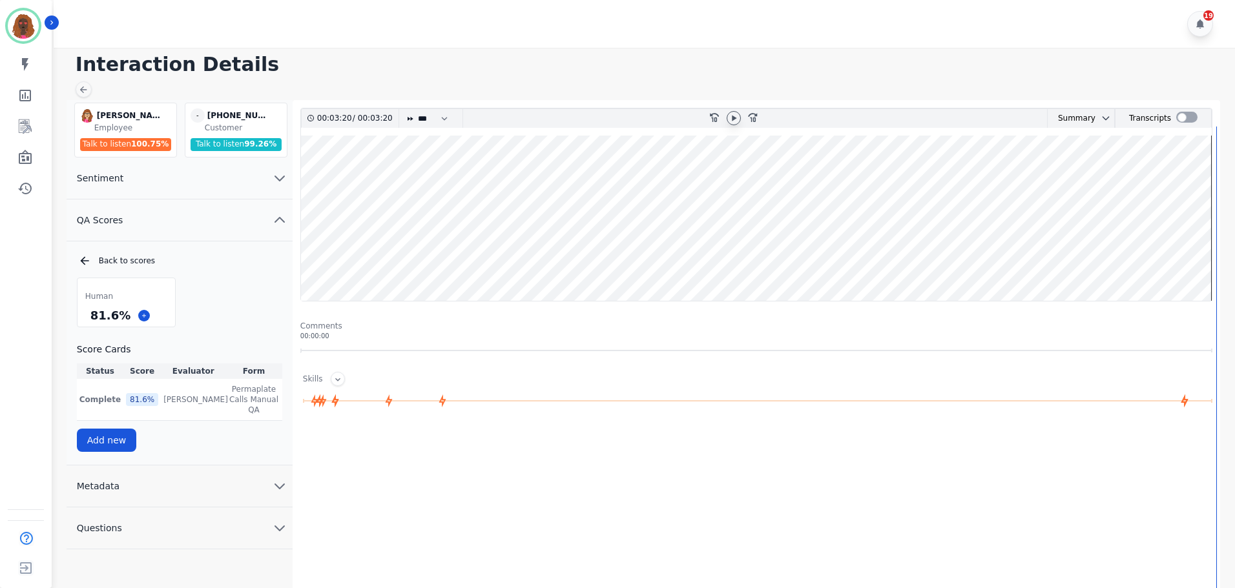
click at [562, 384] on div "Skills" at bounding box center [756, 379] width 912 height 14
click at [80, 93] on icon at bounding box center [83, 90] width 10 height 10
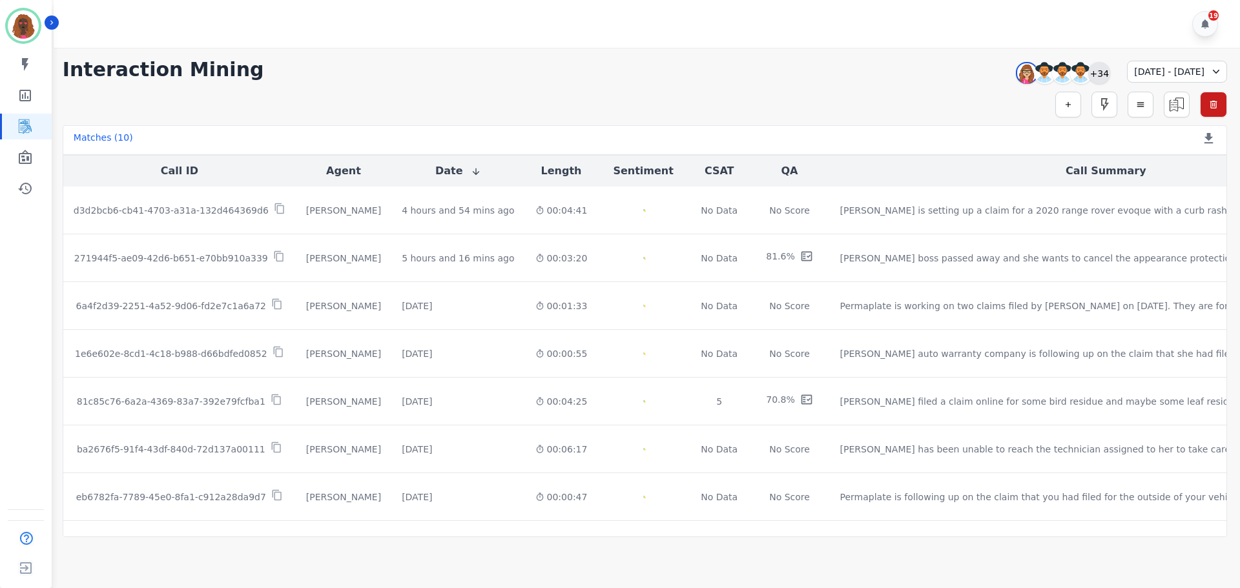
click at [1088, 70] on div "+34" at bounding box center [1099, 73] width 22 height 22
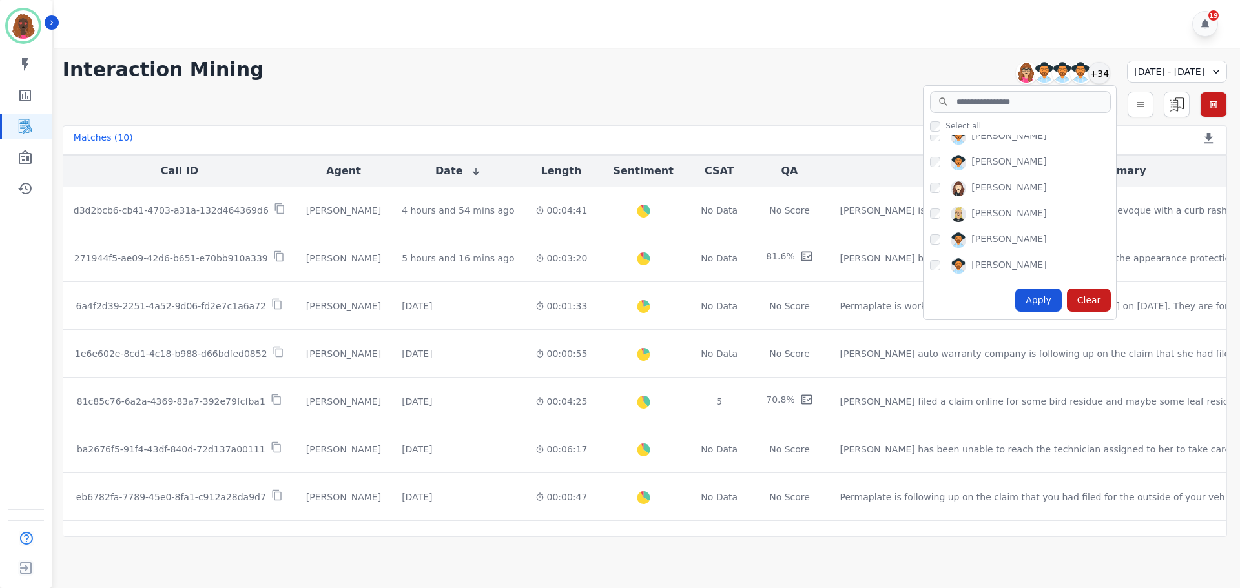
scroll to position [63, 0]
click at [930, 217] on div "[PERSON_NAME]" at bounding box center [1023, 219] width 186 height 21
click at [930, 211] on div "[PERSON_NAME]" at bounding box center [1023, 217] width 186 height 21
click at [1015, 295] on div "Apply" at bounding box center [1038, 300] width 47 height 23
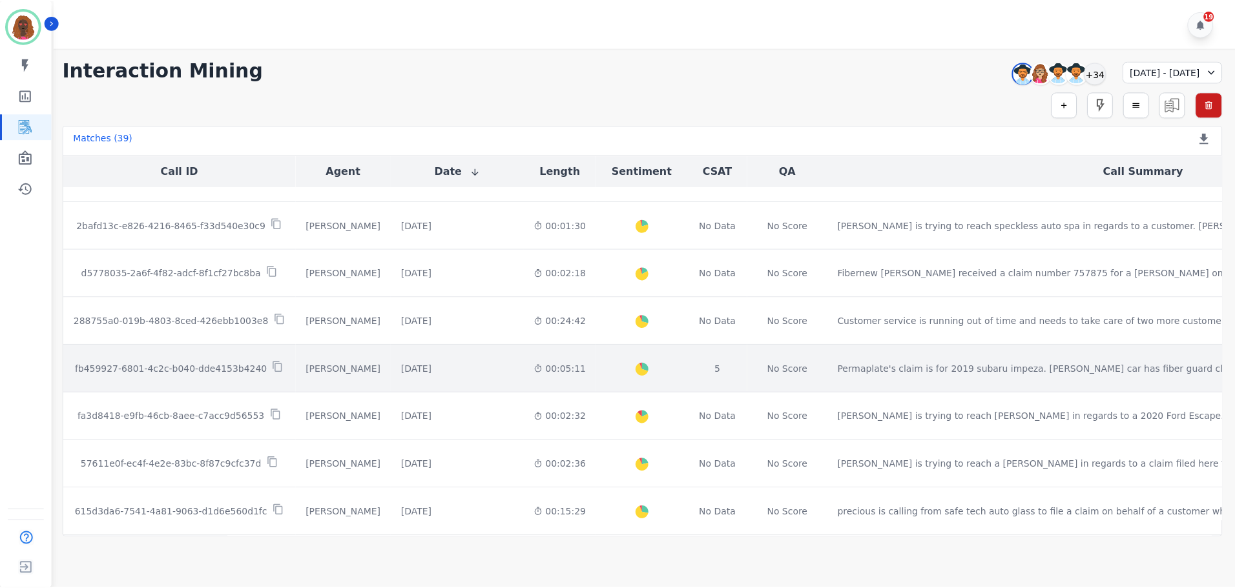
scroll to position [129, 0]
click at [418, 366] on div "[DATE]" at bounding box center [417, 368] width 30 height 13
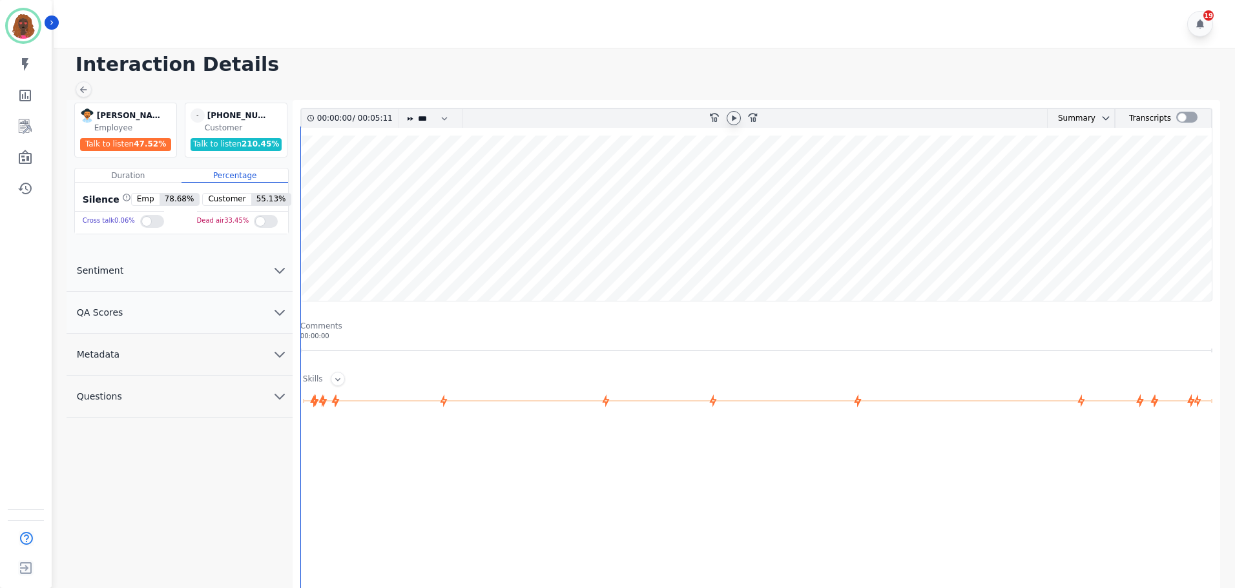
click at [737, 122] on icon at bounding box center [734, 118] width 10 height 10
click at [266, 308] on button "QA Scores" at bounding box center [180, 313] width 226 height 42
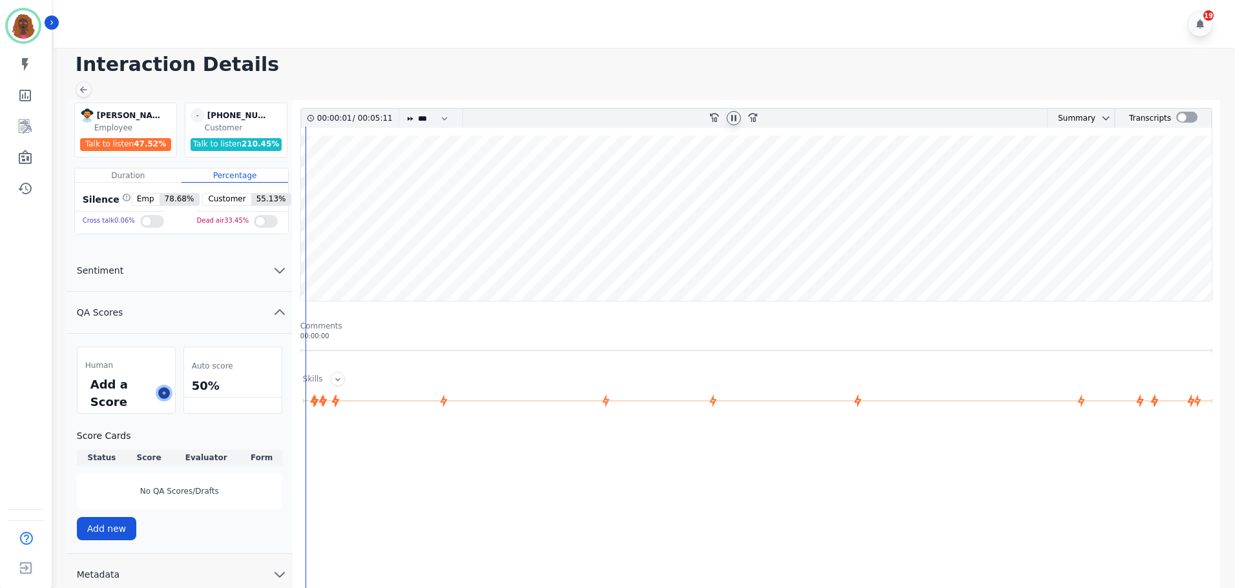
click at [167, 393] on button at bounding box center [164, 394] width 12 height 12
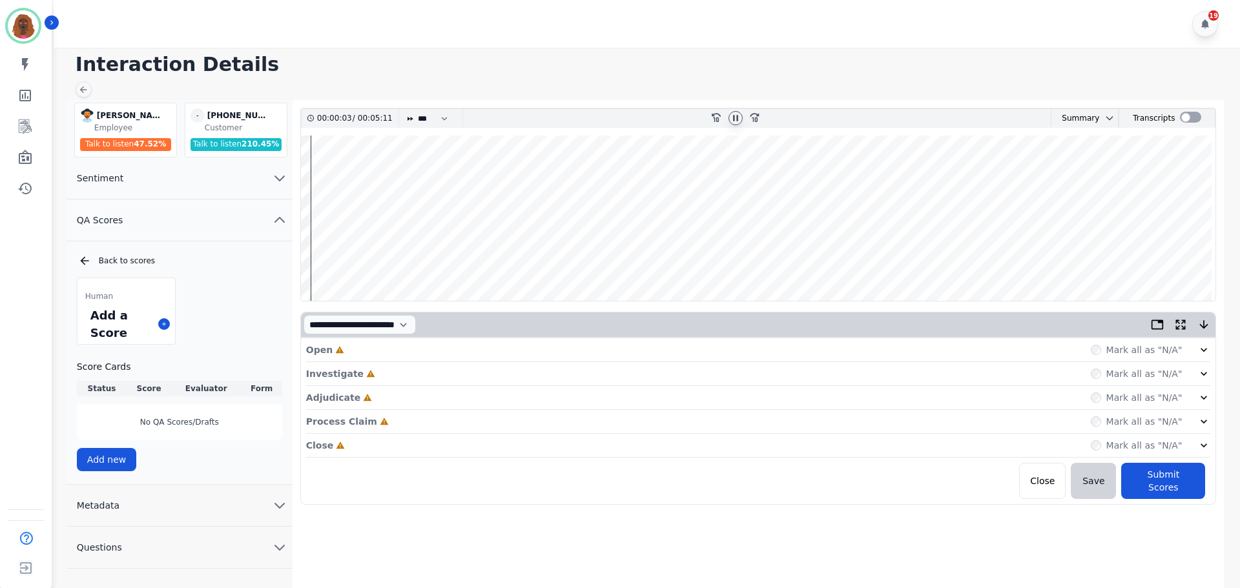
click at [381, 351] on div "Open Incomplete Mark all as "N/A"" at bounding box center [758, 350] width 905 height 24
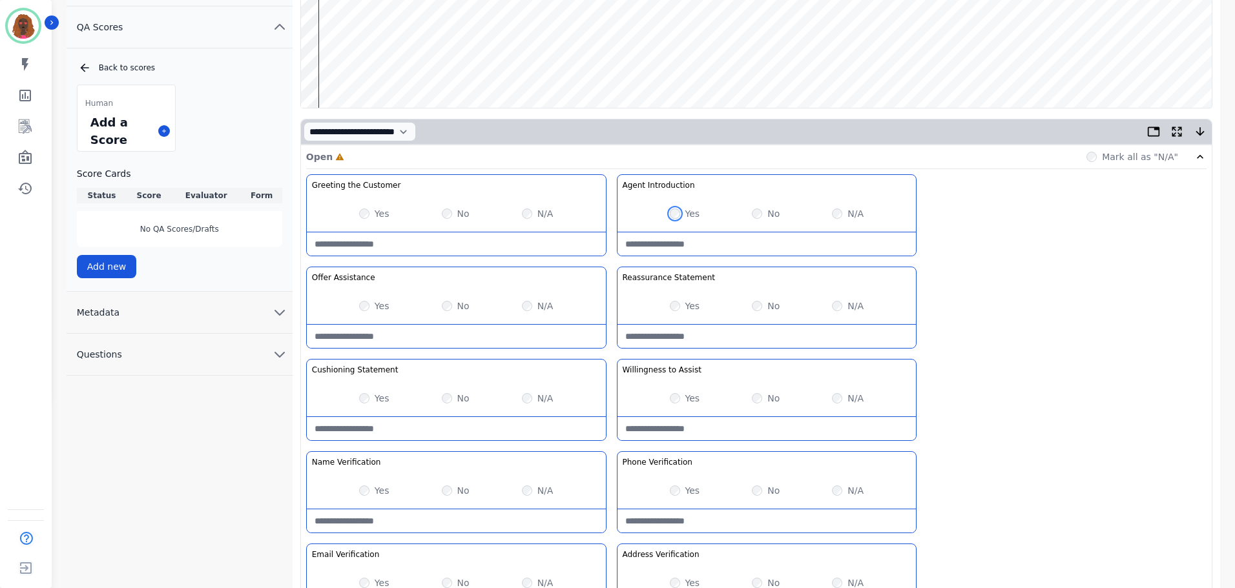
scroll to position [194, 0]
click at [367, 495] on div "Yes" at bounding box center [374, 490] width 30 height 13
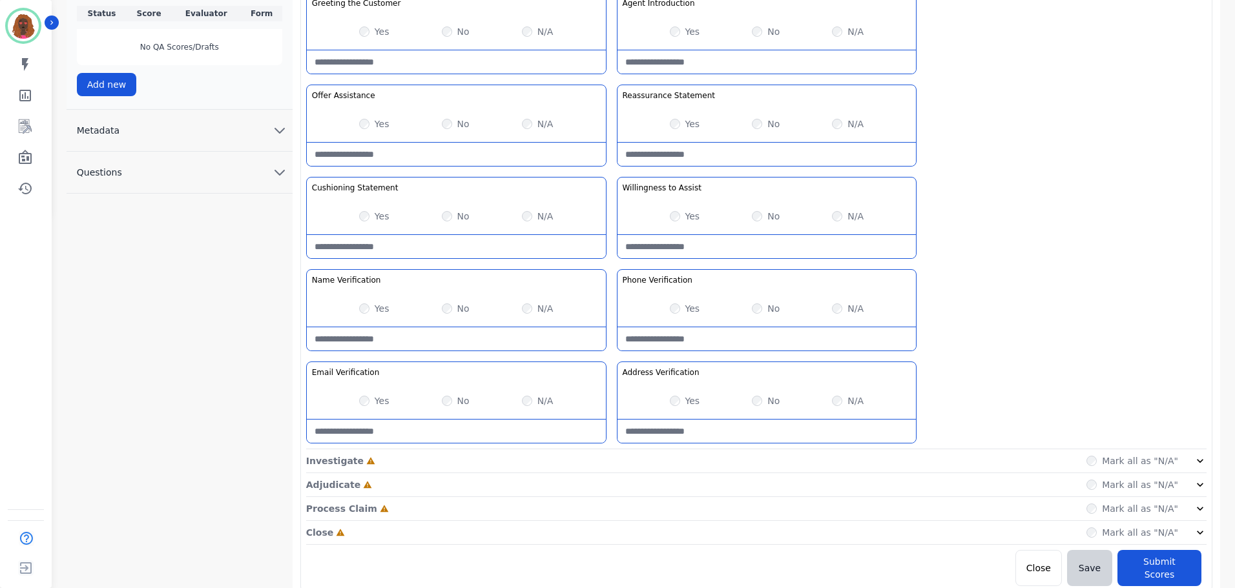
click at [606, 468] on div "Investigate Incomplete Mark all as "N/A"" at bounding box center [756, 462] width 900 height 24
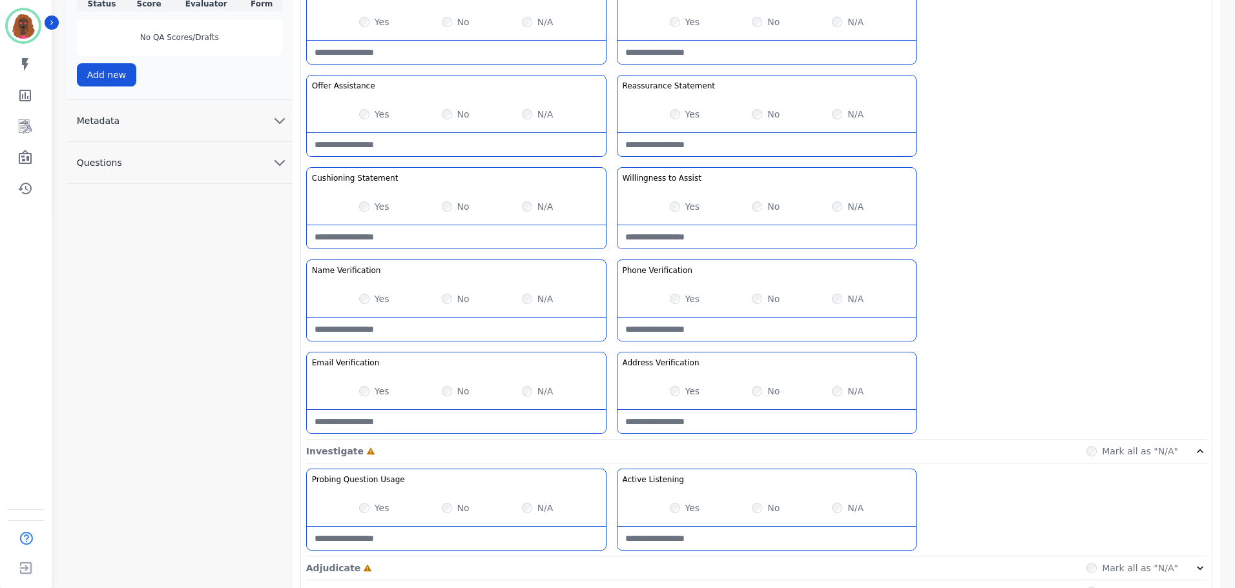
scroll to position [468, 0]
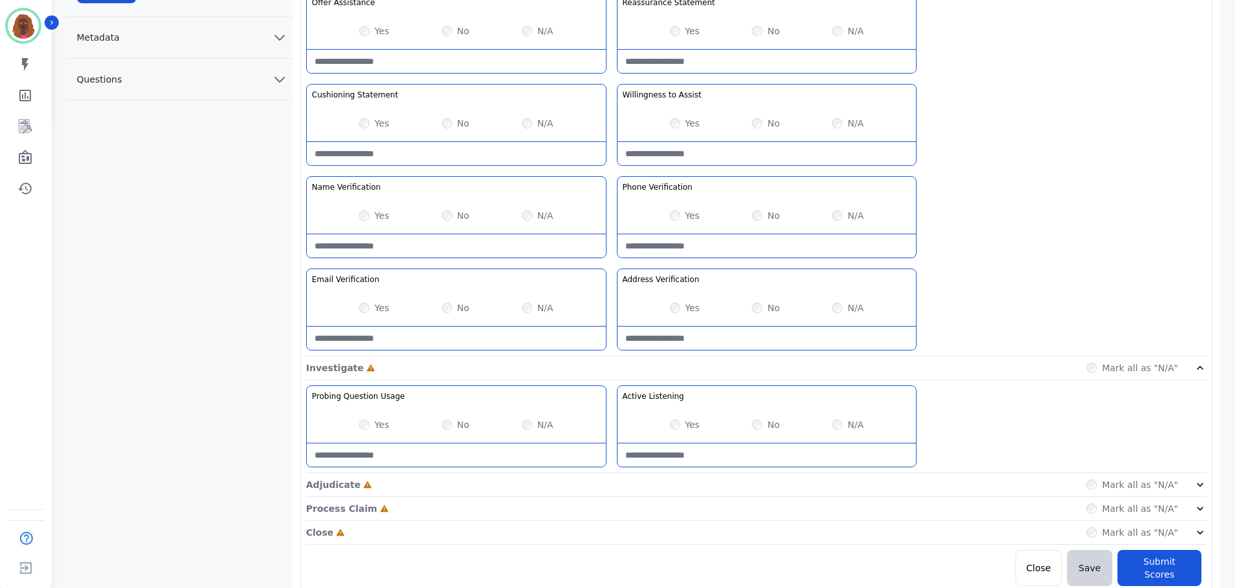
click at [617, 485] on div "Adjudicate Incomplete Mark all as "N/A"" at bounding box center [756, 485] width 900 height 24
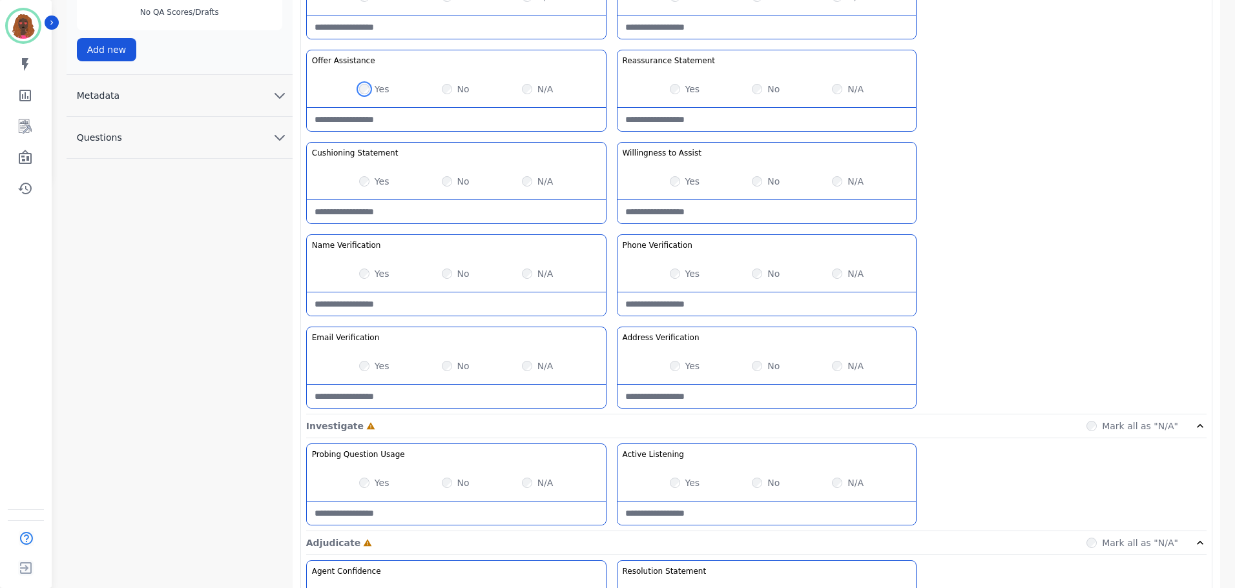
scroll to position [561, 0]
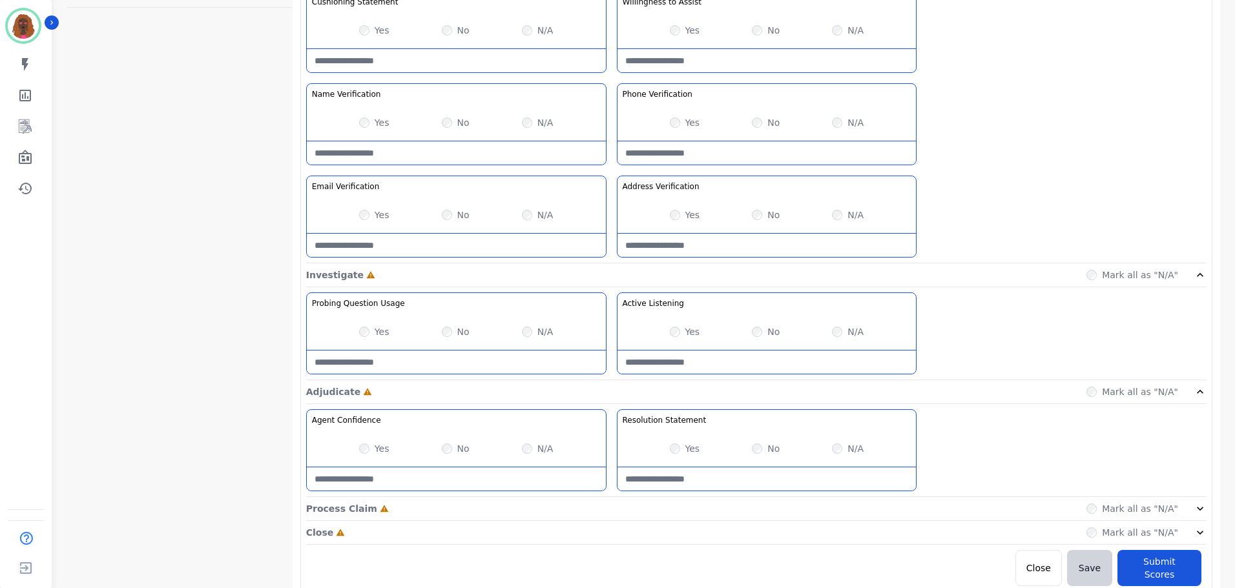
click at [602, 514] on div "Process Claim Incomplete Mark all as "N/A"" at bounding box center [756, 509] width 900 height 24
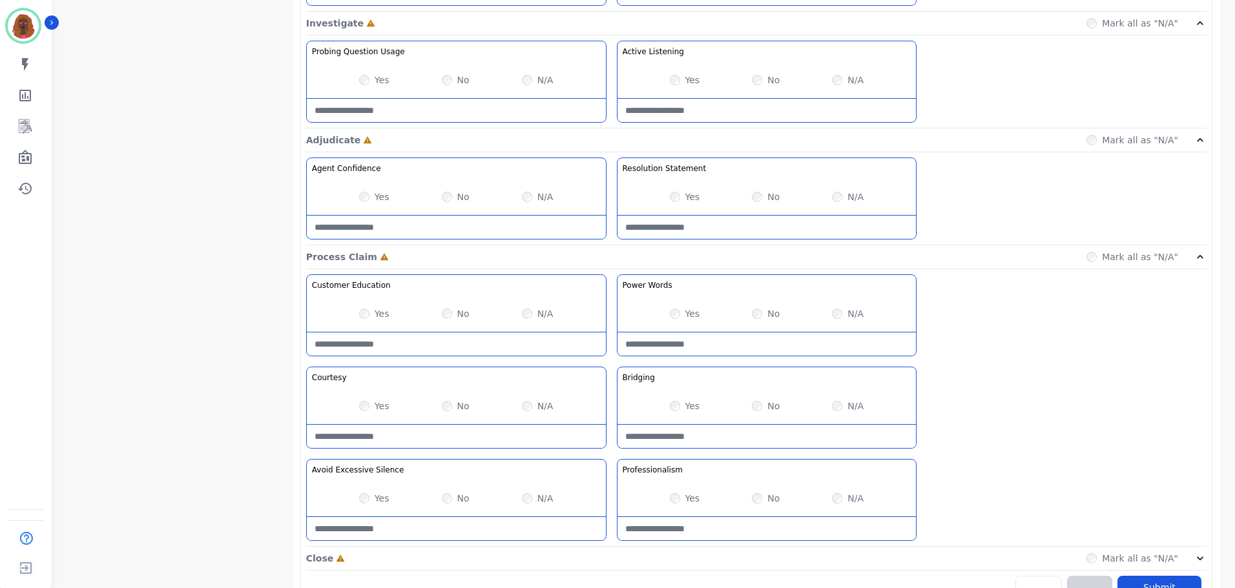
scroll to position [839, 0]
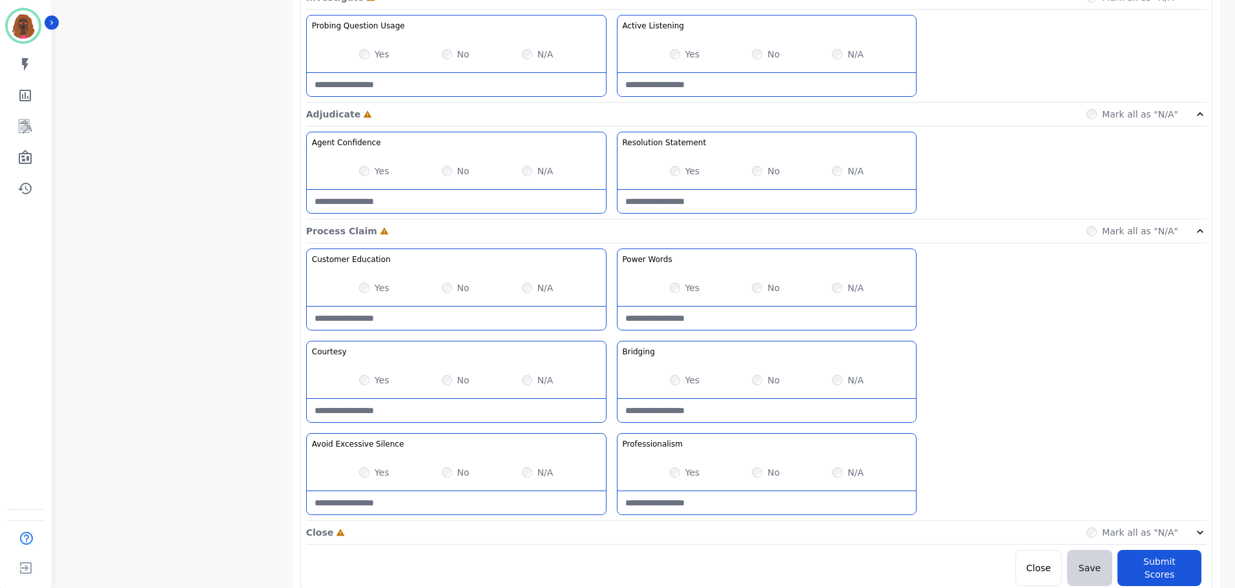
click at [614, 538] on div "Close Incomplete Mark all as "N/A"" at bounding box center [756, 533] width 900 height 24
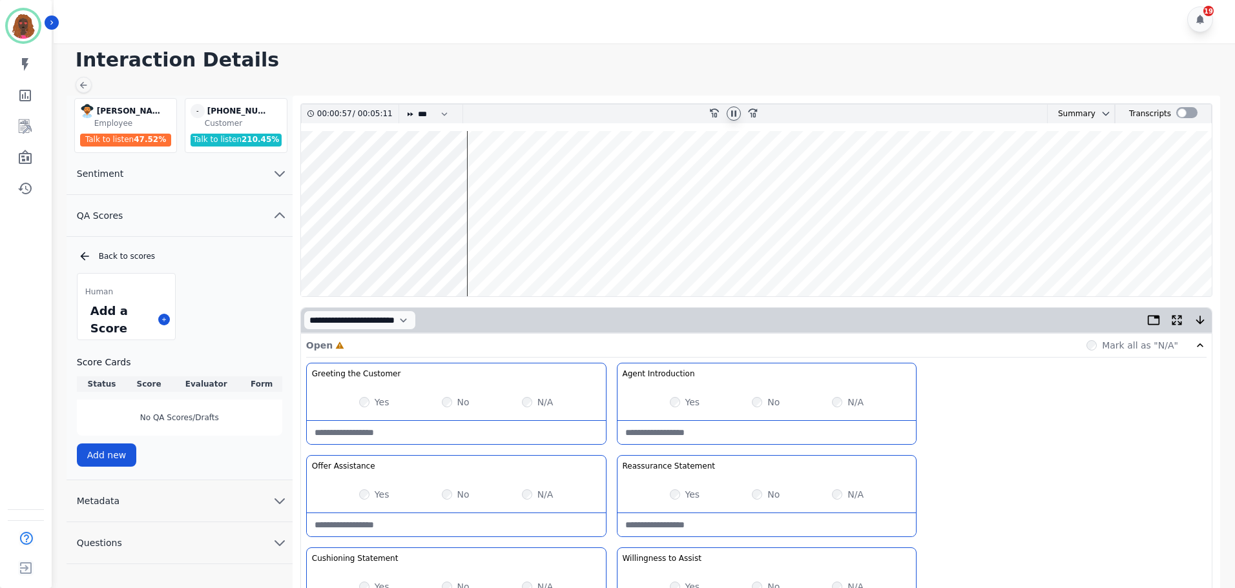
scroll to position [0, 0]
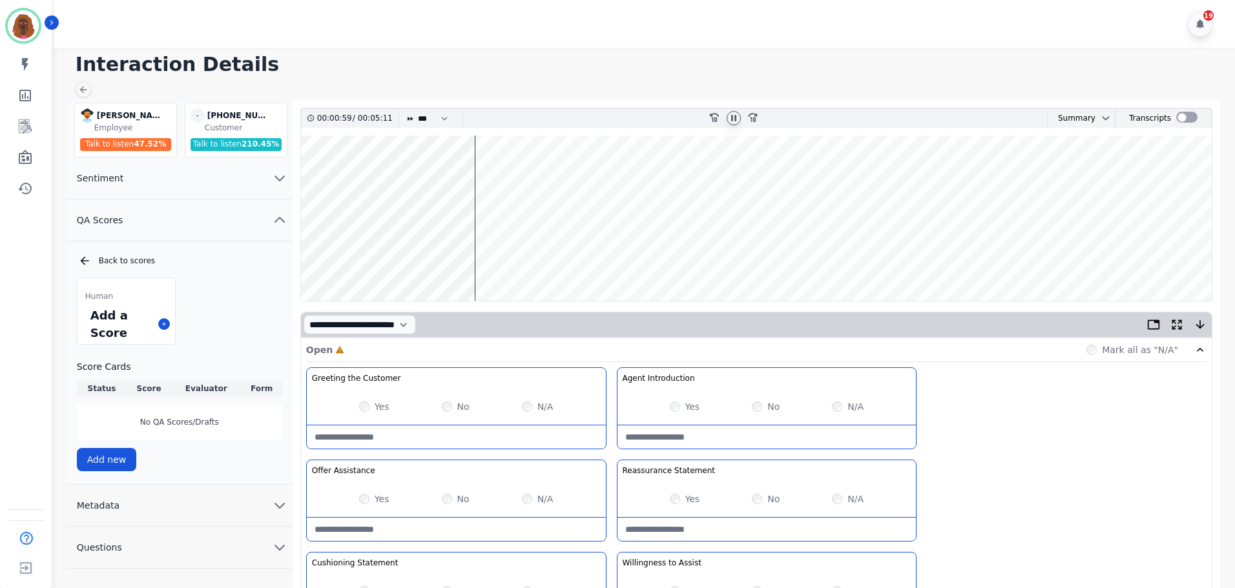
click at [442, 258] on wave at bounding box center [756, 218] width 911 height 165
click at [431, 259] on wave at bounding box center [756, 218] width 911 height 165
click at [483, 261] on wave at bounding box center [756, 218] width 911 height 165
click at [415, 261] on wave at bounding box center [756, 218] width 911 height 165
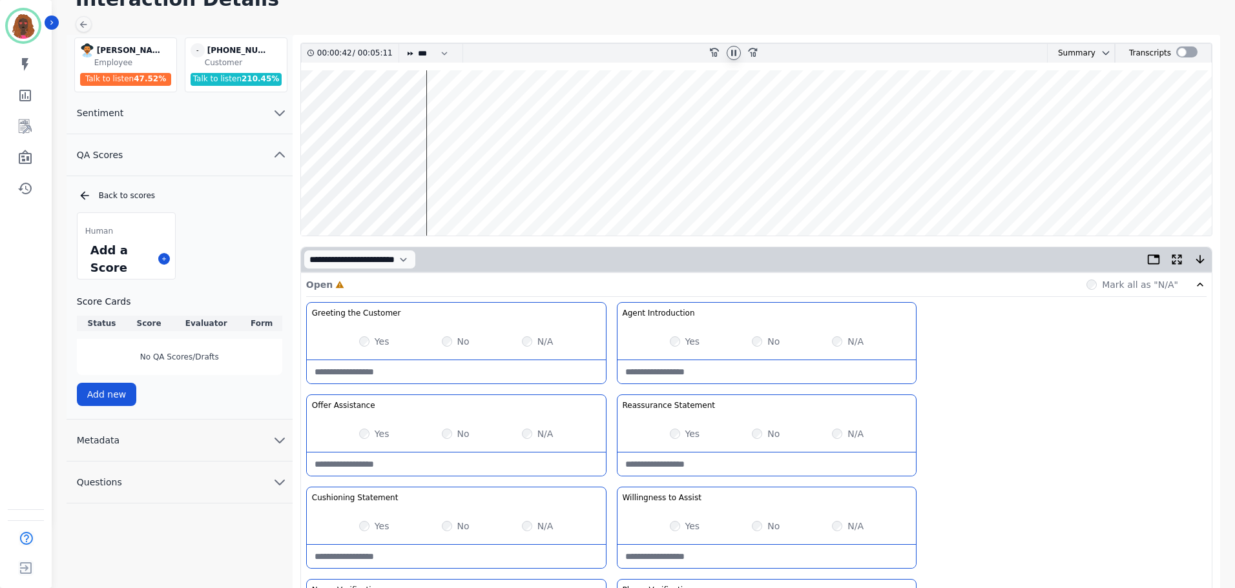
scroll to position [65, 0]
drag, startPoint x: 368, startPoint y: 192, endPoint x: 366, endPoint y: 186, distance: 6.7
click at [368, 192] on wave at bounding box center [756, 153] width 911 height 165
click at [358, 113] on wave at bounding box center [756, 153] width 911 height 165
click at [348, 112] on wave at bounding box center [756, 153] width 911 height 165
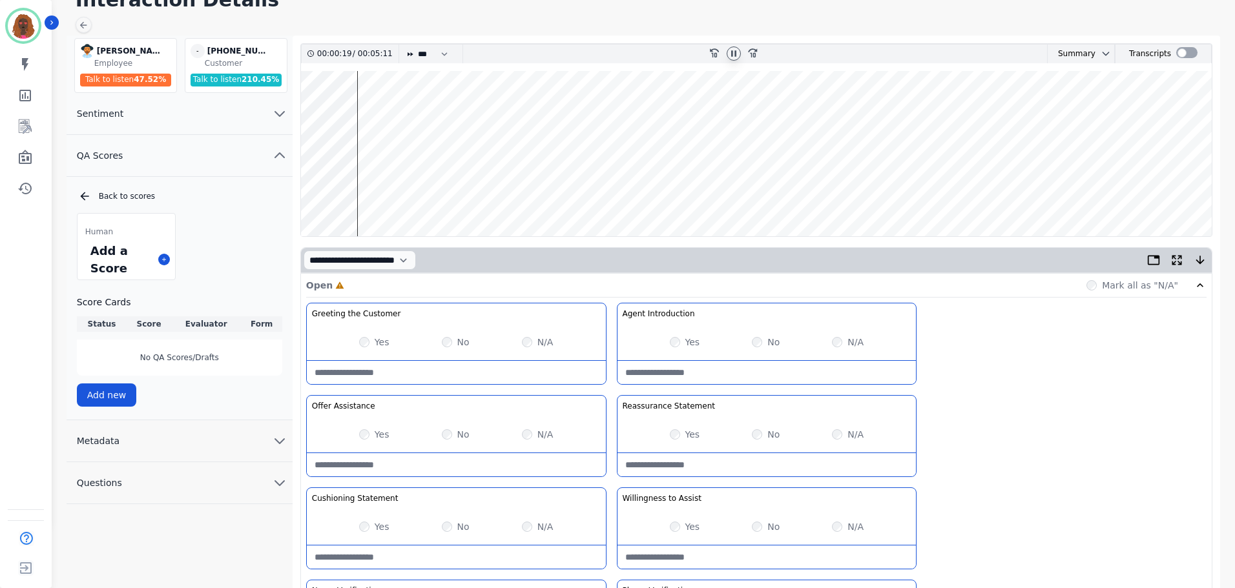
click at [360, 118] on wave at bounding box center [756, 153] width 911 height 165
click at [369, 193] on wave at bounding box center [756, 153] width 911 height 165
click at [433, 196] on wave at bounding box center [756, 153] width 911 height 165
click at [448, 194] on wave at bounding box center [756, 153] width 911 height 165
click at [454, 196] on wave at bounding box center [756, 153] width 911 height 165
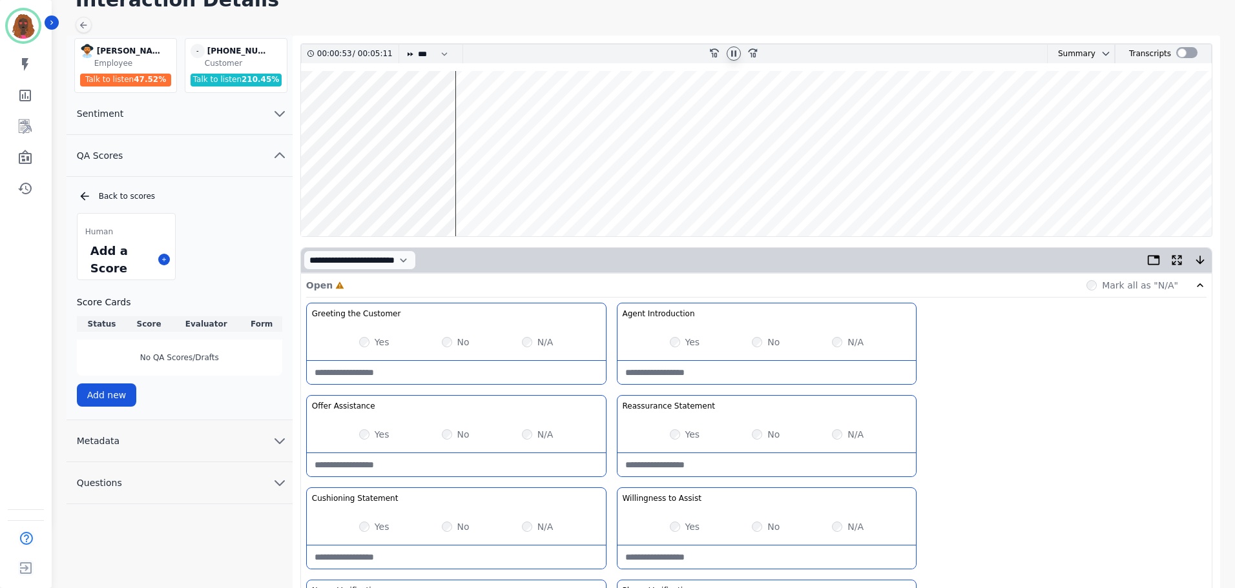
click at [460, 116] on wave at bounding box center [756, 153] width 911 height 165
click at [486, 203] on wave at bounding box center [756, 153] width 911 height 165
click at [505, 198] on wave at bounding box center [756, 153] width 911 height 165
click at [483, 195] on wave at bounding box center [756, 153] width 911 height 165
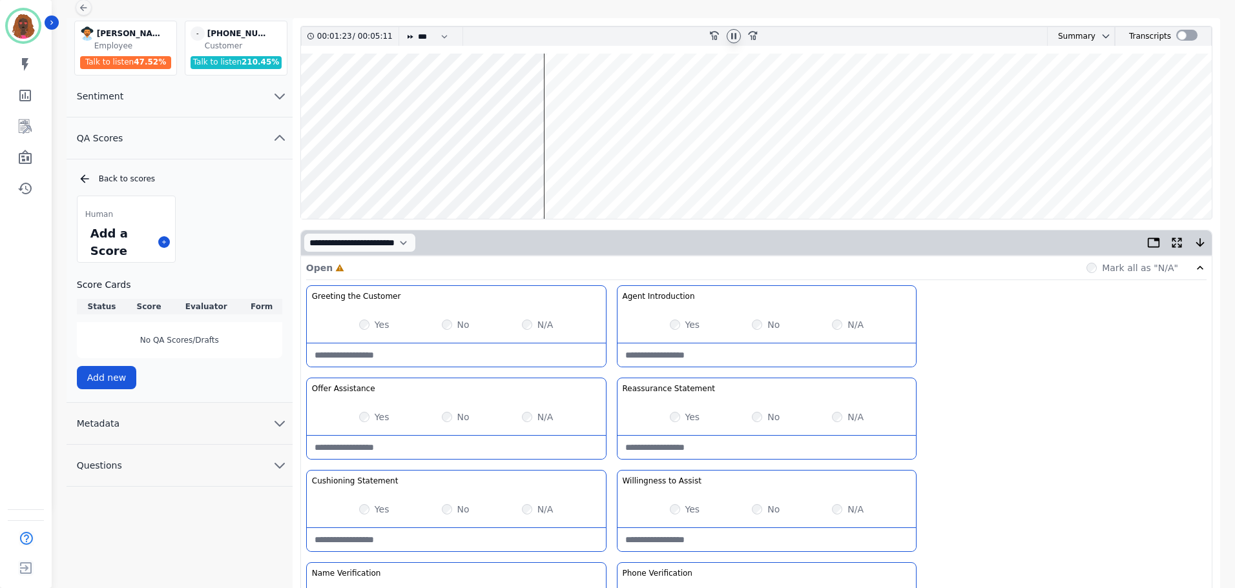
scroll to position [0, 0]
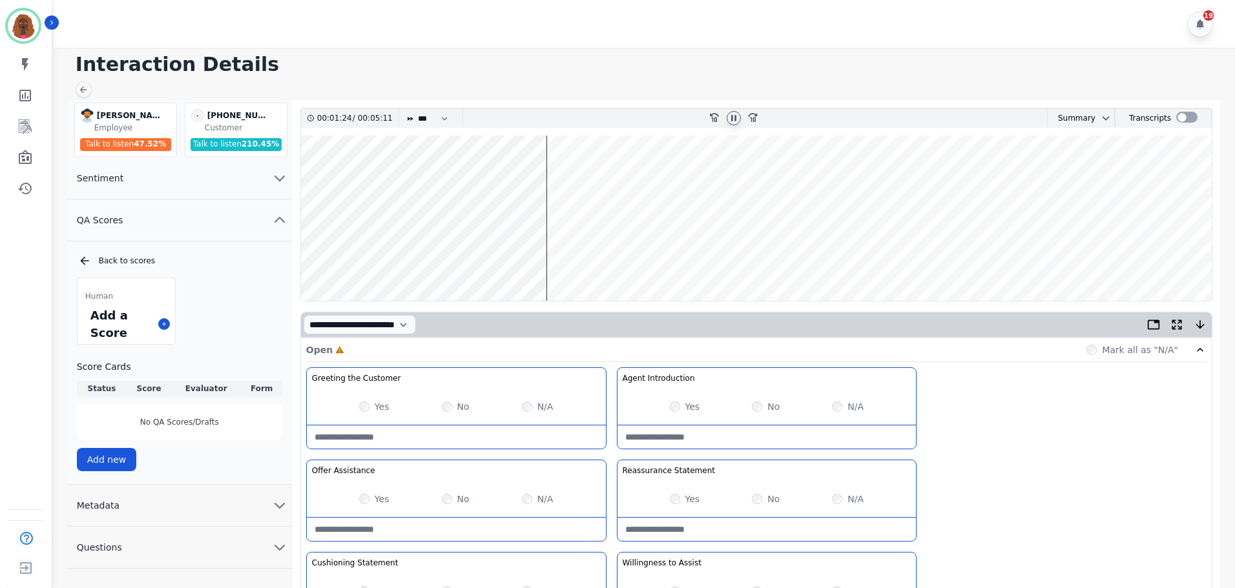
click at [557, 257] on wave at bounding box center [756, 218] width 911 height 165
click at [598, 260] on wave at bounding box center [756, 218] width 911 height 165
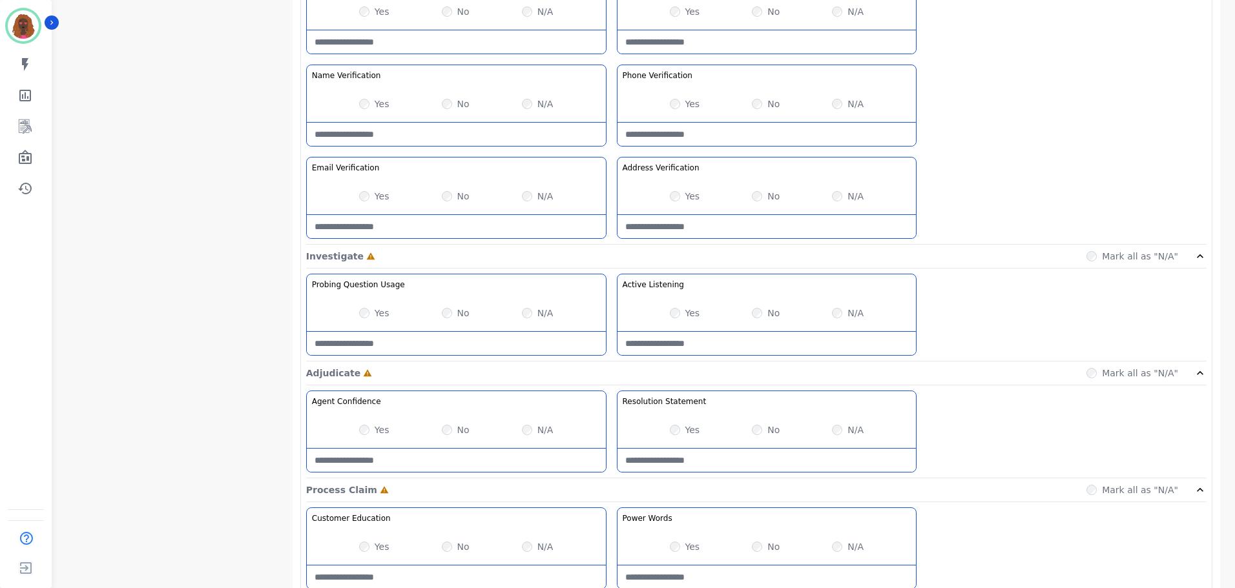
scroll to position [581, 0]
click at [230, 237] on div "[PERSON_NAME] [PERSON_NAME] Employee Talk to listen 47.52 % - [PHONE_NUMBER] un…" at bounding box center [180, 307] width 226 height 1577
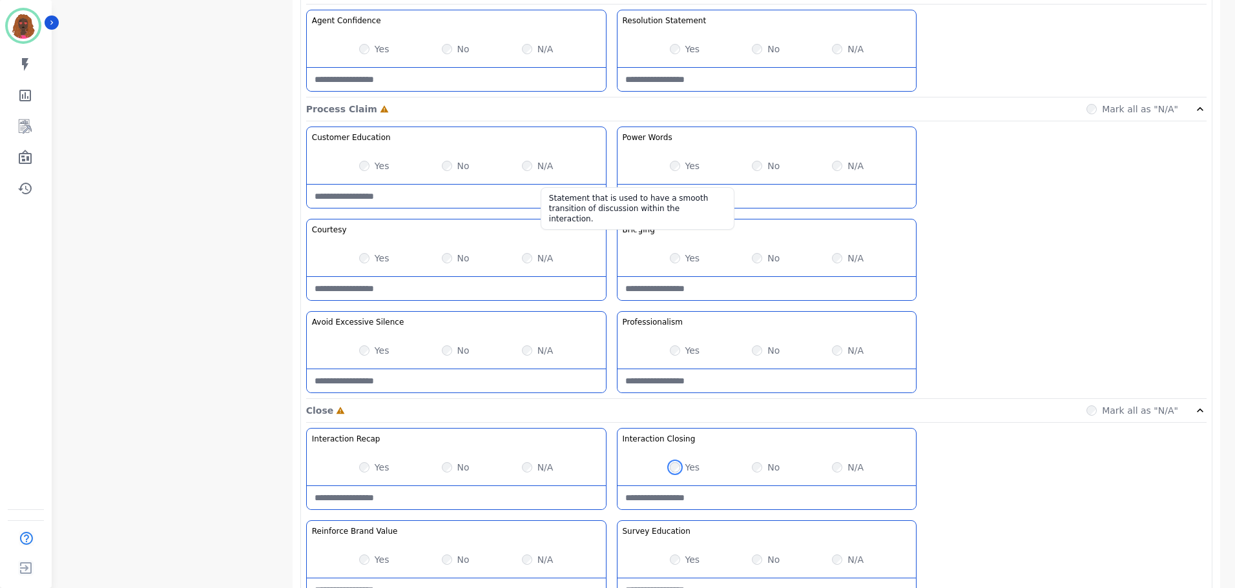
scroll to position [961, 0]
click at [667, 255] on div "Yes No N/A" at bounding box center [767, 259] width 299 height 36
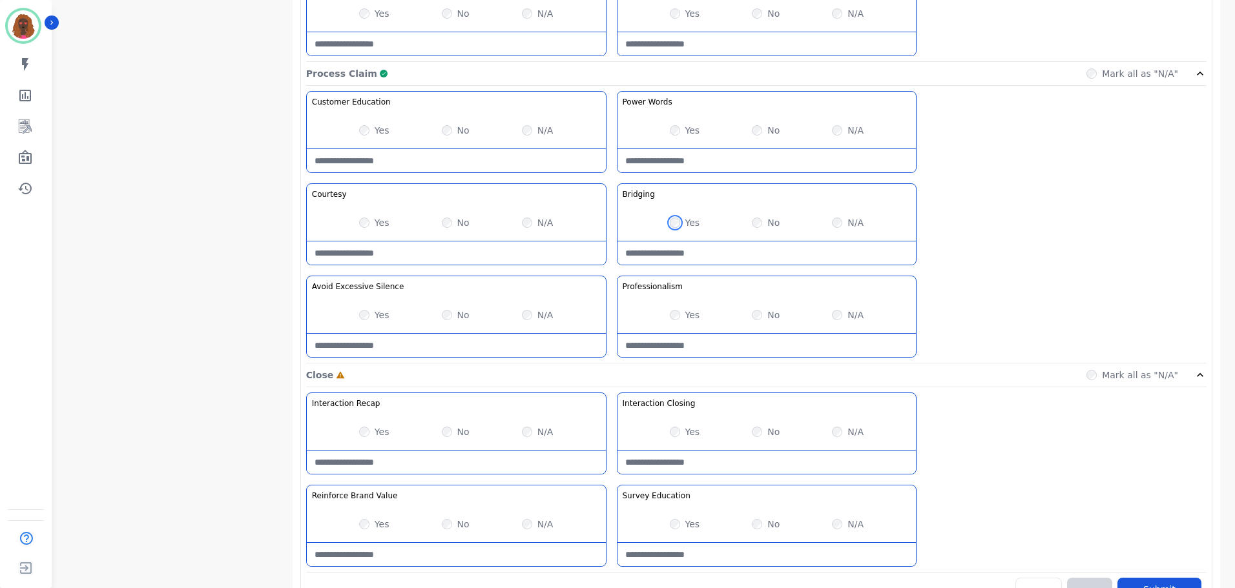
scroll to position [1024, 0]
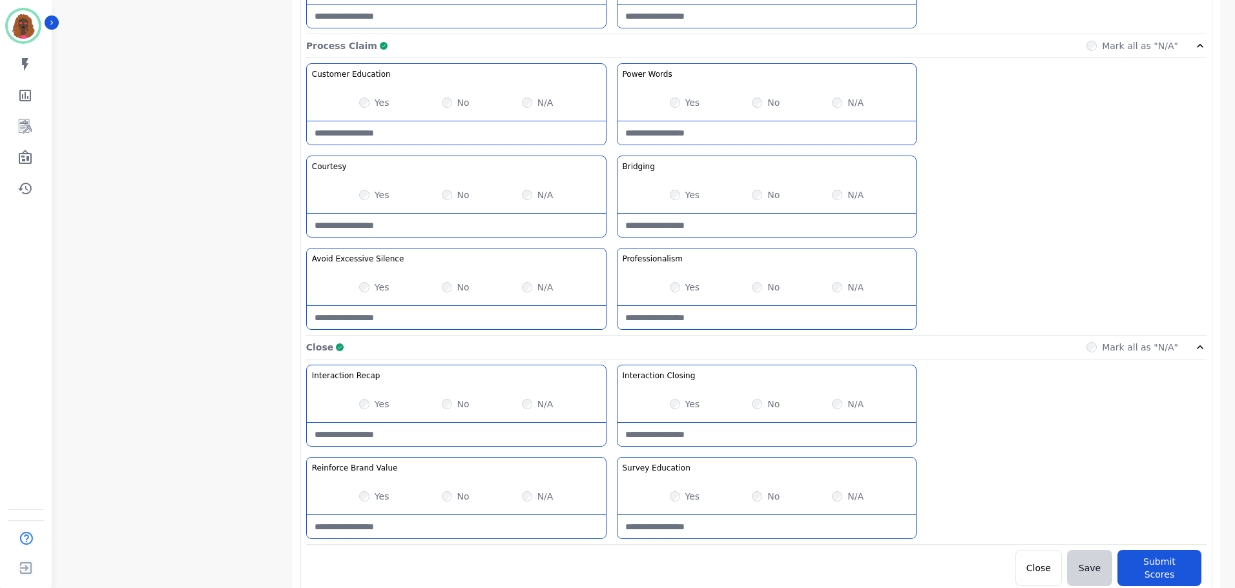
click at [430, 517] on Value-note at bounding box center [456, 526] width 299 height 23
type Value-note "**********"
click at [1180, 574] on button "Submit Scores" at bounding box center [1160, 568] width 84 height 36
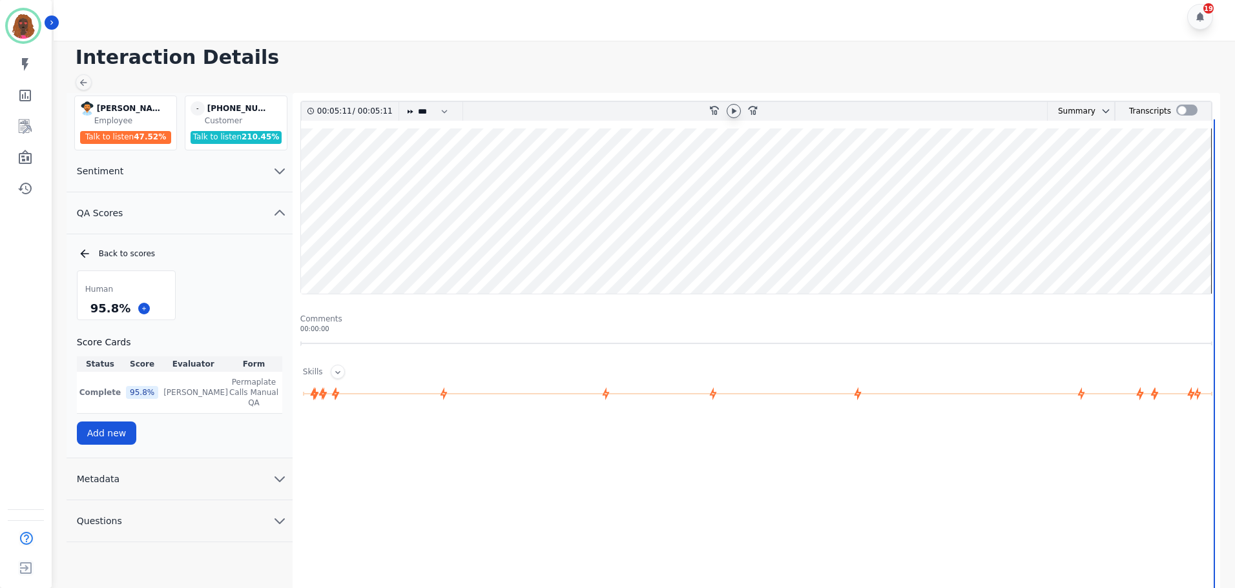
scroll to position [0, 0]
